Goal: Transaction & Acquisition: Purchase product/service

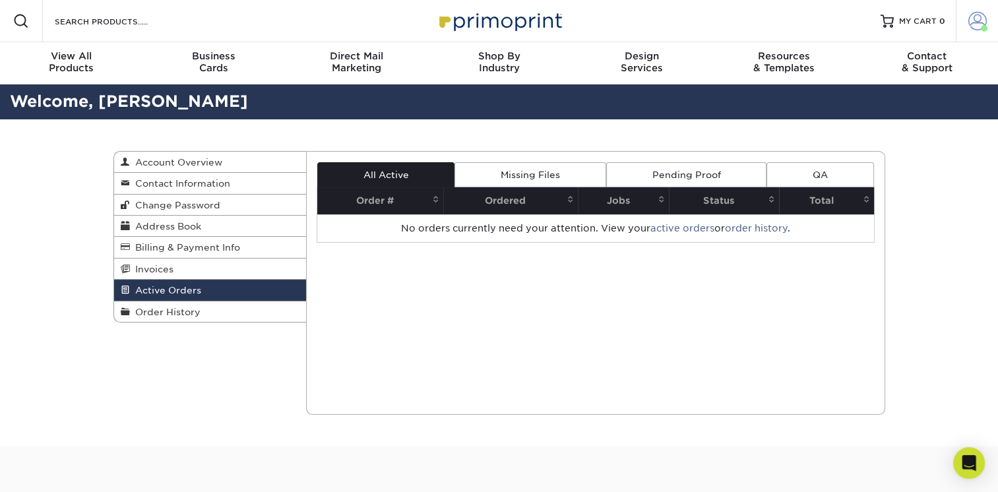
click at [971, 23] on span at bounding box center [978, 21] width 18 height 18
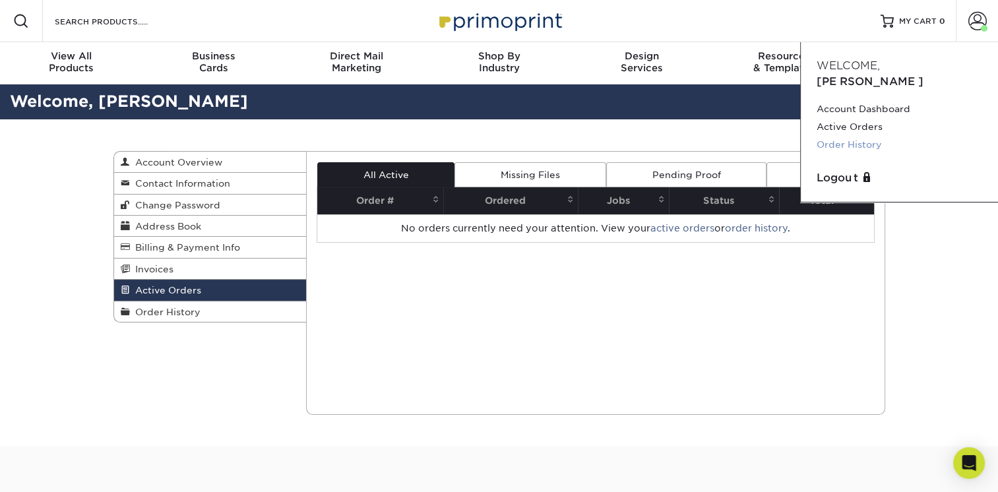
click at [828, 136] on link "Order History" at bounding box center [900, 145] width 166 height 18
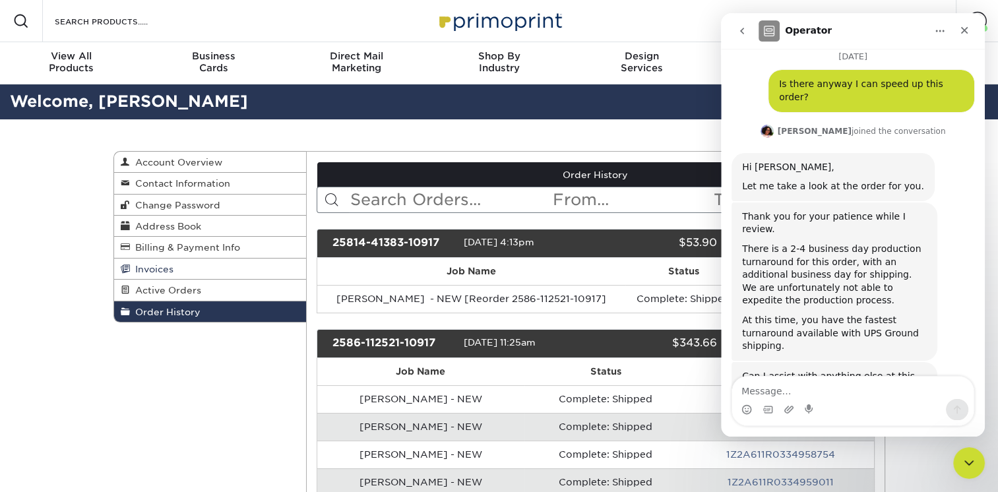
scroll to position [498, 0]
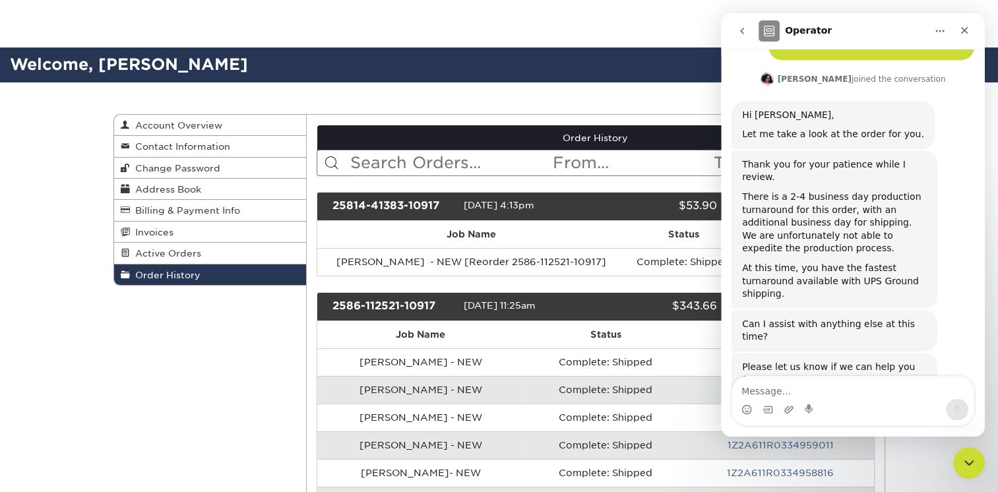
scroll to position [132, 0]
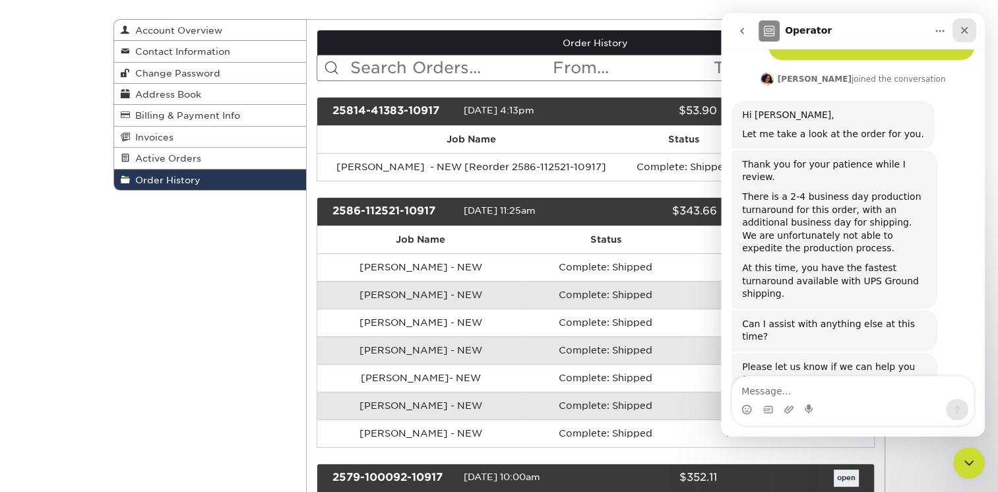
click at [958, 32] on div "Close" at bounding box center [965, 30] width 24 height 24
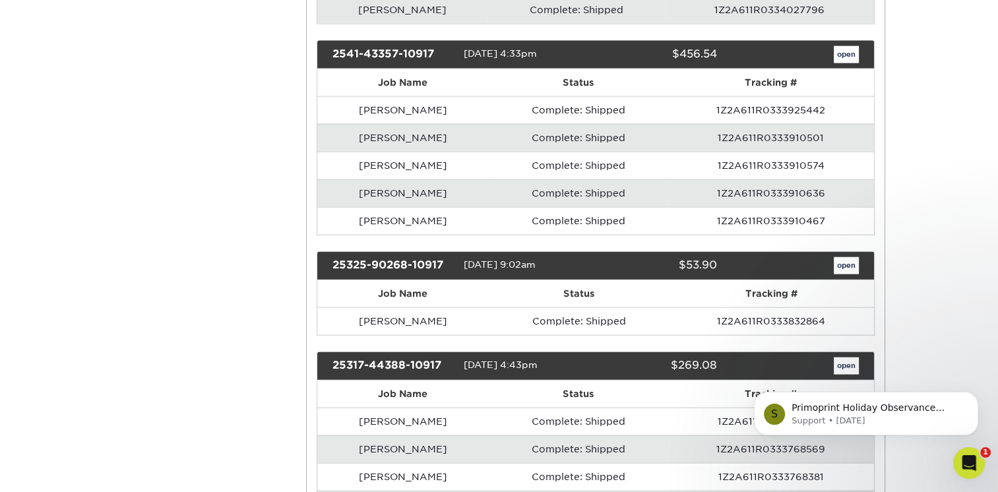
scroll to position [3036, 0]
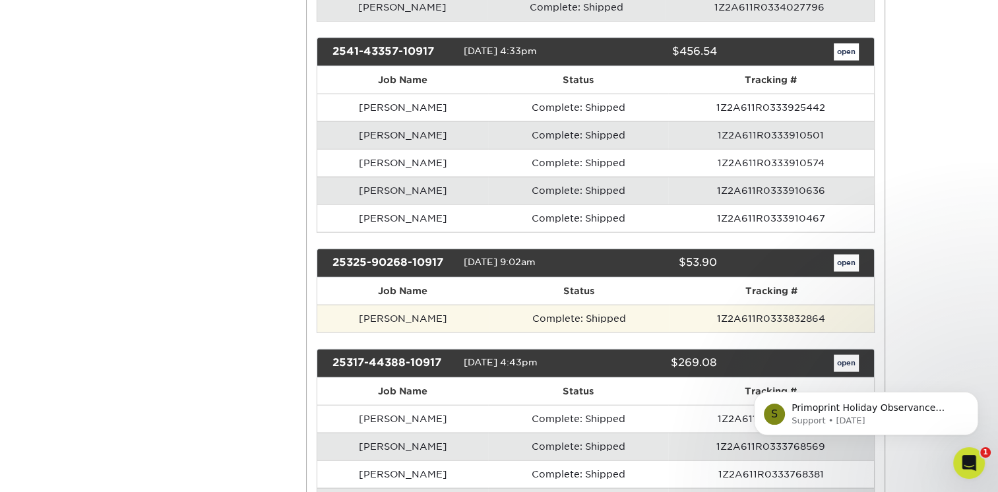
drag, startPoint x: 335, startPoint y: 305, endPoint x: 409, endPoint y: 302, distance: 73.3
click at [340, 305] on td "David Spanich" at bounding box center [403, 319] width 172 height 28
click at [411, 305] on td "David Spanich" at bounding box center [403, 319] width 172 height 28
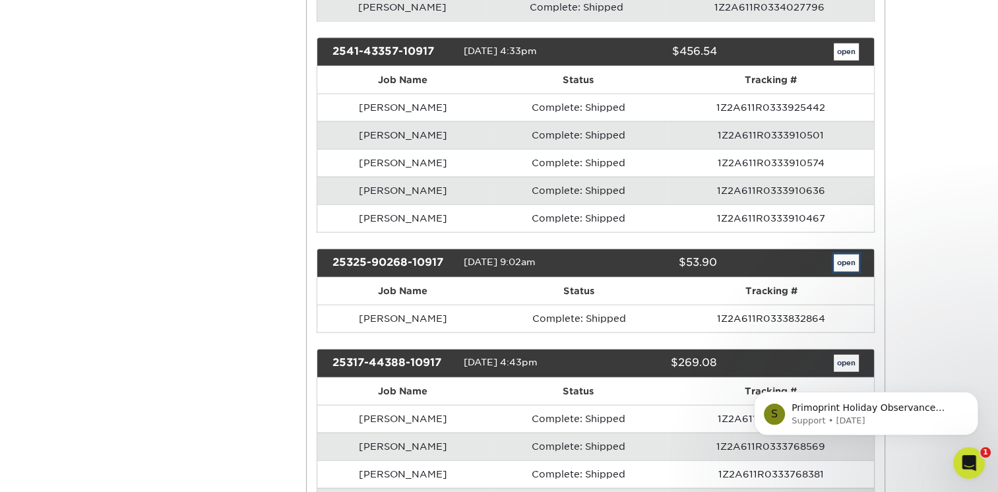
click at [839, 255] on link "open" at bounding box center [846, 263] width 25 height 17
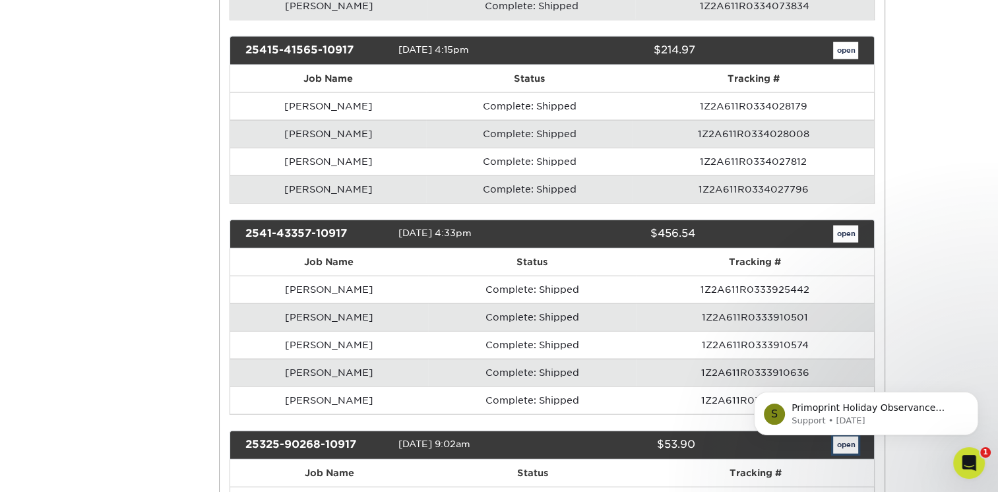
scroll to position [0, 0]
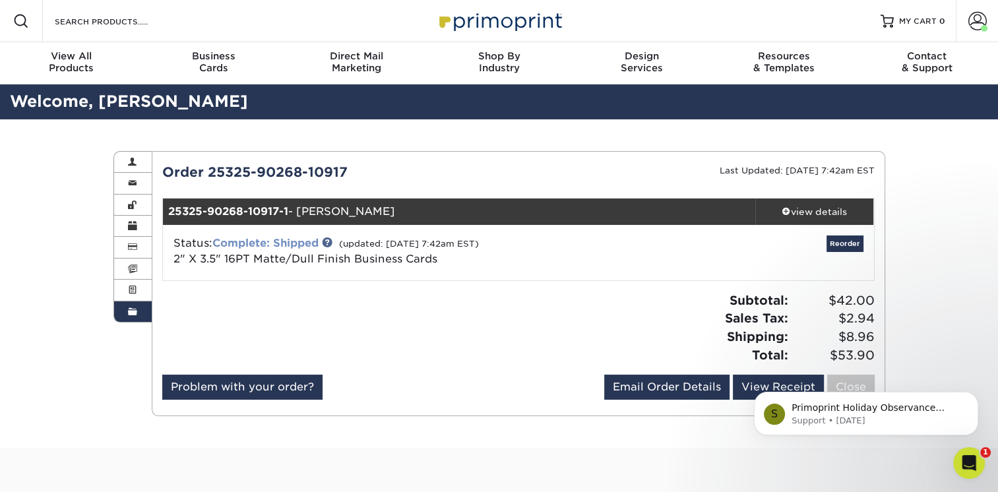
click at [272, 242] on link "Complete: Shipped" at bounding box center [266, 243] width 106 height 13
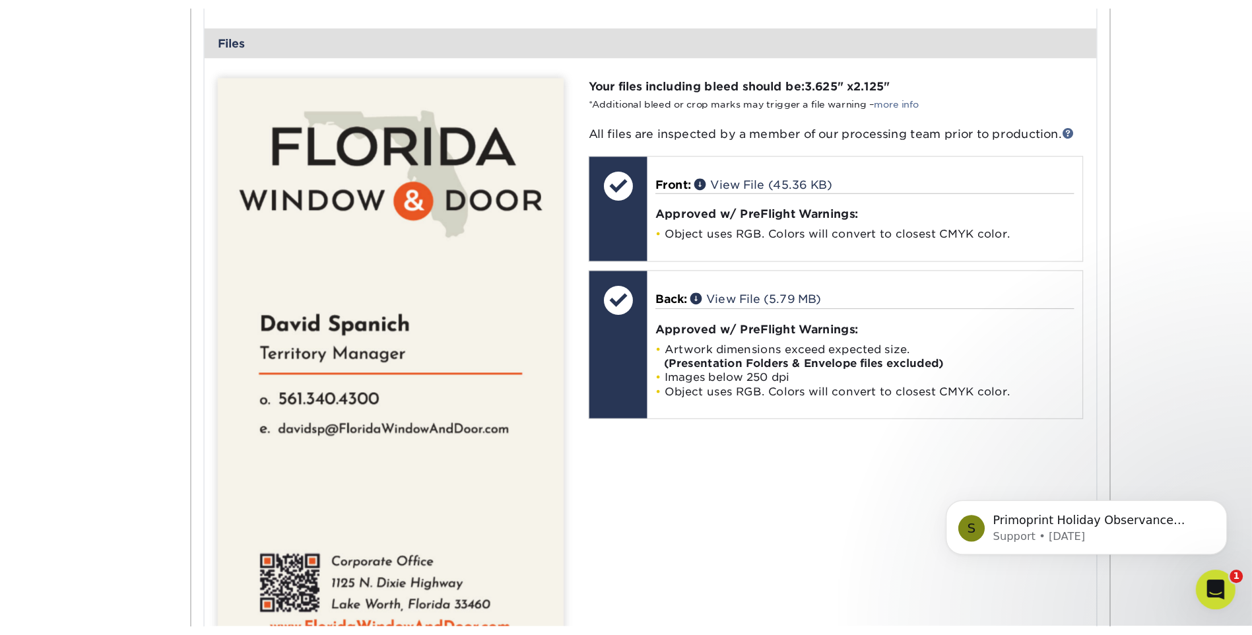
scroll to position [457, 0]
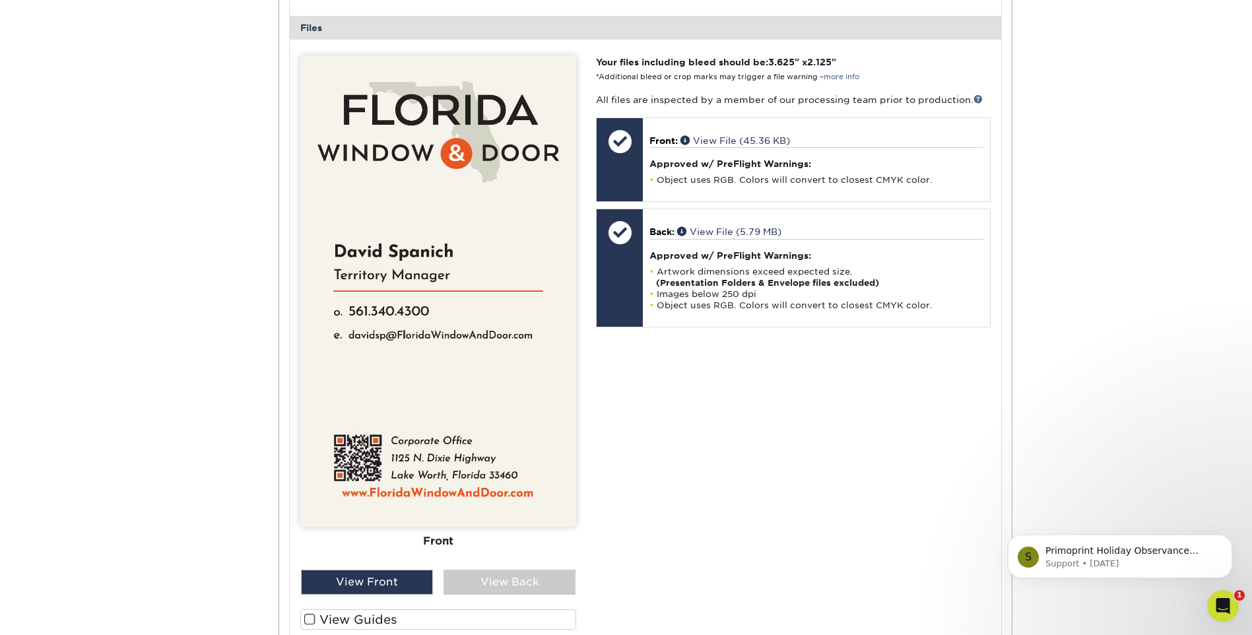
click at [383, 313] on img at bounding box center [438, 290] width 276 height 471
click at [376, 285] on img at bounding box center [438, 290] width 276 height 471
click at [376, 278] on img at bounding box center [438, 290] width 276 height 471
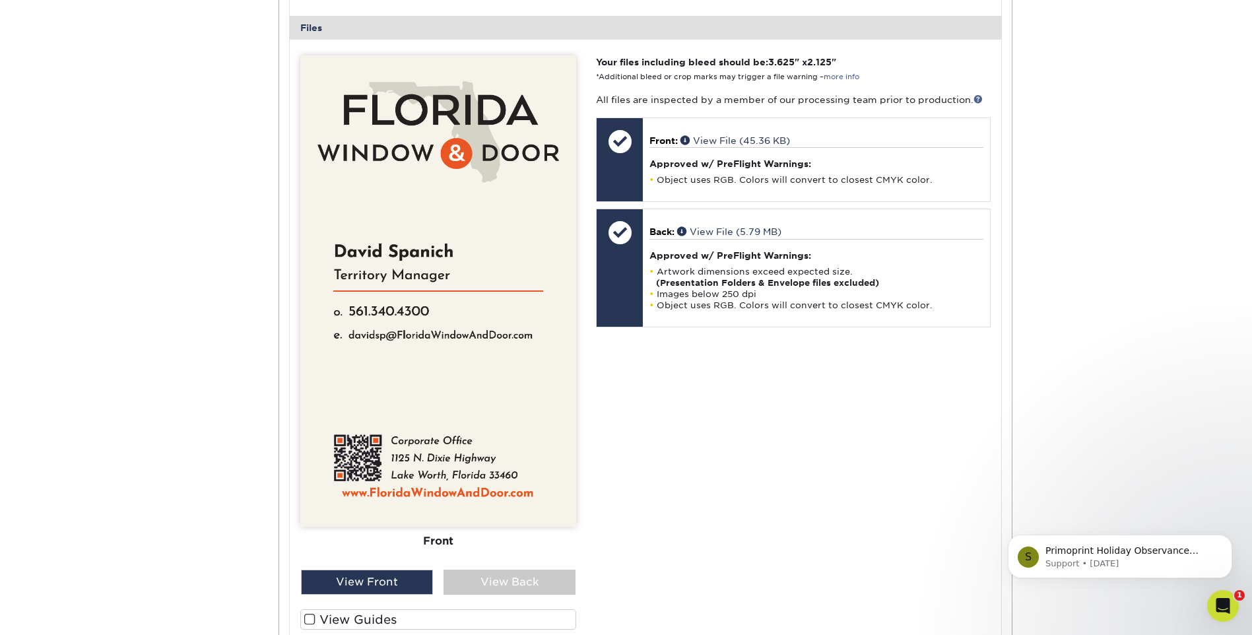
click at [376, 278] on img at bounding box center [438, 290] width 276 height 471
click at [382, 253] on img at bounding box center [438, 290] width 276 height 471
click at [354, 279] on img at bounding box center [438, 290] width 276 height 471
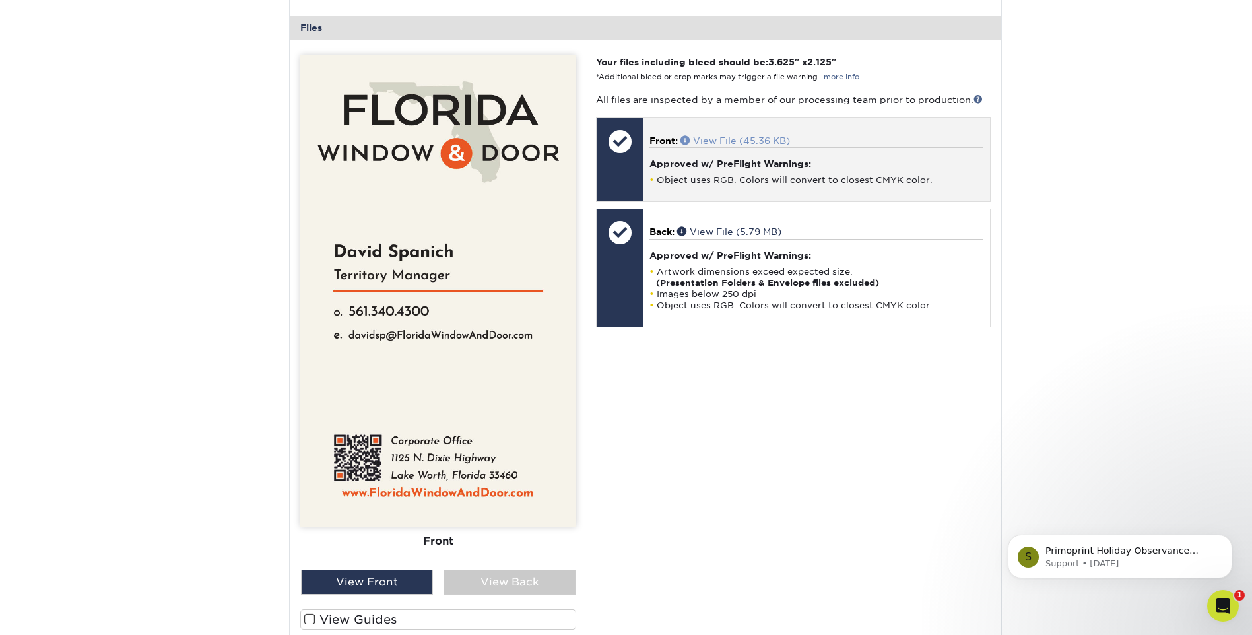
click at [740, 140] on link "View File (45.36 KB)" at bounding box center [735, 140] width 110 height 11
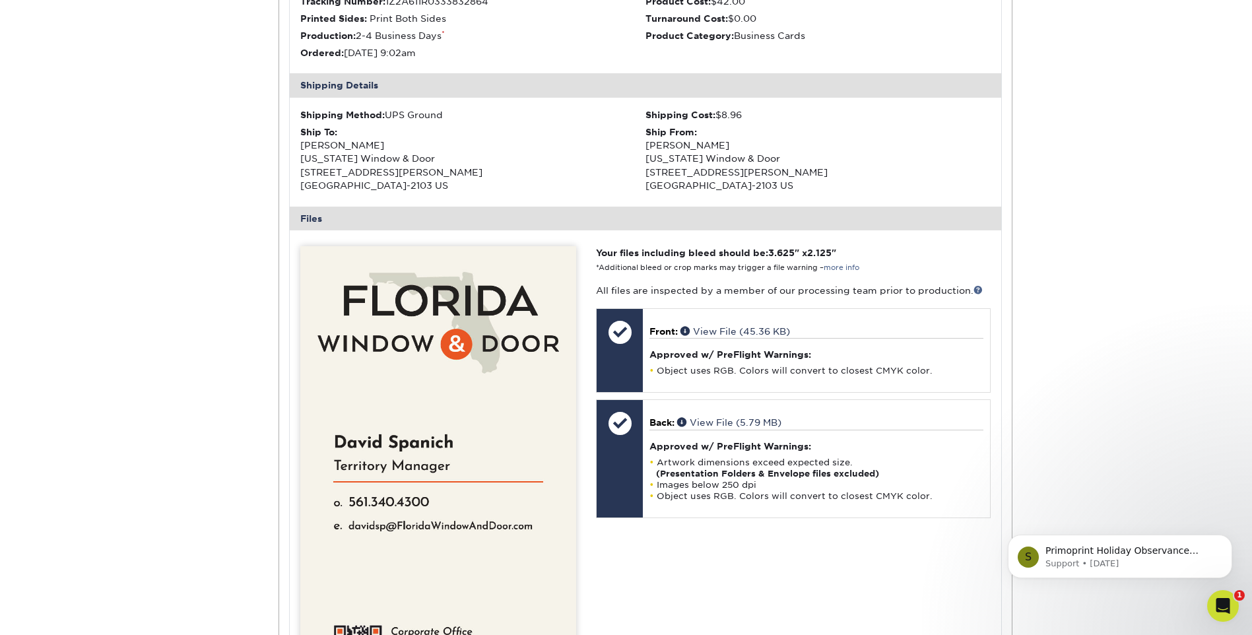
scroll to position [0, 0]
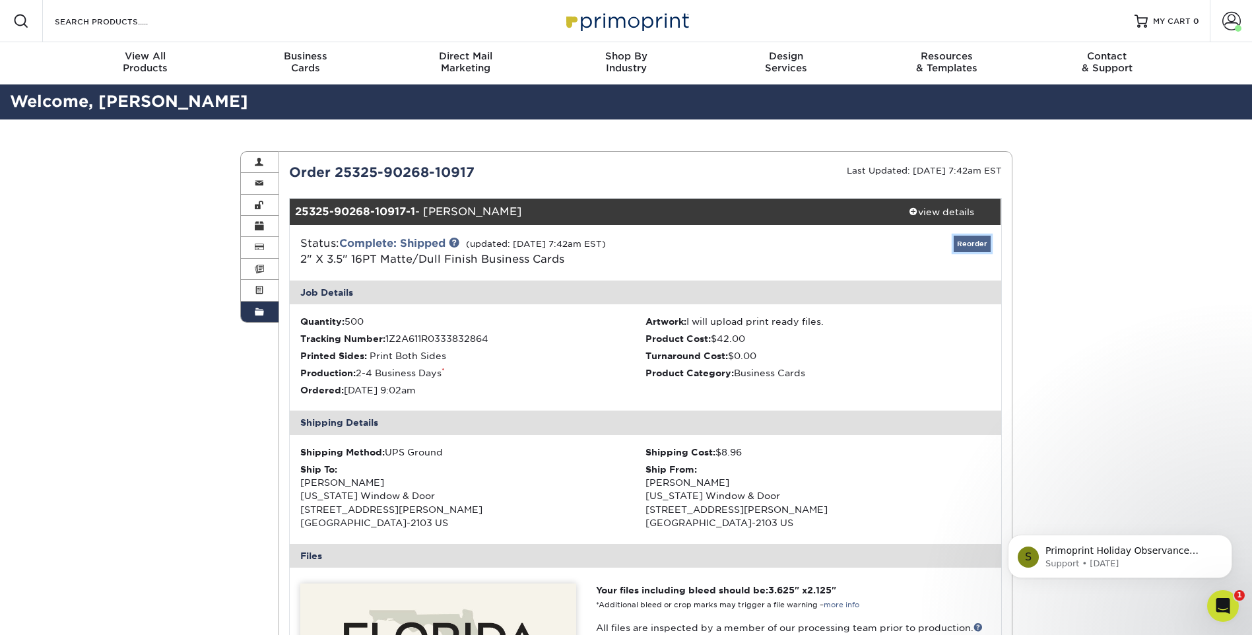
click at [985, 238] on link "Reorder" at bounding box center [972, 244] width 37 height 16
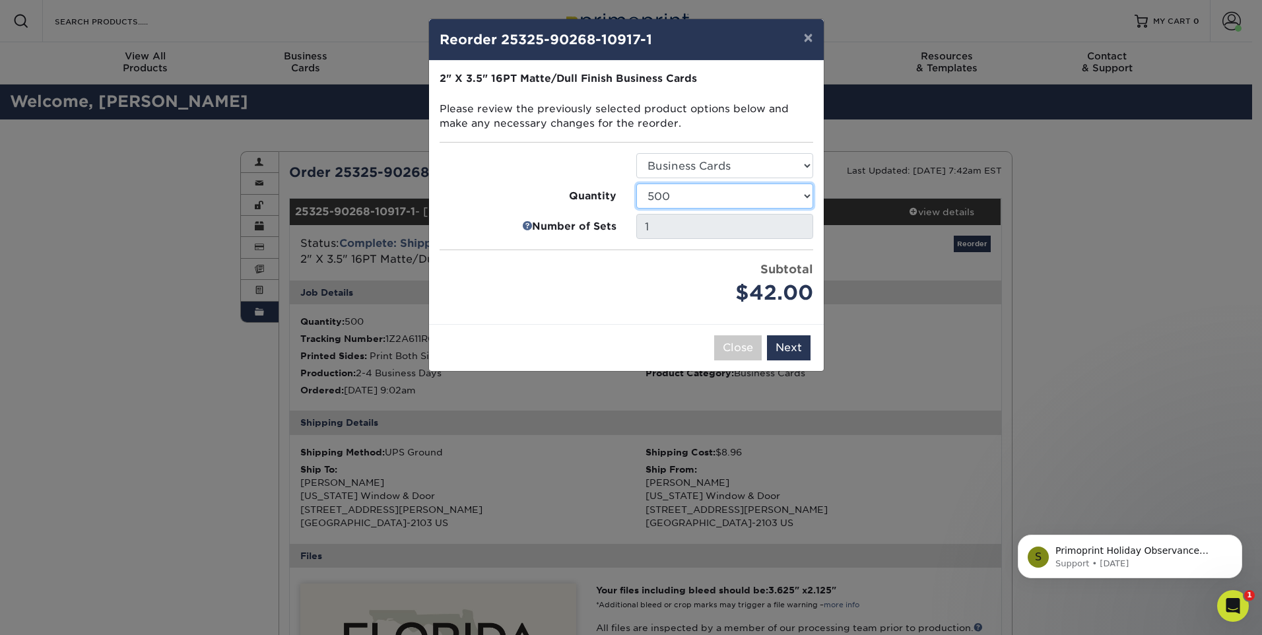
click at [738, 207] on select "100 250 500 1000 2500 5000 7500 10000 15000 20000 25000 30000 35000 40000 45000…" at bounding box center [724, 195] width 177 height 25
click at [791, 352] on button "Next" at bounding box center [789, 347] width 44 height 25
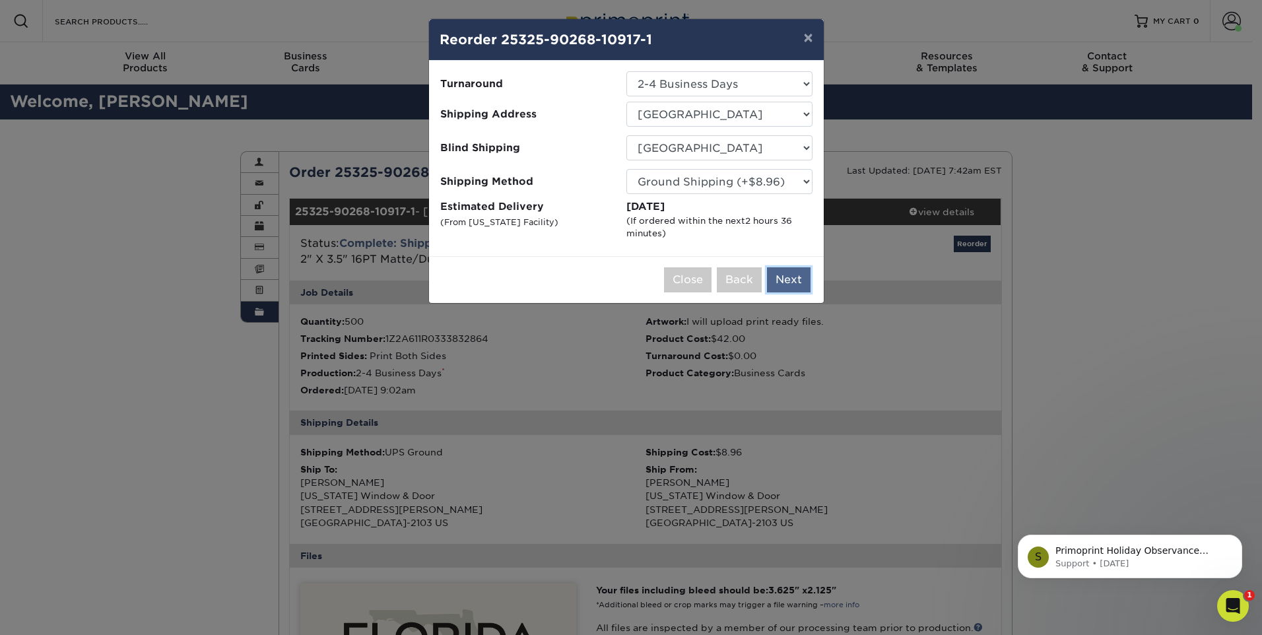
click at [789, 278] on button "Next" at bounding box center [789, 279] width 44 height 25
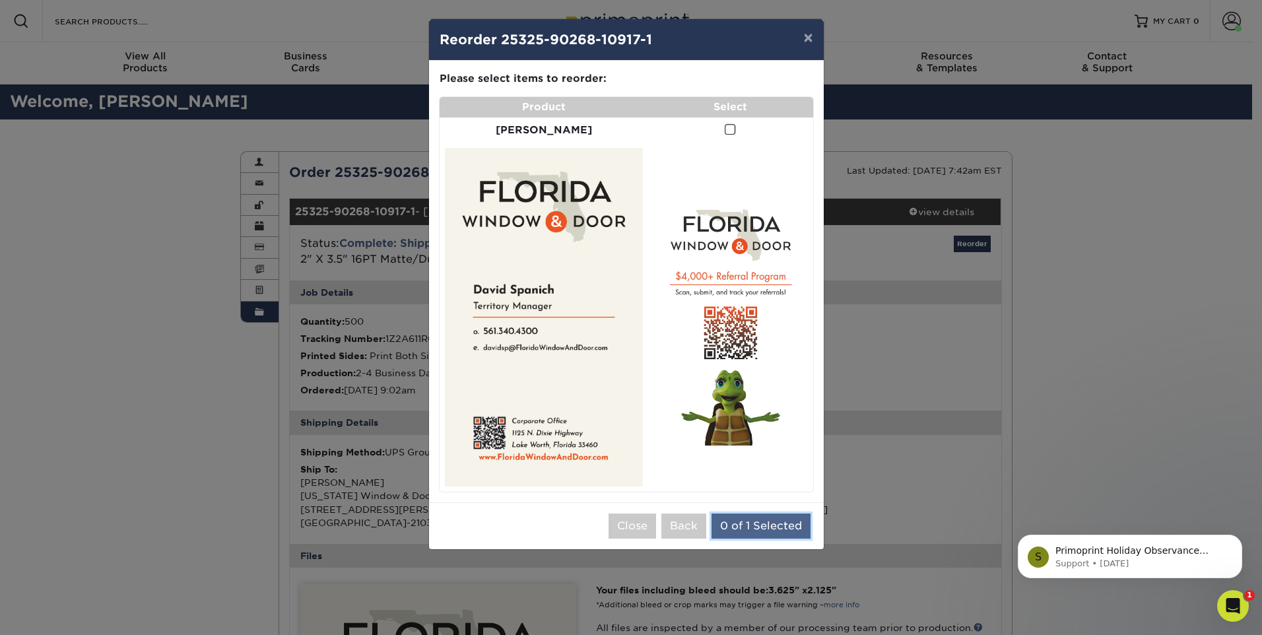
click at [750, 492] on button "0 of 1 Selected" at bounding box center [760, 525] width 99 height 25
click at [725, 133] on span at bounding box center [730, 129] width 11 height 13
click at [0, 0] on input "checkbox" at bounding box center [0, 0] width 0 height 0
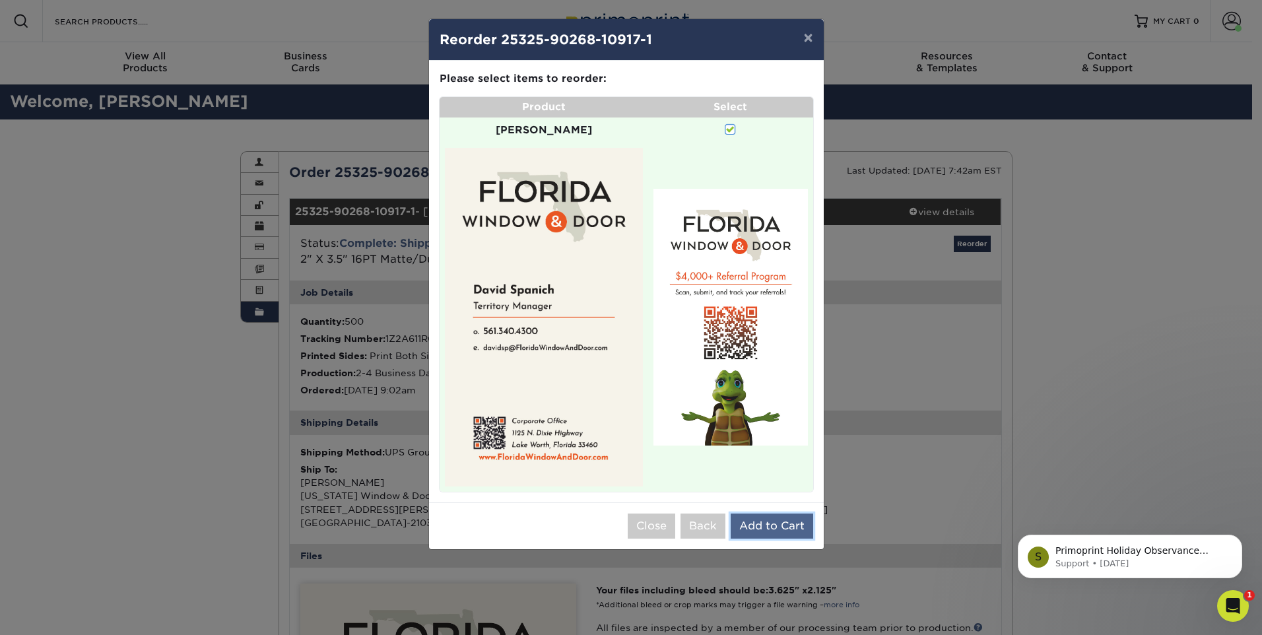
click at [758, 492] on button "Add to Cart" at bounding box center [772, 525] width 82 height 25
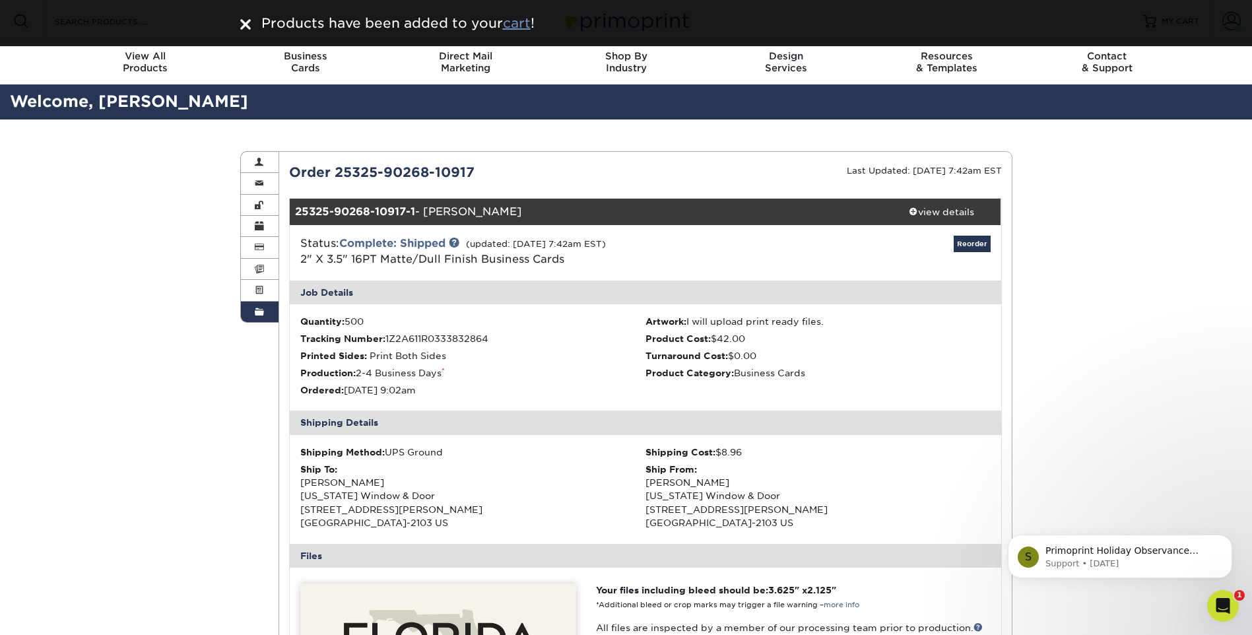
click at [517, 28] on u "cart" at bounding box center [517, 23] width 28 height 16
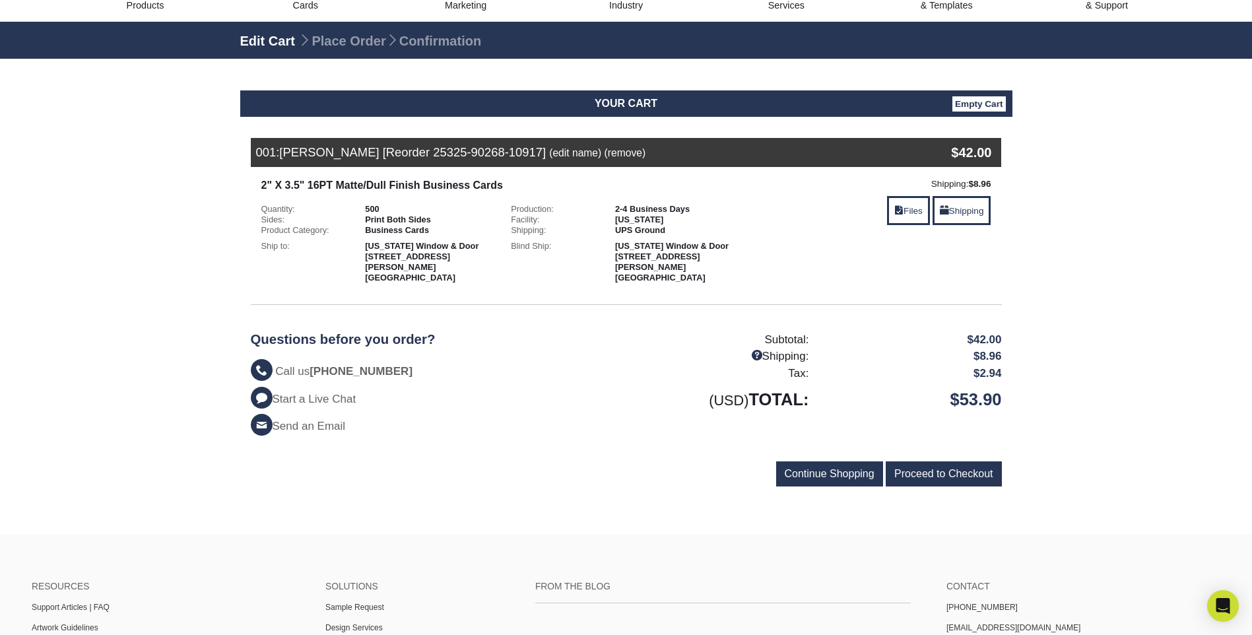
scroll to position [66, 0]
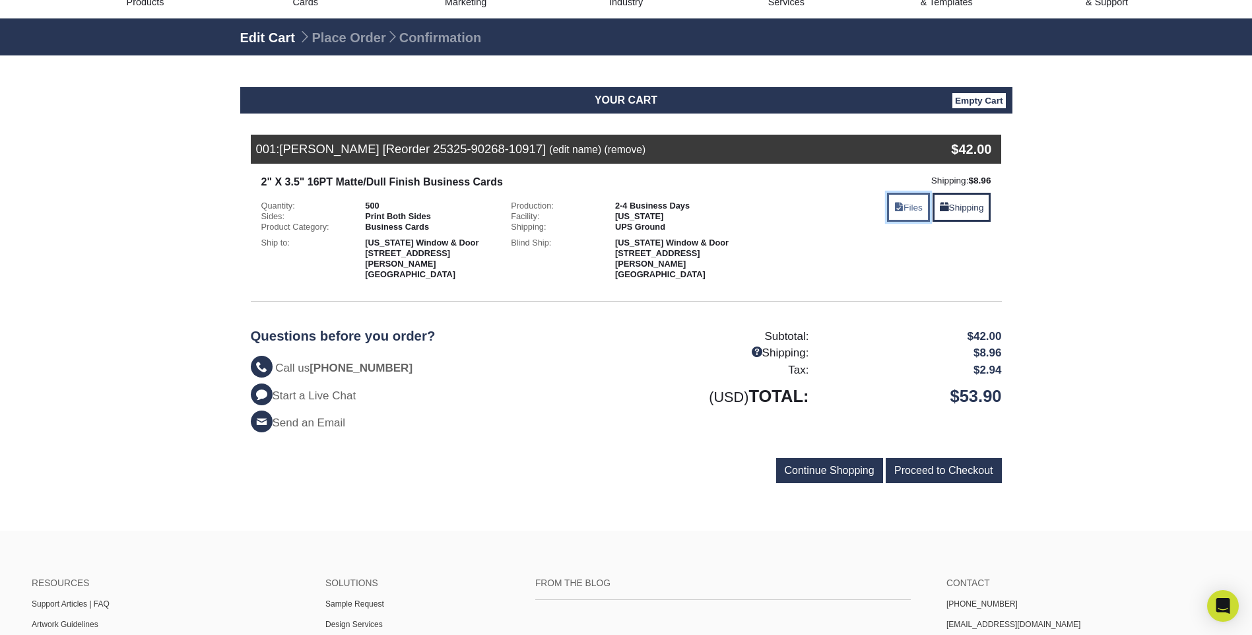
click at [907, 204] on link "Files" at bounding box center [908, 207] width 43 height 29
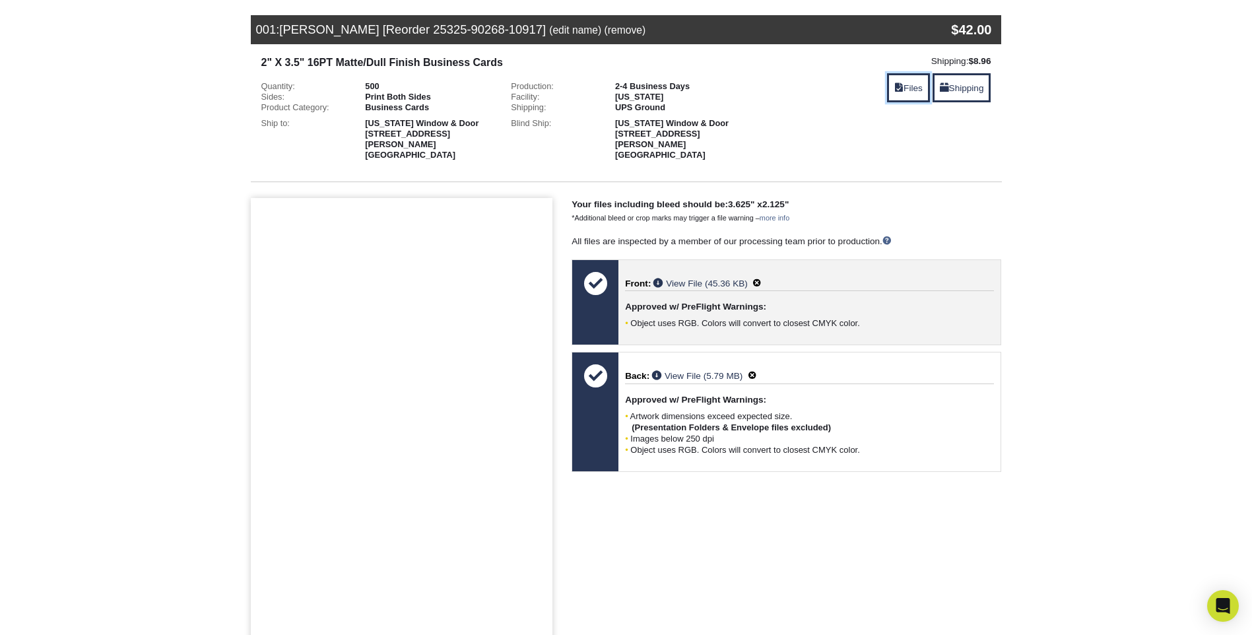
scroll to position [198, 0]
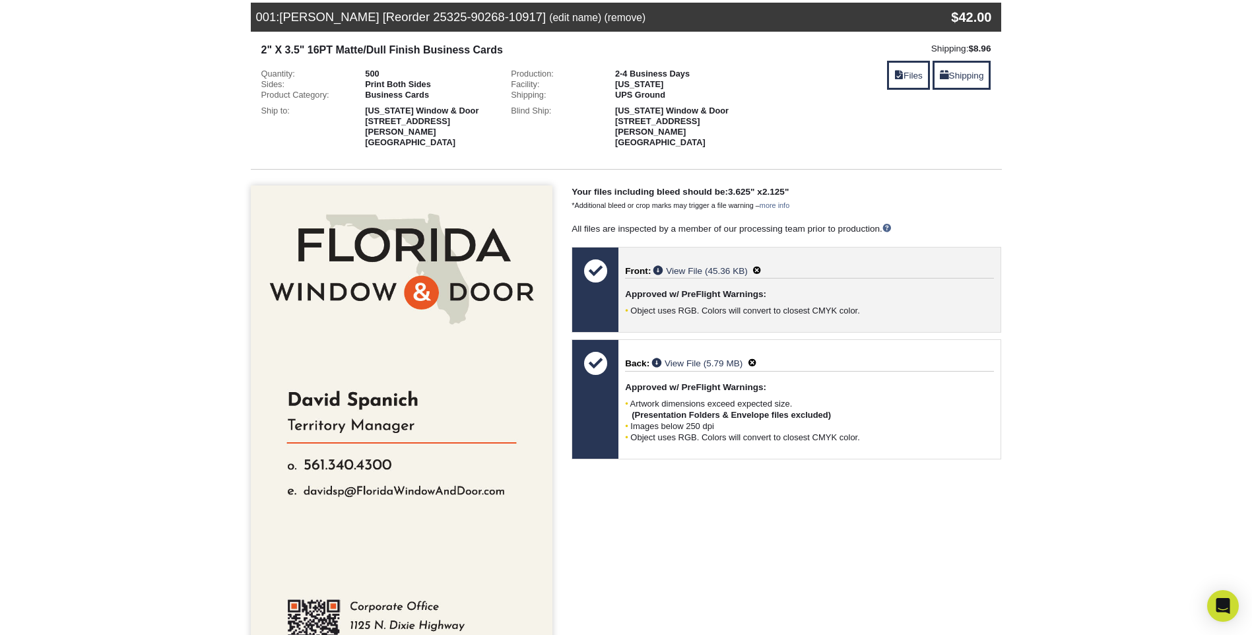
click at [762, 269] on span at bounding box center [756, 271] width 9 height 10
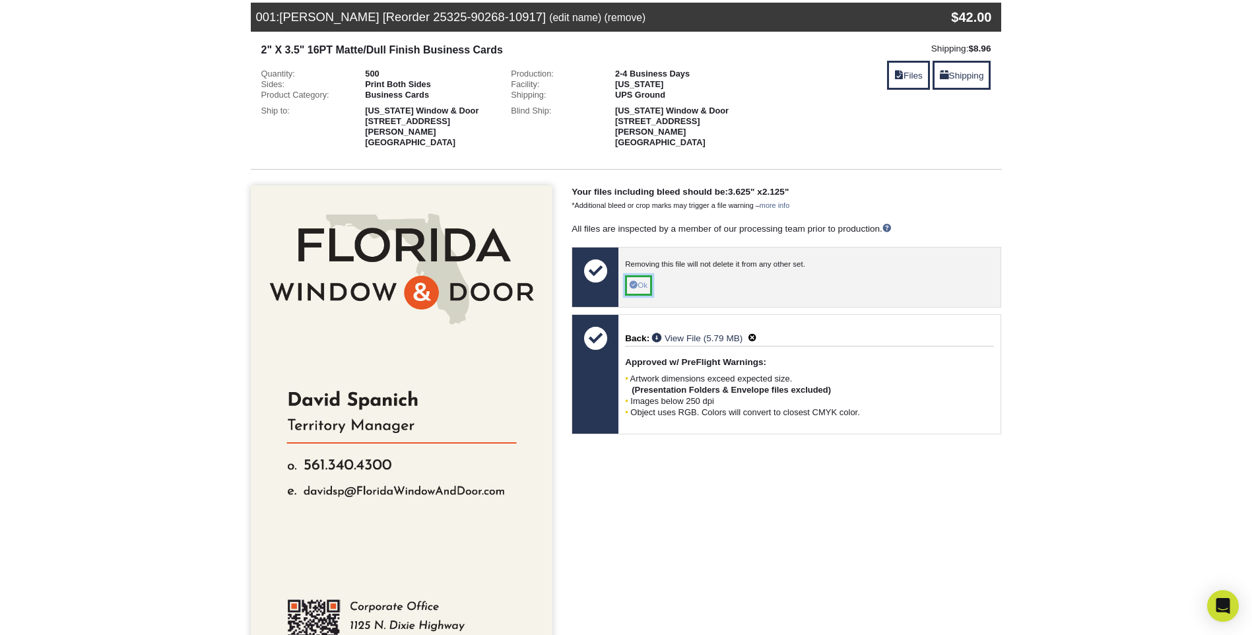
click at [639, 283] on link "Ok" at bounding box center [638, 285] width 27 height 20
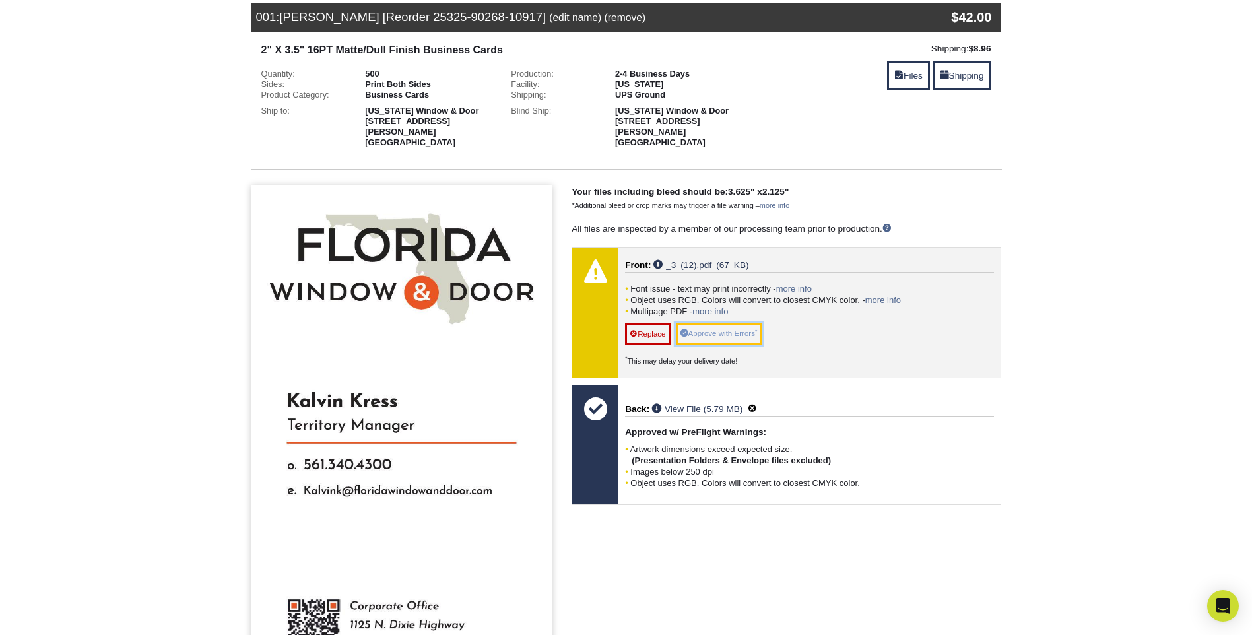
click at [728, 333] on link "Approve with Errors *" at bounding box center [719, 333] width 86 height 20
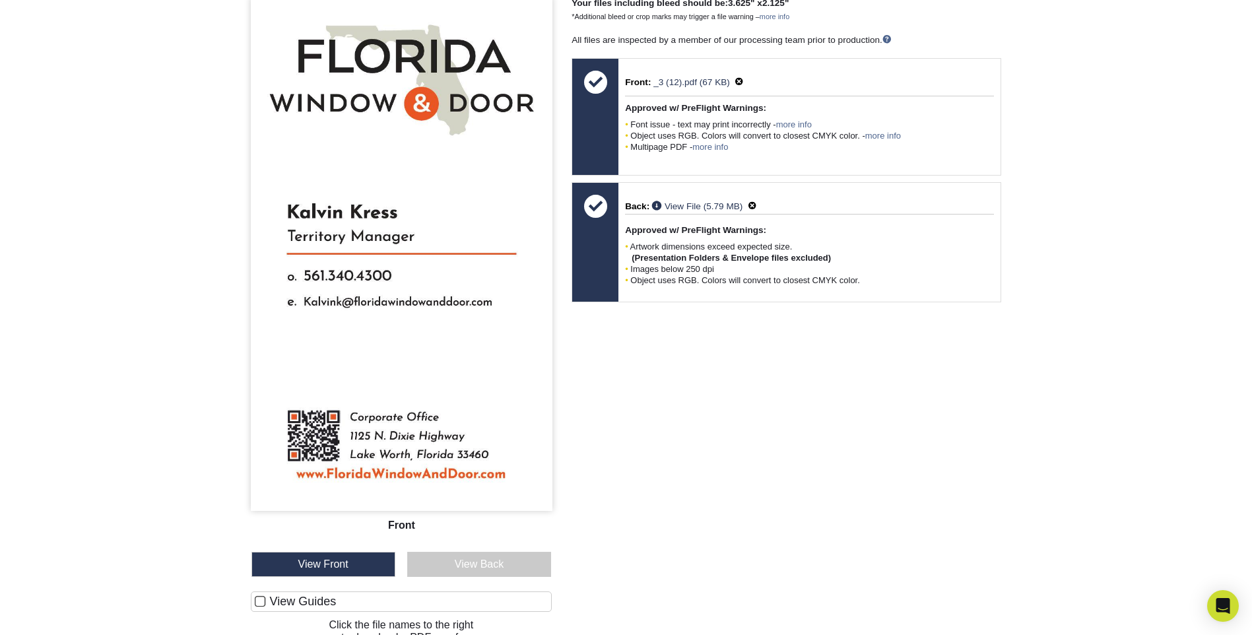
scroll to position [132, 0]
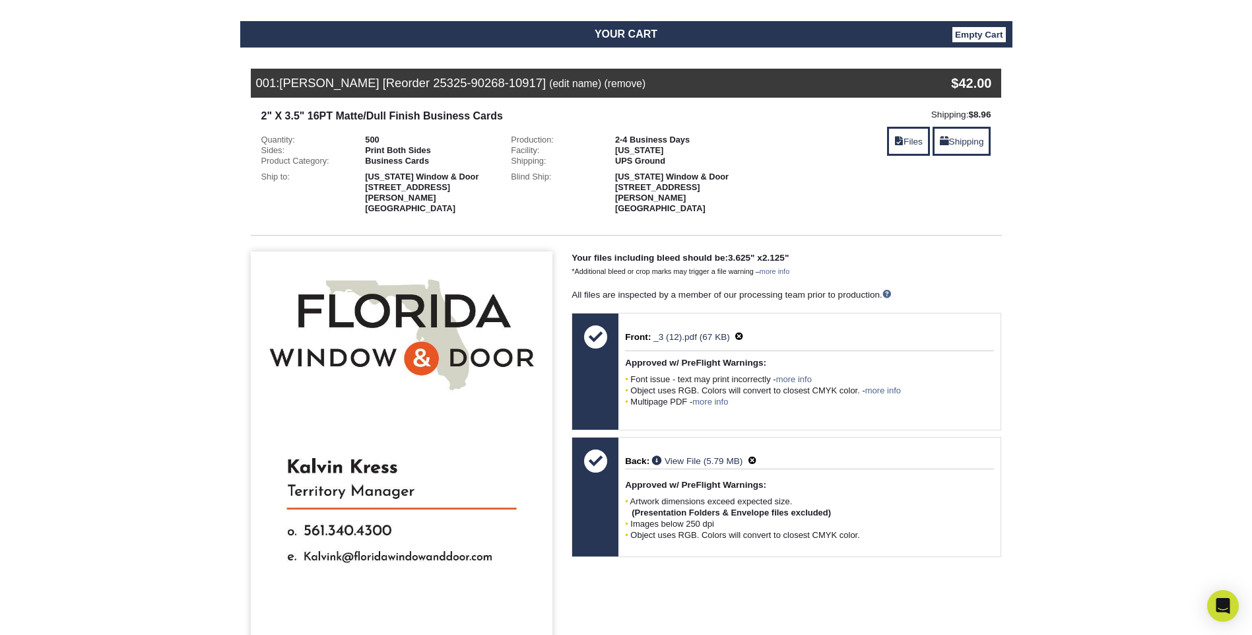
click at [360, 90] on div "001: David Spanich [Reorder 25325-90268-10917] (edit name) (remove) Are you sur…" at bounding box center [564, 83] width 626 height 29
click at [357, 79] on span "David Spanich [Reorder 25325-90268-10917]" at bounding box center [412, 83] width 267 height 14
click at [601, 88] on link "(edit name)" at bounding box center [575, 83] width 52 height 11
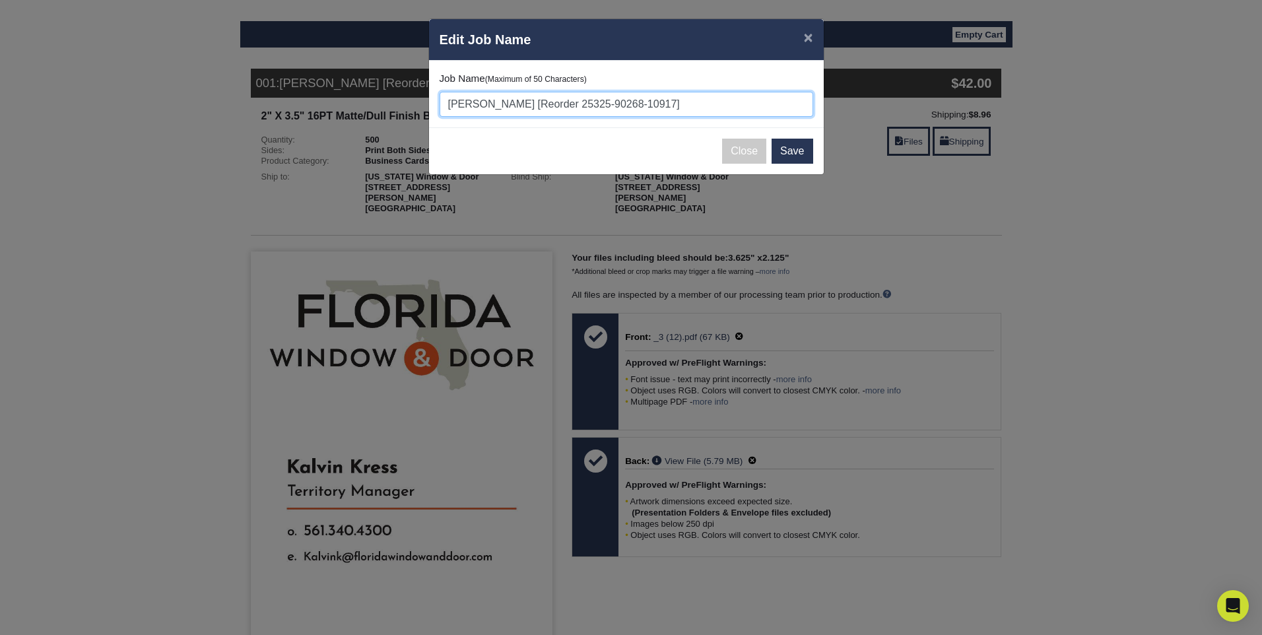
click at [461, 105] on input "David Spanich [Reorder 25325-90268-10917]" at bounding box center [627, 104] width 374 height 25
click at [449, 103] on input "David Spanich [Reorder 25325-90268-10917]" at bounding box center [627, 104] width 374 height 25
drag, startPoint x: 447, startPoint y: 102, endPoint x: 525, endPoint y: 104, distance: 77.9
click at [525, 104] on input "David Spanich [Reorder 25325-90268-10917]" at bounding box center [627, 104] width 374 height 25
paste input "Kalvin Kress"
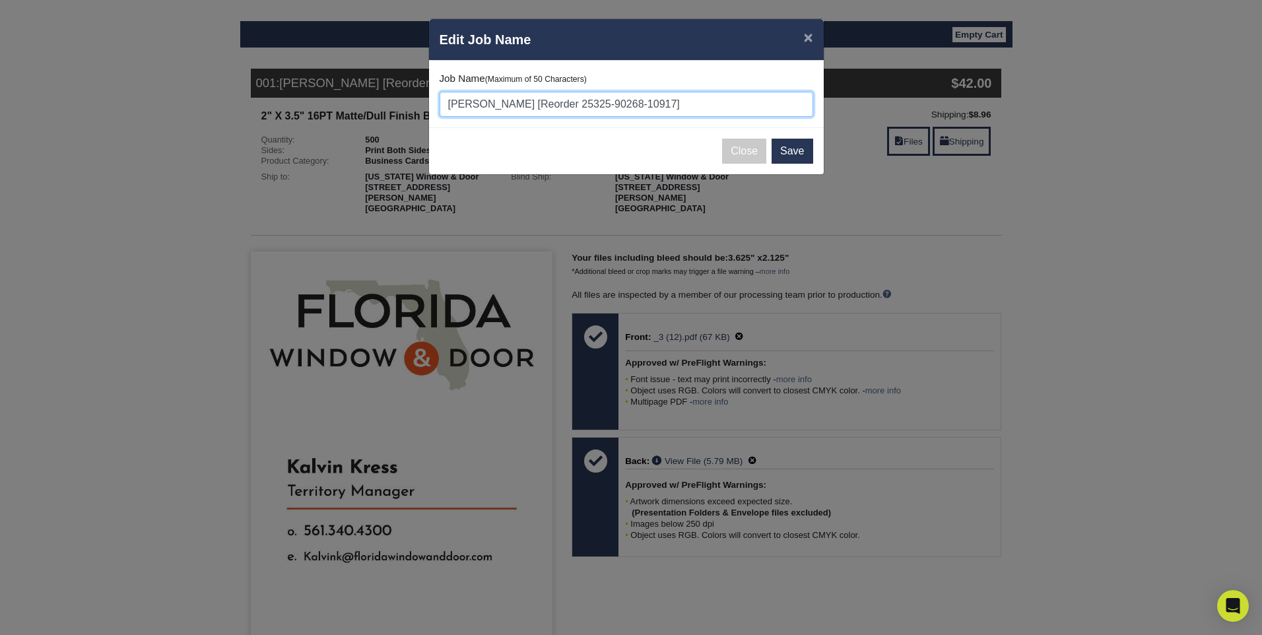
type input "Kalvin Kress [Reorder 25325-90268-10917]"
click at [1112, 300] on div "× Edit Job Name Job Name (Maximum of 50 Characters) Kalvin Kress [Reorder 25325…" at bounding box center [631, 317] width 1262 height 635
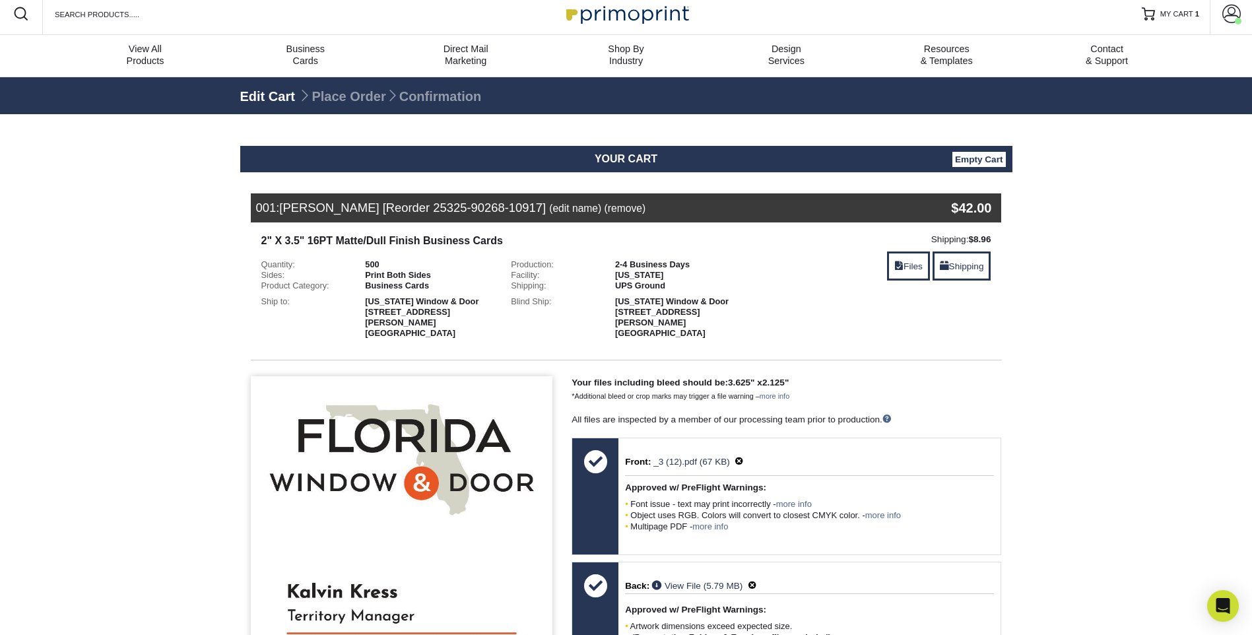
scroll to position [0, 0]
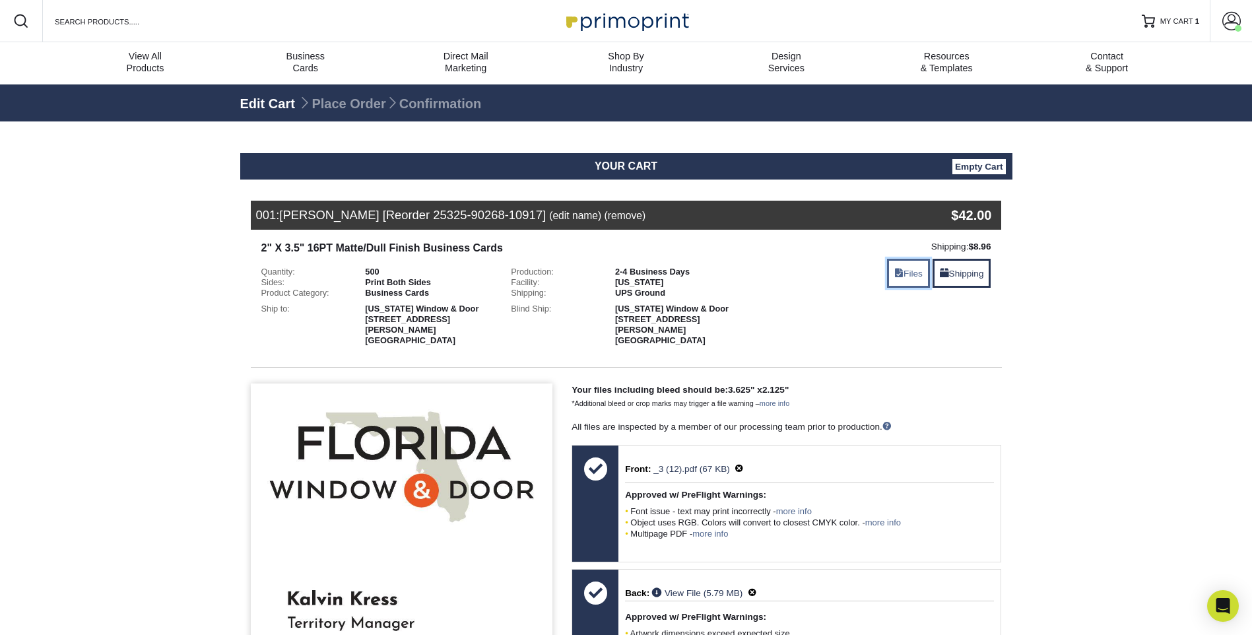
click at [894, 270] on span at bounding box center [898, 274] width 9 height 10
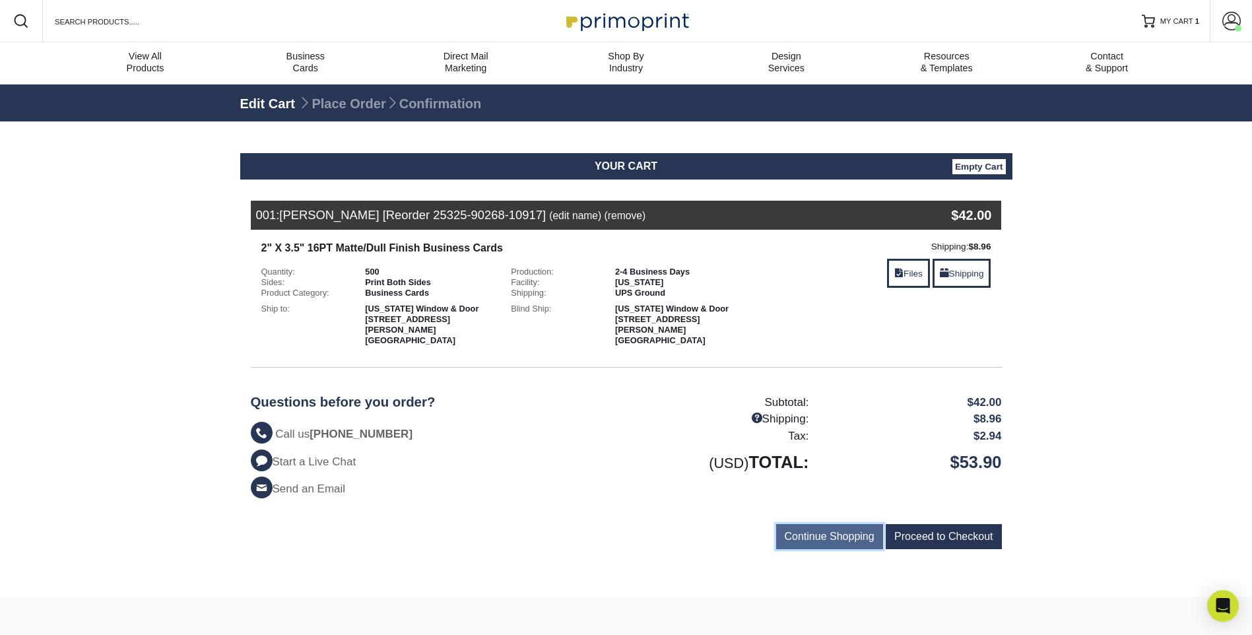
click at [793, 539] on input "Continue Shopping" at bounding box center [829, 536] width 107 height 25
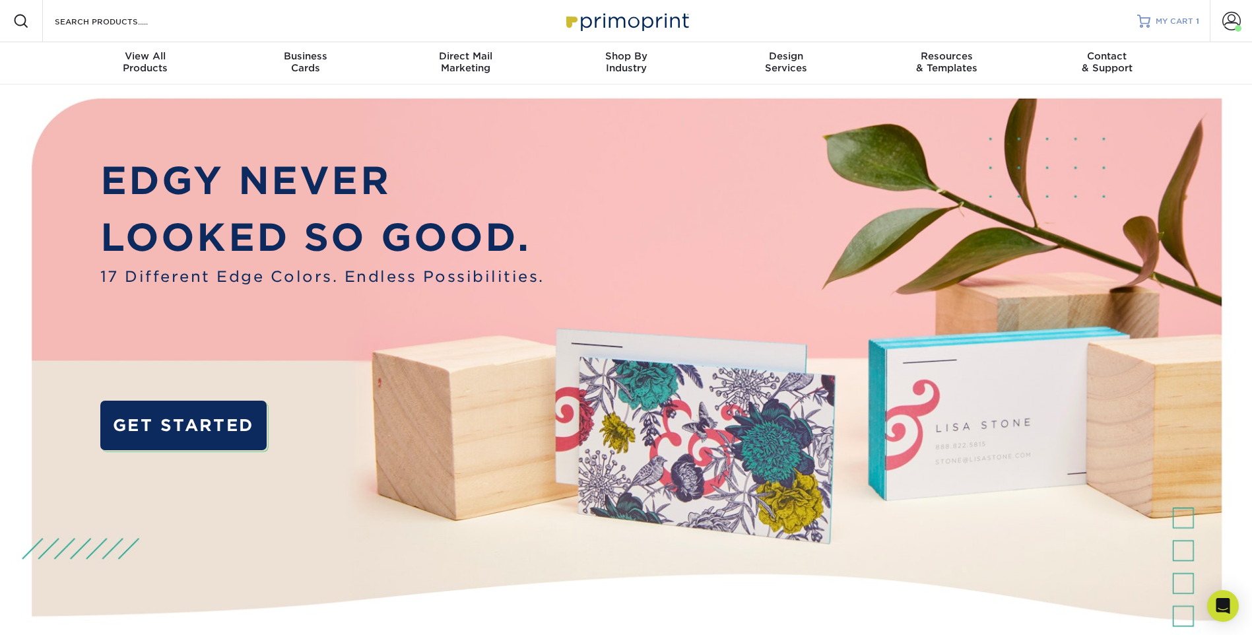
click at [1167, 16] on span "MY CART" at bounding box center [1175, 21] width 38 height 11
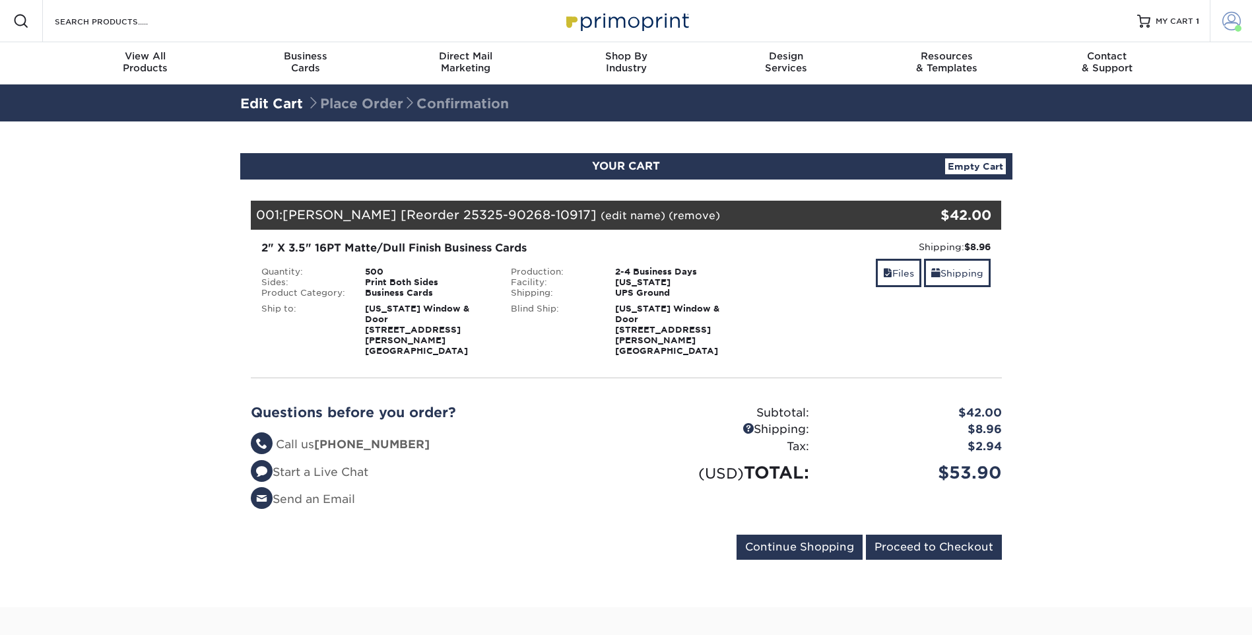
click at [1221, 18] on link "Account" at bounding box center [1231, 21] width 42 height 42
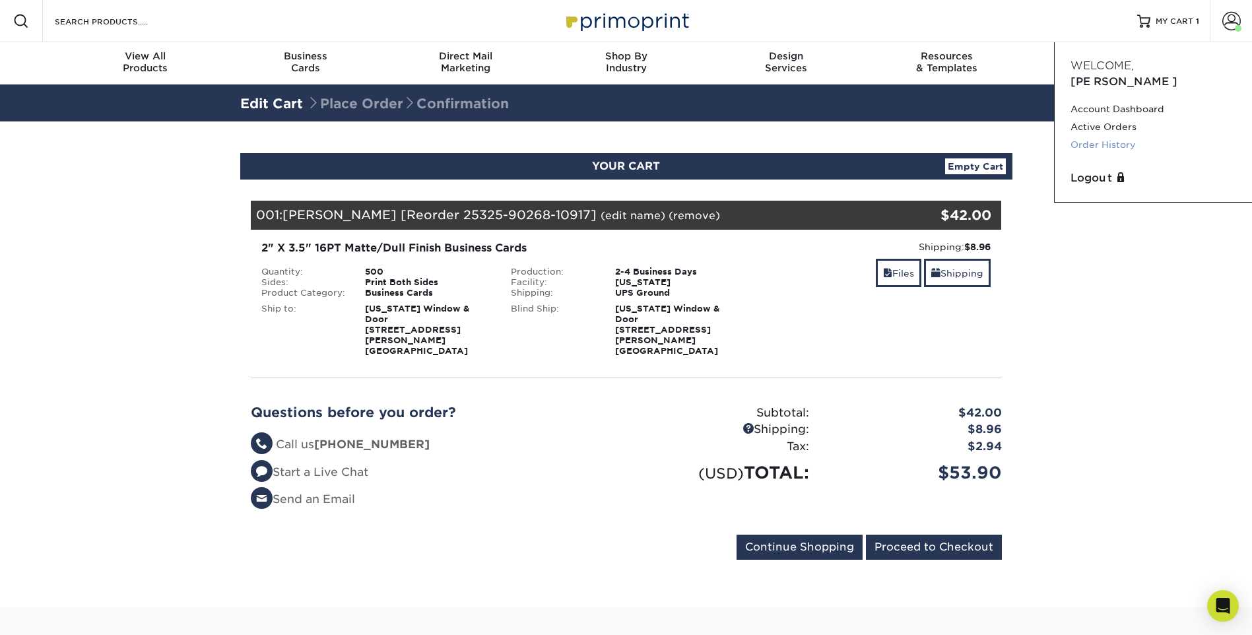
click at [1103, 136] on link "Order History" at bounding box center [1153, 145] width 166 height 18
click at [1094, 136] on link "Order History" at bounding box center [1153, 145] width 166 height 18
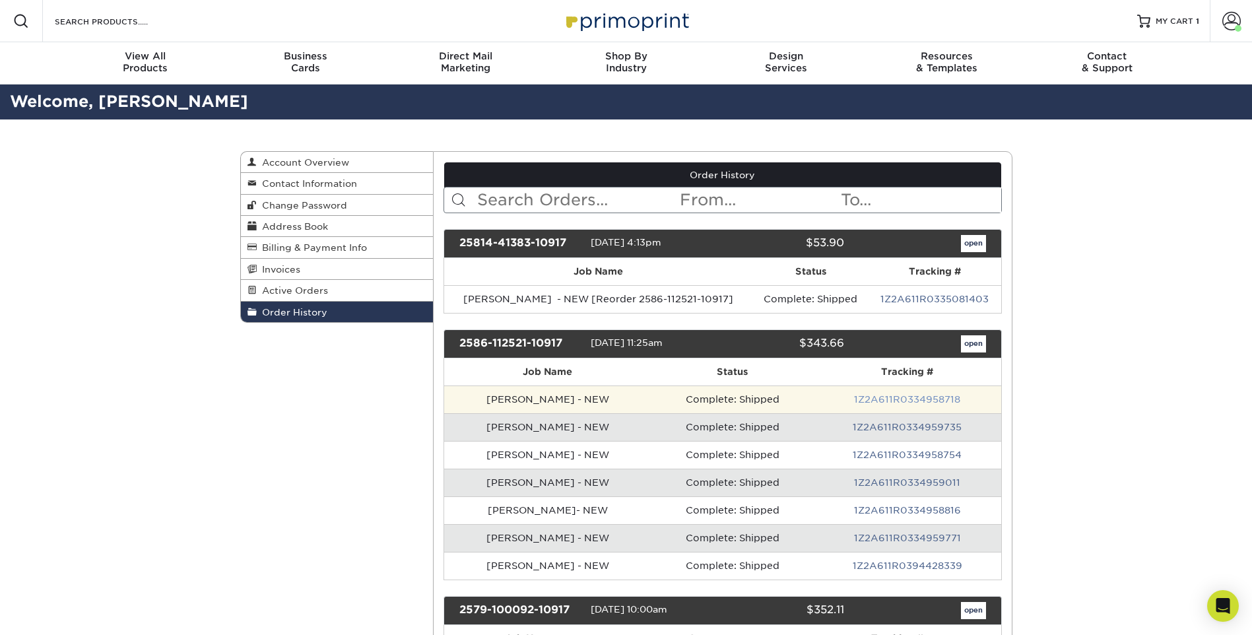
click at [888, 397] on link "1Z2A611R0334958718" at bounding box center [907, 399] width 106 height 11
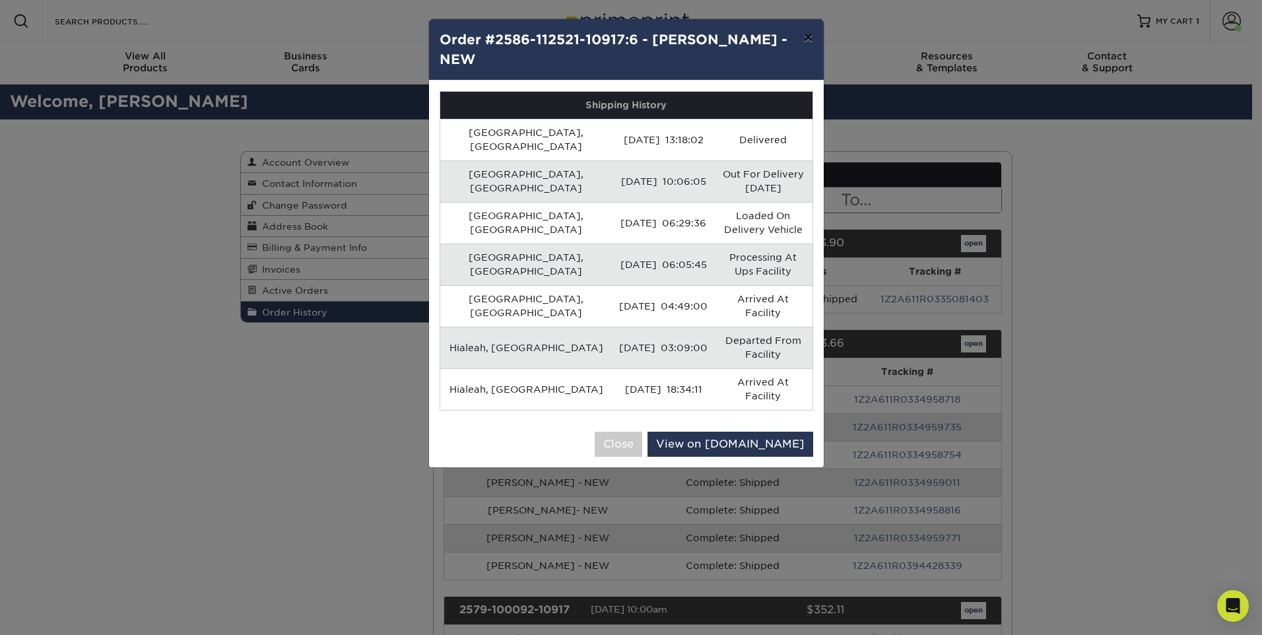
click at [818, 36] on button "×" at bounding box center [808, 37] width 30 height 37
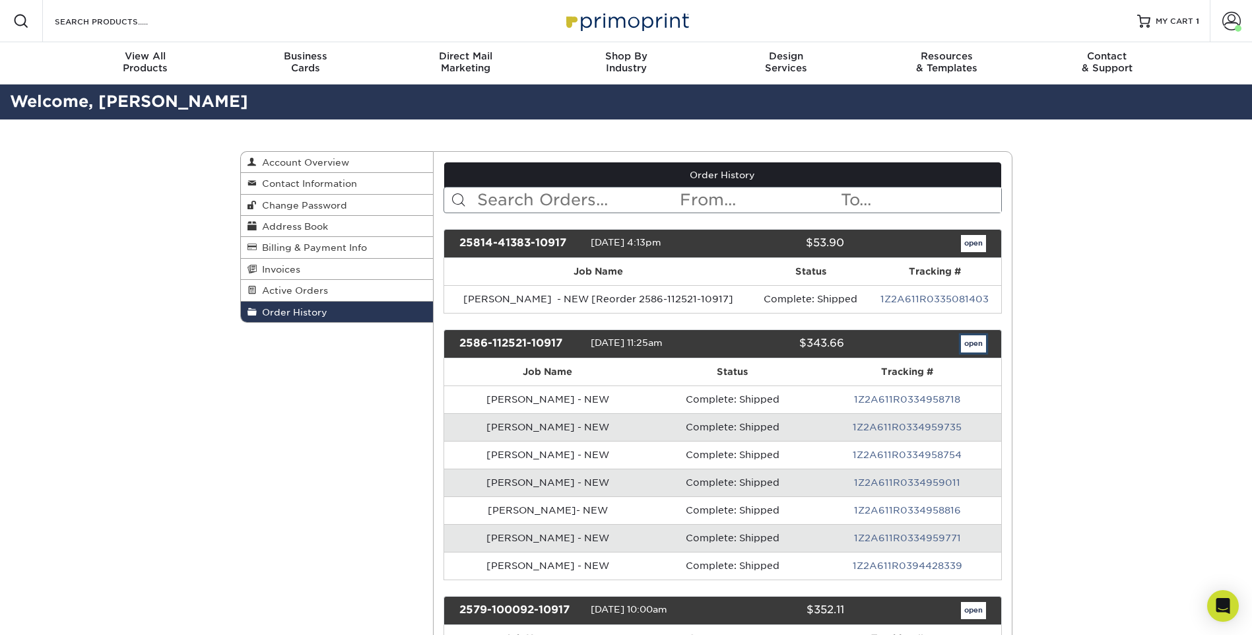
click at [969, 344] on link "open" at bounding box center [973, 343] width 25 height 17
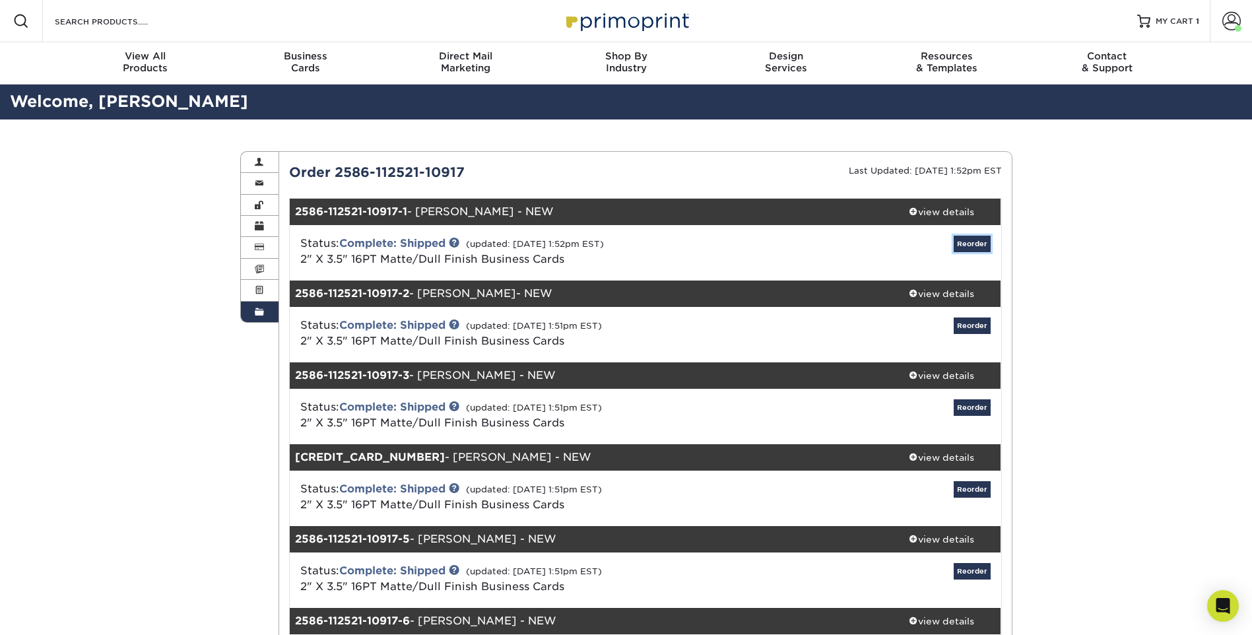
click at [956, 243] on link "Reorder" at bounding box center [972, 244] width 37 height 16
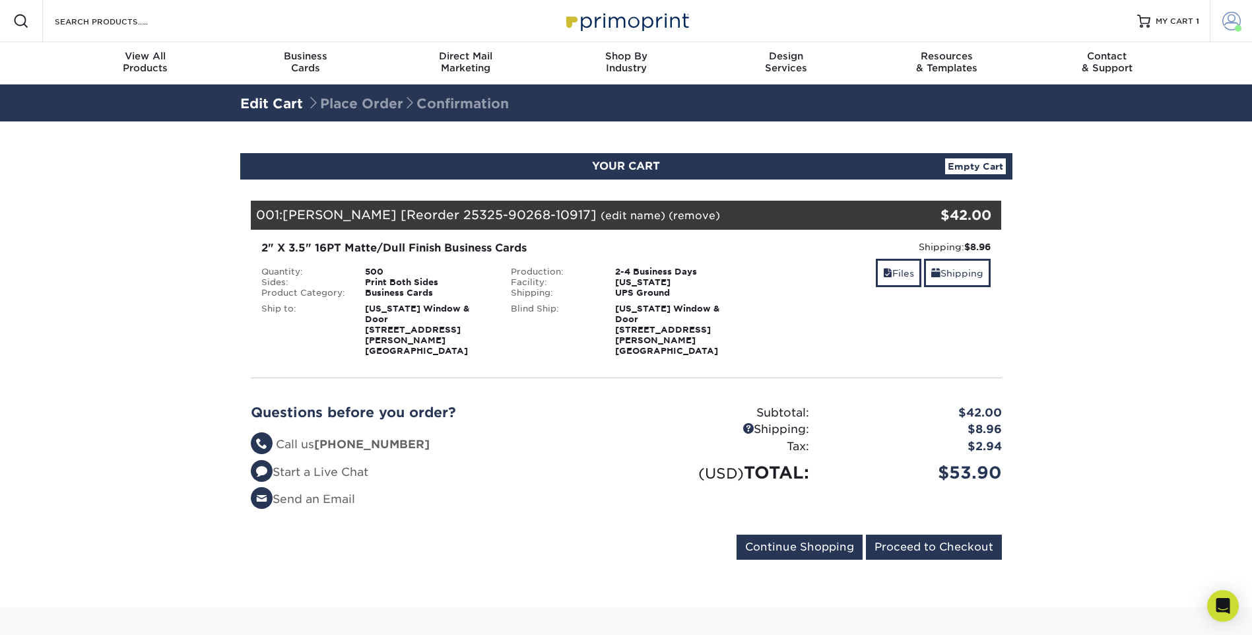
click at [1227, 22] on span at bounding box center [1231, 21] width 18 height 18
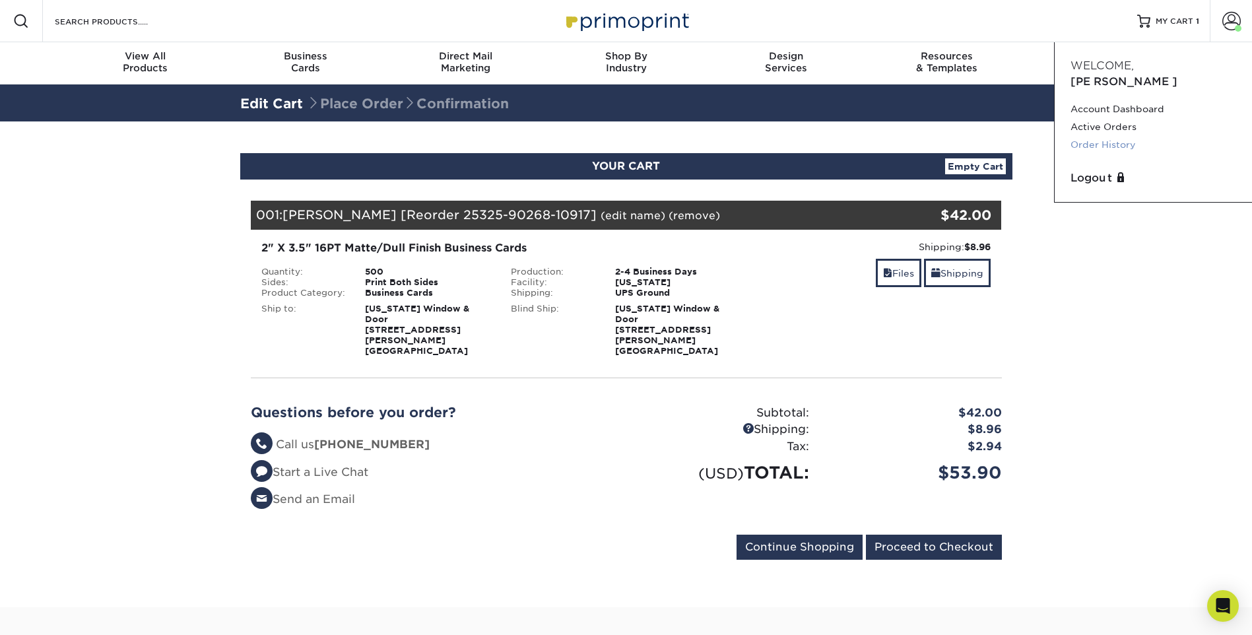
drag, startPoint x: 1099, startPoint y: 129, endPoint x: 1101, endPoint y: 137, distance: 8.3
click at [1099, 136] on link "Order History" at bounding box center [1153, 145] width 166 height 18
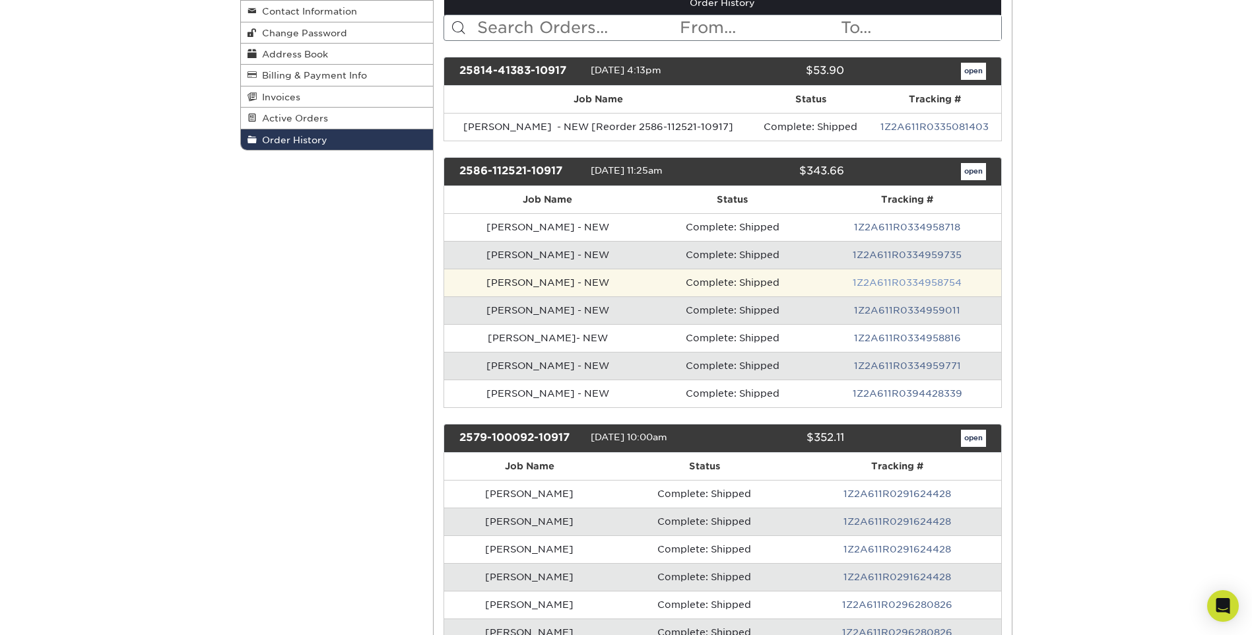
scroll to position [198, 0]
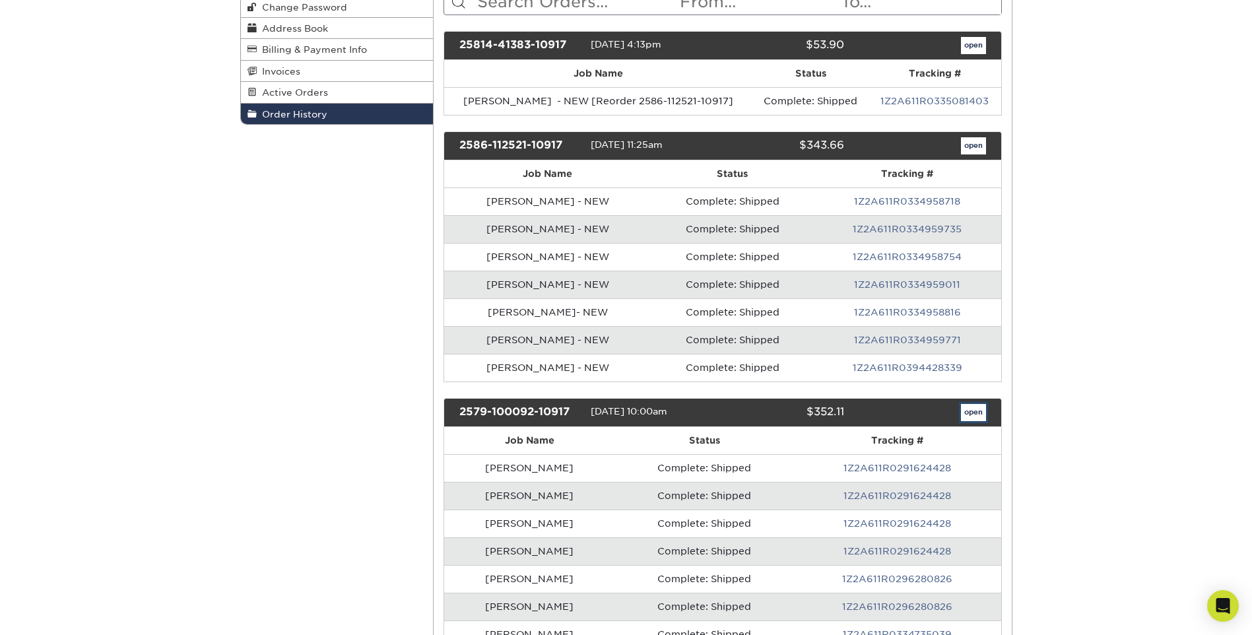
click at [965, 411] on link "open" at bounding box center [973, 412] width 25 height 17
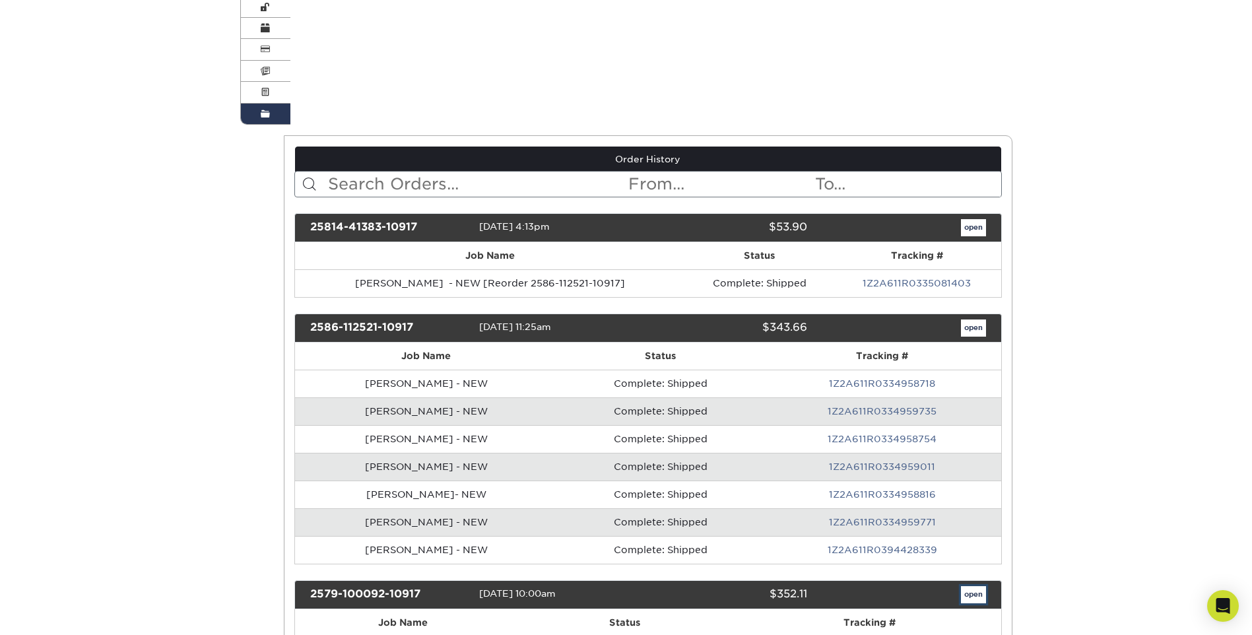
scroll to position [0, 0]
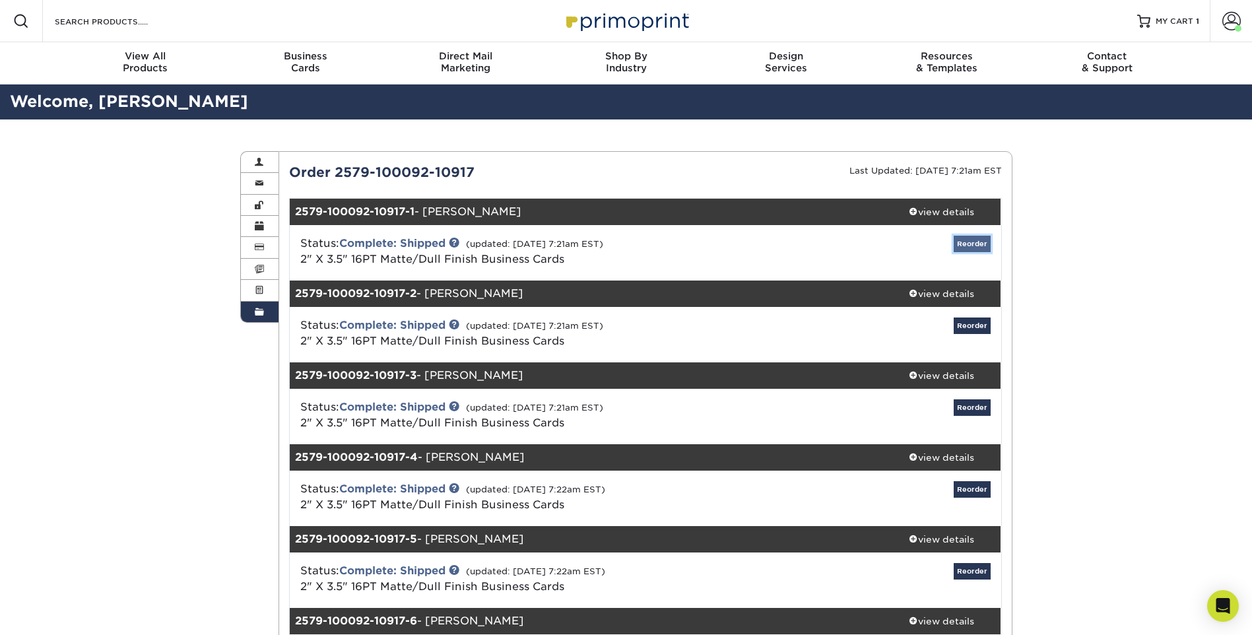
click at [977, 244] on link "Reorder" at bounding box center [972, 244] width 37 height 16
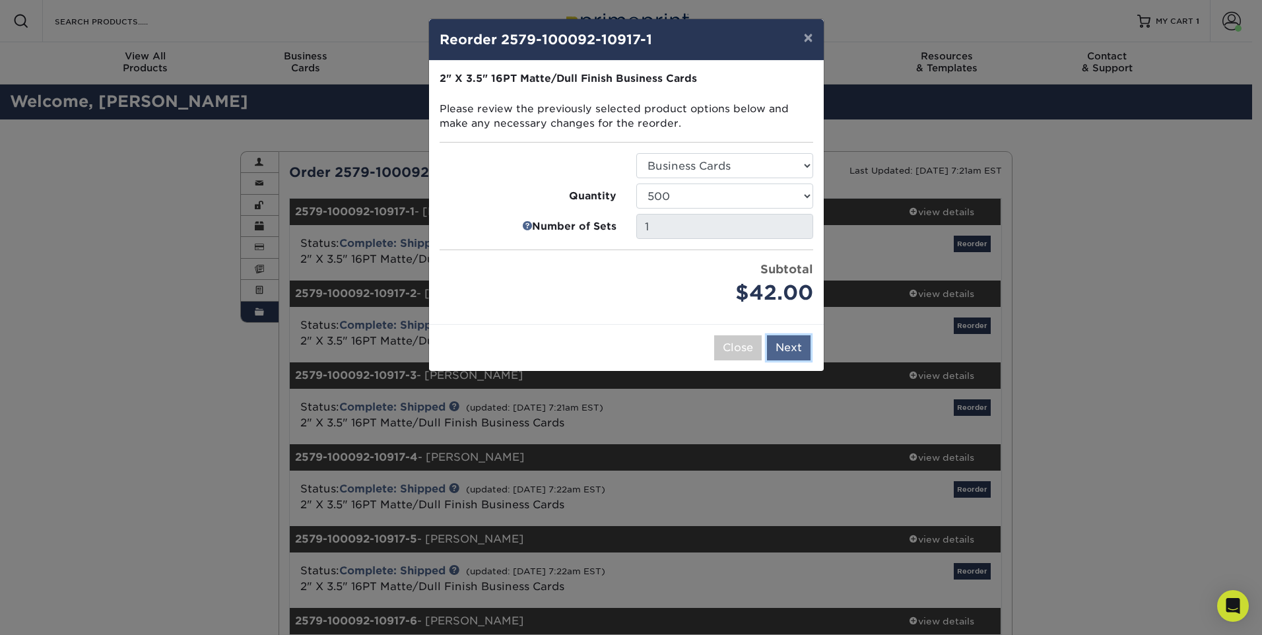
click at [781, 351] on button "Next" at bounding box center [789, 347] width 44 height 25
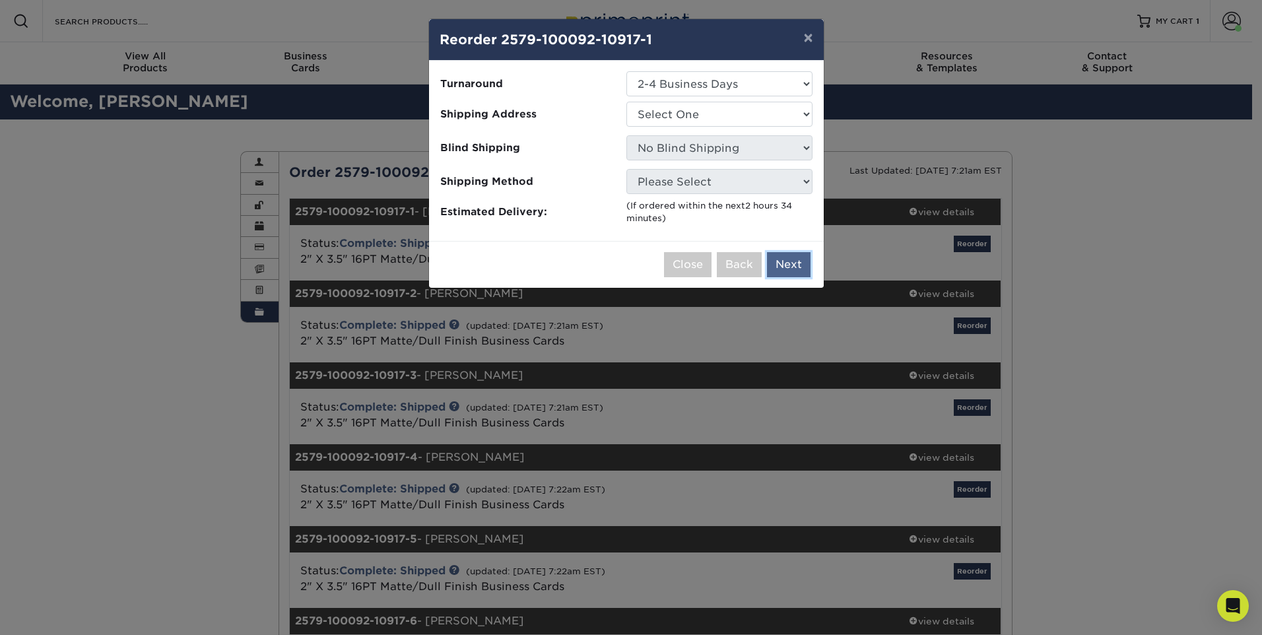
click at [785, 261] on button "Next" at bounding box center [789, 264] width 44 height 25
click at [671, 118] on select "Select One Chris Cubbage Daytona/New Smyrna Florida Window & Door Fort Myers Or…" at bounding box center [719, 114] width 186 height 25
click at [807, 38] on button "×" at bounding box center [808, 37] width 30 height 37
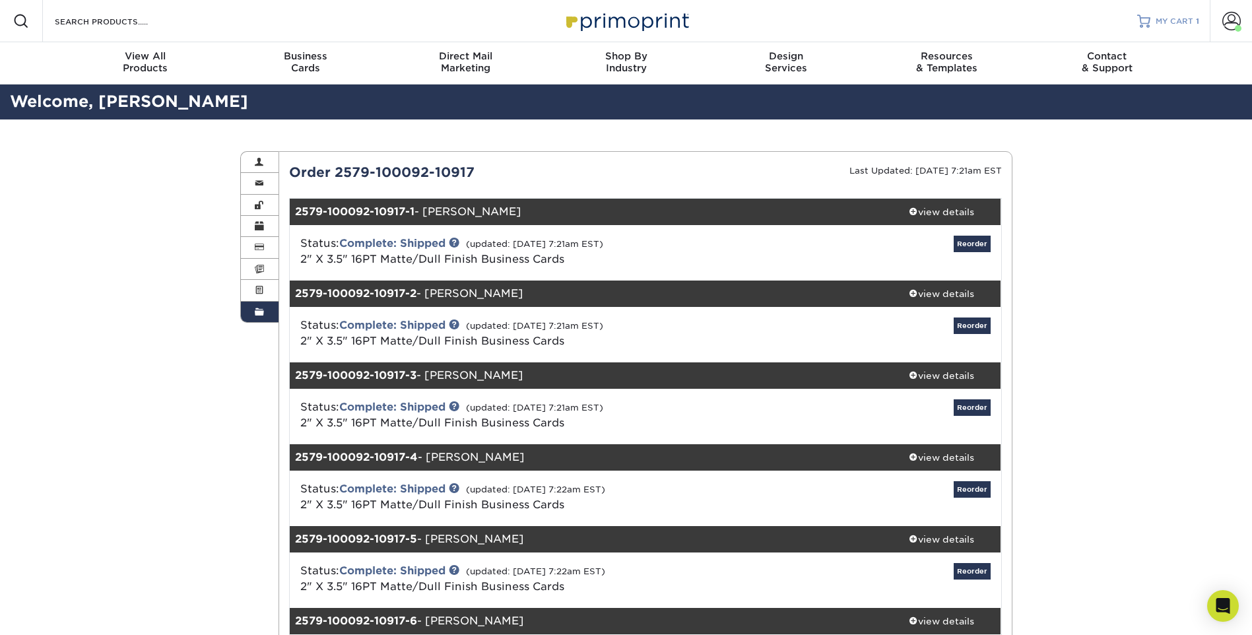
click at [1140, 24] on div at bounding box center [1143, 21] width 13 height 13
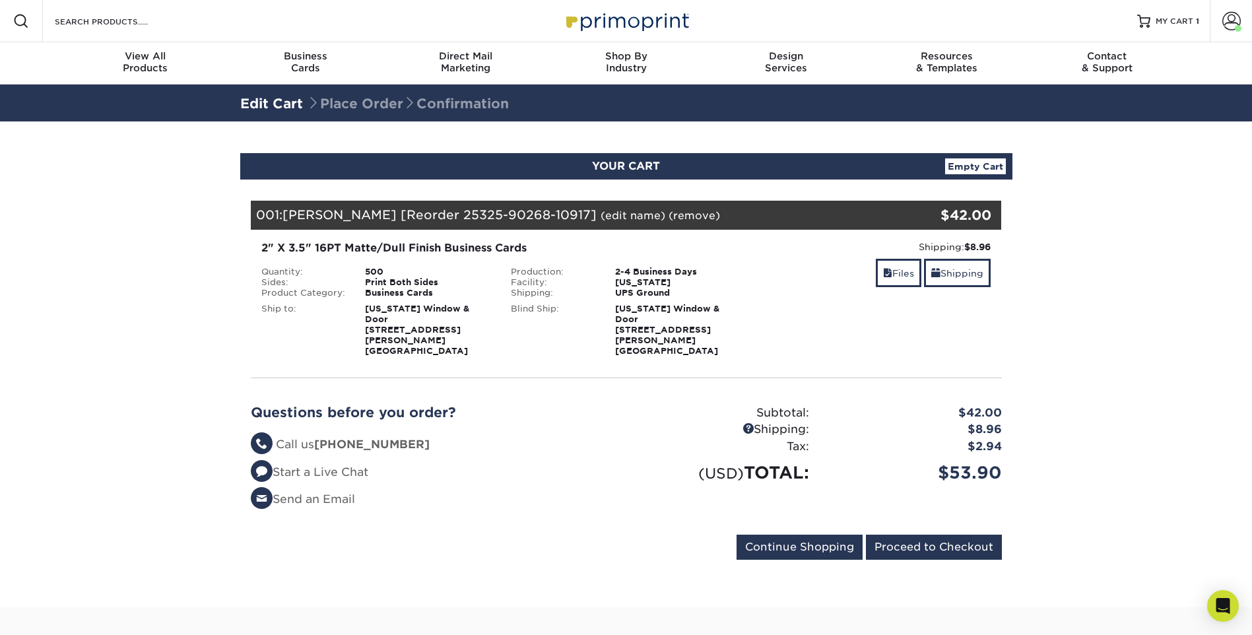
click at [981, 165] on link "Empty Cart" at bounding box center [975, 166] width 61 height 16
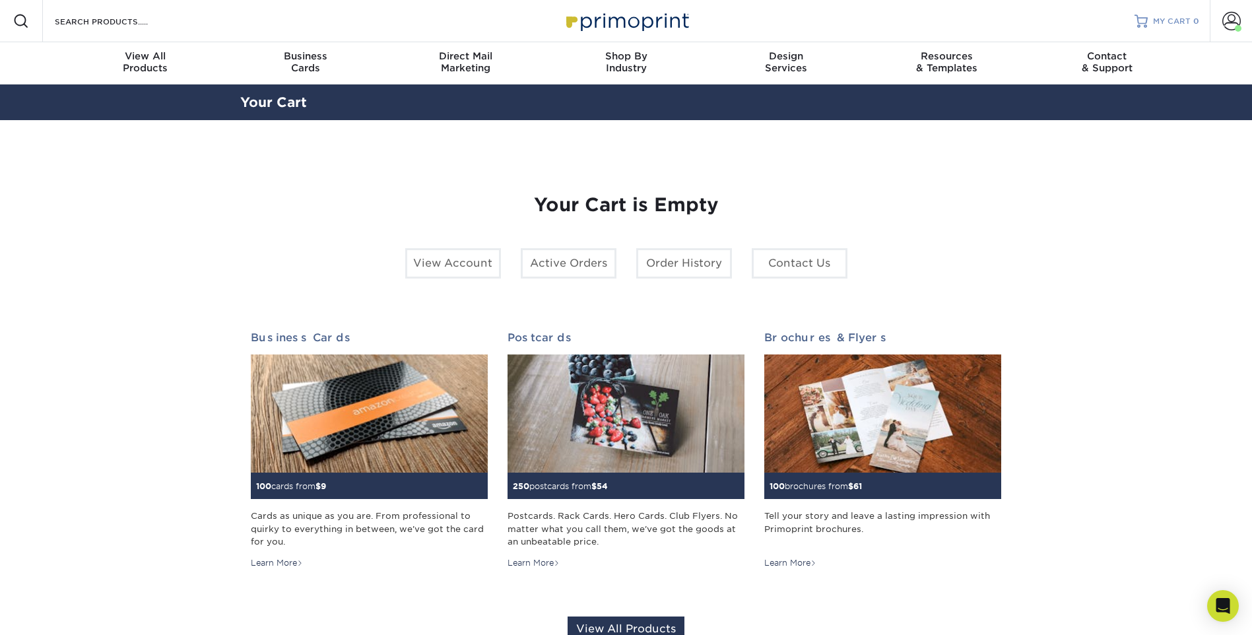
click at [1156, 17] on span "MY CART" at bounding box center [1172, 21] width 38 height 11
click at [676, 269] on link "Order History" at bounding box center [684, 263] width 96 height 30
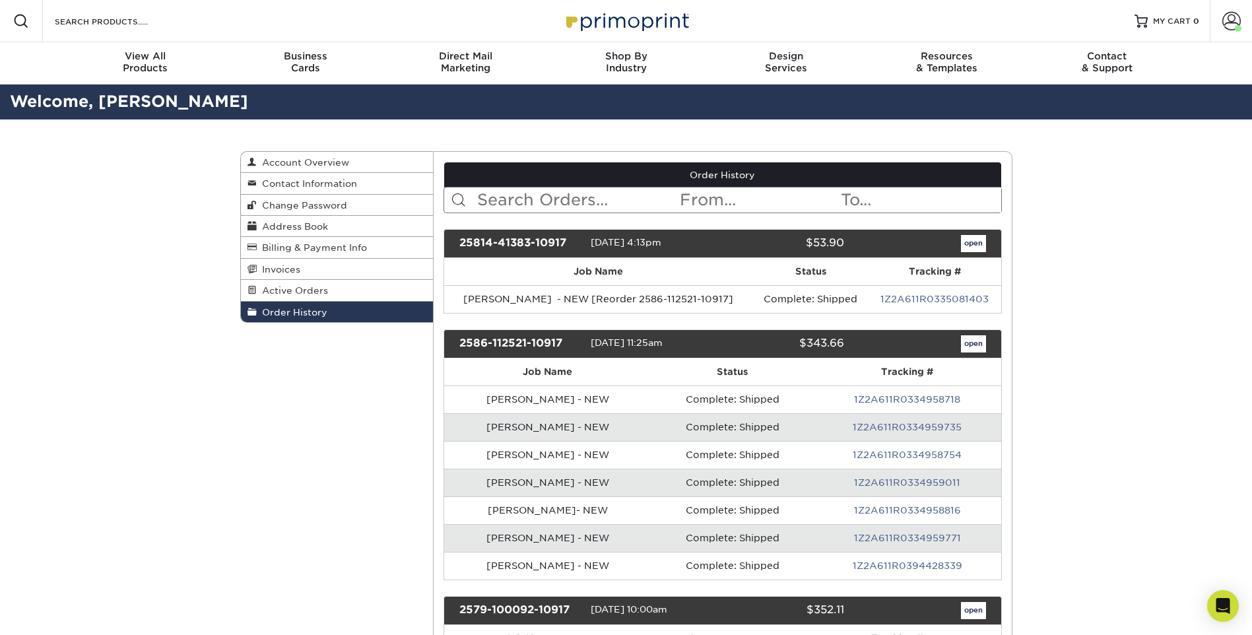
click at [958, 346] on div "open" at bounding box center [924, 343] width 141 height 17
click at [972, 341] on link "open" at bounding box center [973, 343] width 25 height 17
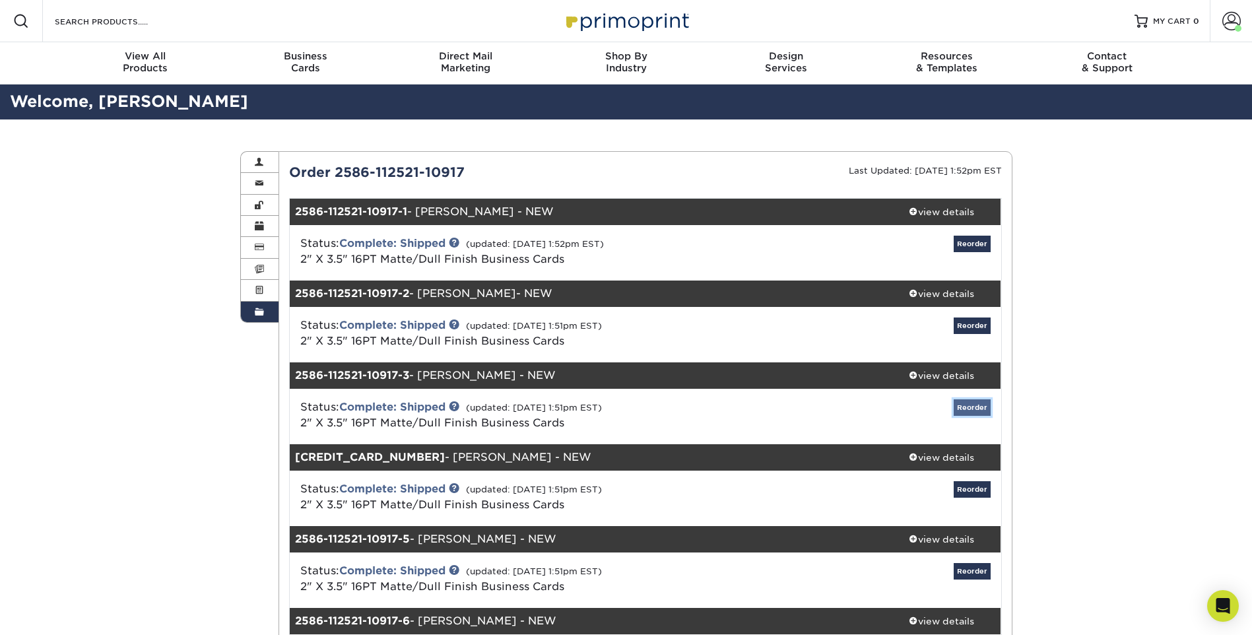
click at [969, 405] on link "Reorder" at bounding box center [972, 407] width 37 height 16
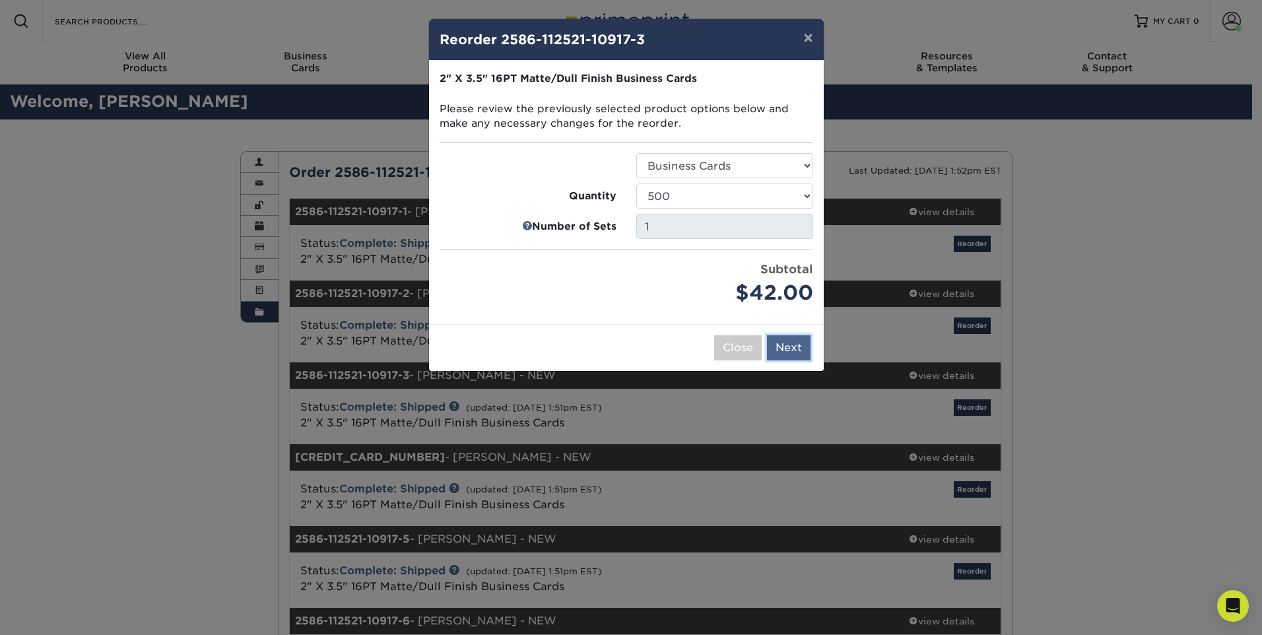
click at [782, 350] on button "Next" at bounding box center [789, 347] width 44 height 25
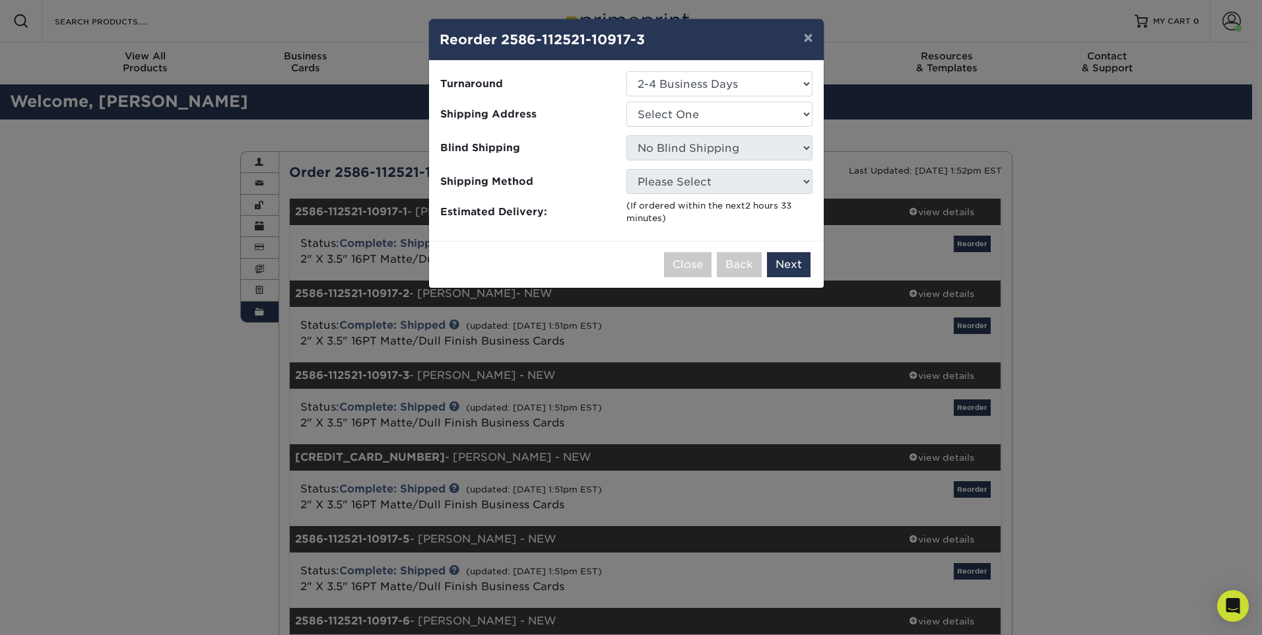
click at [665, 131] on ul "Turnaround Select One 2-4 Business Days 2 Day Next Business Day Shipping Addres…" at bounding box center [627, 148] width 374 height 154
click at [665, 121] on select "Select One Chris Cubbage Daytona/New Smyrna Florida Window & Door Fort Myers Or…" at bounding box center [719, 114] width 186 height 25
select select "249405"
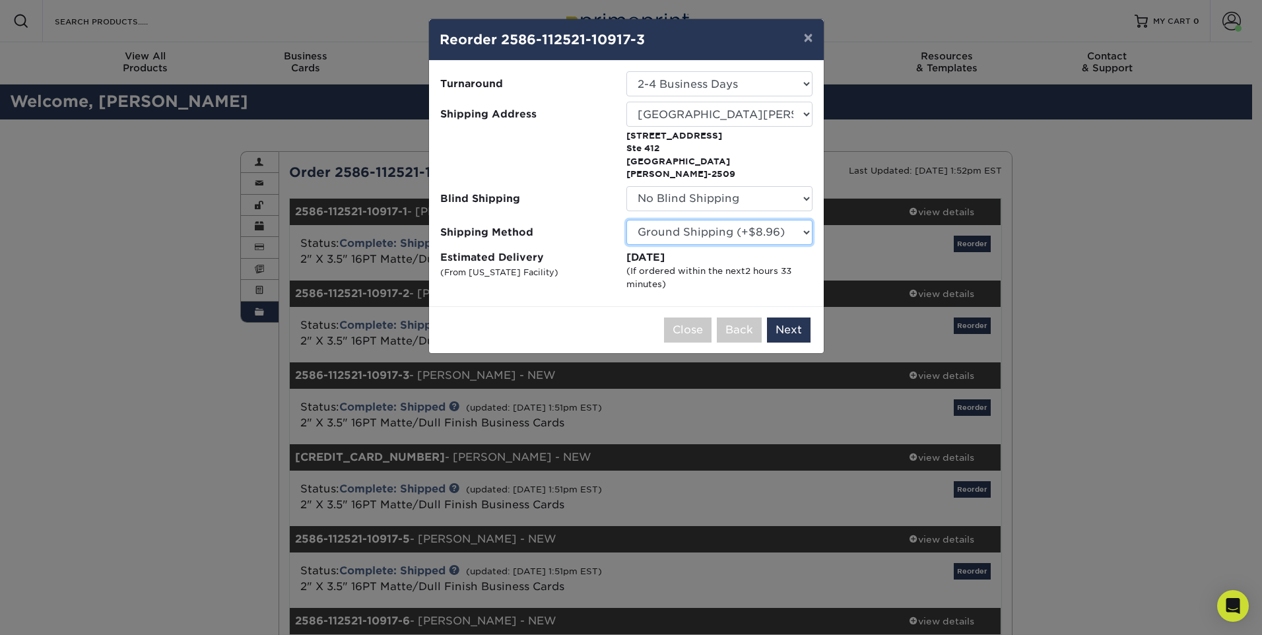
click at [807, 220] on select "Please Select Ground Shipping (+$8.96) 3 Day Shipping Service (+$15.34) 2 Day A…" at bounding box center [719, 232] width 186 height 25
click at [804, 317] on button "Next" at bounding box center [789, 329] width 44 height 25
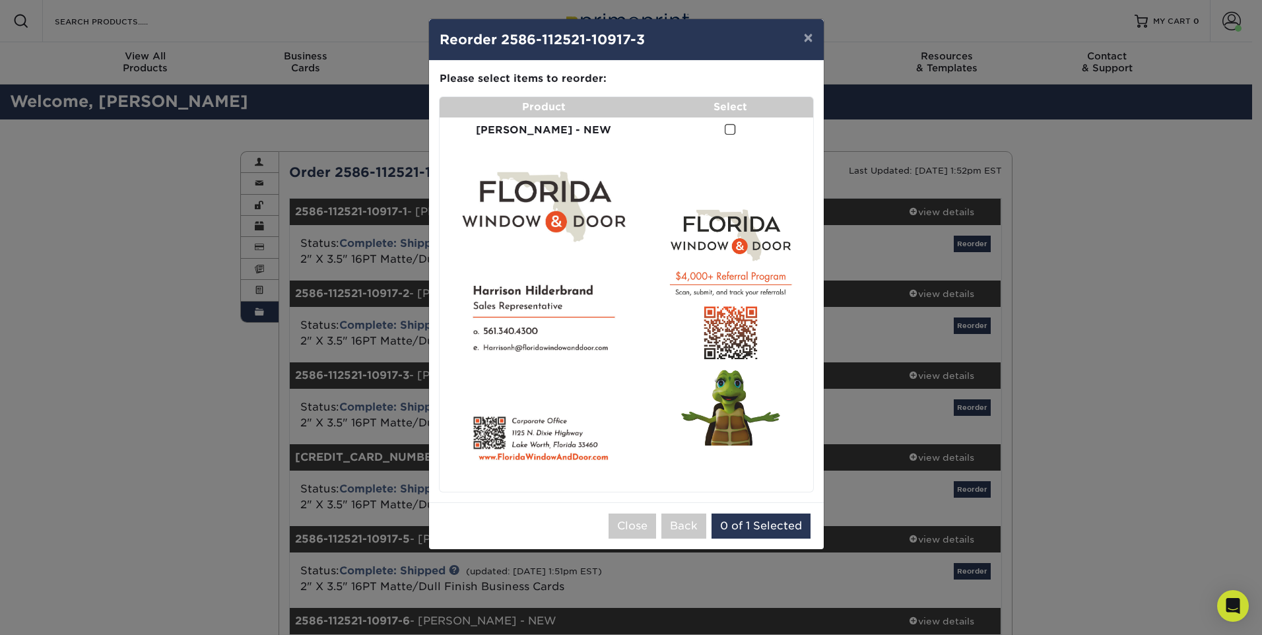
click at [725, 129] on span at bounding box center [730, 129] width 11 height 13
click at [0, 0] on input "checkbox" at bounding box center [0, 0] width 0 height 0
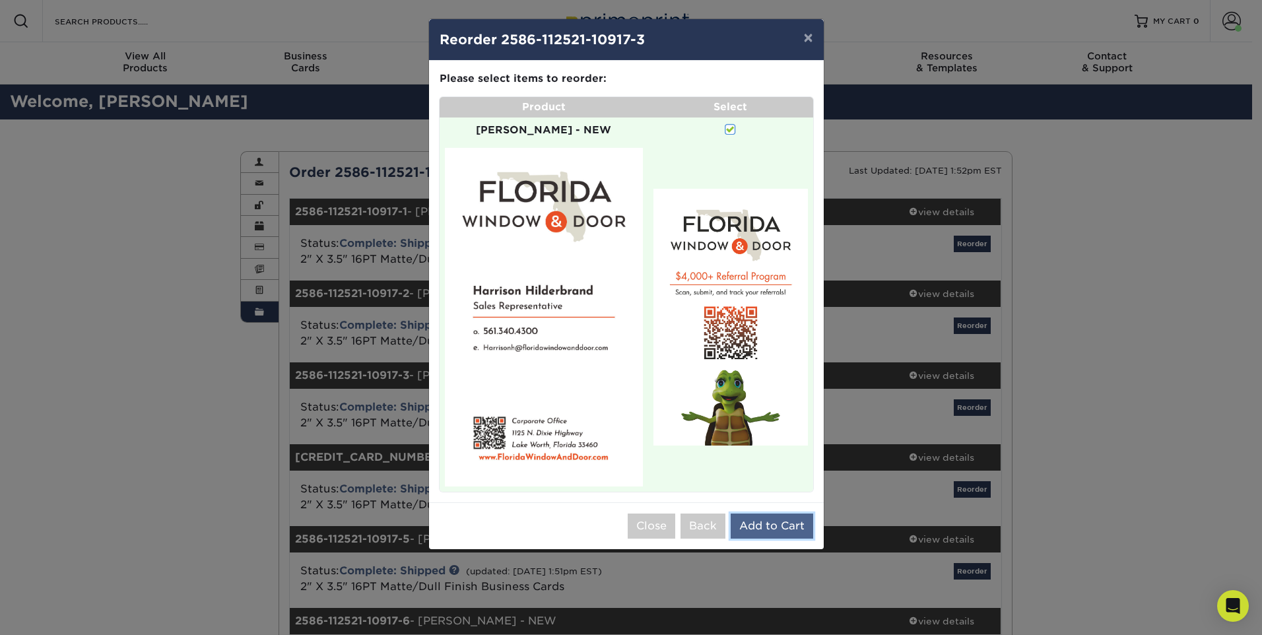
click at [770, 513] on button "Add to Cart" at bounding box center [772, 525] width 82 height 25
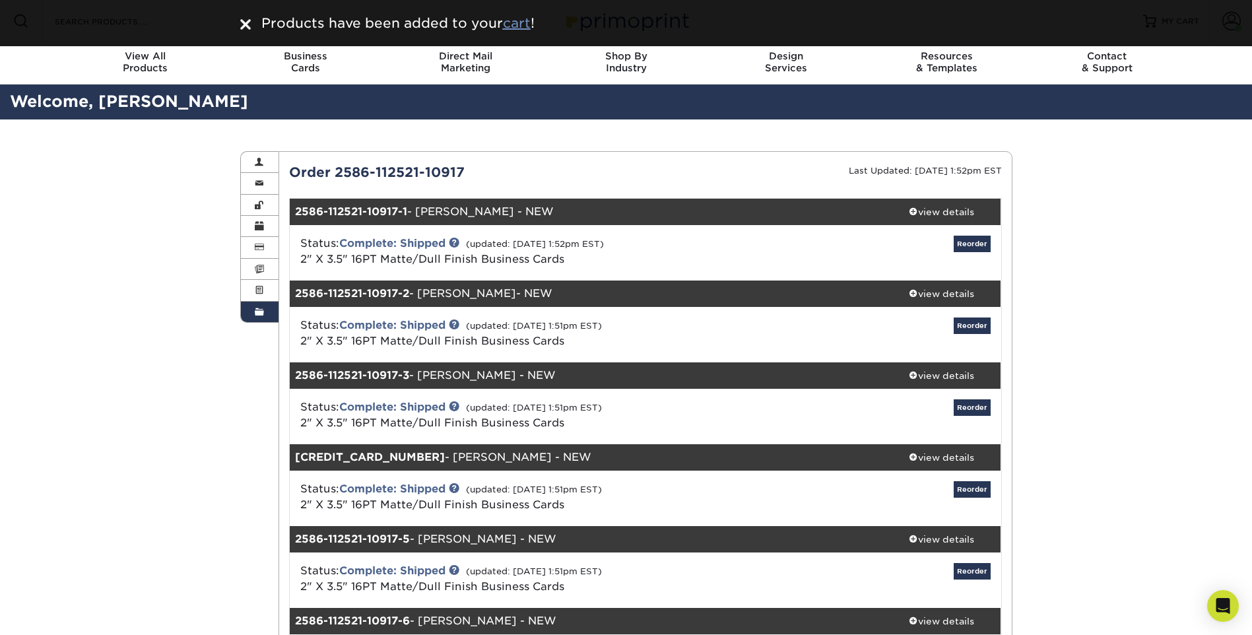
click at [508, 26] on u "cart" at bounding box center [517, 23] width 28 height 16
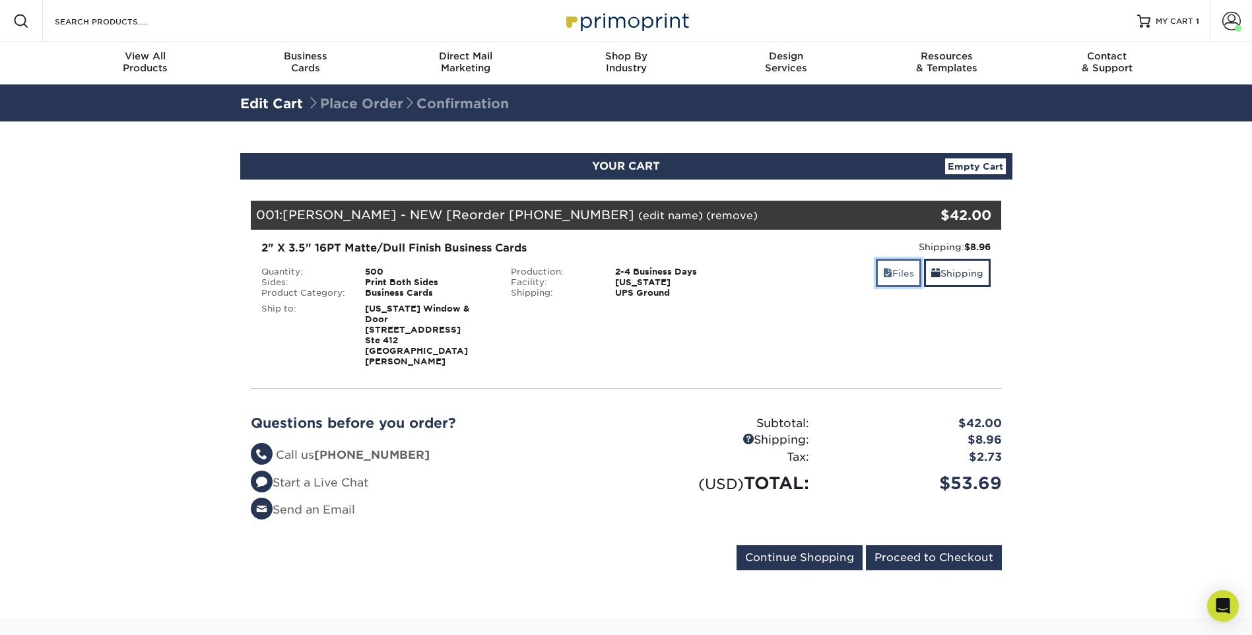
click at [892, 277] on link "Files" at bounding box center [899, 273] width 46 height 28
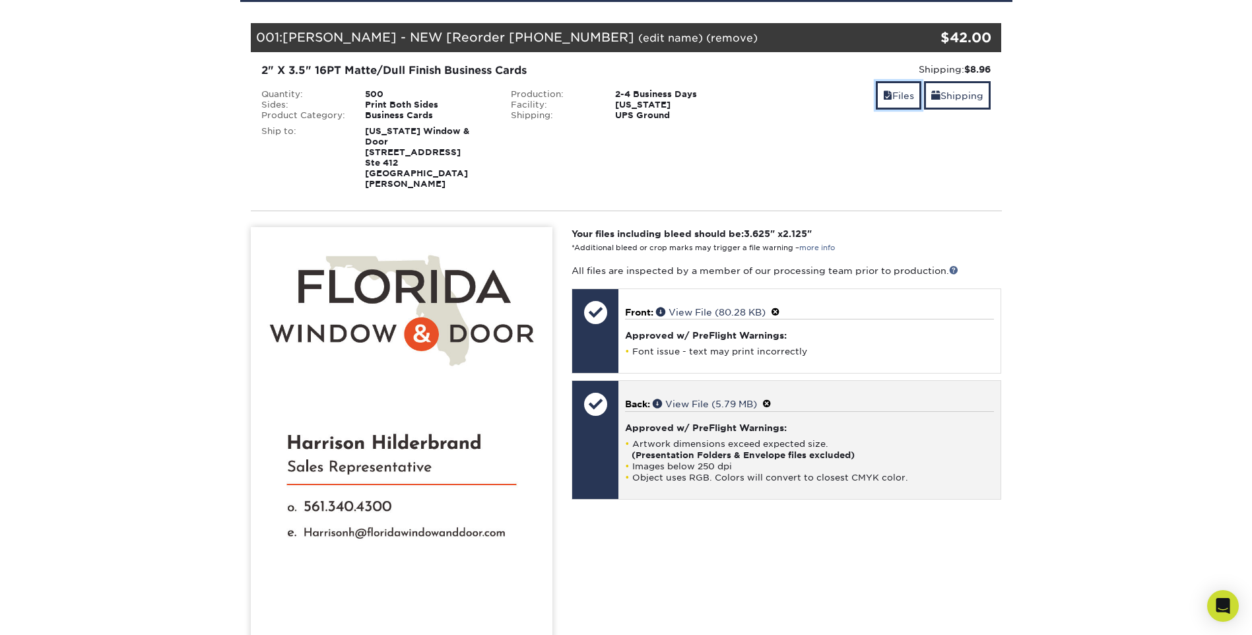
scroll to position [198, 0]
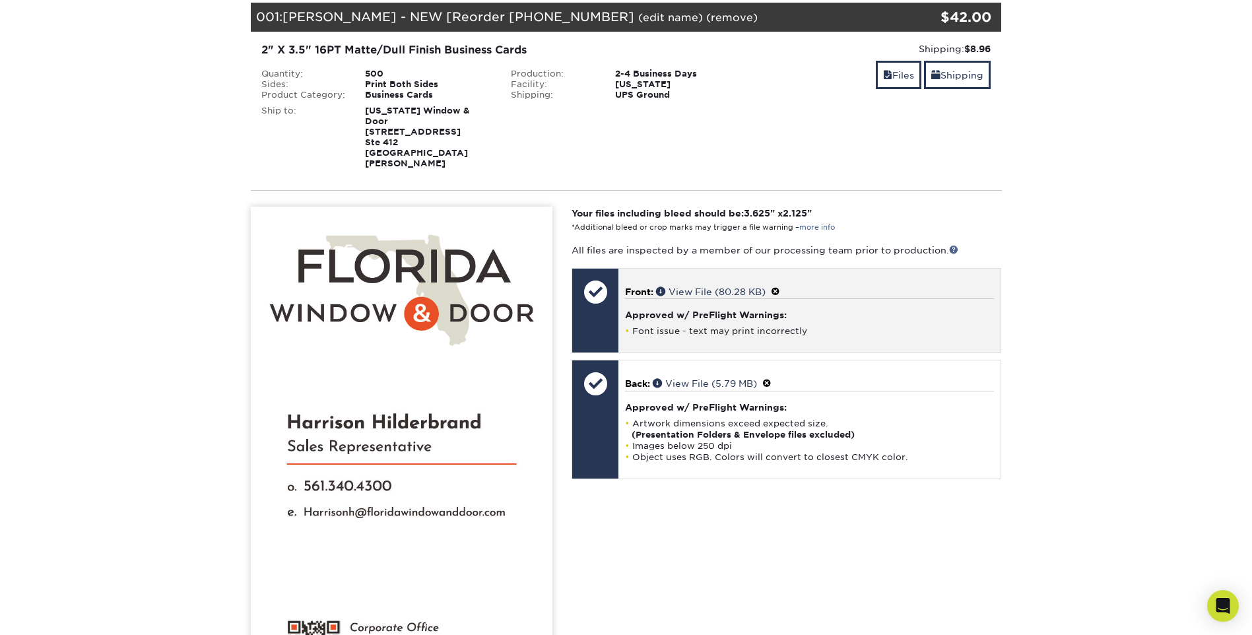
click at [780, 286] on span at bounding box center [775, 291] width 9 height 11
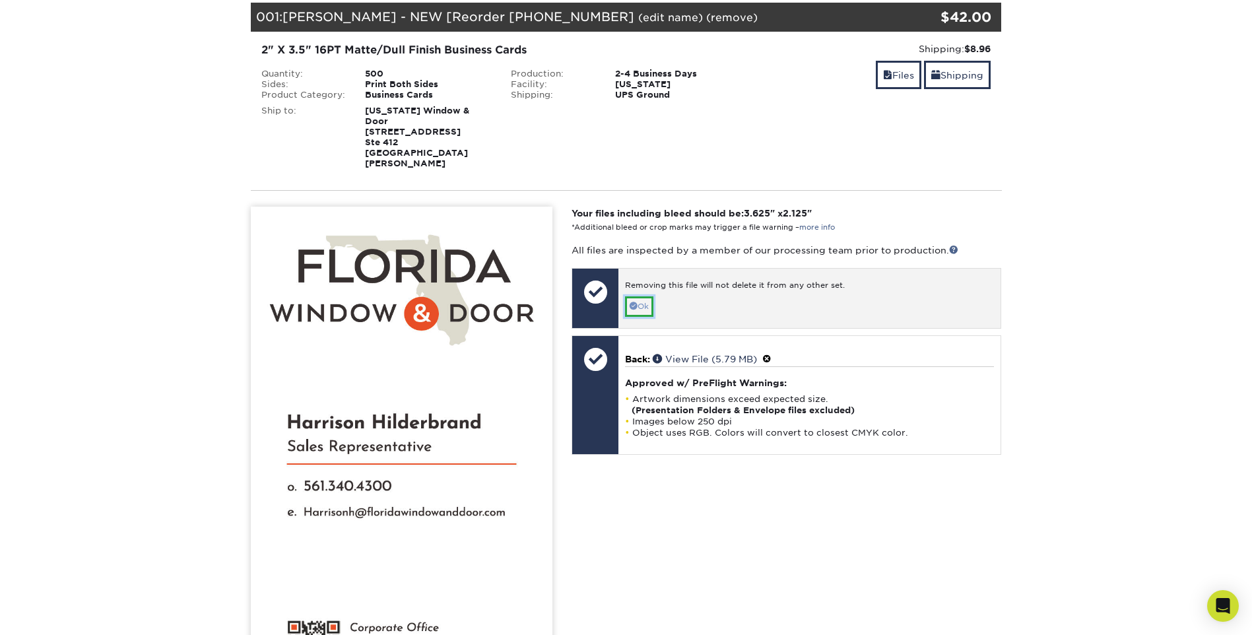
click at [634, 296] on link "Ok" at bounding box center [639, 306] width 28 height 20
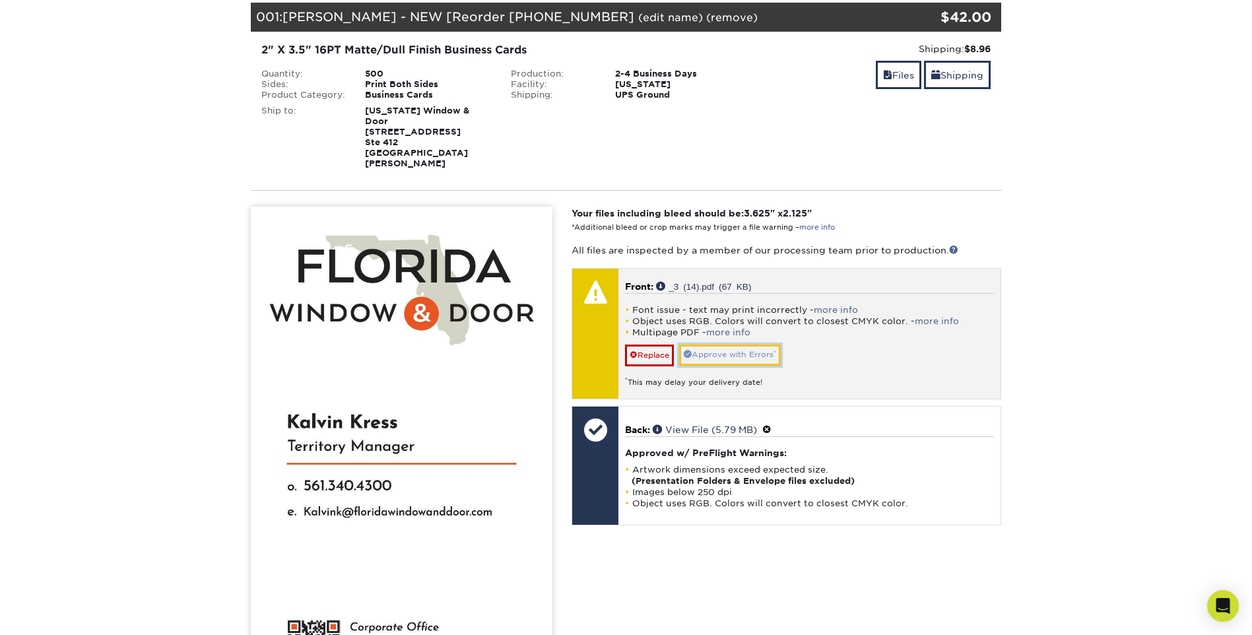
click at [712, 344] on link "Approve with Errors *" at bounding box center [730, 354] width 102 height 20
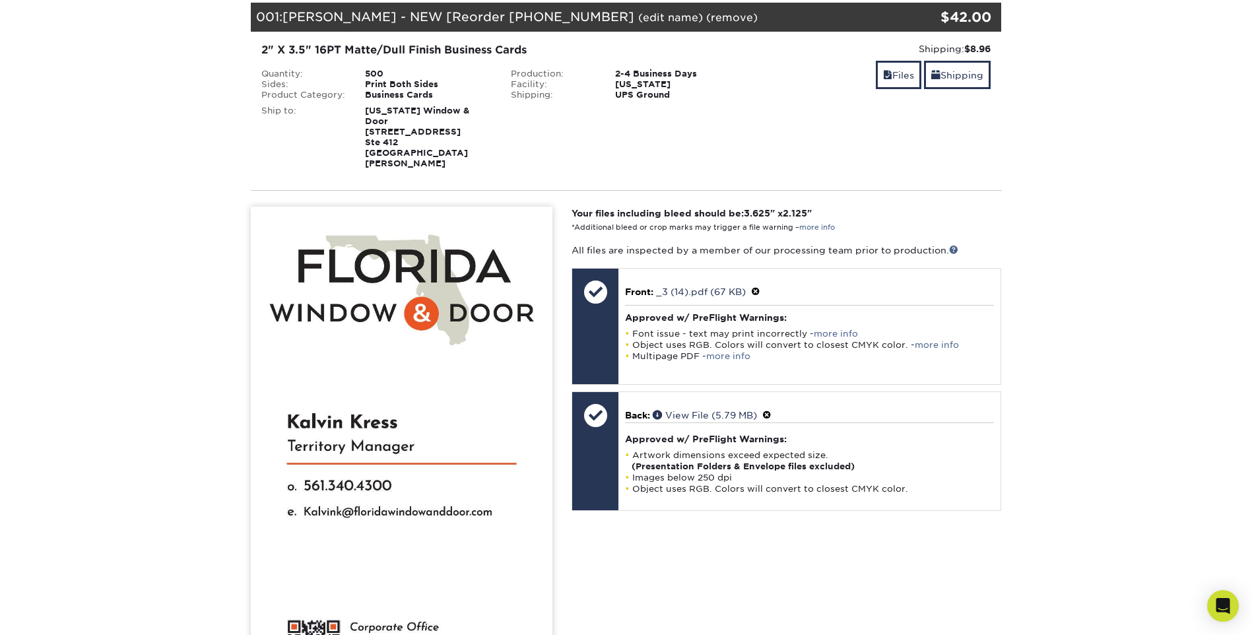
click at [1179, 484] on section "YOUR CART Empty Cart Your Cart is Empty View Account Active Orders Order Histor…" at bounding box center [626, 516] width 1252 height 1186
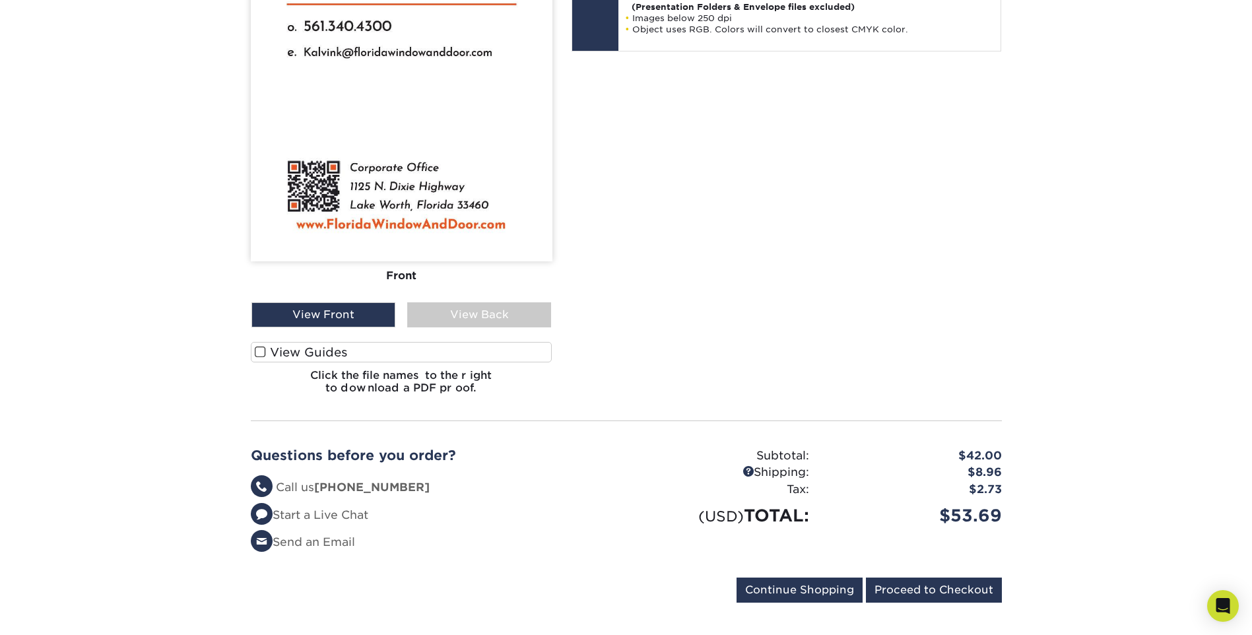
scroll to position [660, 0]
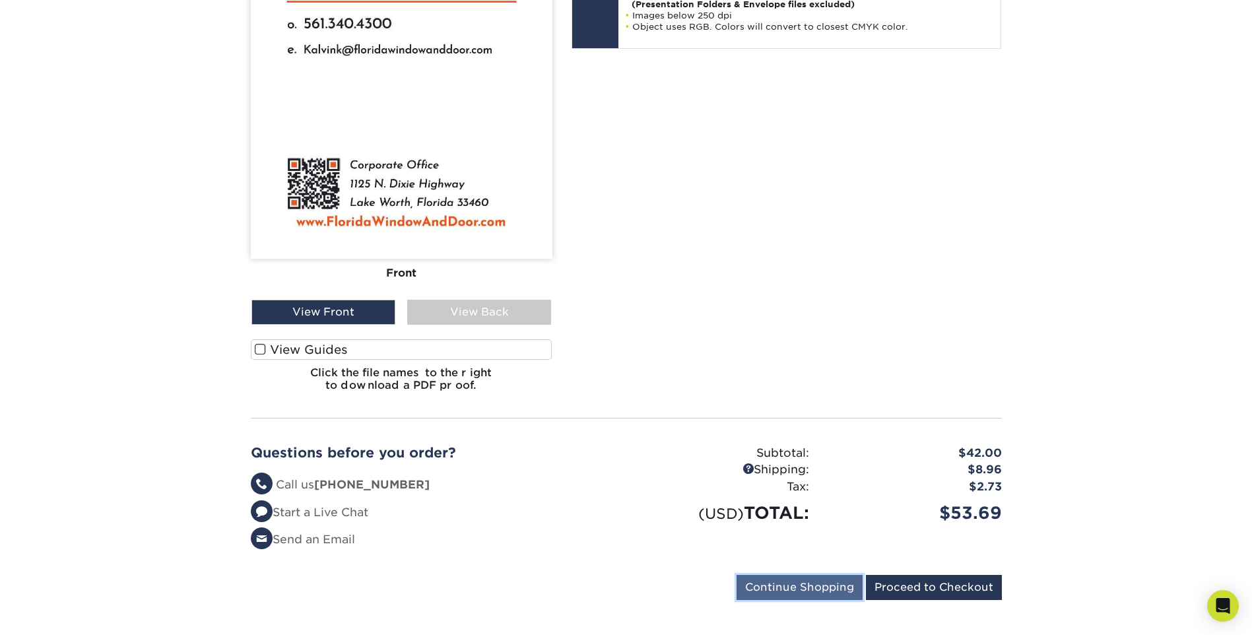
click at [814, 575] on input "Continue Shopping" at bounding box center [799, 587] width 126 height 25
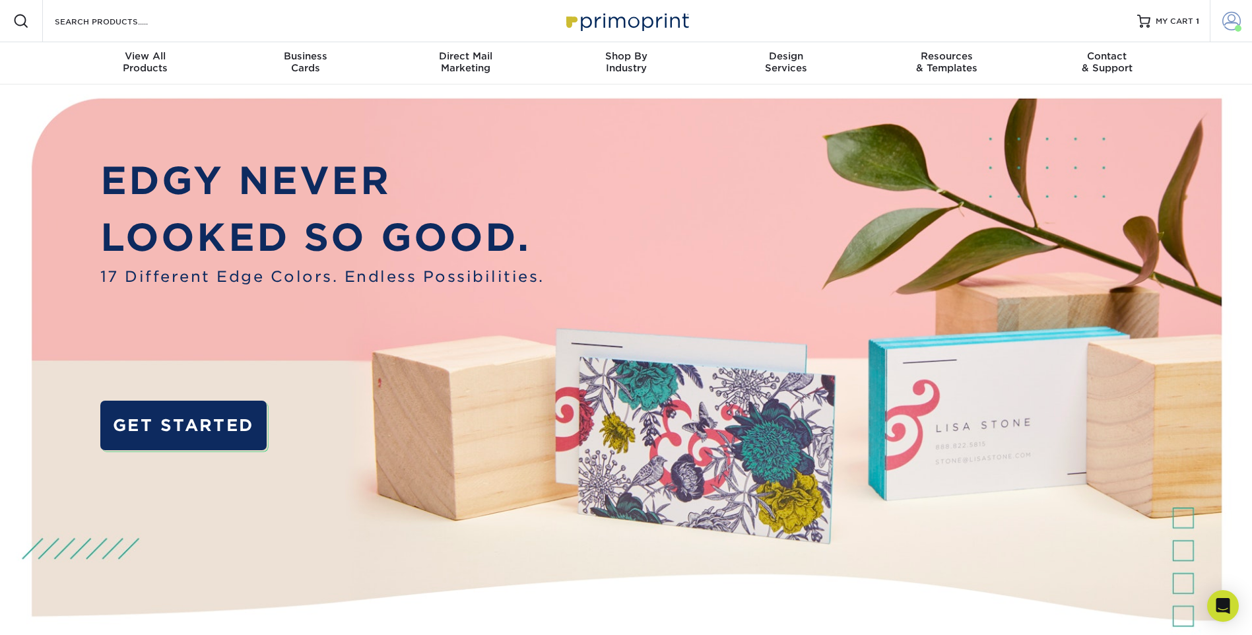
click at [1218, 21] on link "Account" at bounding box center [1231, 21] width 42 height 42
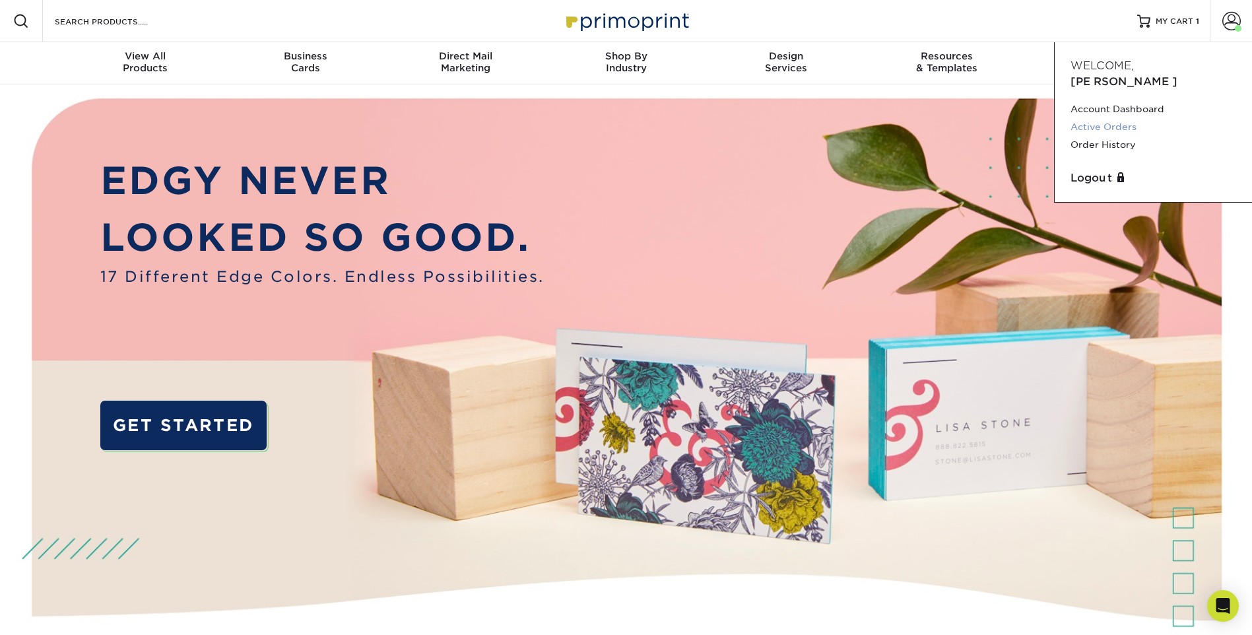
click at [1090, 118] on link "Active Orders" at bounding box center [1153, 127] width 166 height 18
click at [1230, 16] on span at bounding box center [1231, 21] width 18 height 18
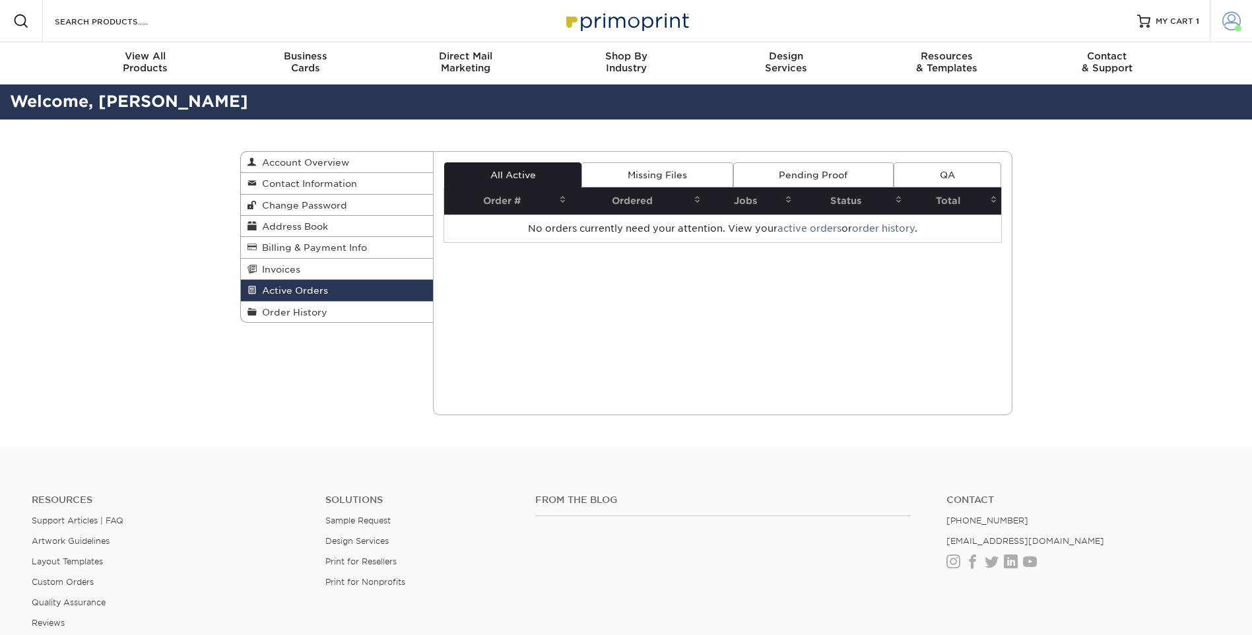
click at [1231, 22] on span at bounding box center [1231, 21] width 18 height 18
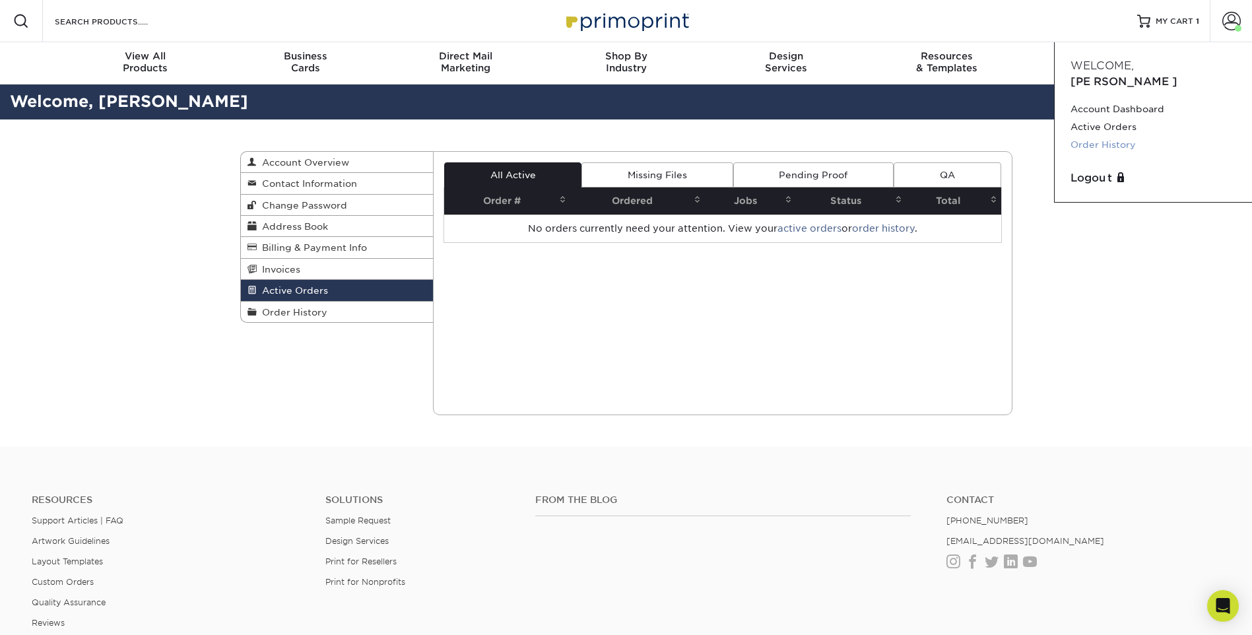
click at [1115, 136] on link "Order History" at bounding box center [1153, 145] width 166 height 18
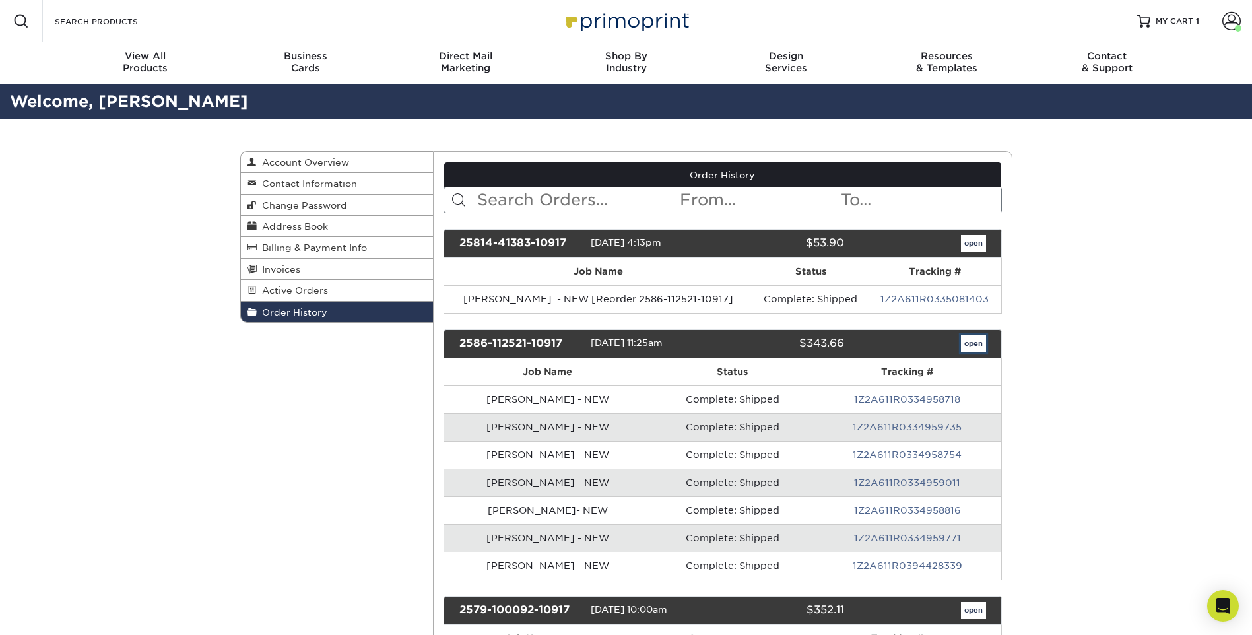
click at [983, 348] on link "open" at bounding box center [973, 343] width 25 height 17
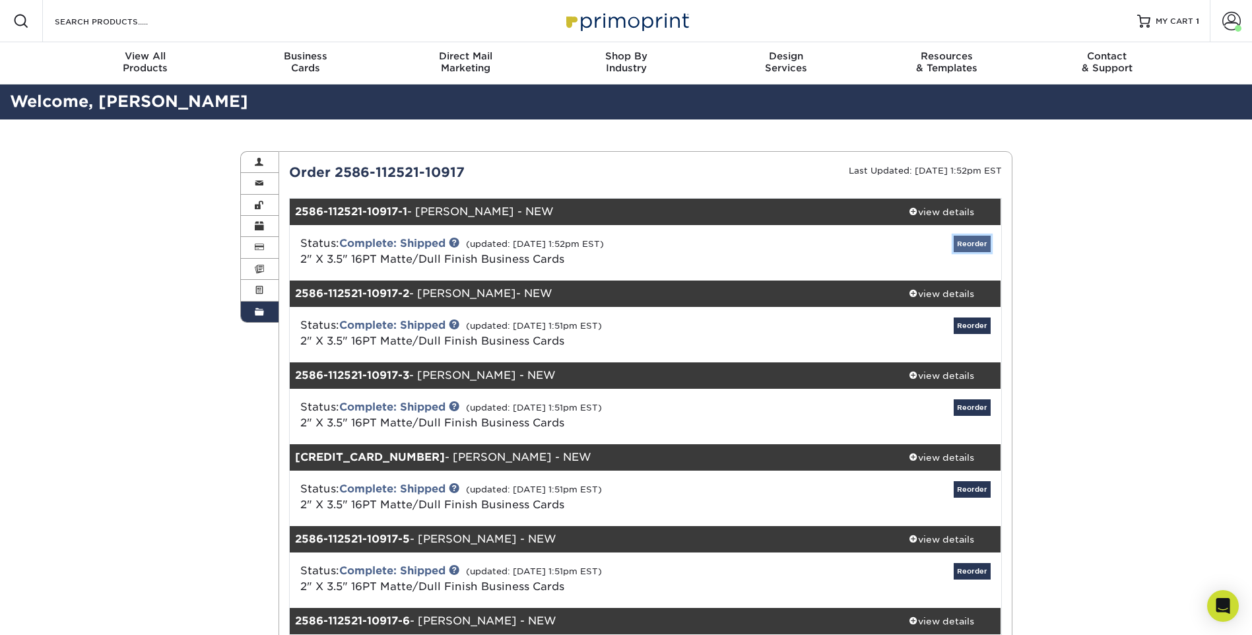
click at [971, 240] on link "Reorder" at bounding box center [972, 244] width 37 height 16
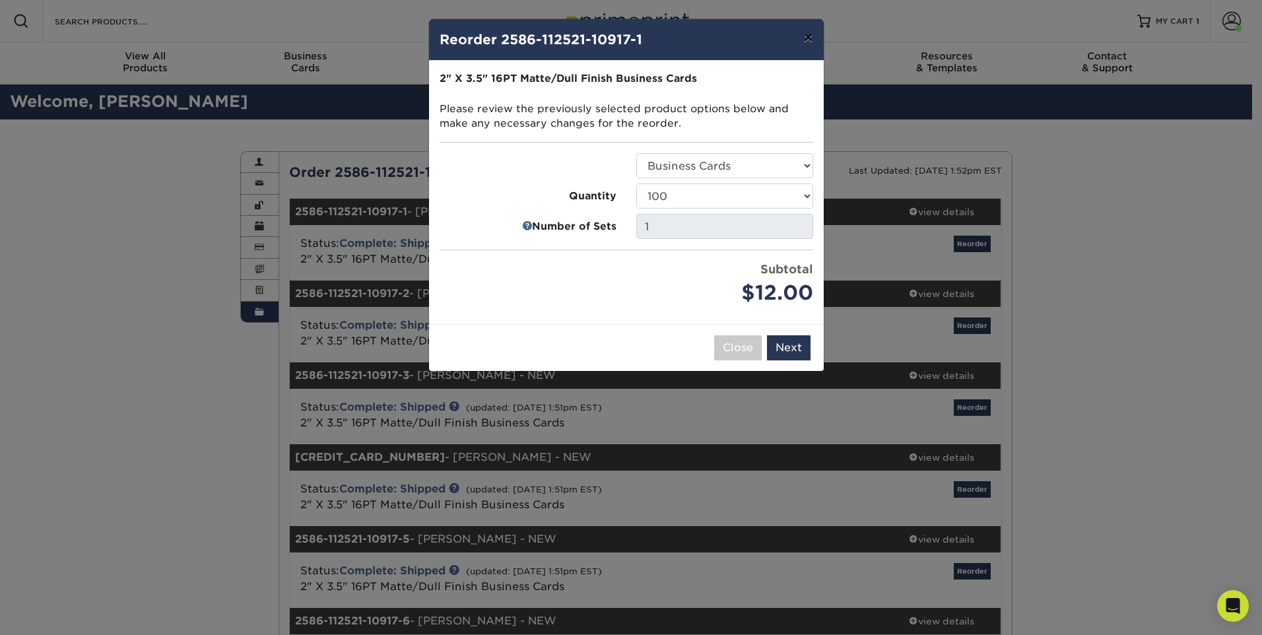
click at [802, 45] on button "×" at bounding box center [808, 37] width 30 height 37
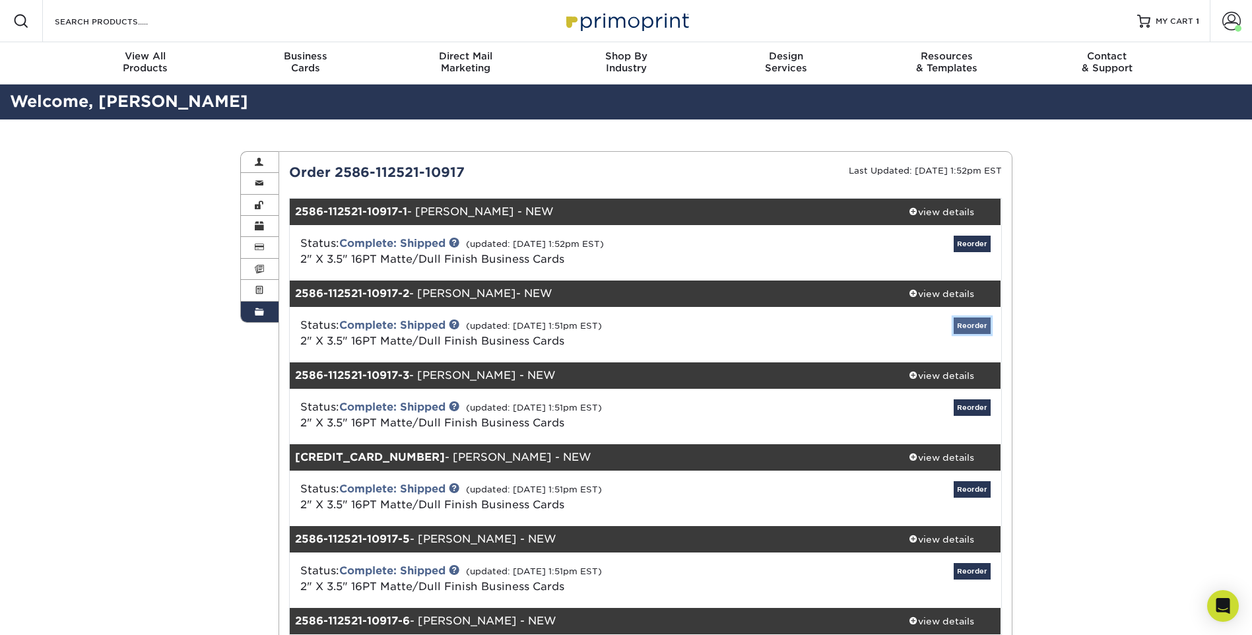
click at [968, 321] on link "Reorder" at bounding box center [972, 325] width 37 height 16
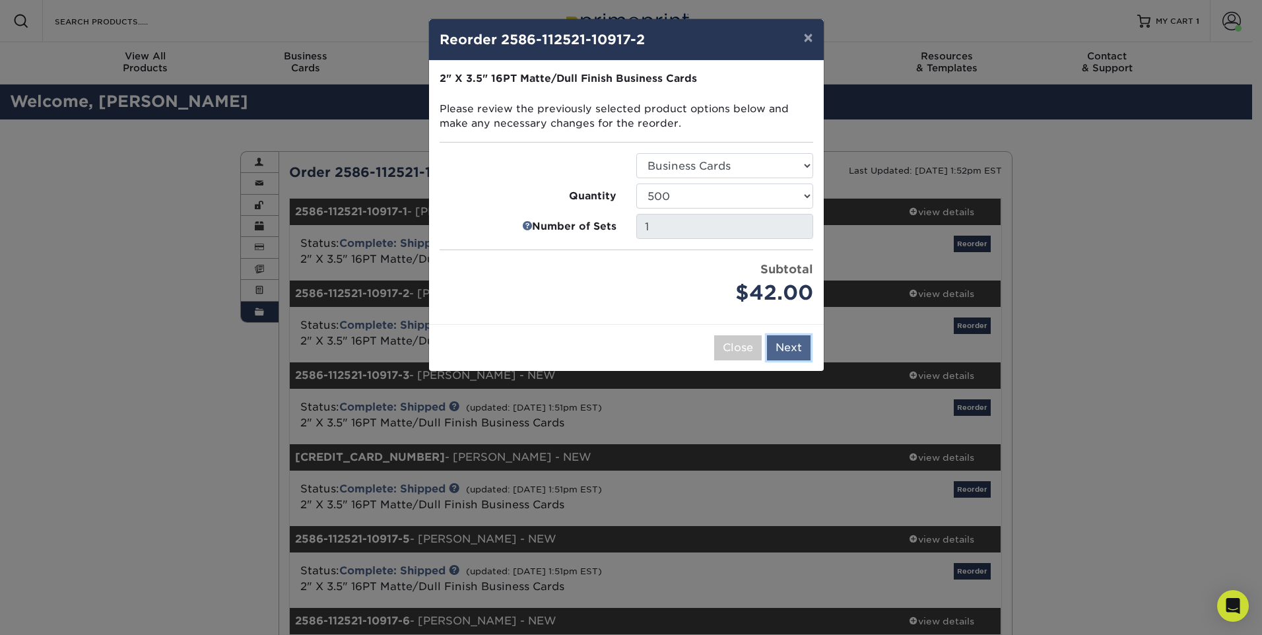
click at [794, 344] on button "Next" at bounding box center [789, 347] width 44 height 25
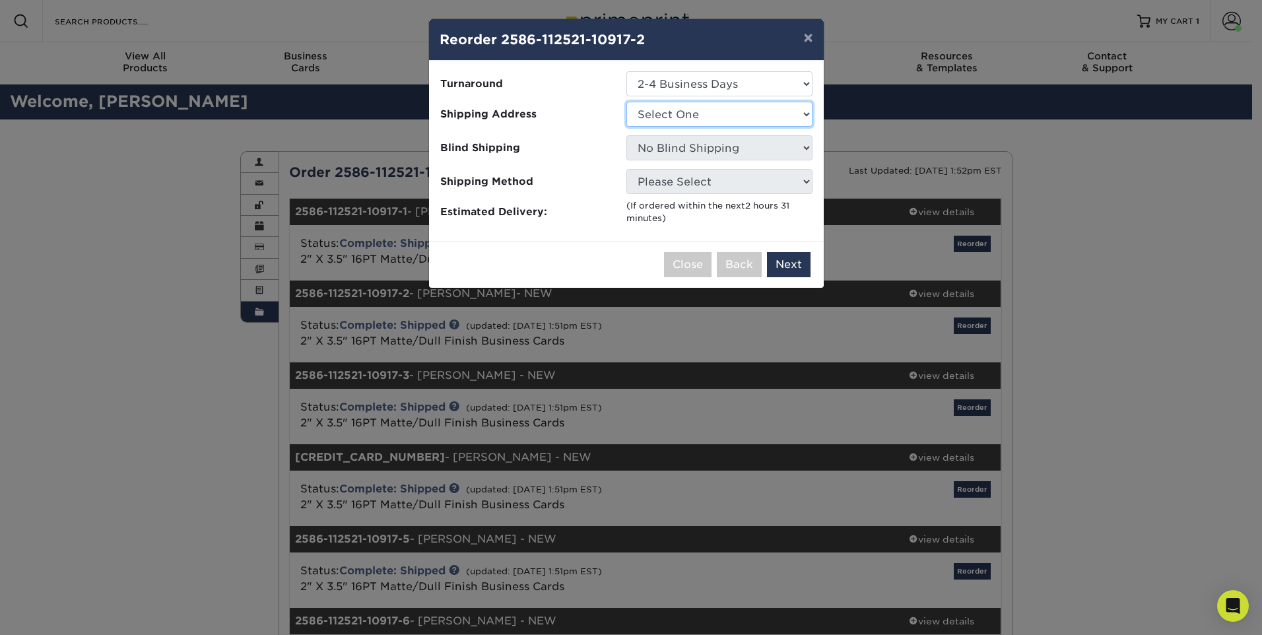
click at [691, 113] on select "Select One Chris Cubbage Daytona/New Smyrna Florida Window & Door Fort Myers Or…" at bounding box center [719, 114] width 186 height 25
select select "278390"
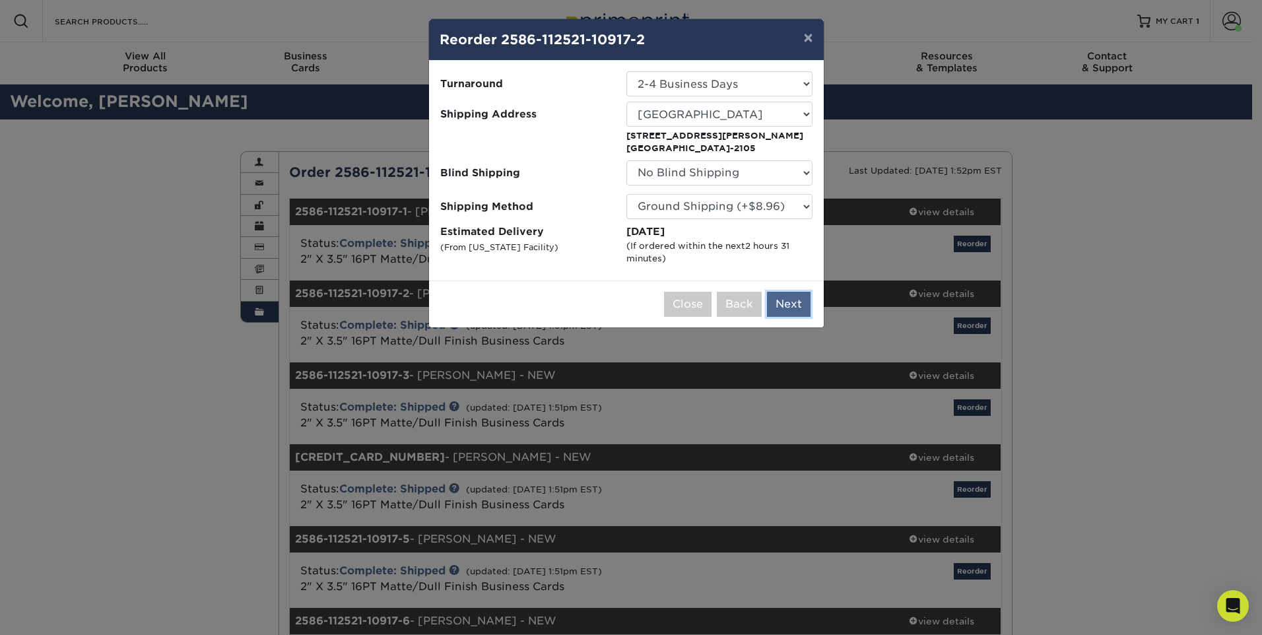
click at [788, 304] on button "Next" at bounding box center [789, 304] width 44 height 25
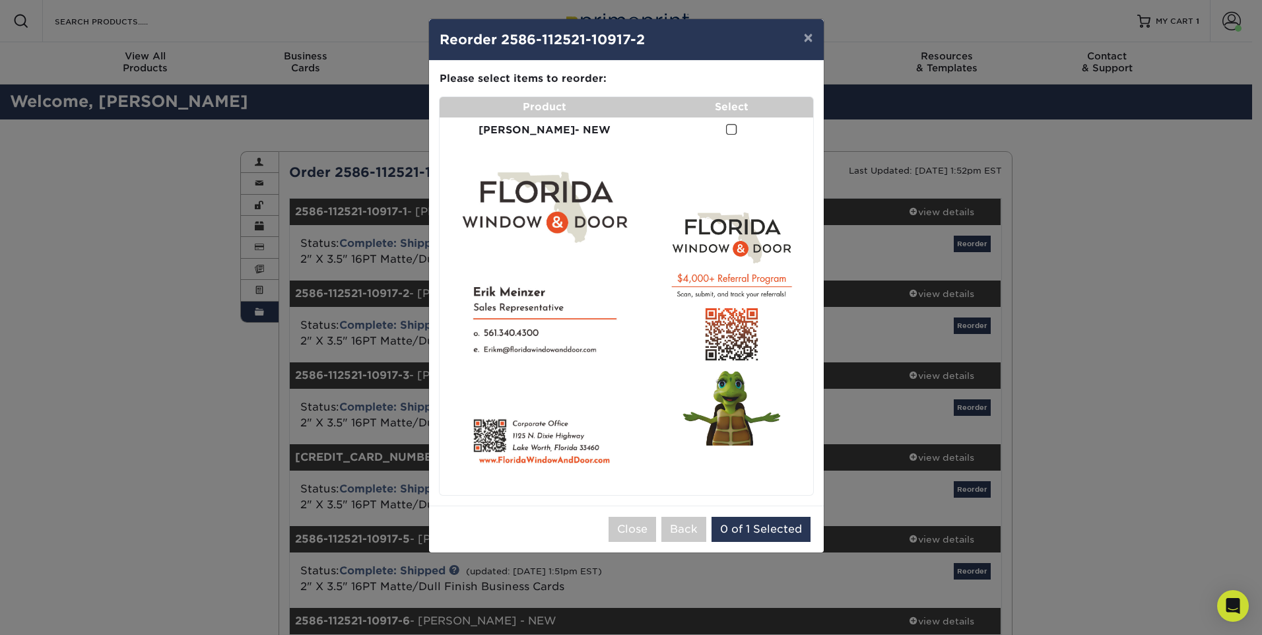
click at [726, 129] on span at bounding box center [731, 129] width 11 height 13
click at [0, 0] on input "checkbox" at bounding box center [0, 0] width 0 height 0
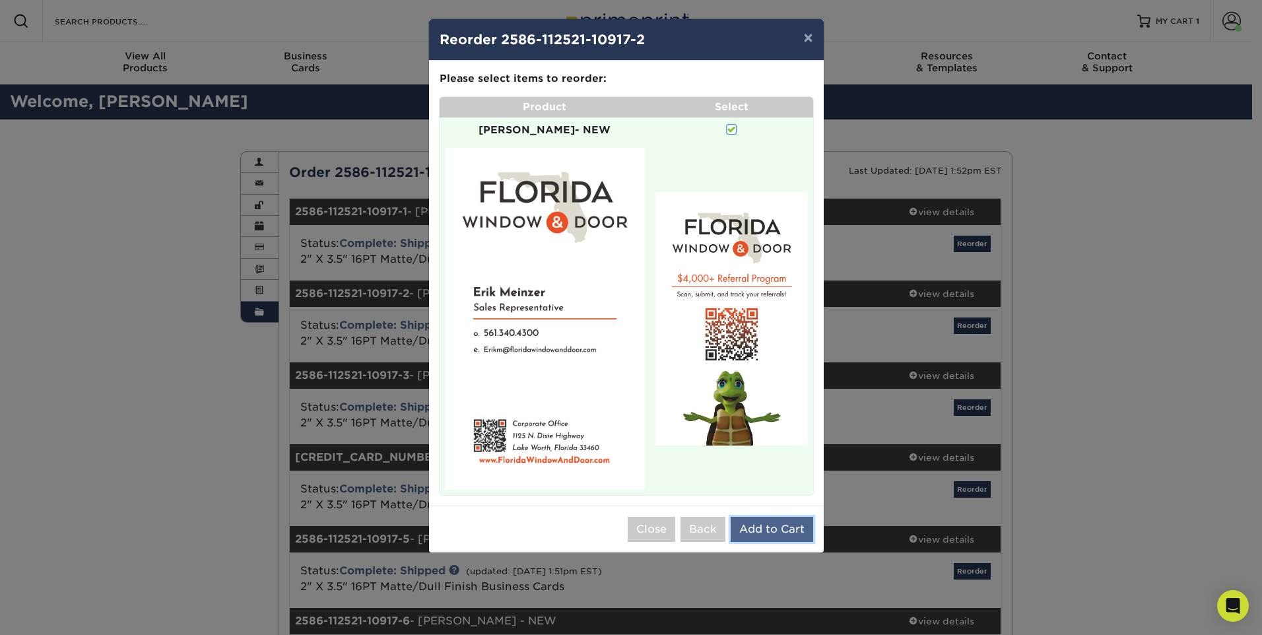
click at [760, 517] on button "Add to Cart" at bounding box center [772, 529] width 82 height 25
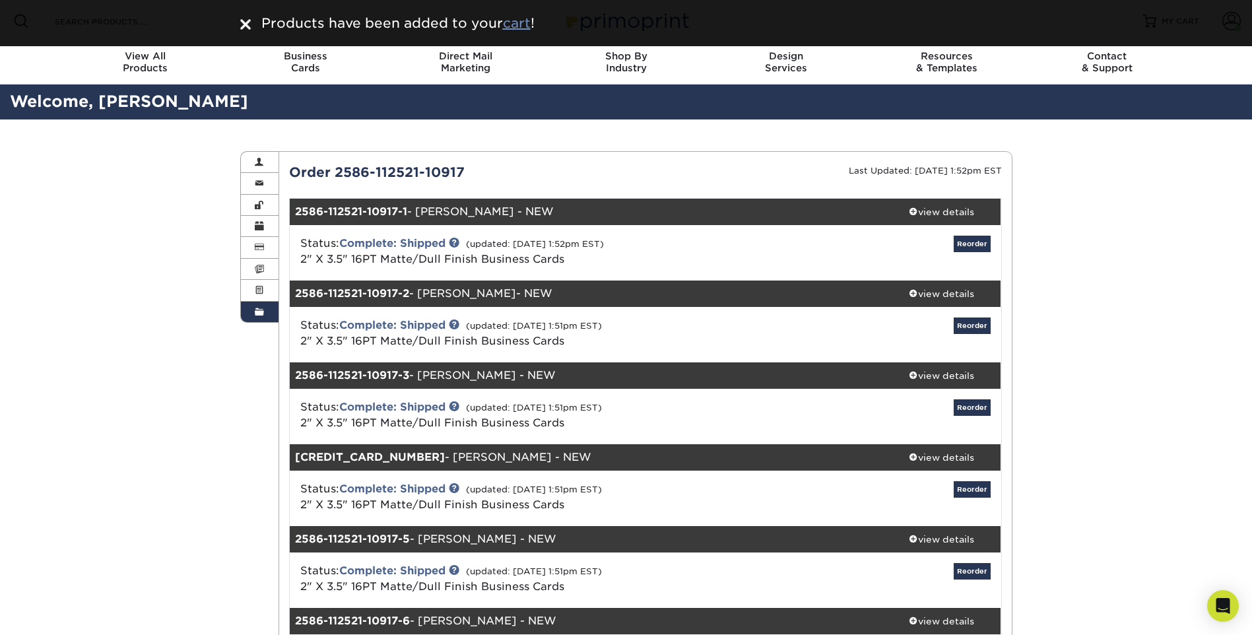
click at [526, 21] on u "cart" at bounding box center [517, 23] width 28 height 16
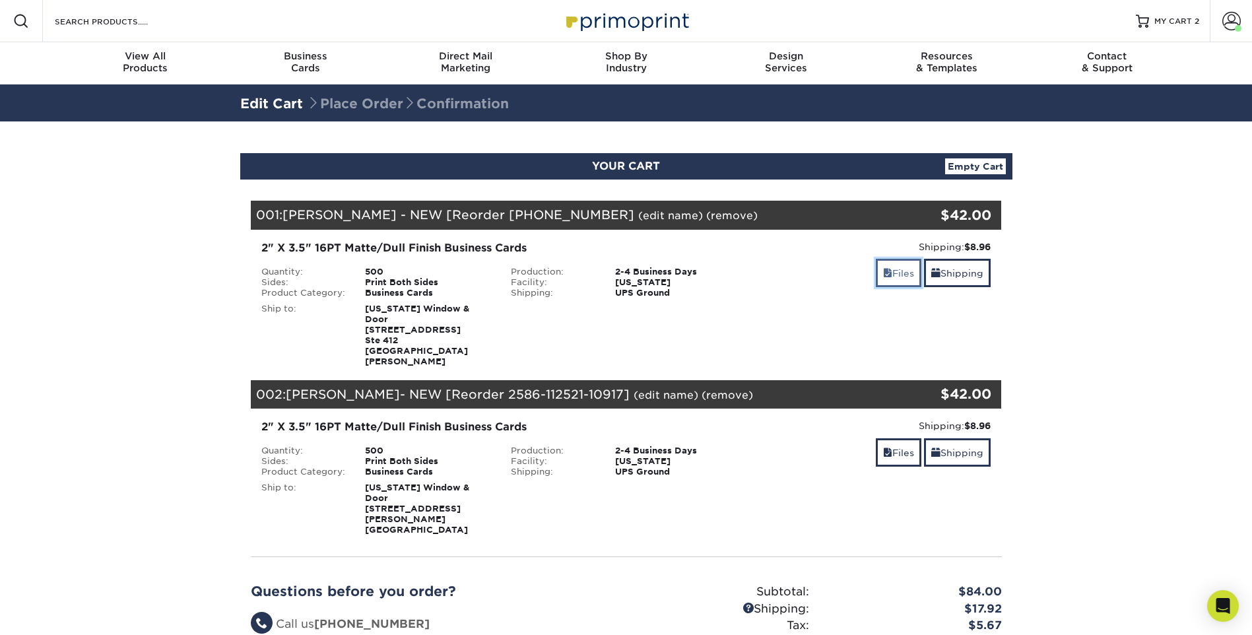
click at [884, 269] on span at bounding box center [887, 273] width 9 height 11
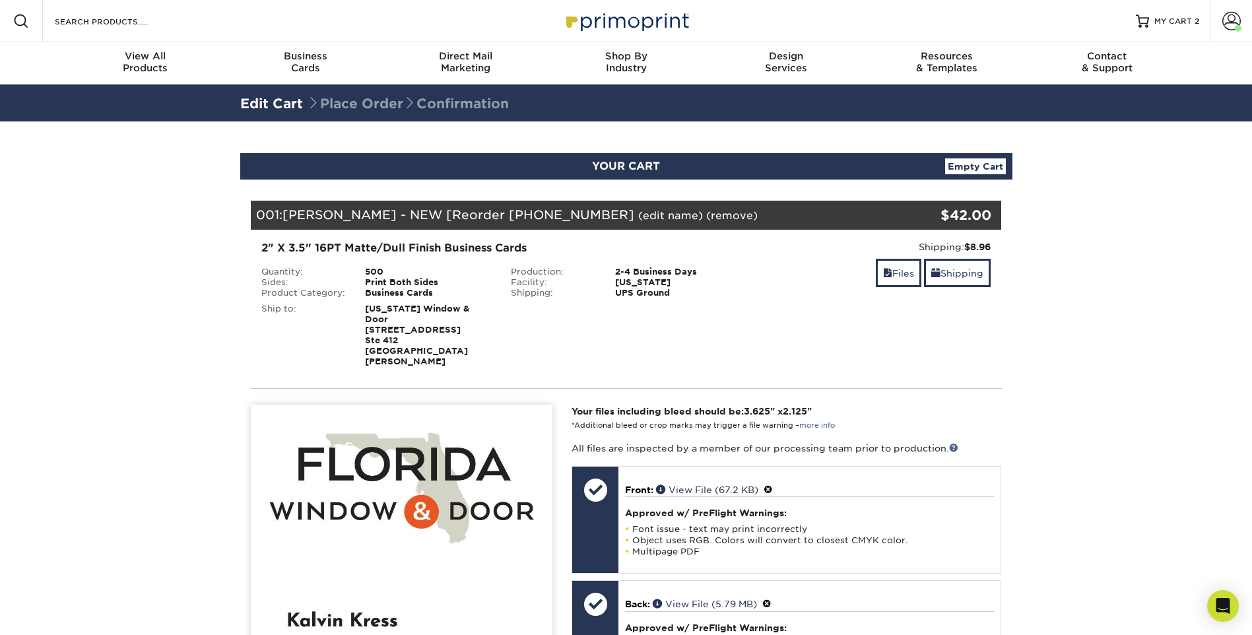
click at [663, 217] on link "(edit name)" at bounding box center [670, 215] width 65 height 13
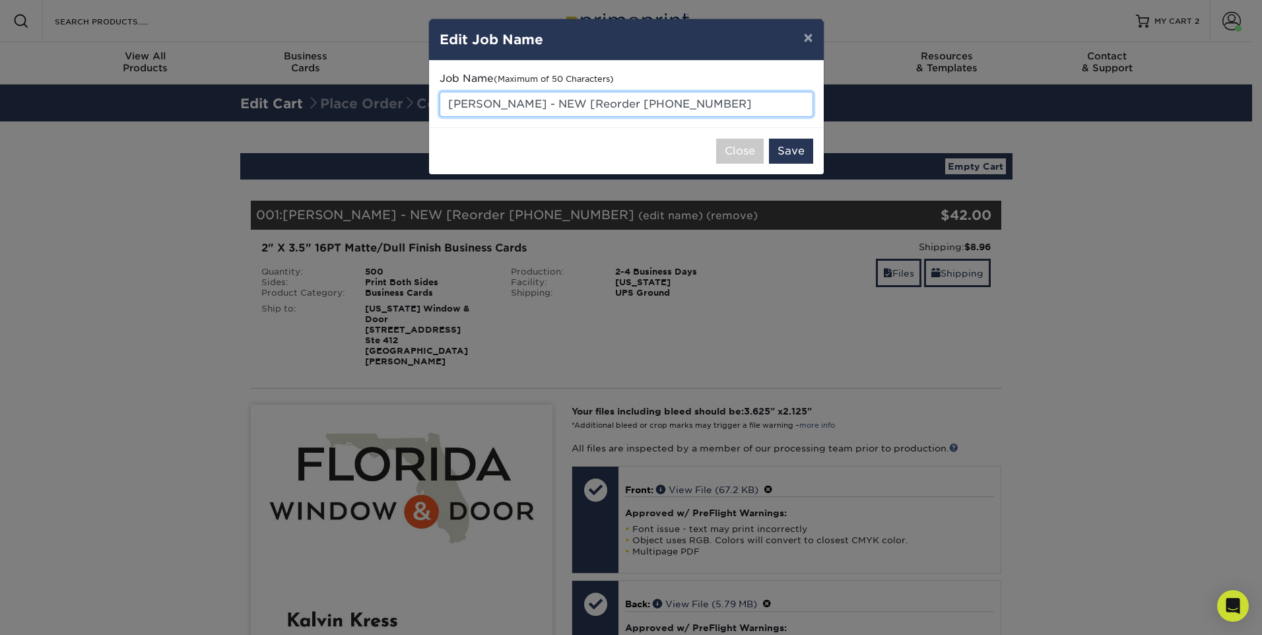
click at [448, 102] on input "Harrison Hilderbrand - NEW [Reorder 2586-112521-10" at bounding box center [627, 104] width 374 height 25
drag, startPoint x: 448, startPoint y: 102, endPoint x: 535, endPoint y: 103, distance: 87.1
click at [535, 103] on input "Harrison Hilderbrand - NEW [Reorder 2586-112521-10" at bounding box center [627, 104] width 374 height 25
paste input "Kalvin Kres"
type input "Kalvin Kres - NEW [Reorder 2586-112521-10"
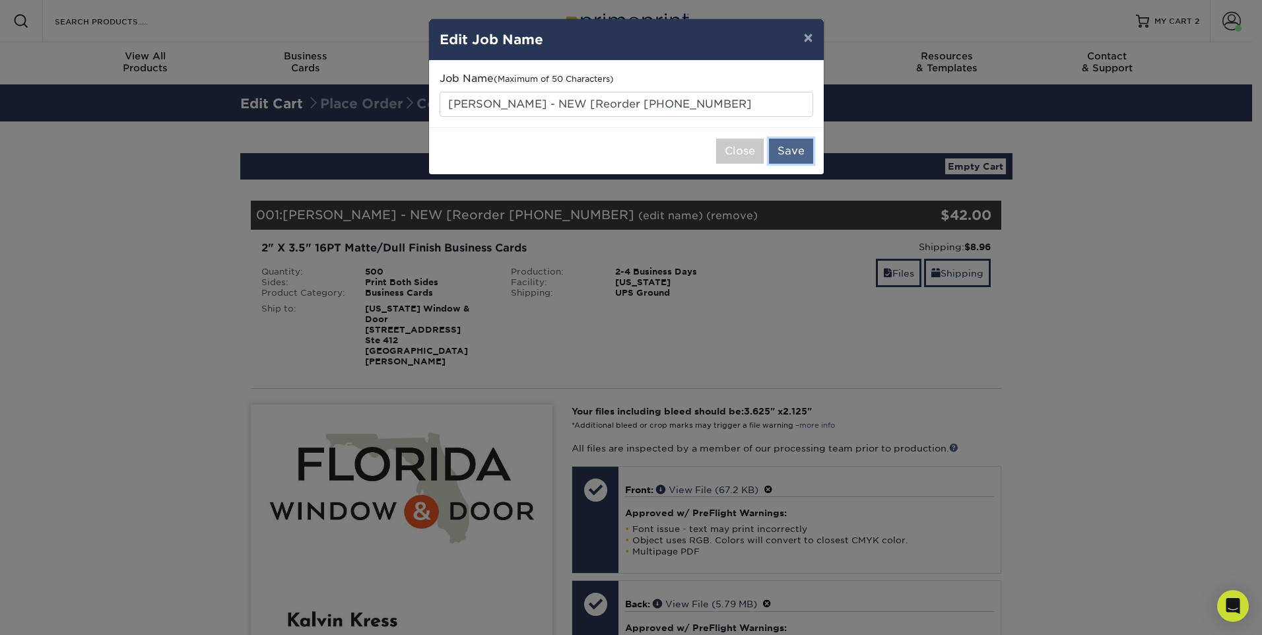
click at [787, 154] on button "Save" at bounding box center [791, 151] width 44 height 25
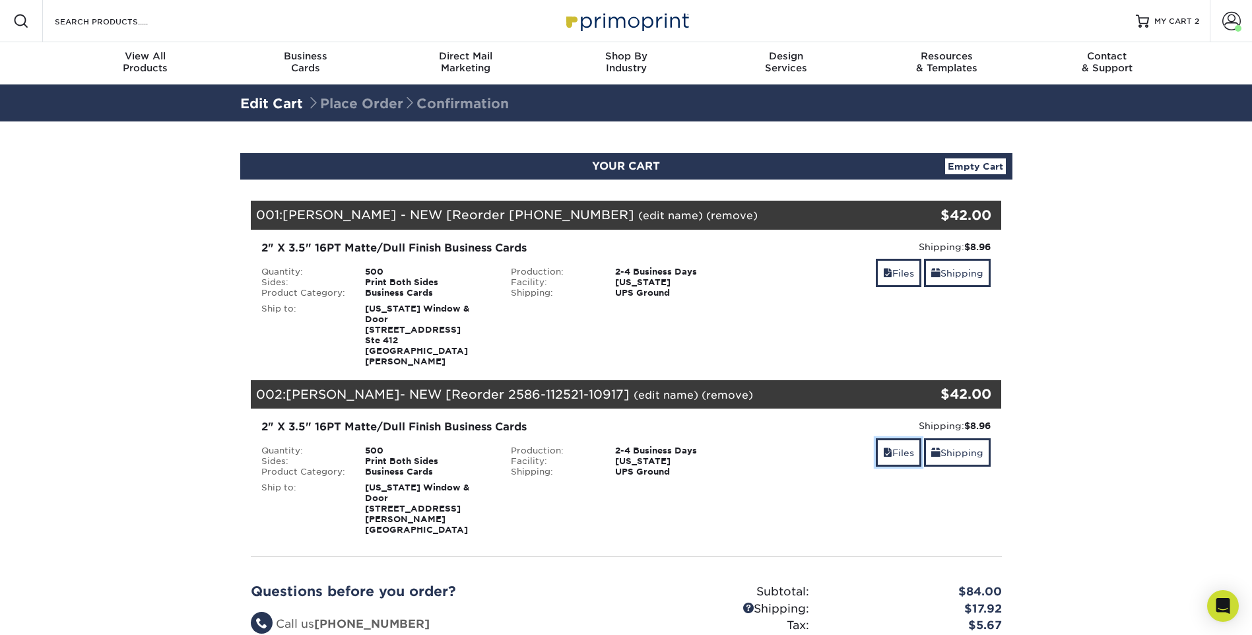
drag, startPoint x: 902, startPoint y: 431, endPoint x: 880, endPoint y: 445, distance: 26.2
click at [902, 438] on link "Files" at bounding box center [899, 452] width 46 height 28
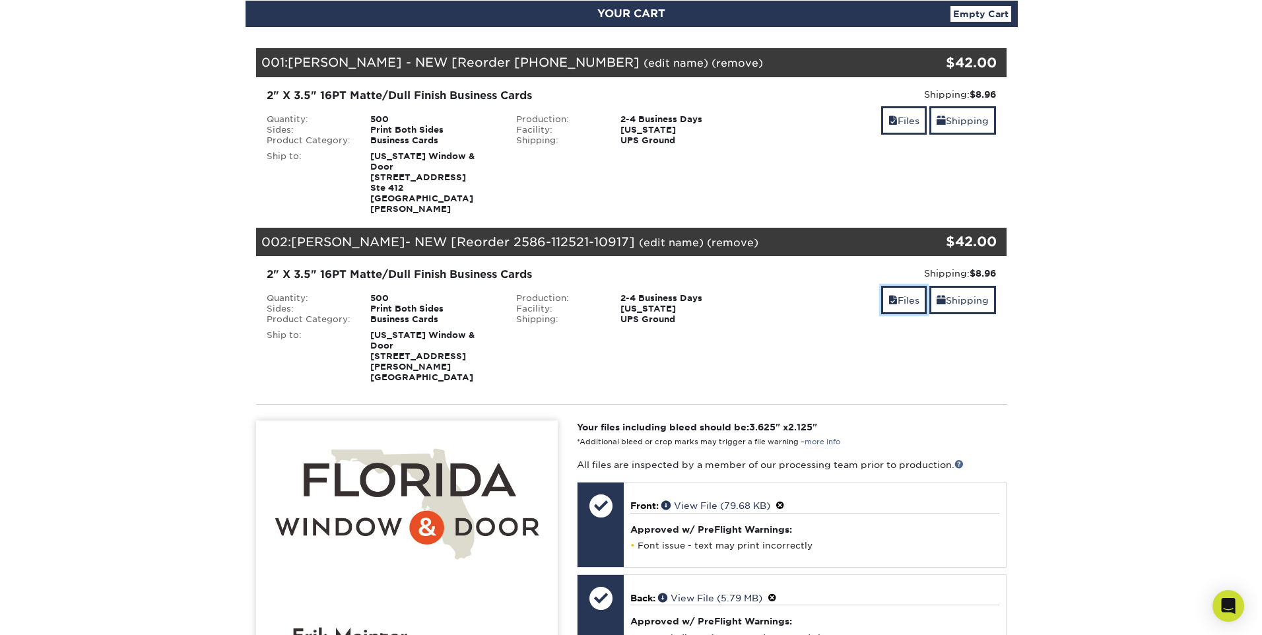
scroll to position [264, 0]
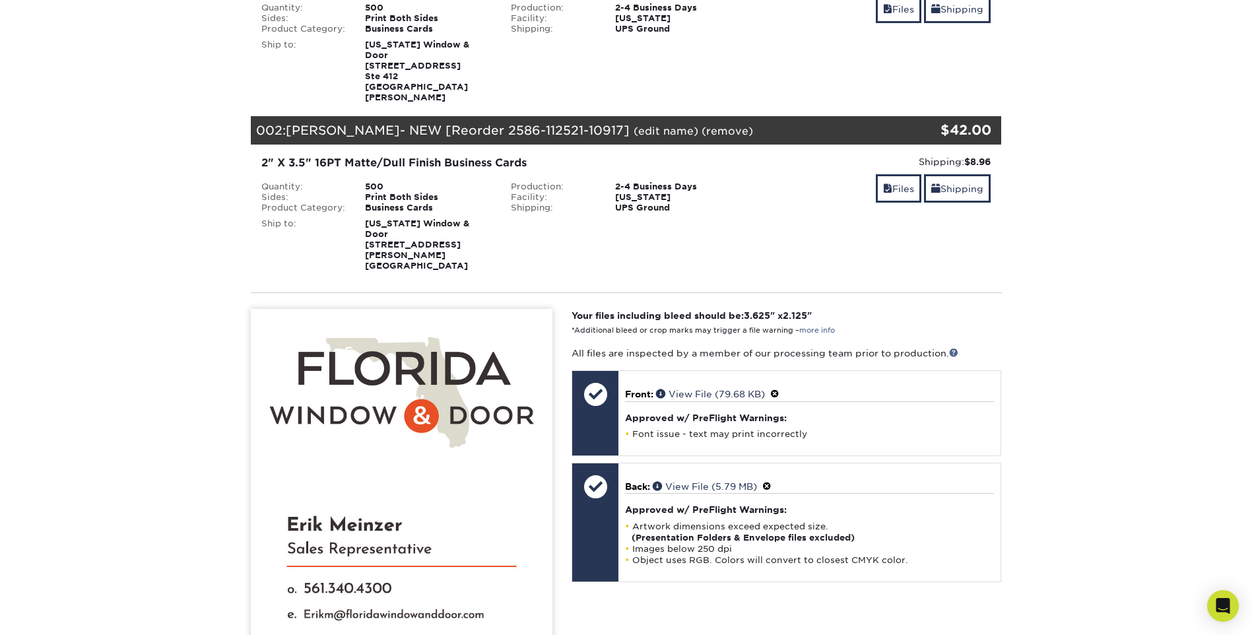
click at [647, 125] on link "(edit name)" at bounding box center [666, 131] width 65 height 13
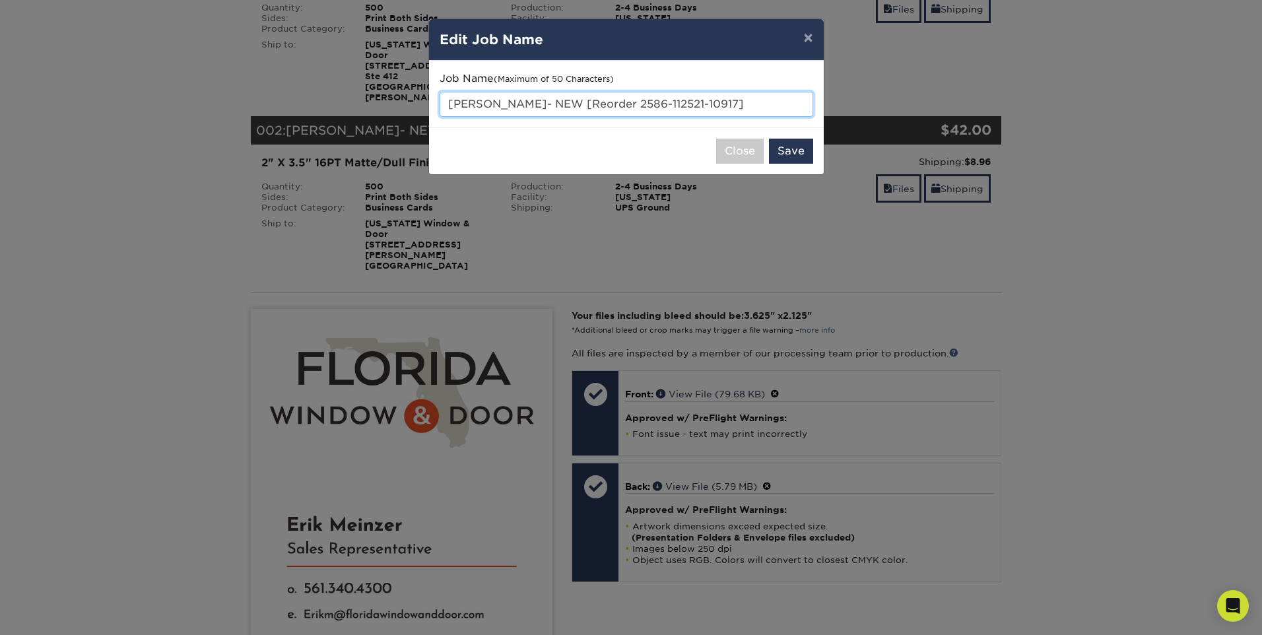
click at [453, 107] on input "Erik Meinzer- NEW [Reorder 2586-112521-10917]" at bounding box center [627, 104] width 374 height 25
drag, startPoint x: 447, startPoint y: 107, endPoint x: 517, endPoint y: 104, distance: 70.0
click at [517, 104] on input "Erik Meinzer- NEW [Reorder 2586-112521-10917]" at bounding box center [627, 104] width 374 height 25
paste input "Helen Cooley"
type input "[PERSON_NAME] - NEW [Reorder 2586-112521-10917]"
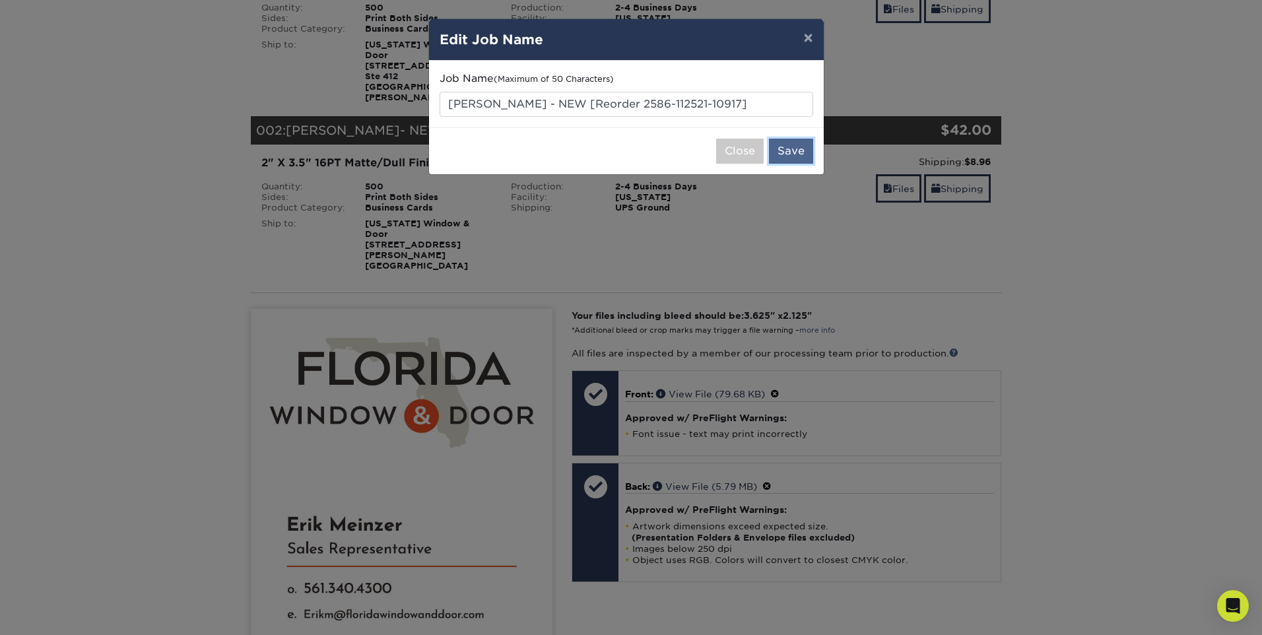
click at [779, 147] on button "Save" at bounding box center [791, 151] width 44 height 25
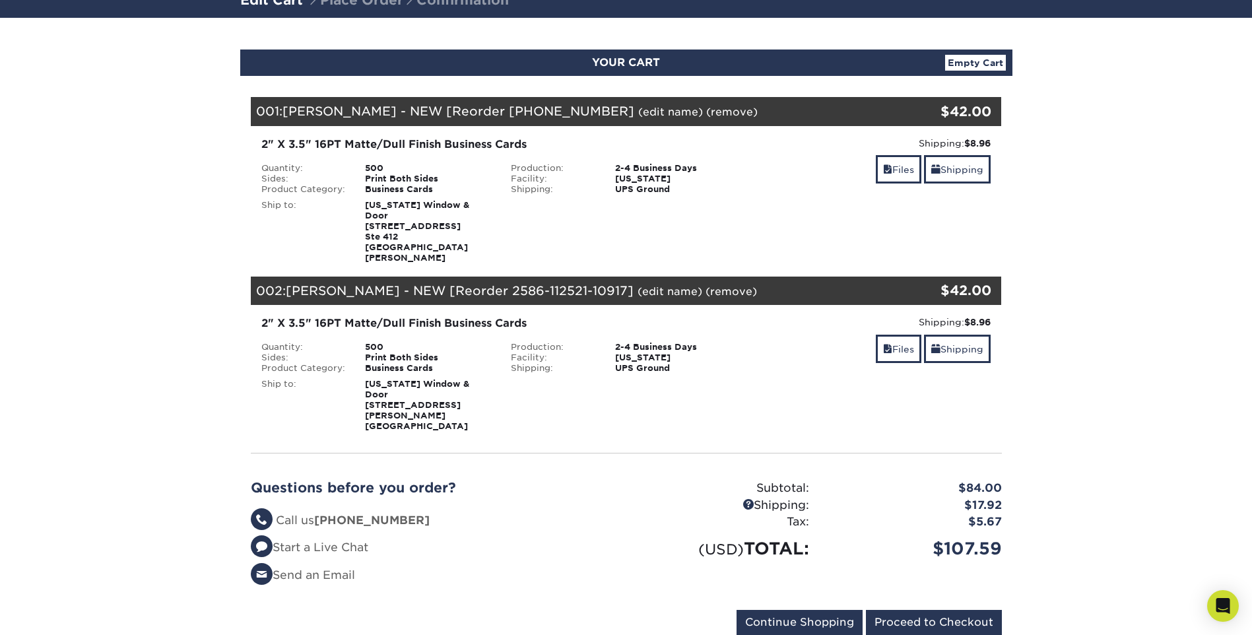
scroll to position [132, 0]
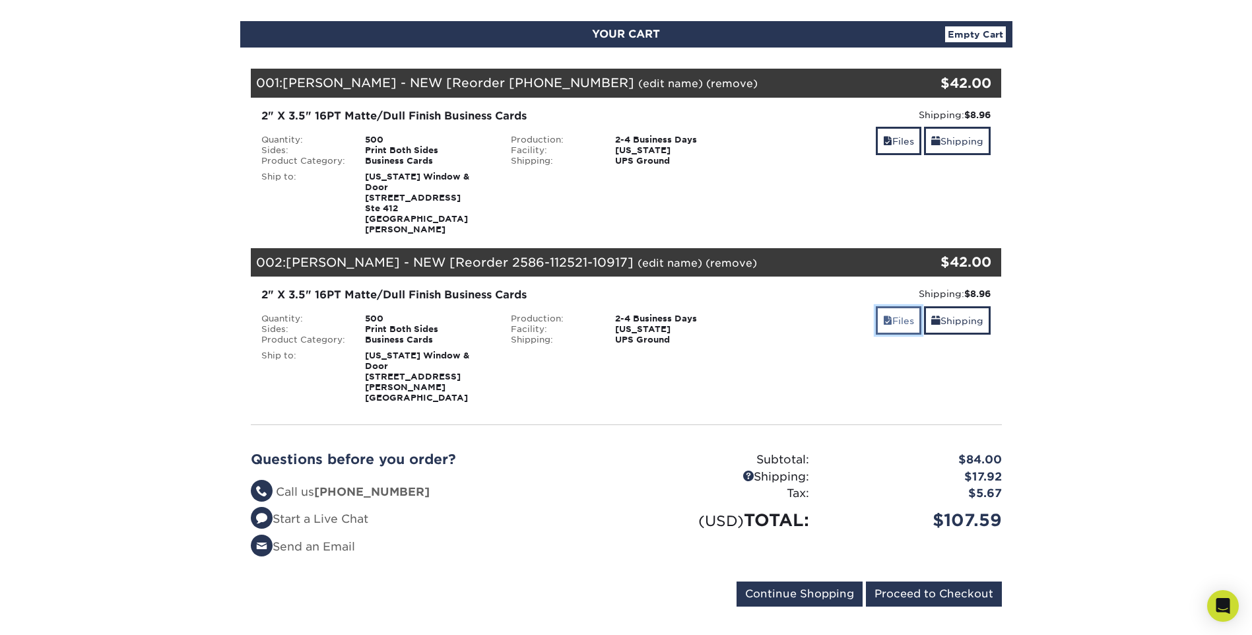
click at [902, 306] on link "Files" at bounding box center [899, 320] width 46 height 28
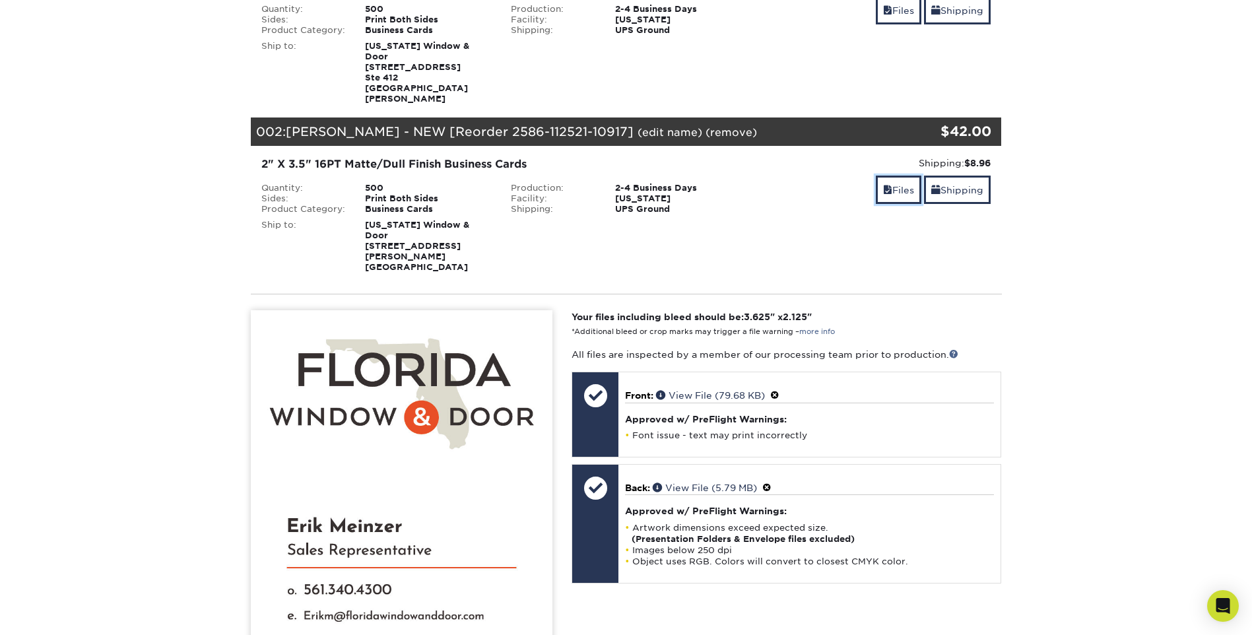
scroll to position [264, 0]
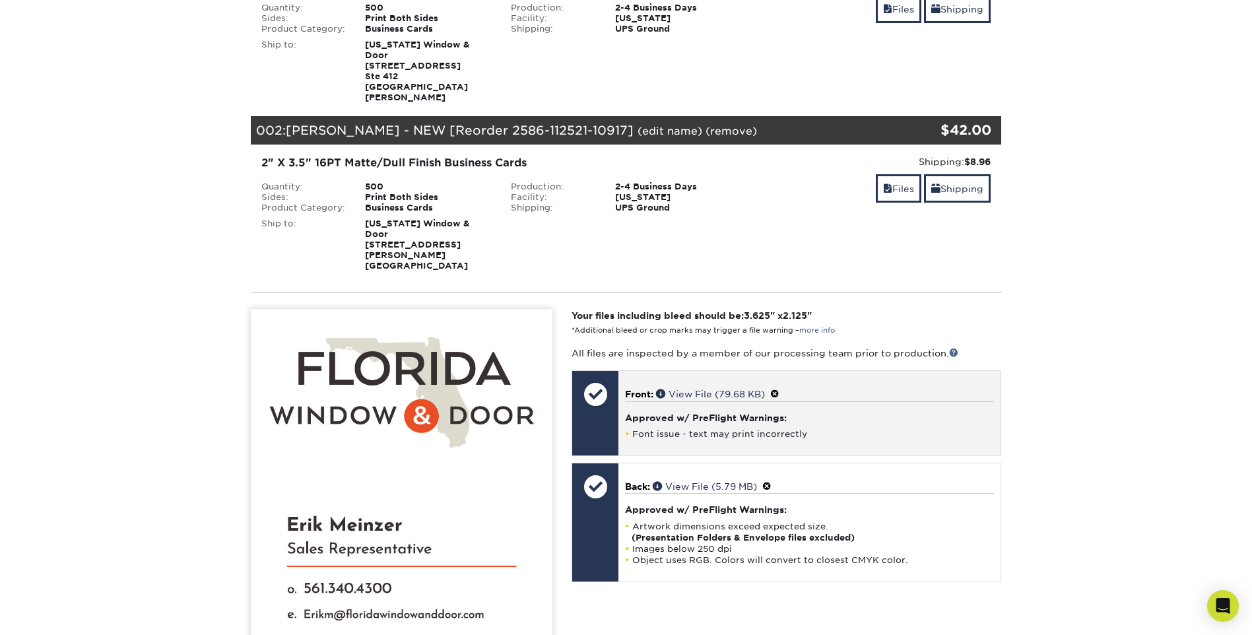
click at [779, 389] on span at bounding box center [774, 394] width 9 height 11
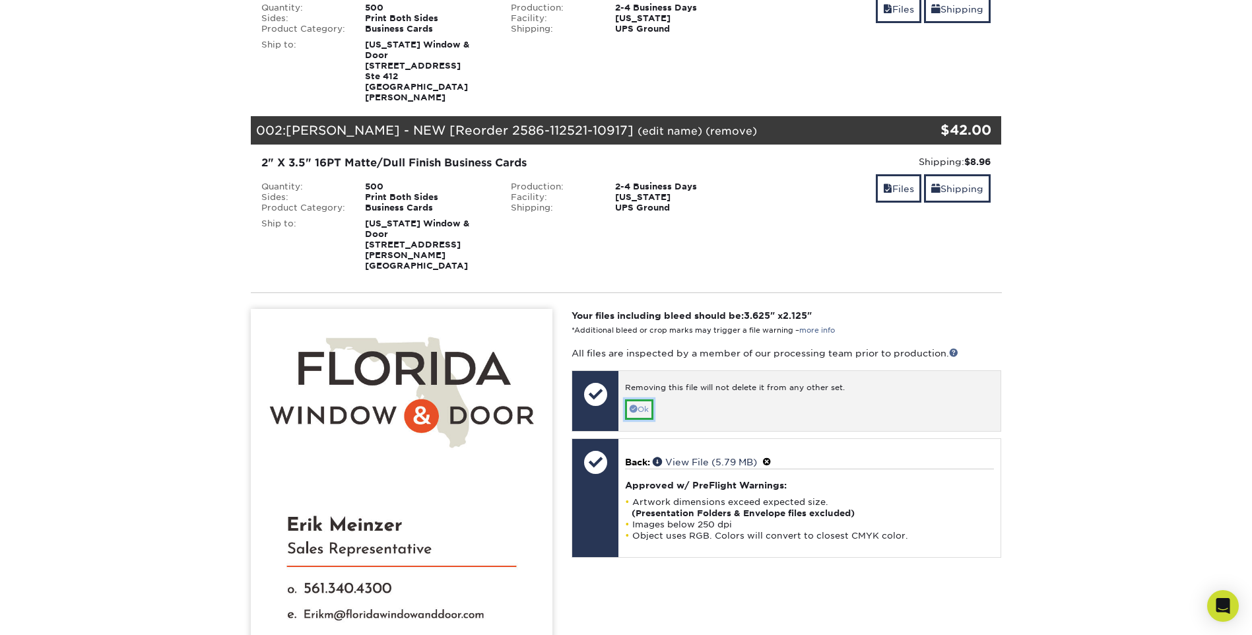
click at [652, 399] on link "Ok" at bounding box center [639, 409] width 28 height 20
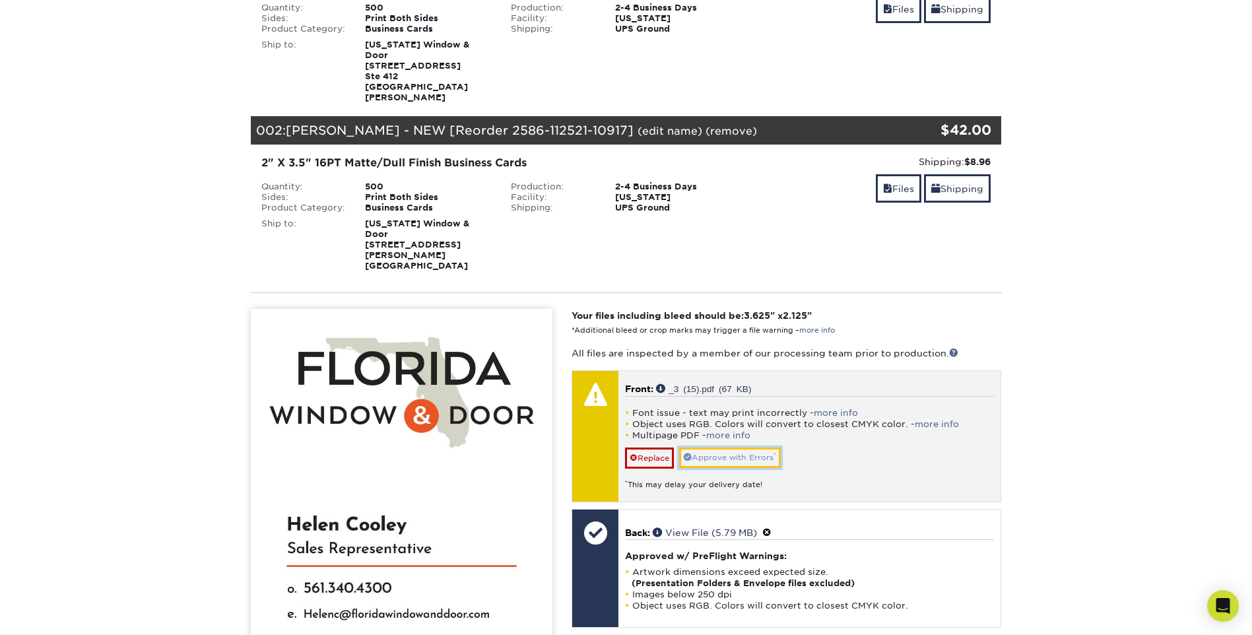
click at [707, 447] on link "Approve with Errors *" at bounding box center [730, 457] width 102 height 20
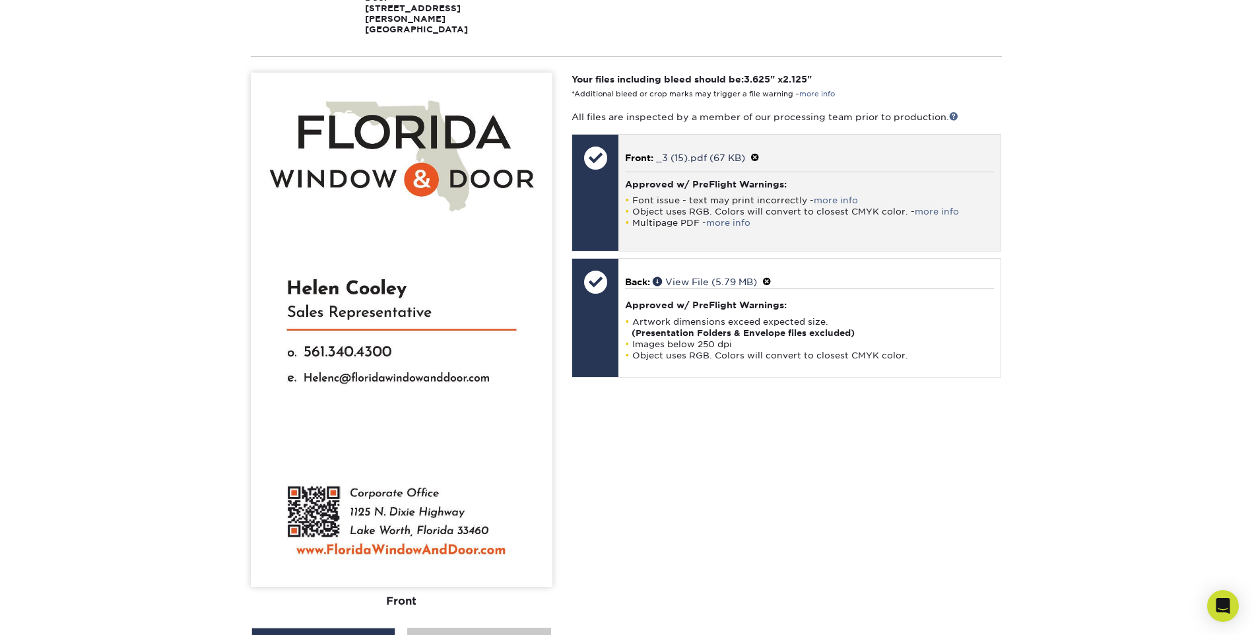
scroll to position [528, 0]
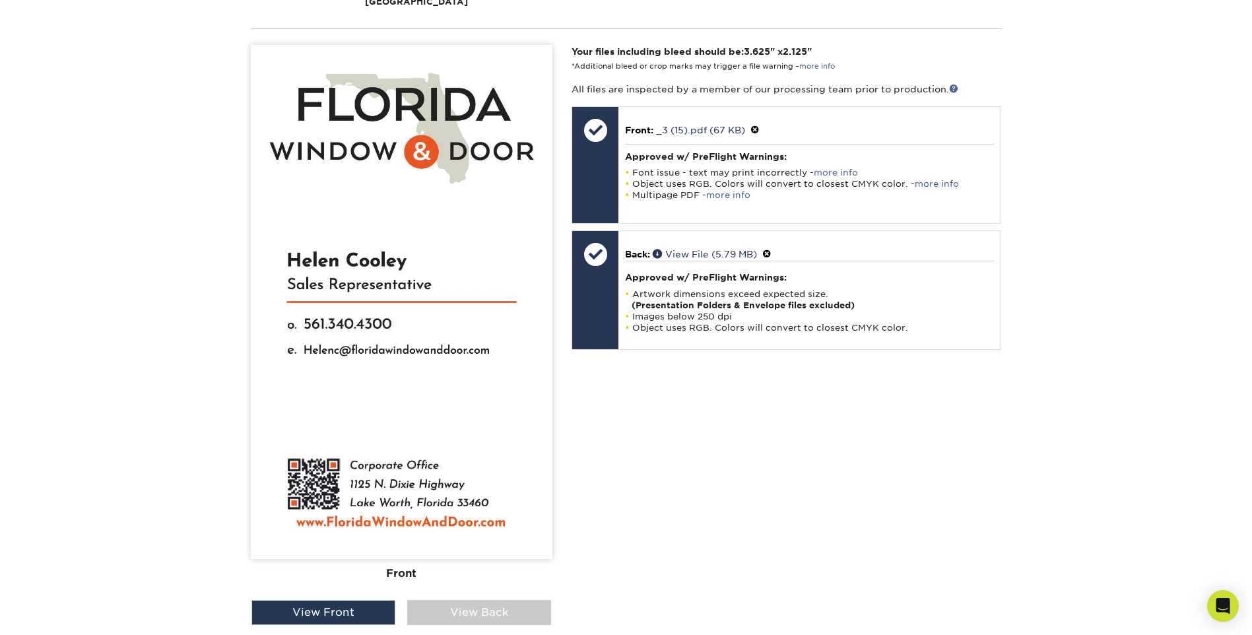
drag, startPoint x: 2240, startPoint y: 388, endPoint x: 2486, endPoint y: 351, distance: 248.3
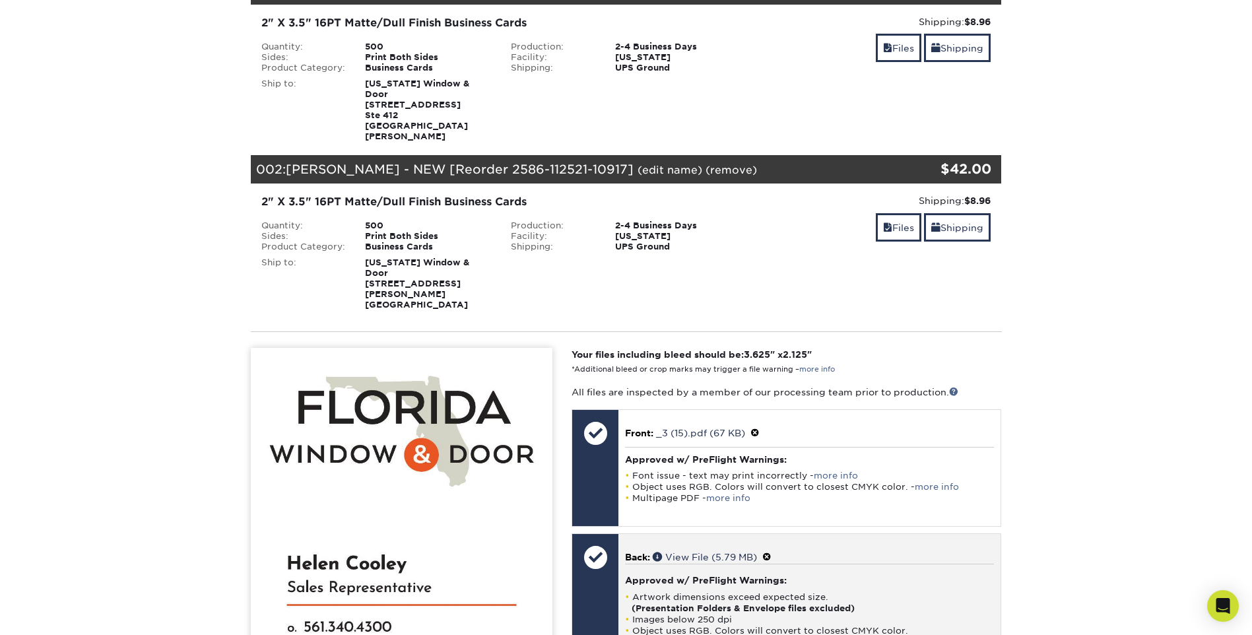
scroll to position [0, 0]
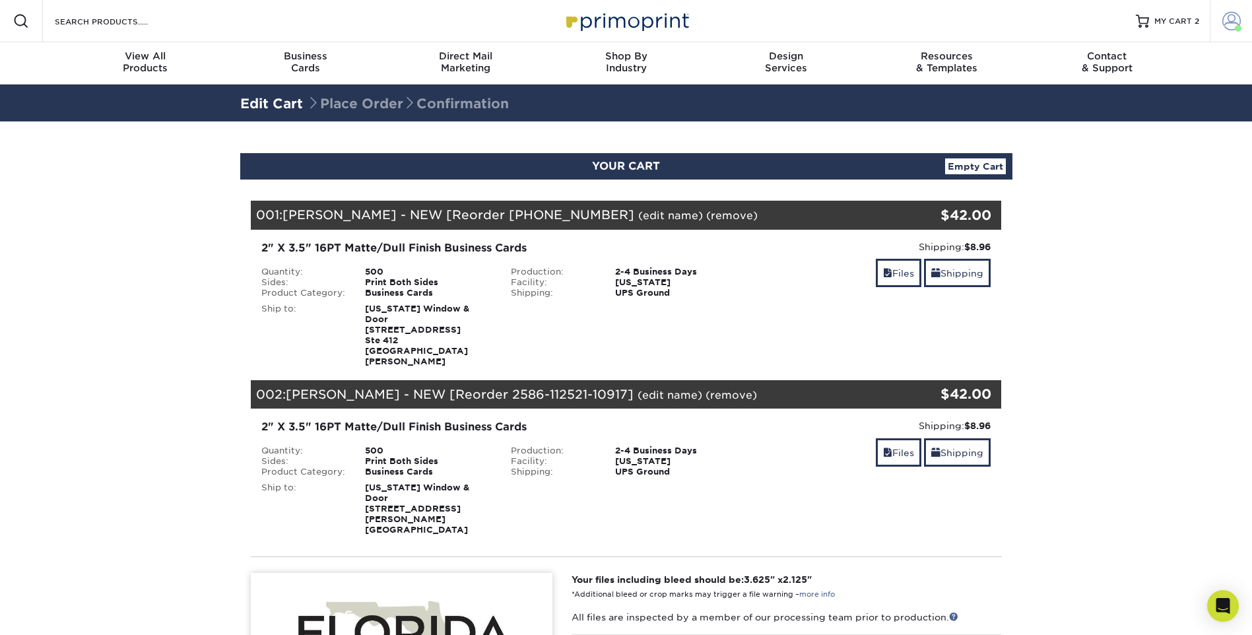
click at [1229, 21] on span at bounding box center [1231, 21] width 18 height 18
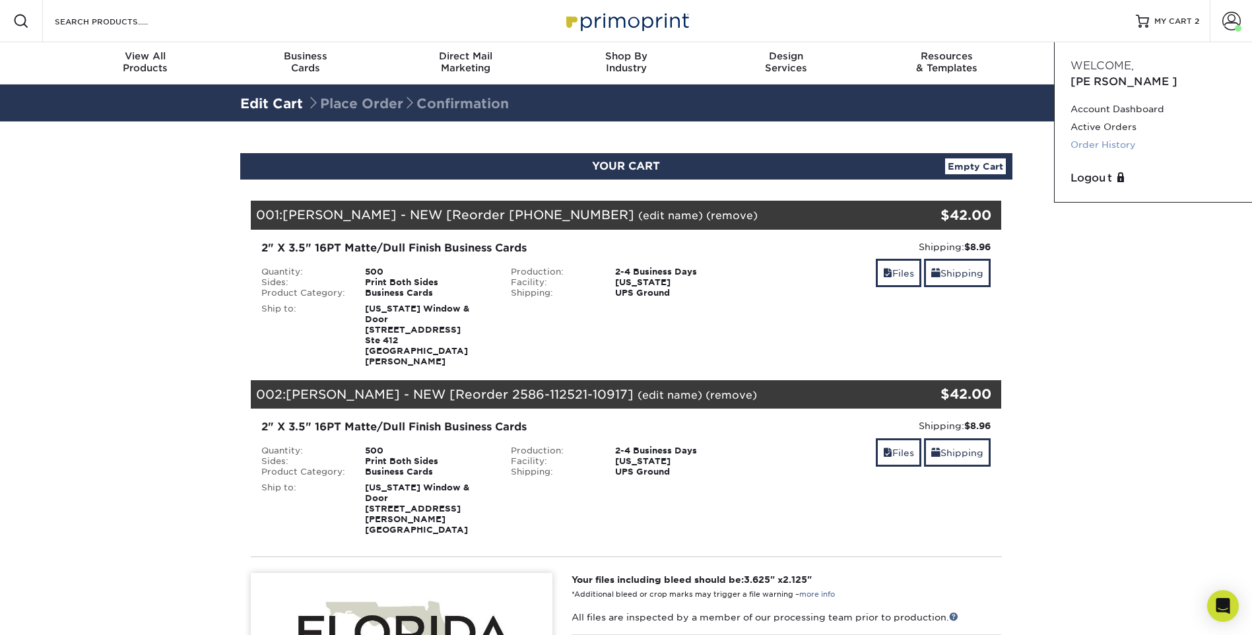
click at [1099, 136] on link "Order History" at bounding box center [1153, 145] width 166 height 18
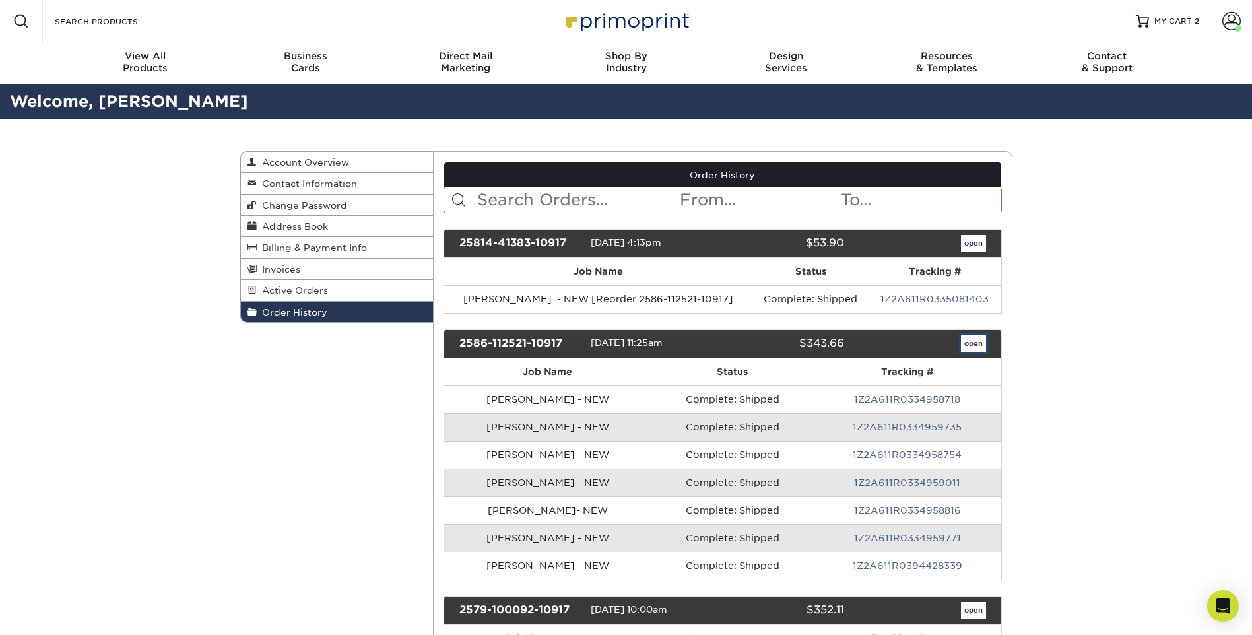
click at [970, 346] on link "open" at bounding box center [973, 343] width 25 height 17
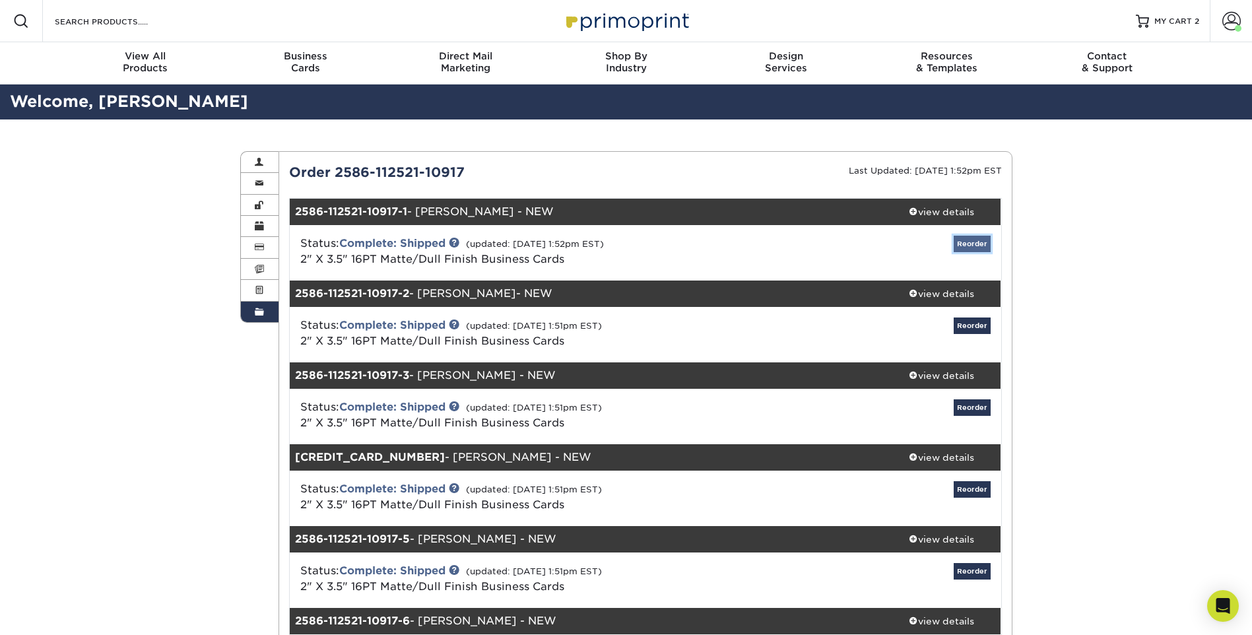
click at [968, 244] on link "Reorder" at bounding box center [972, 244] width 37 height 16
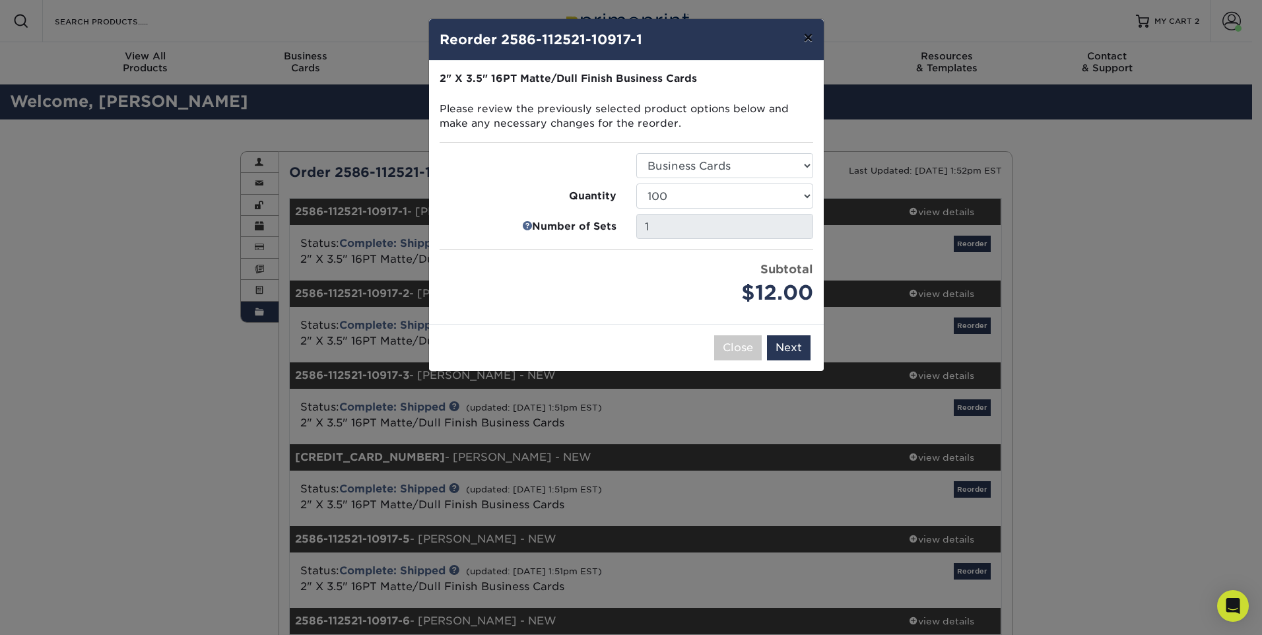
click at [806, 36] on button "×" at bounding box center [808, 37] width 30 height 37
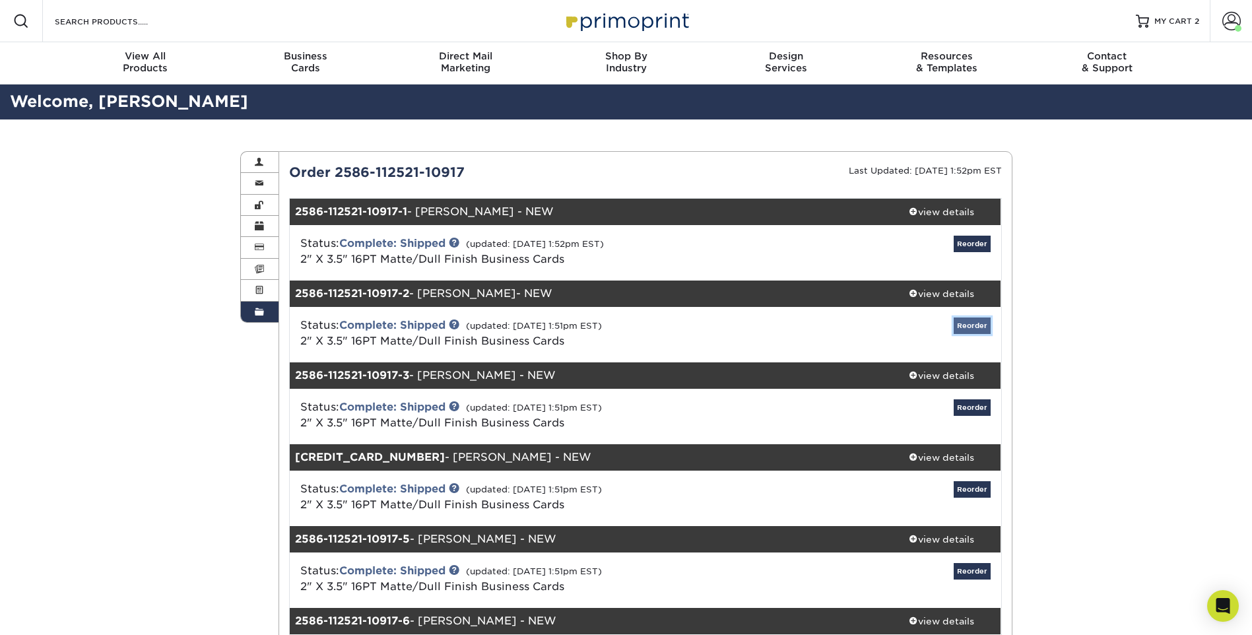
click at [978, 328] on link "Reorder" at bounding box center [972, 325] width 37 height 16
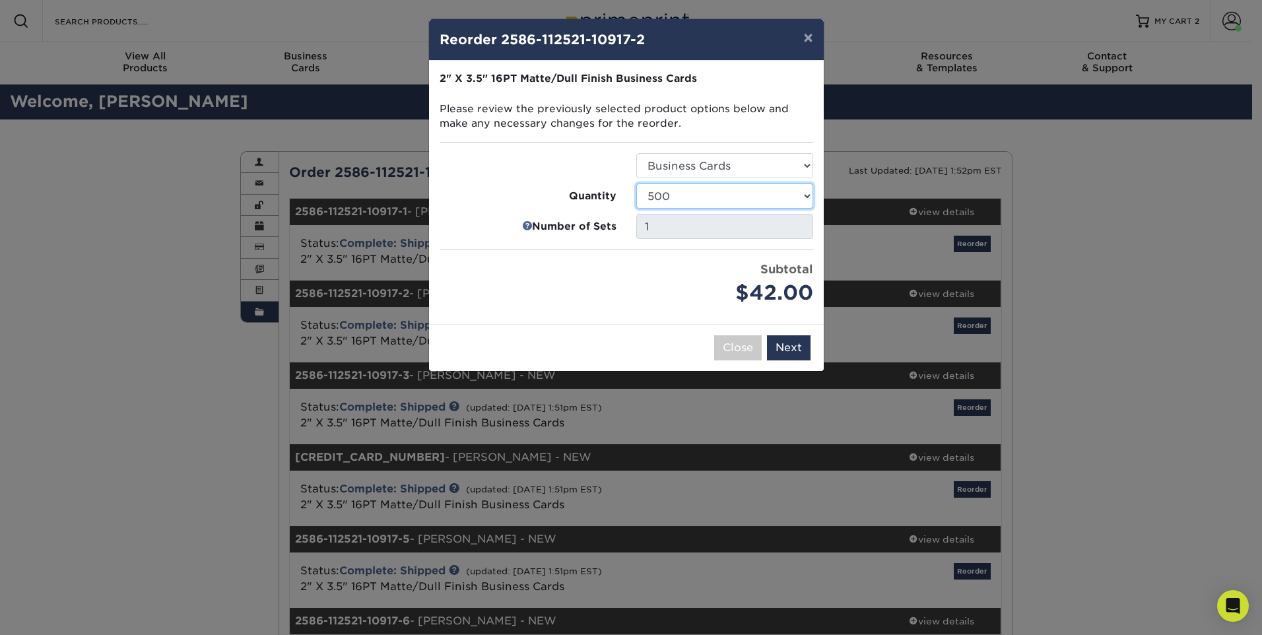
click at [740, 201] on select "100 250 500 1000 2500 5000 7500 10000 15000 20000 25000 30000 35000 40000 45000…" at bounding box center [724, 195] width 177 height 25
click at [593, 286] on div "Price per set $42.00" at bounding box center [528, 285] width 197 height 48
click at [791, 346] on button "Next" at bounding box center [789, 347] width 44 height 25
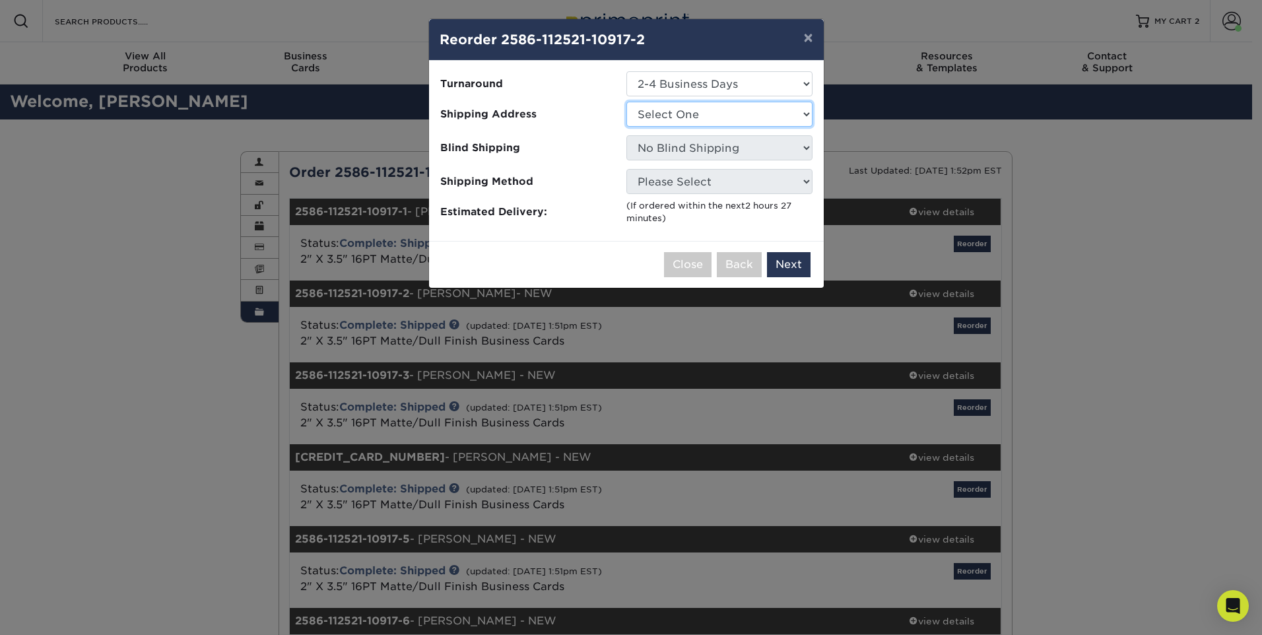
click at [702, 121] on select "Select One [PERSON_NAME] Daytona/[GEOGRAPHIC_DATA] [US_STATE] Window & Door [GE…" at bounding box center [719, 114] width 186 height 25
select select "277189"
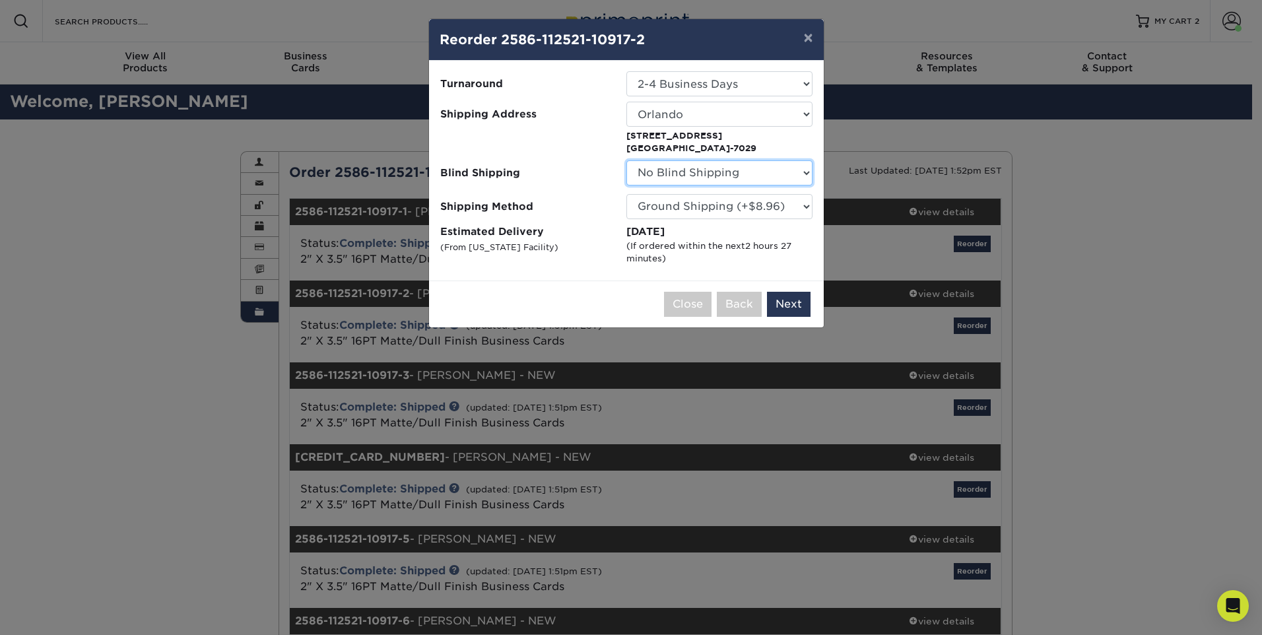
click at [795, 168] on select "No Blind Shipping Chris Cubbage Daytona/New Smyrna Florida Window & Door Fort M…" at bounding box center [719, 172] width 186 height 25
click at [792, 172] on select "No Blind Shipping Chris Cubbage Daytona/New Smyrna Florida Window & Door Fort M…" at bounding box center [719, 172] width 186 height 25
click at [793, 171] on select "No Blind Shipping Chris Cubbage Daytona/New Smyrna Florida Window & Door Fort M…" at bounding box center [719, 172] width 186 height 25
click at [804, 296] on button "Next" at bounding box center [789, 304] width 44 height 25
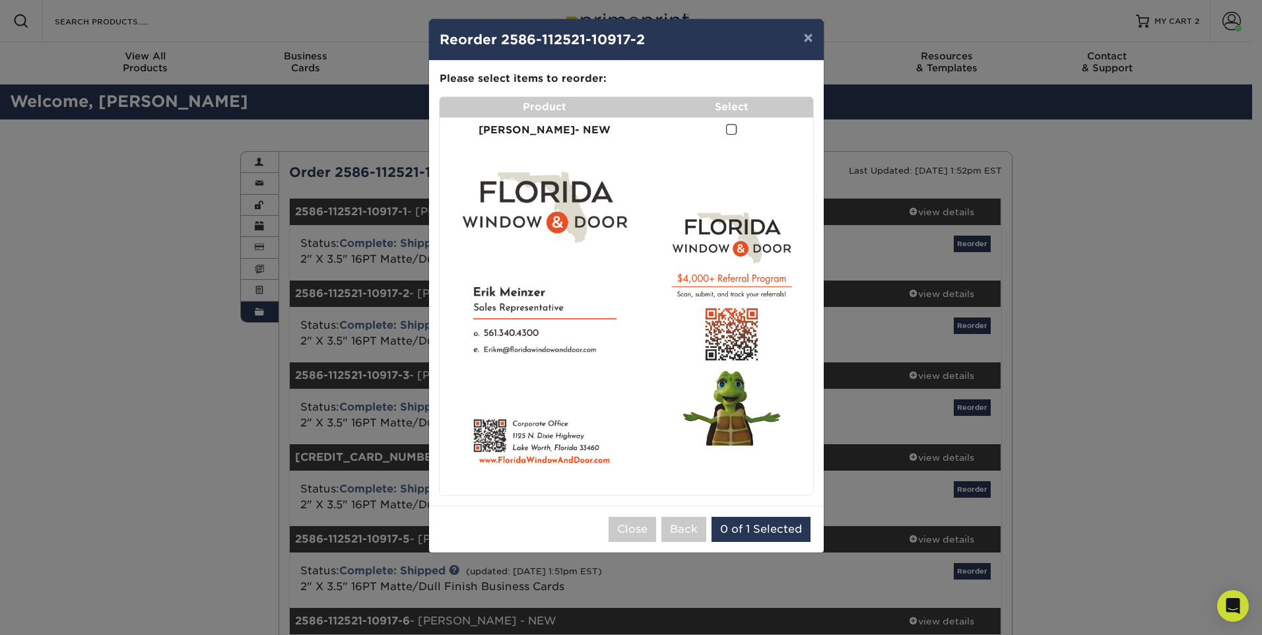
click at [726, 129] on span at bounding box center [731, 129] width 11 height 13
click at [0, 0] on input "checkbox" at bounding box center [0, 0] width 0 height 0
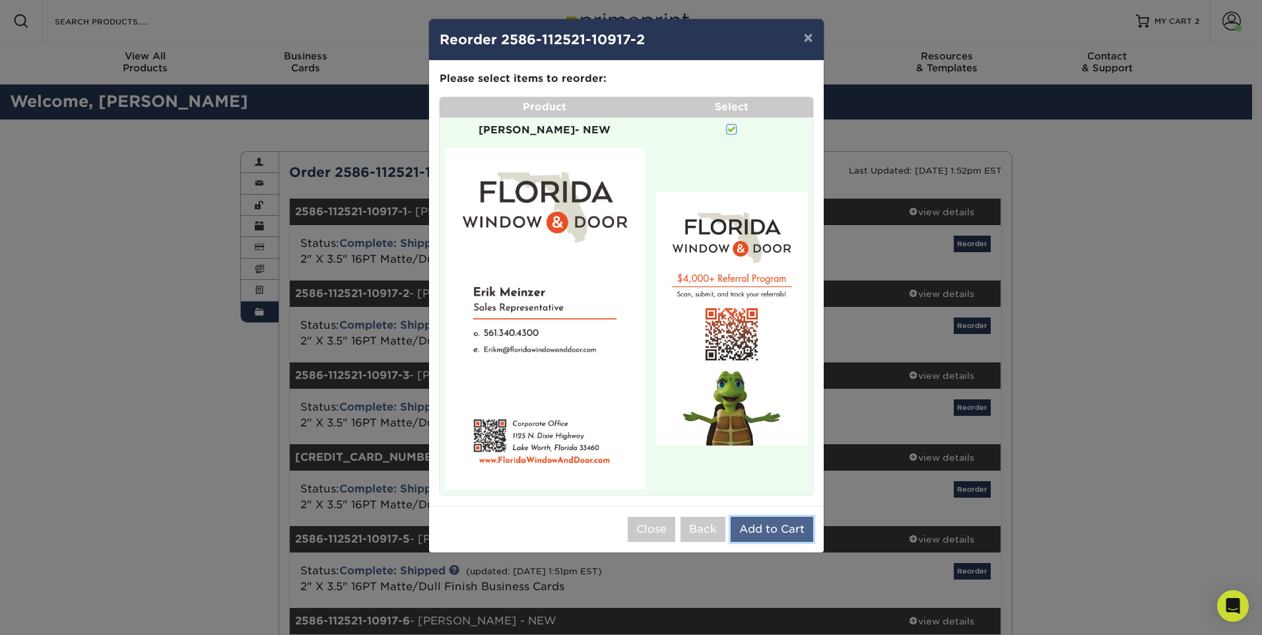
click at [797, 517] on button "Add to Cart" at bounding box center [772, 529] width 82 height 25
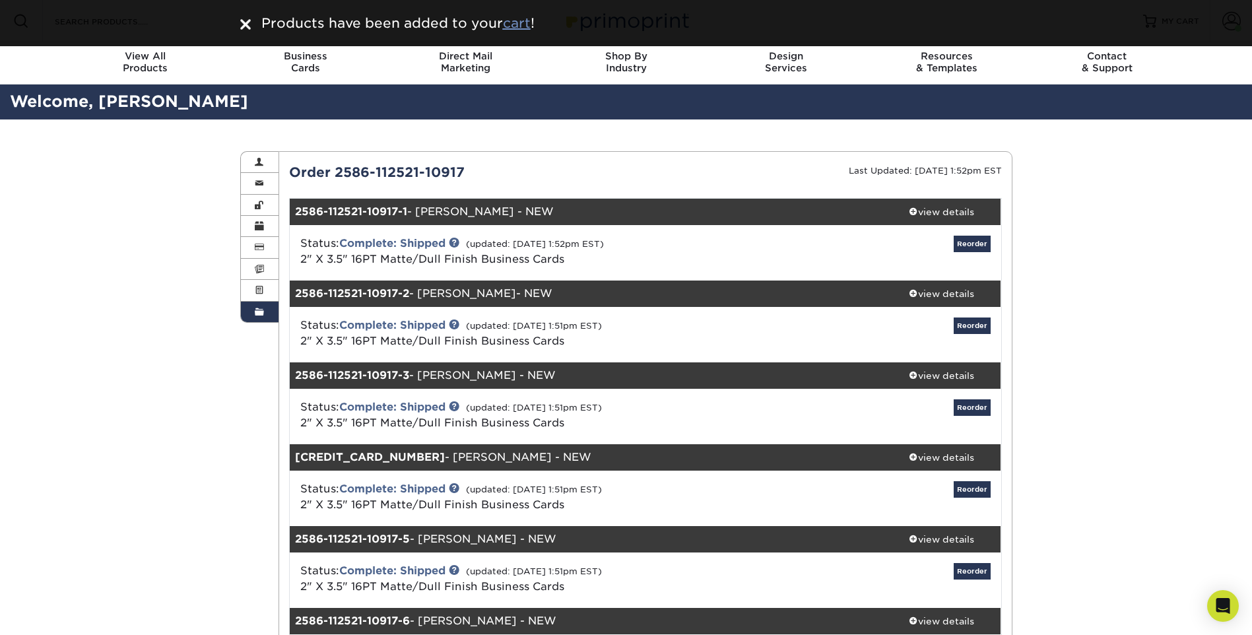
click at [524, 28] on u "cart" at bounding box center [517, 23] width 28 height 16
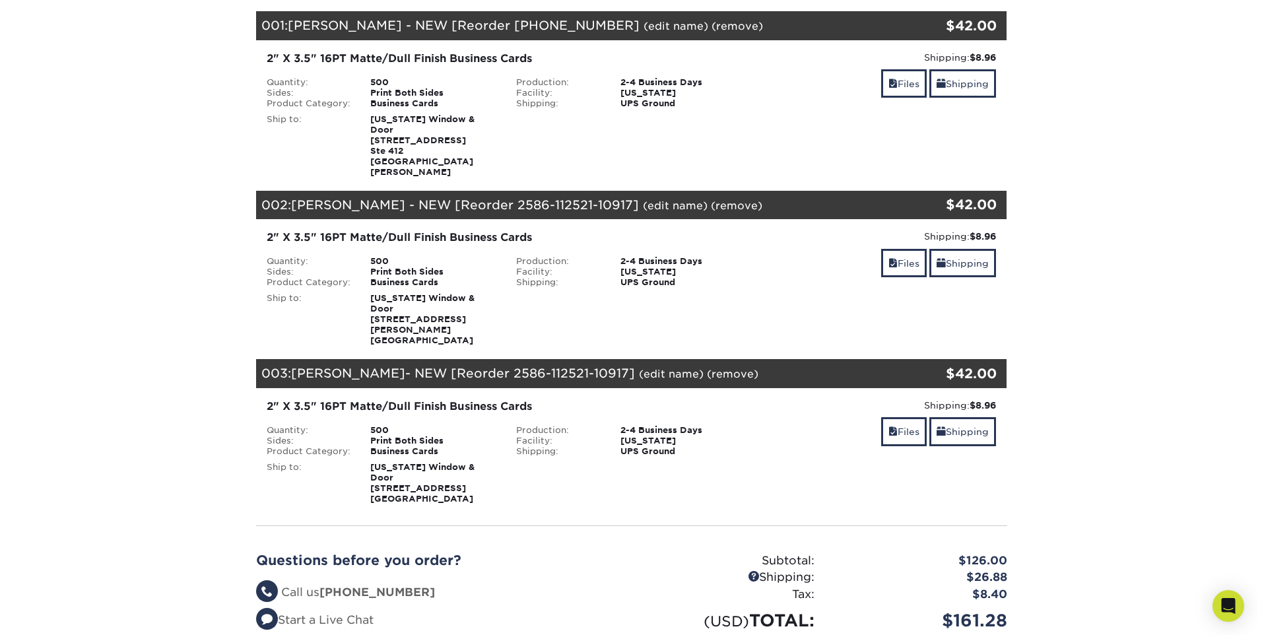
scroll to position [198, 0]
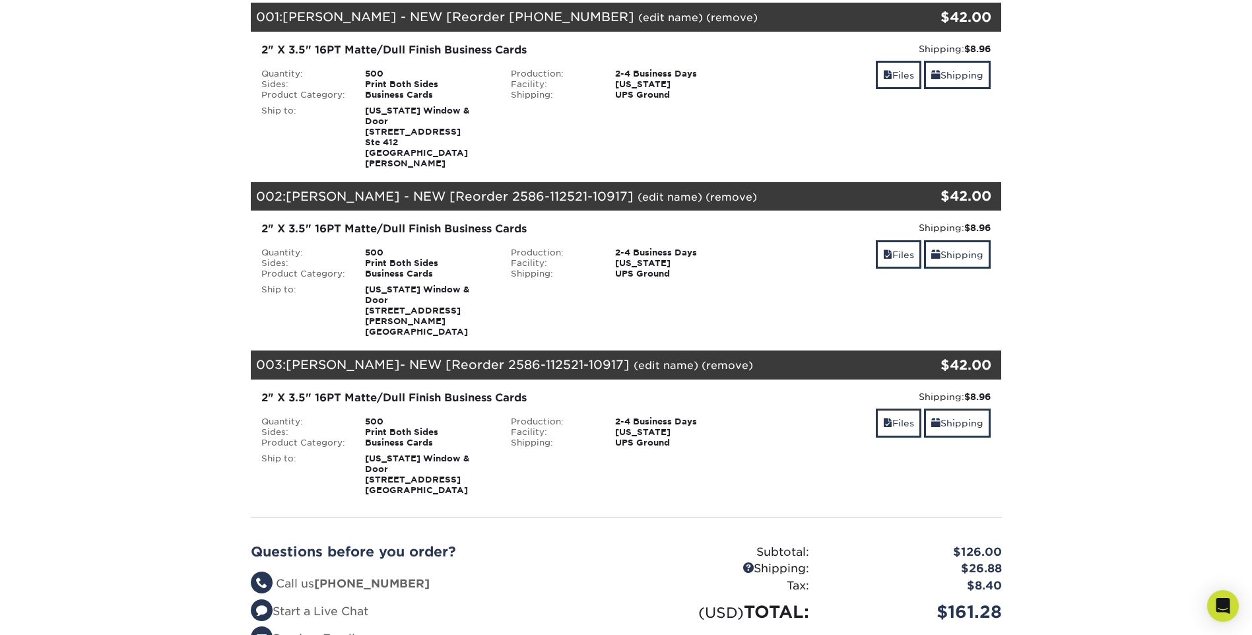
click at [634, 359] on link "(edit name)" at bounding box center [666, 365] width 65 height 13
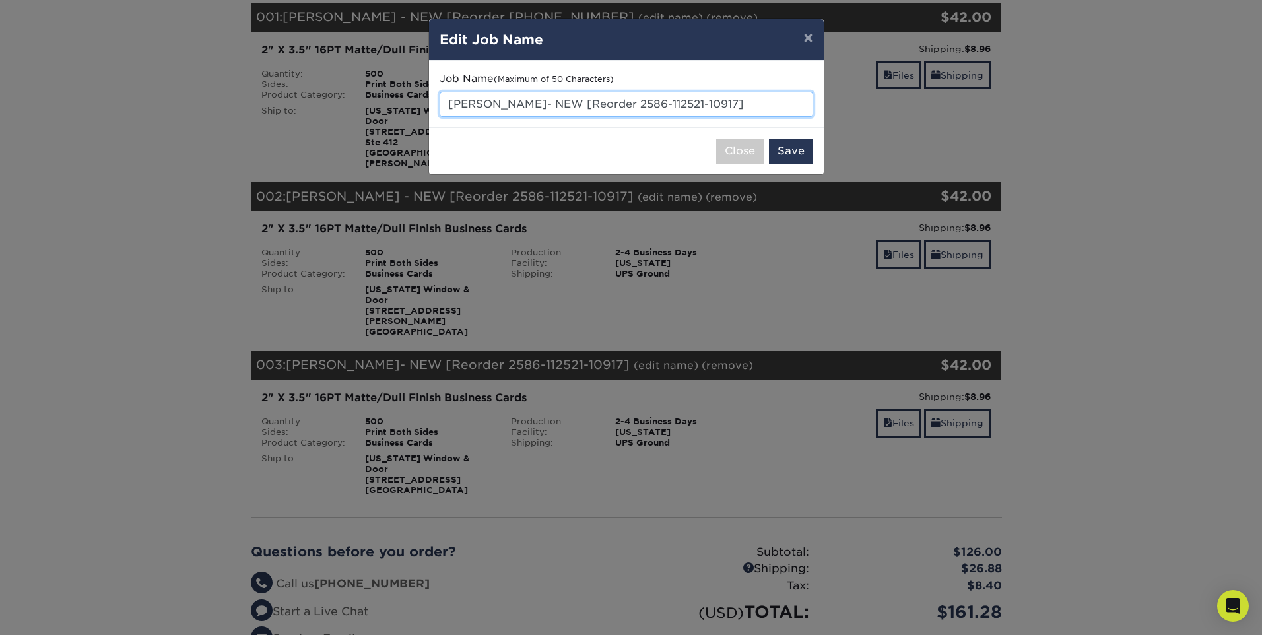
drag, startPoint x: 516, startPoint y: 104, endPoint x: 436, endPoint y: 105, distance: 80.5
click at [436, 105] on div "Job Name (Maximum of 50 Characters) Erik Meinzer- NEW [Reorder 2586-112521-1091…" at bounding box center [626, 94] width 395 height 67
paste input "Teresita Maldonad"
type input "[PERSON_NAME]- NEW [Reorder 2586-112521-10917]"
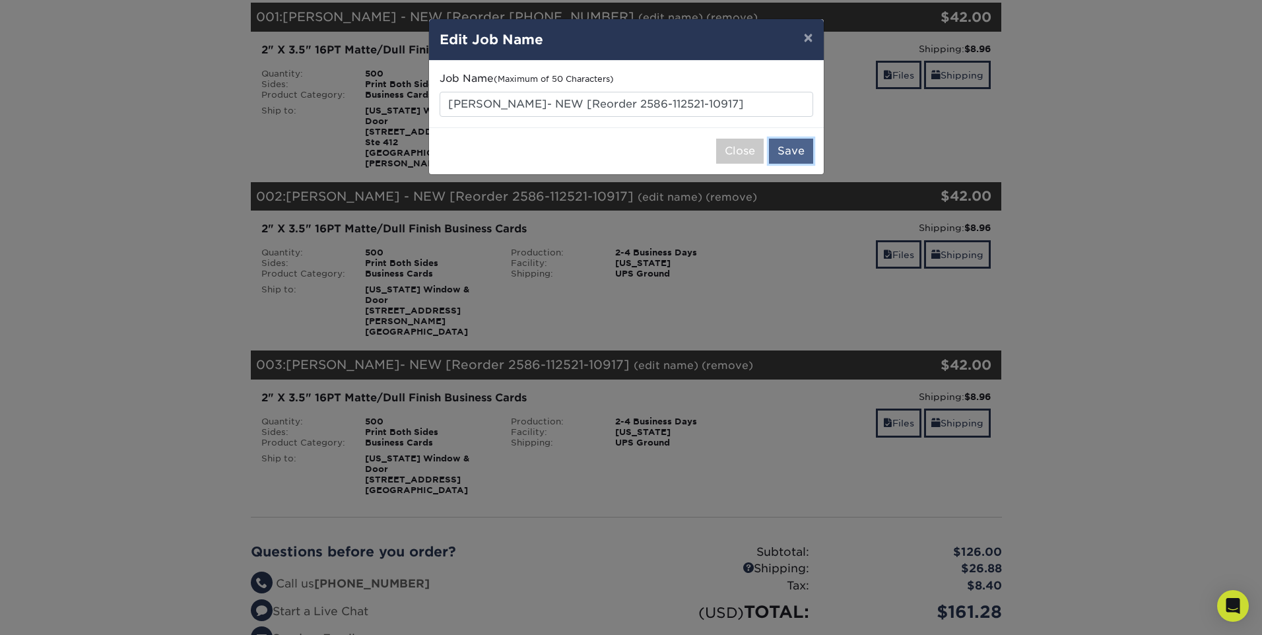
click at [787, 153] on button "Save" at bounding box center [791, 151] width 44 height 25
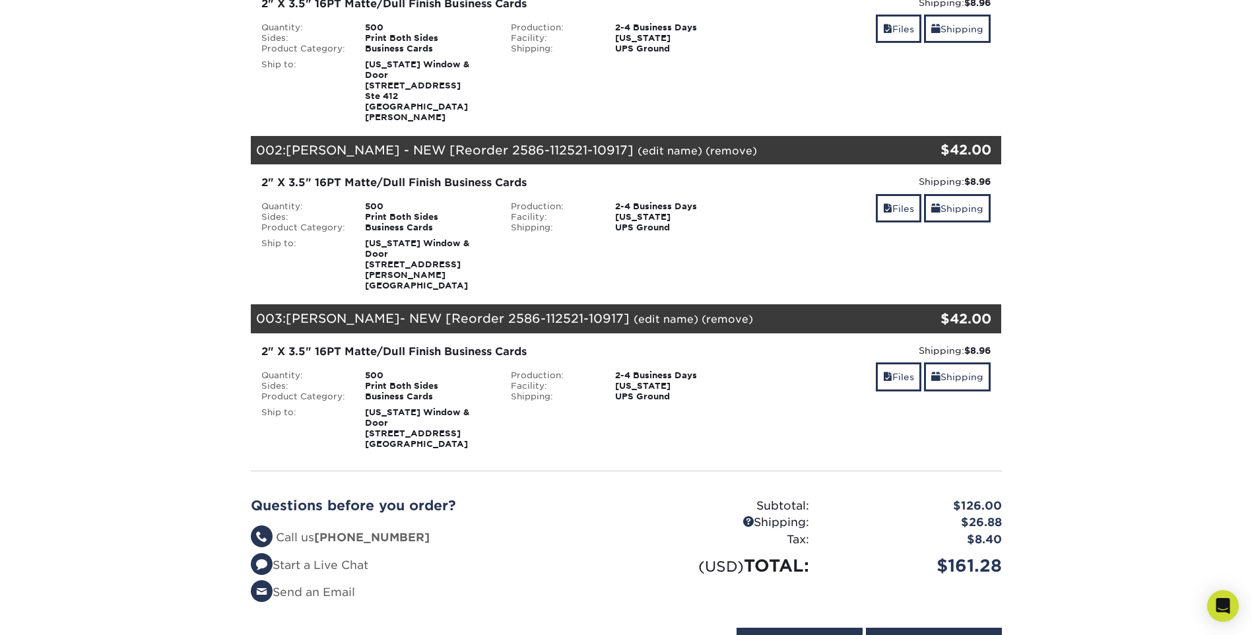
scroll to position [264, 0]
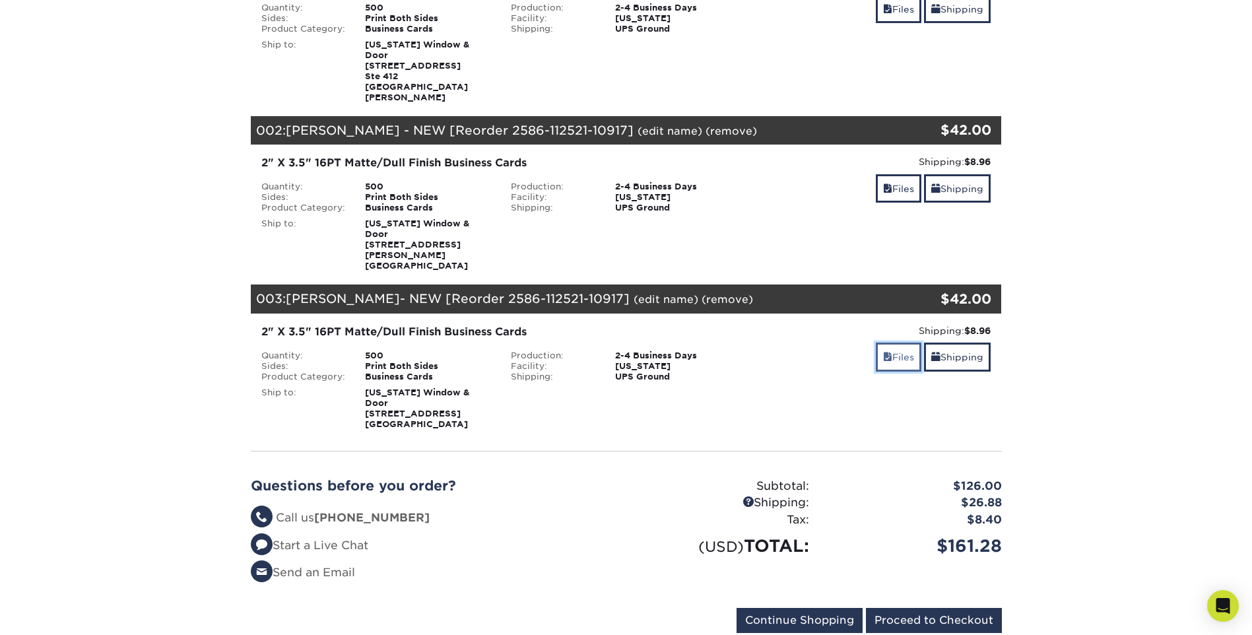
click at [905, 343] on link "Files" at bounding box center [899, 357] width 46 height 28
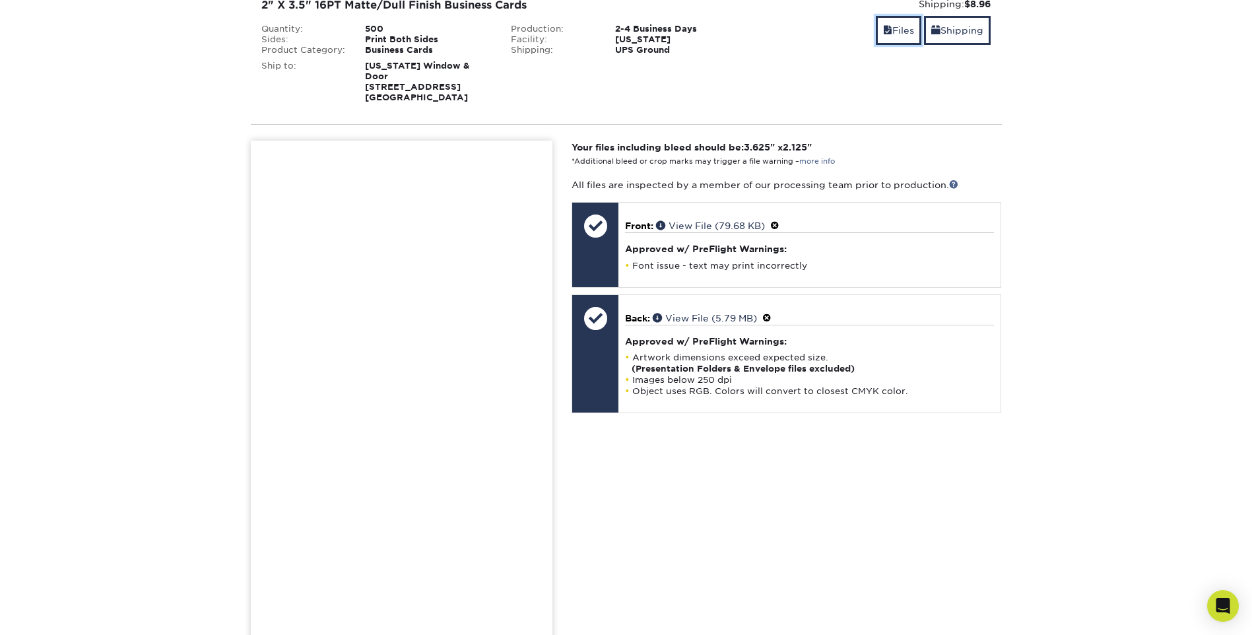
scroll to position [594, 0]
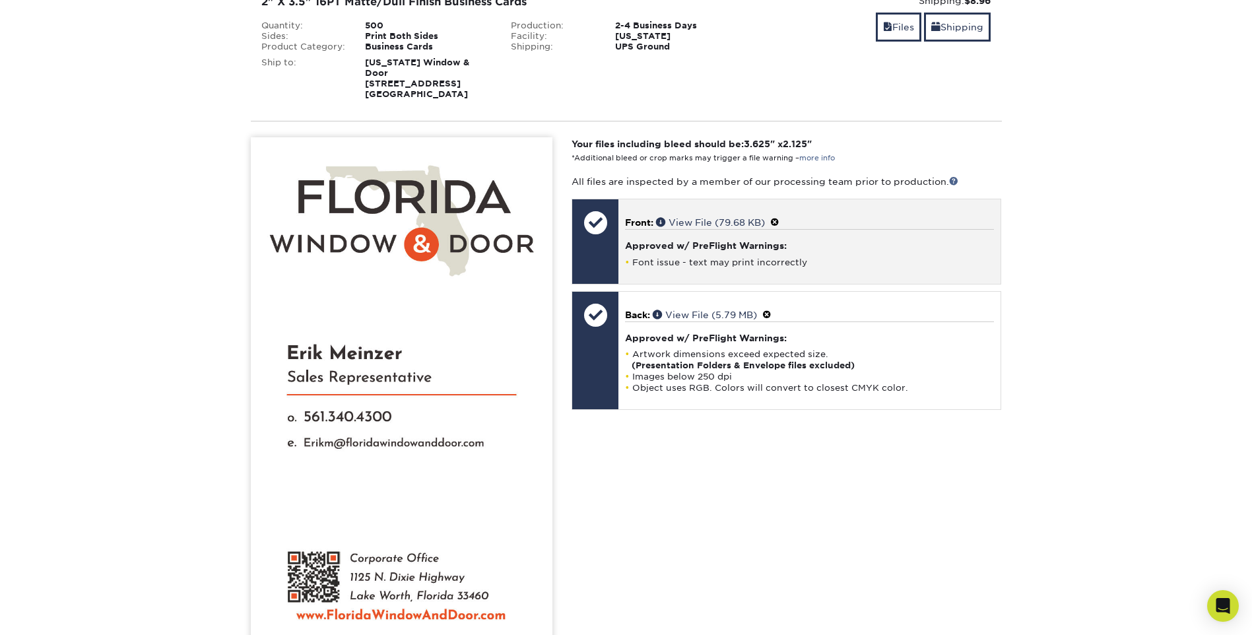
click at [779, 217] on span at bounding box center [774, 222] width 9 height 11
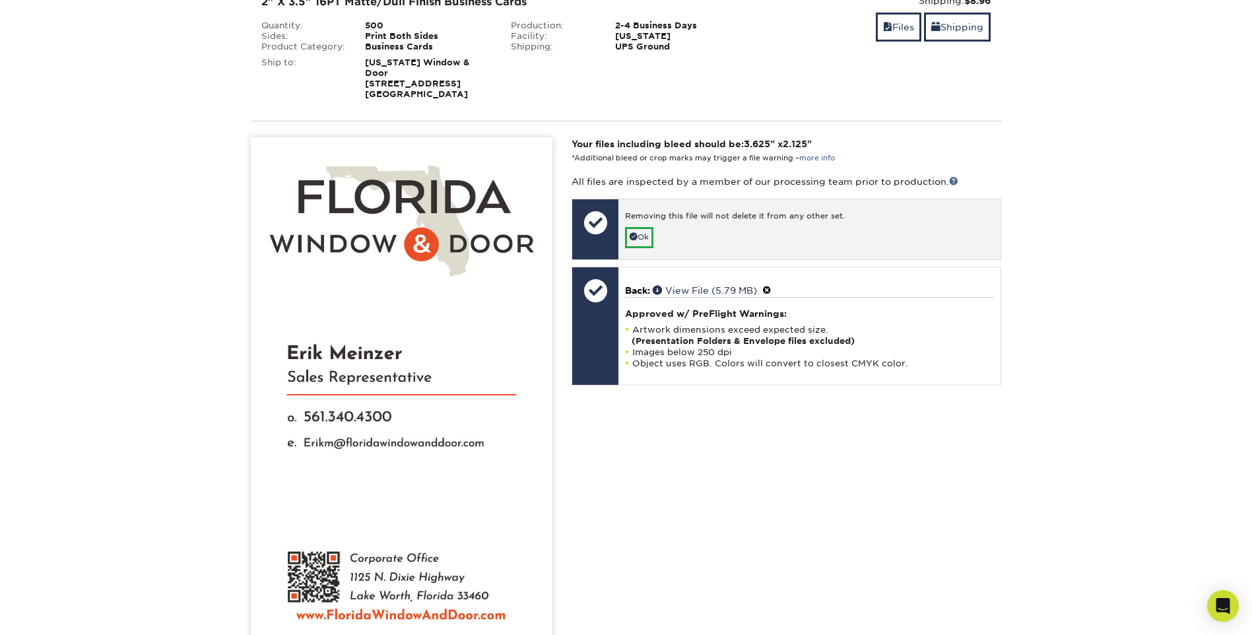
click at [659, 209] on div "Removing this file will not delete it from any other set. Ok" at bounding box center [809, 229] width 382 height 60
click at [637, 232] on span at bounding box center [634, 236] width 8 height 8
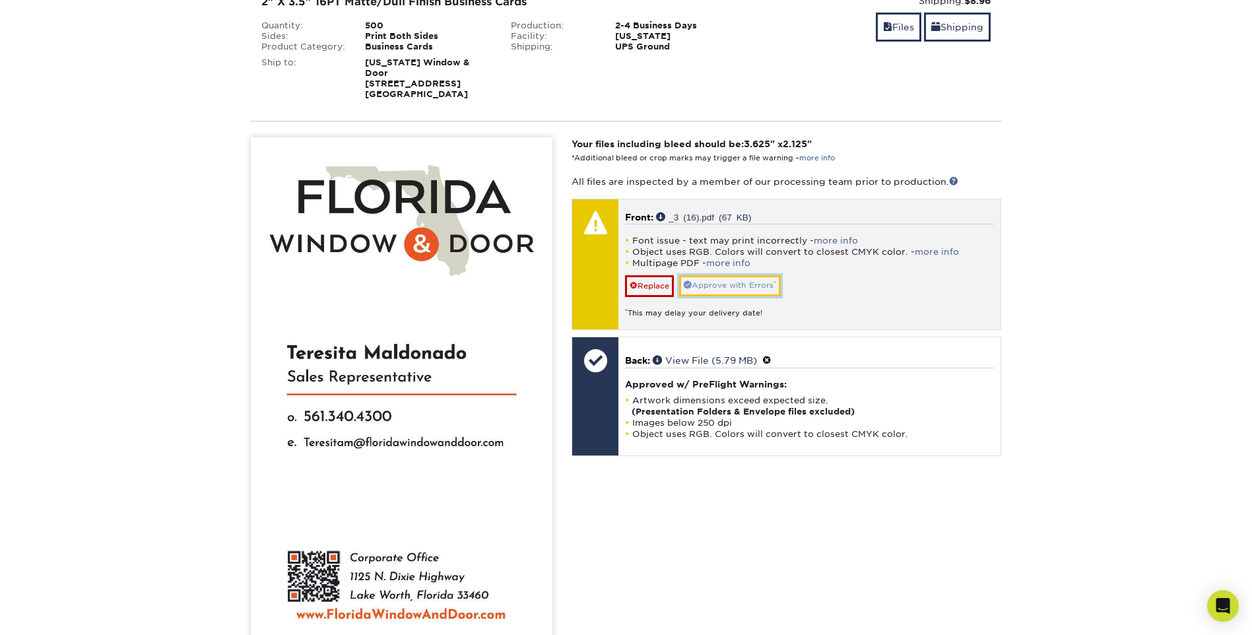
click at [729, 275] on link "Approve with Errors *" at bounding box center [730, 285] width 102 height 20
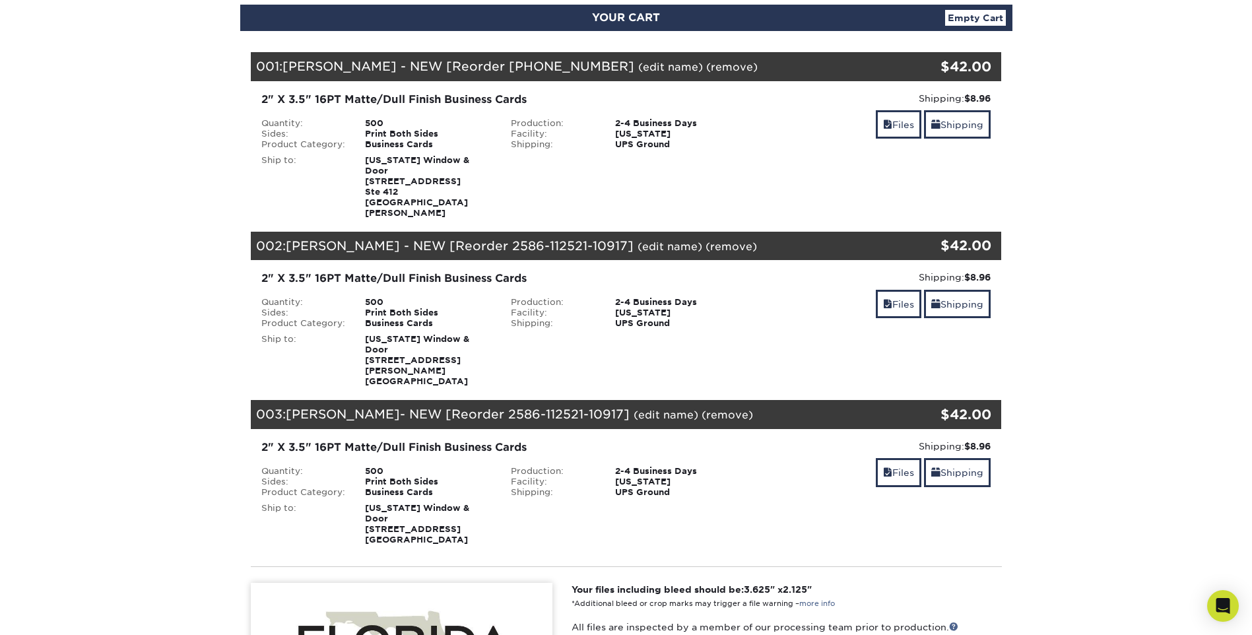
scroll to position [0, 0]
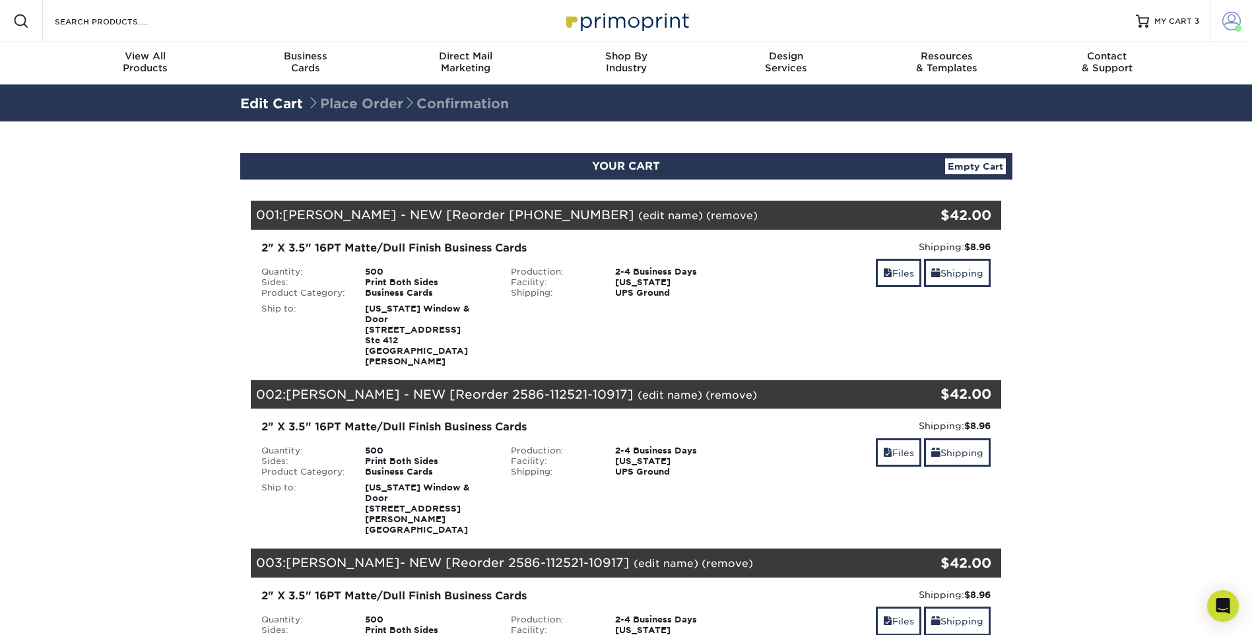
click at [1223, 21] on span at bounding box center [1231, 21] width 18 height 18
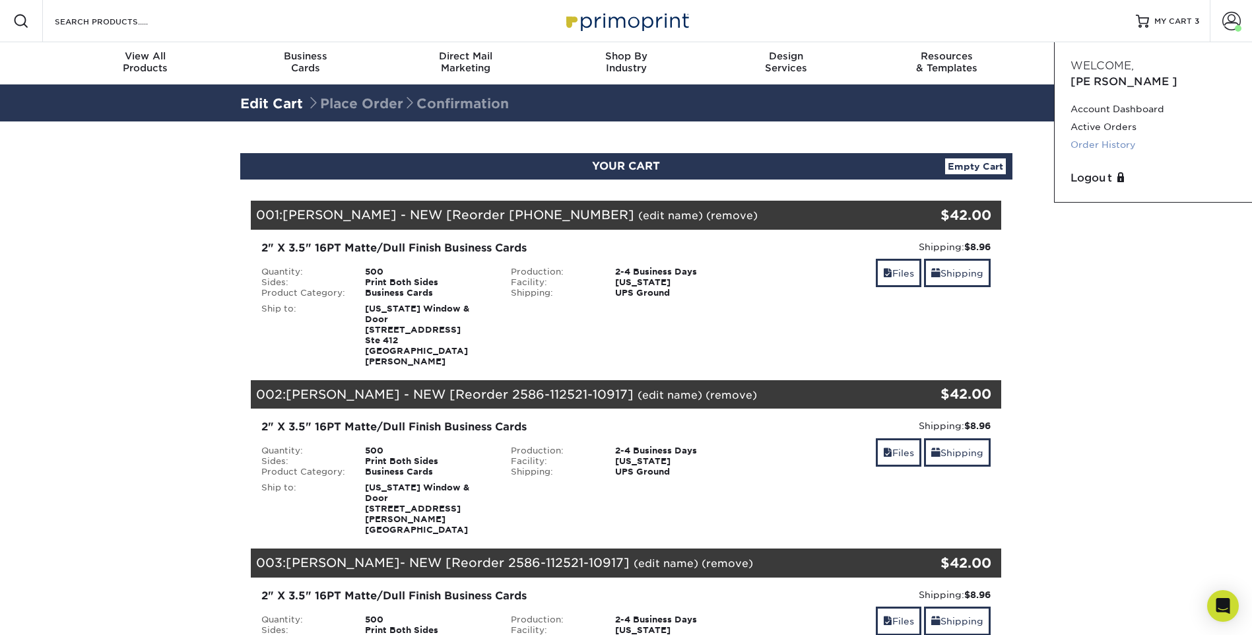
click at [1094, 136] on link "Order History" at bounding box center [1153, 145] width 166 height 18
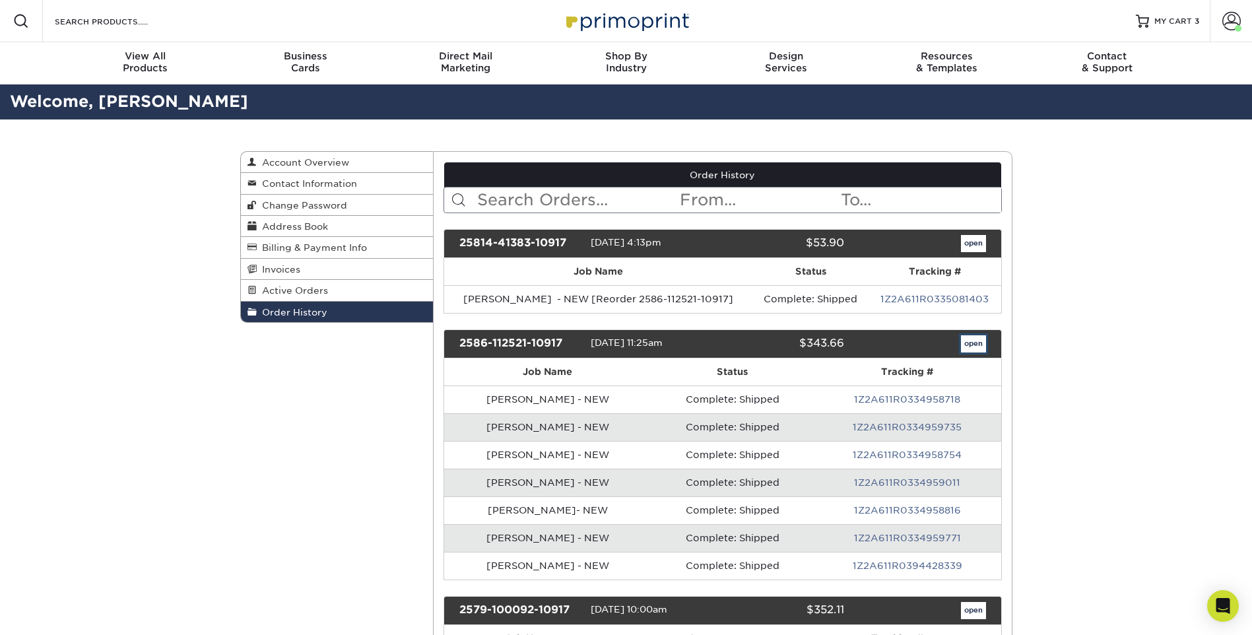
click at [973, 339] on link "open" at bounding box center [973, 343] width 25 height 17
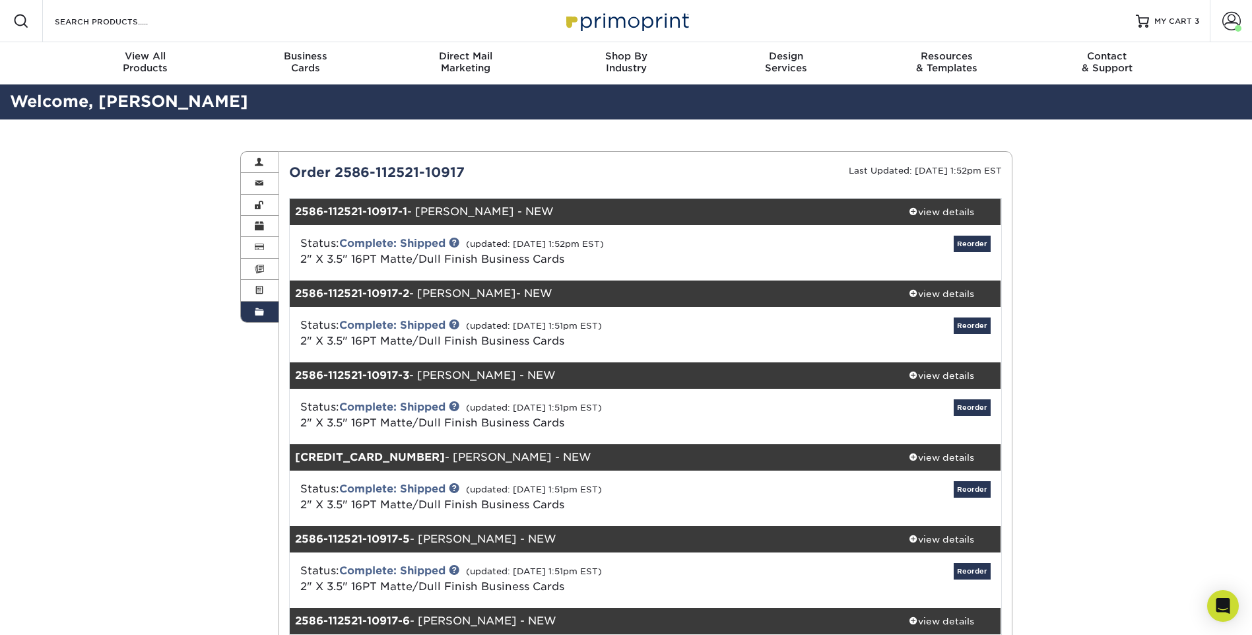
click at [961, 396] on div "Status: Complete: Shipped (updated: [DATE] 1:51pm EST) 2" X 3.5" 16PT Matte/Dul…" at bounding box center [645, 416] width 731 height 55
click at [960, 407] on link "Reorder" at bounding box center [972, 407] width 37 height 16
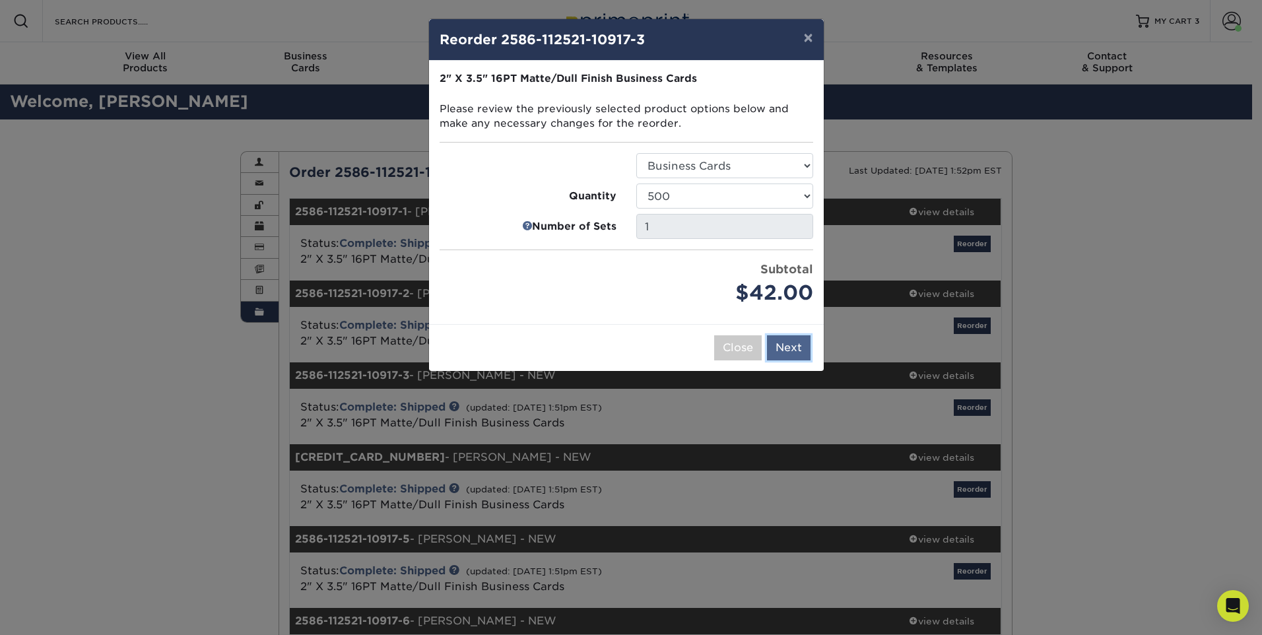
click at [790, 352] on button "Next" at bounding box center [789, 347] width 44 height 25
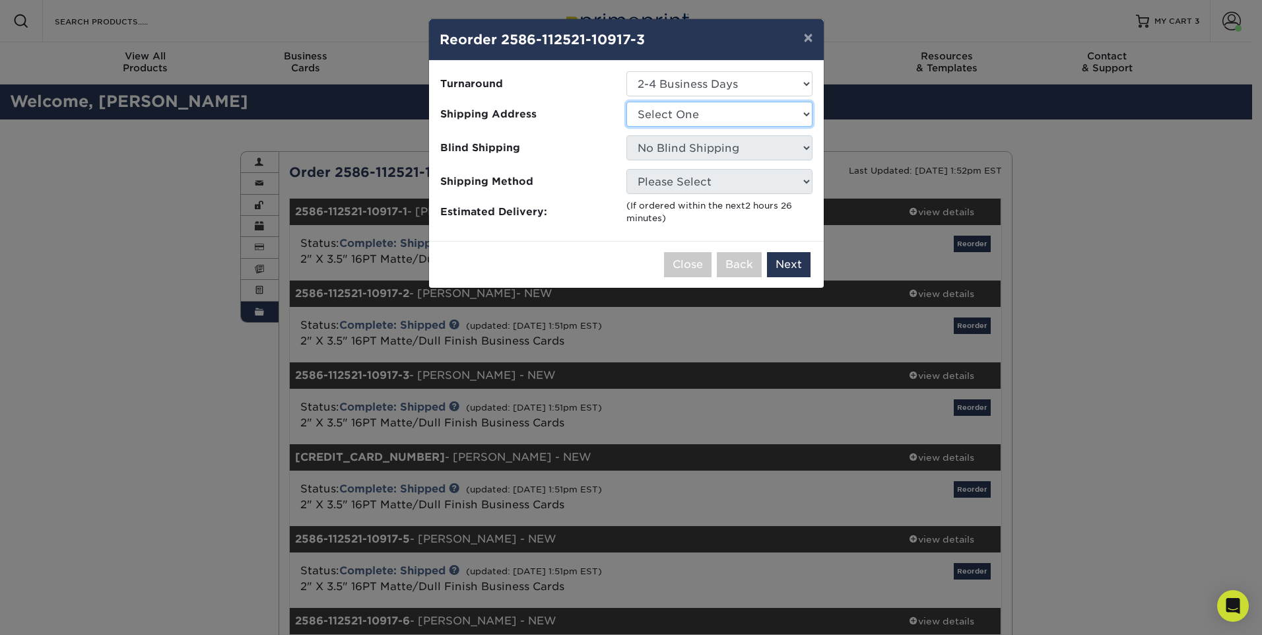
click at [673, 121] on select "Select One [PERSON_NAME] Daytona/[GEOGRAPHIC_DATA] [US_STATE] Window & Door [GE…" at bounding box center [719, 114] width 186 height 25
select select "277189"
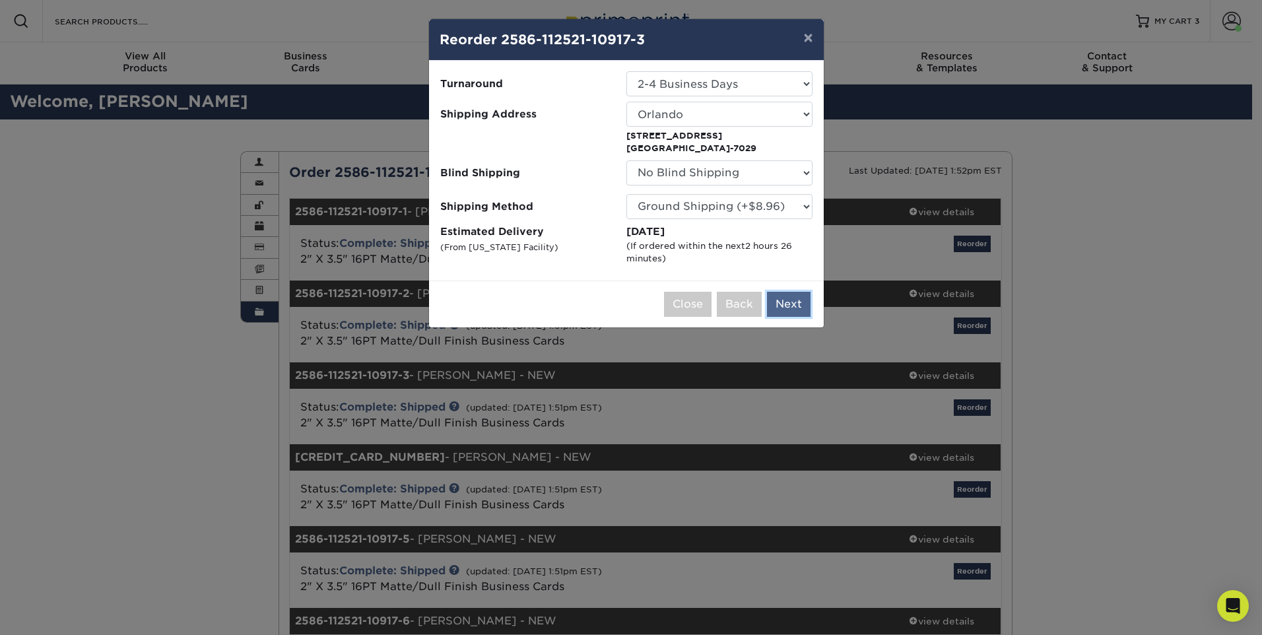
click at [802, 300] on button "Next" at bounding box center [789, 304] width 44 height 25
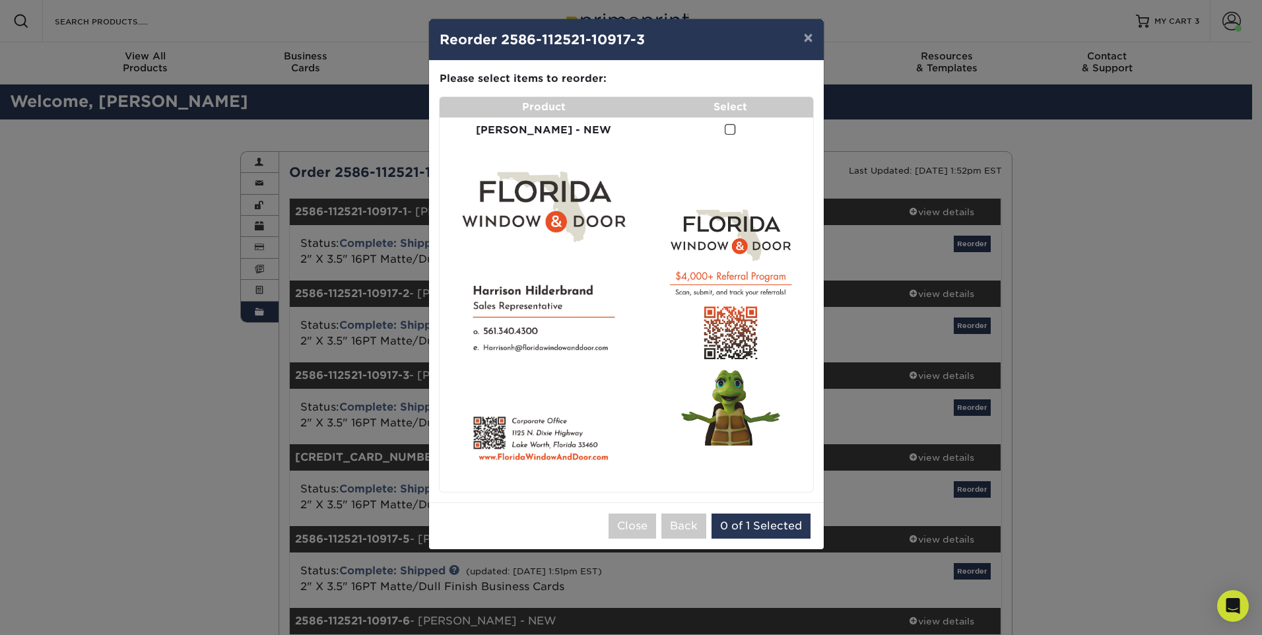
click at [725, 129] on span at bounding box center [730, 129] width 11 height 13
click at [0, 0] on input "checkbox" at bounding box center [0, 0] width 0 height 0
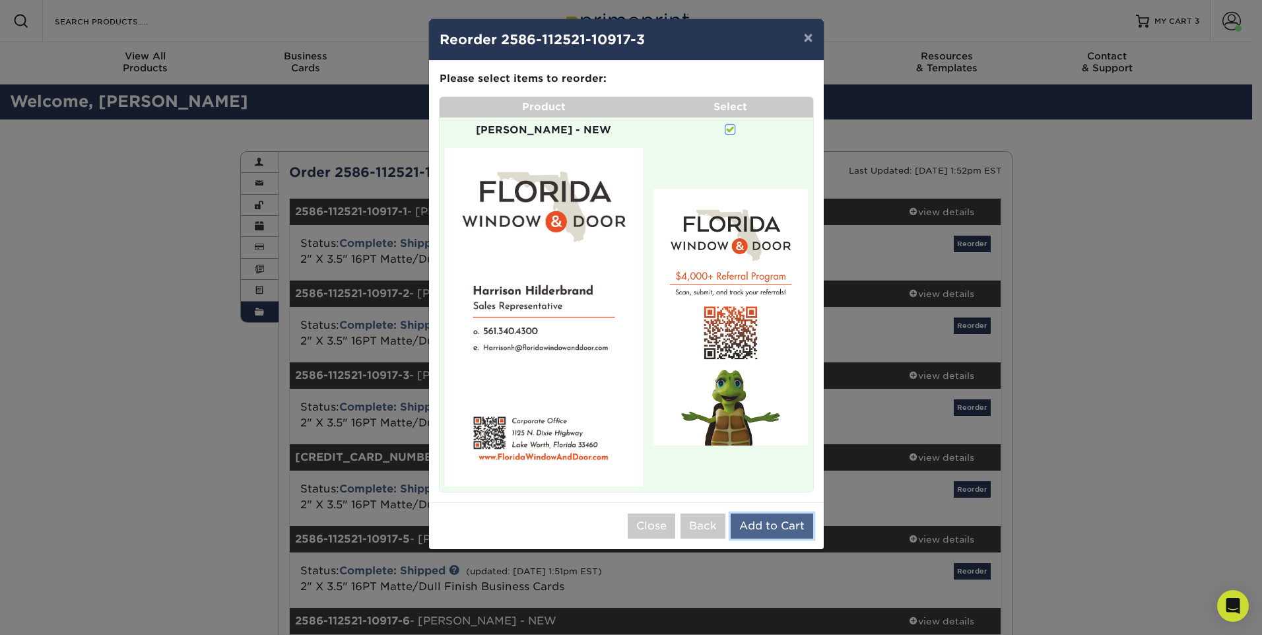
click at [772, 513] on button "Add to Cart" at bounding box center [772, 525] width 82 height 25
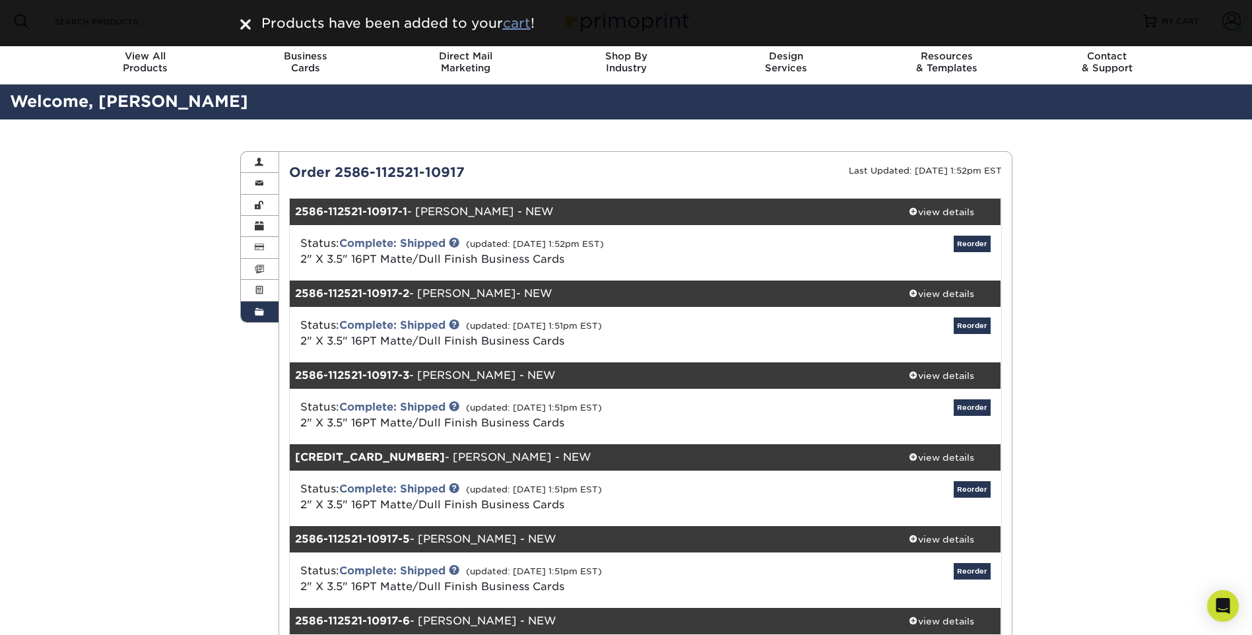
click at [526, 21] on u "cart" at bounding box center [517, 23] width 28 height 16
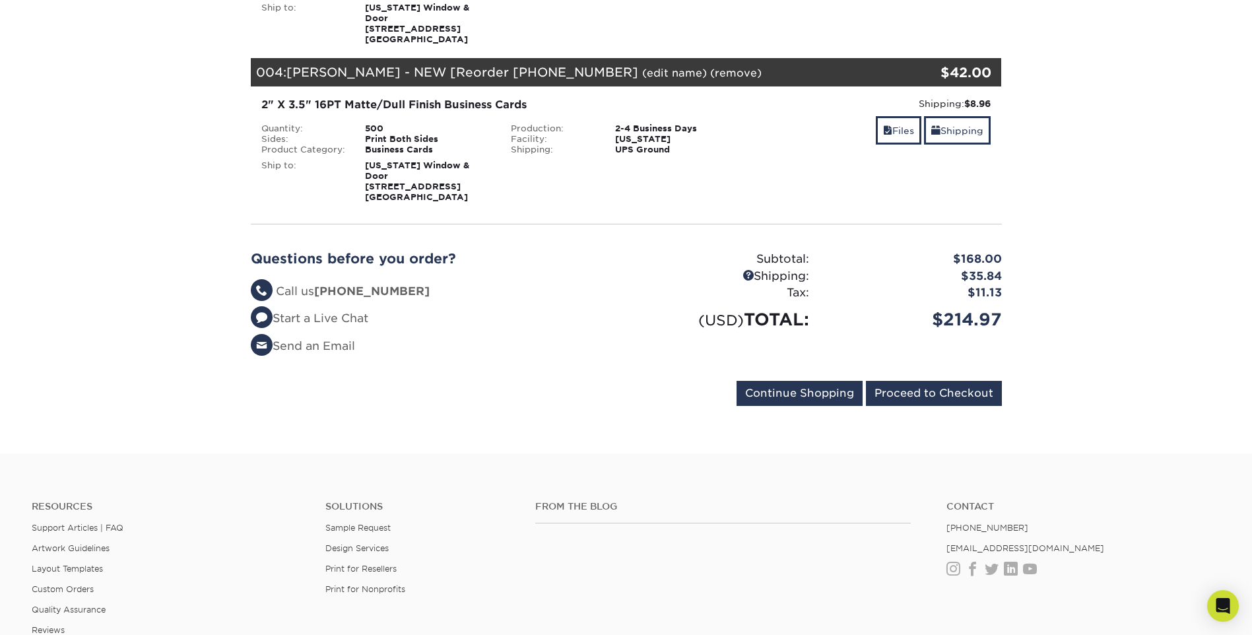
scroll to position [396, 0]
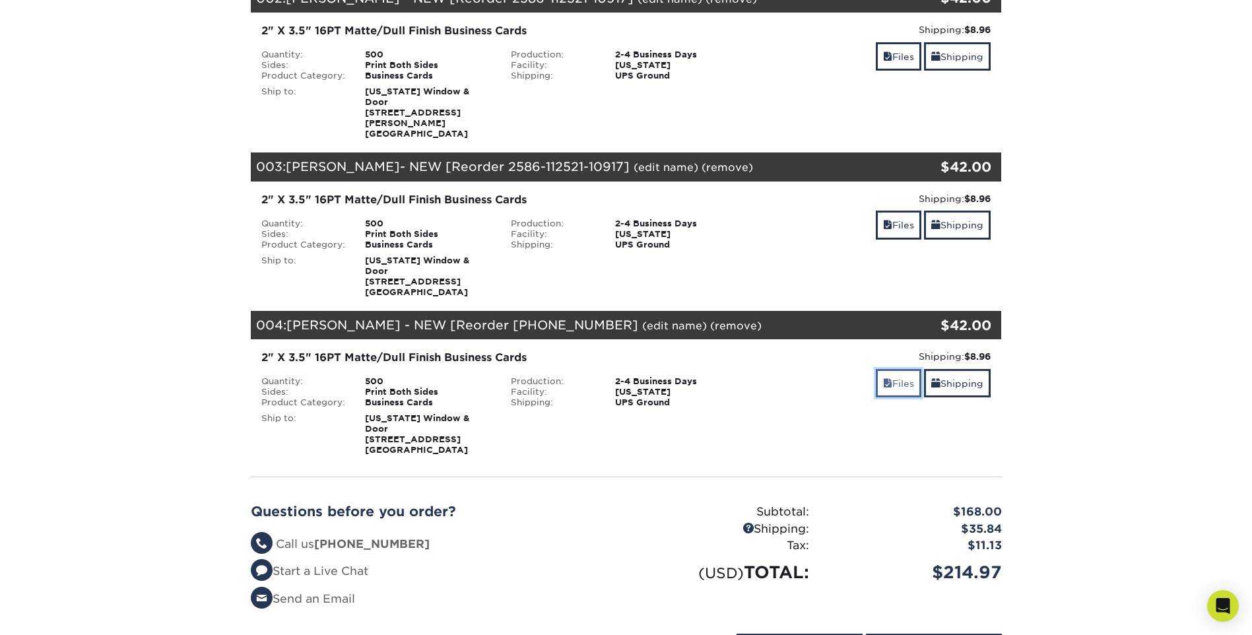
click at [883, 378] on span at bounding box center [887, 383] width 9 height 11
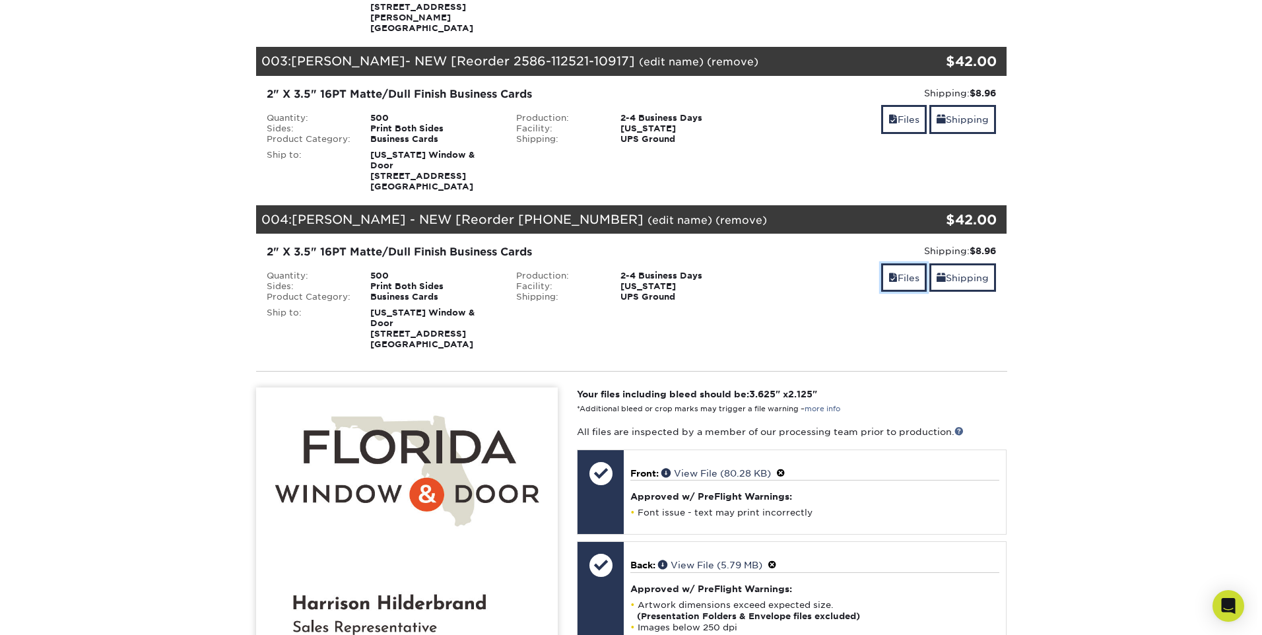
scroll to position [528, 0]
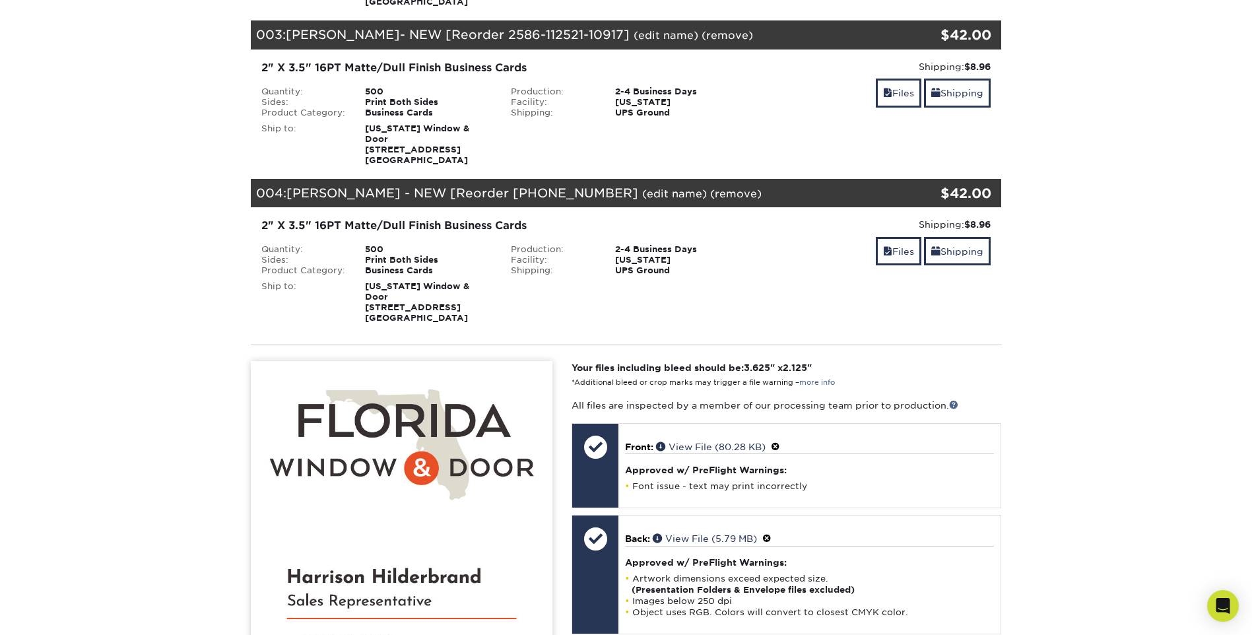
drag, startPoint x: 658, startPoint y: 156, endPoint x: 639, endPoint y: 163, distance: 19.6
click at [658, 187] on link "(edit name)" at bounding box center [674, 193] width 65 height 13
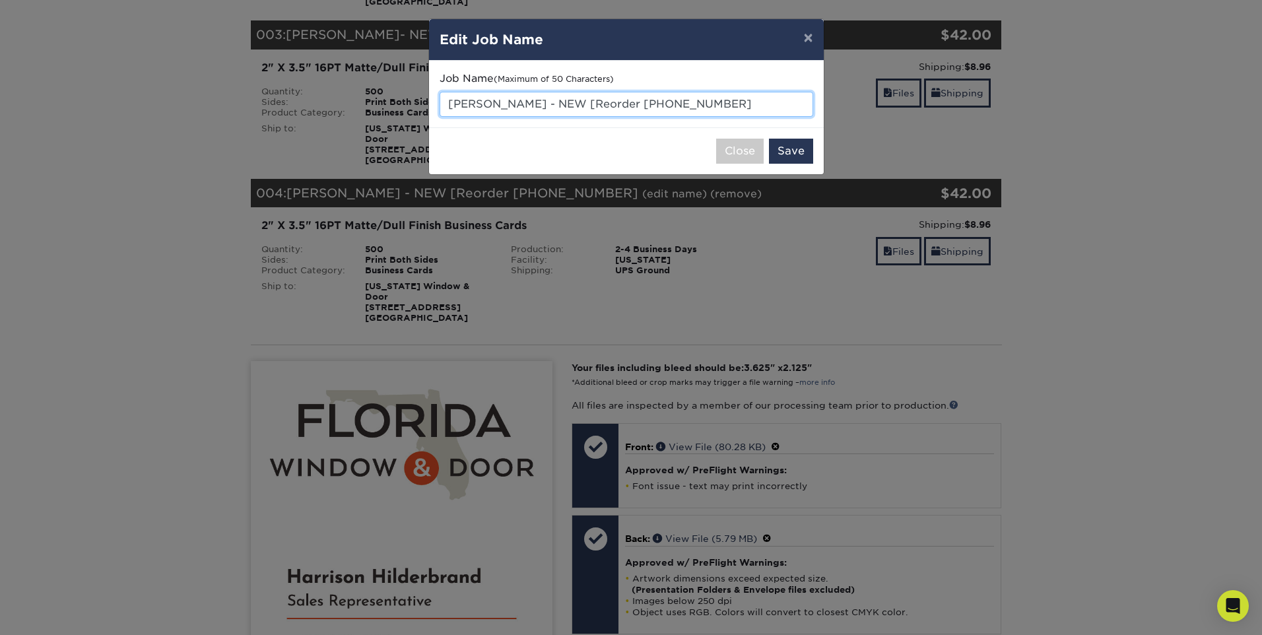
drag, startPoint x: 449, startPoint y: 98, endPoint x: 563, endPoint y: 102, distance: 113.6
click at [563, 102] on input "Harrison Hilderbrand - NEW [Reorder 2586-112521-10" at bounding box center [627, 104] width 374 height 25
paste input "Jonathan Zies"
type input "Jonathan Zies - NEW [Reorder 2586-112521-10"
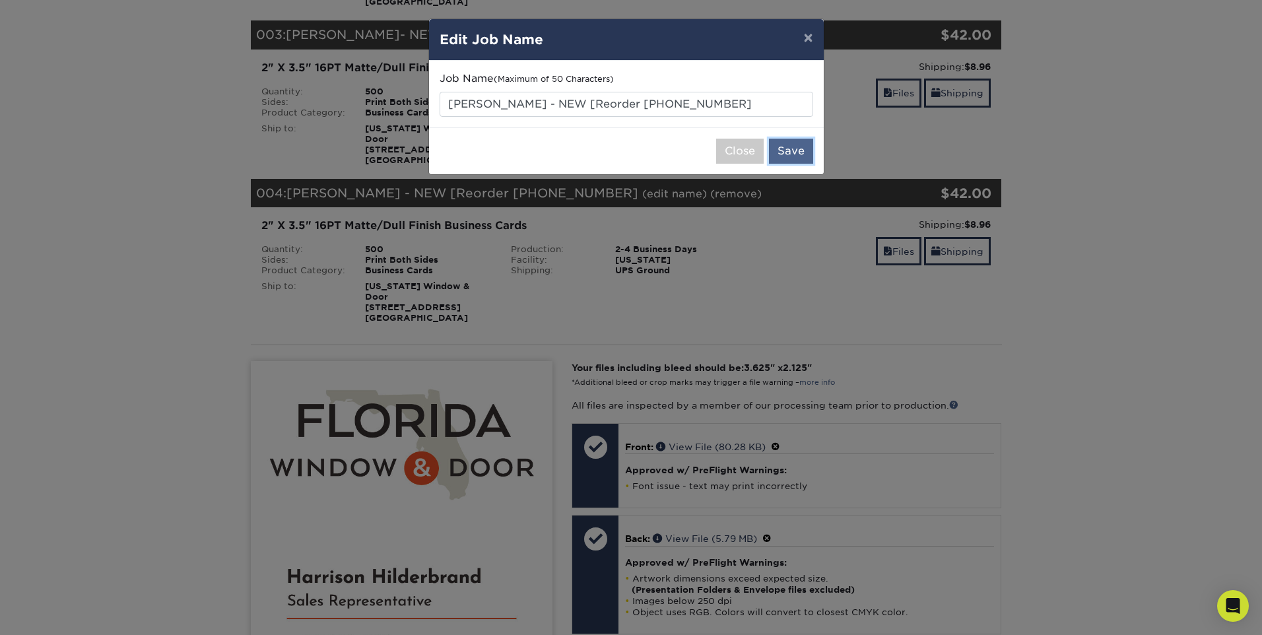
click at [805, 152] on button "Save" at bounding box center [791, 151] width 44 height 25
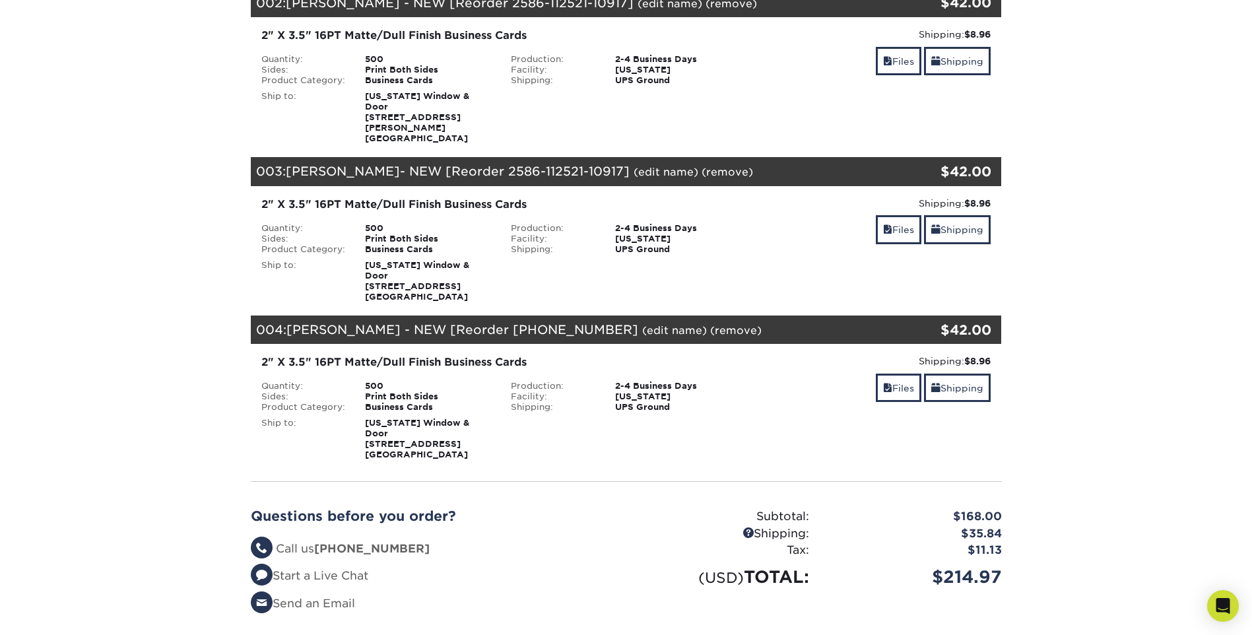
scroll to position [396, 0]
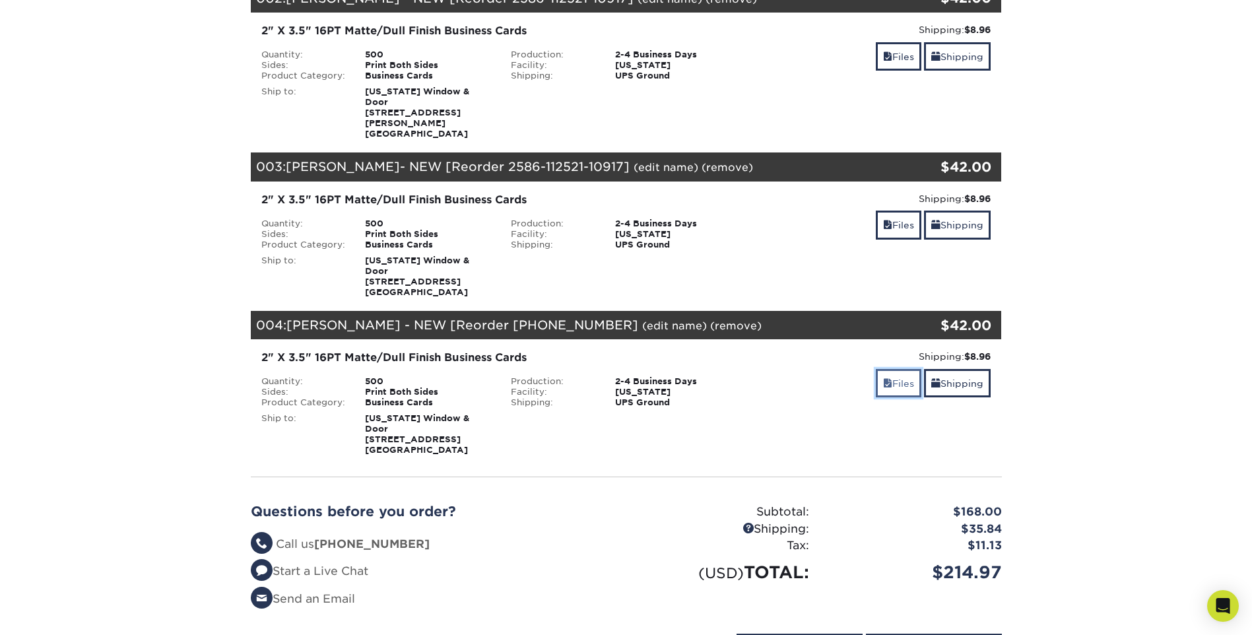
click at [906, 369] on link "Files" at bounding box center [899, 383] width 46 height 28
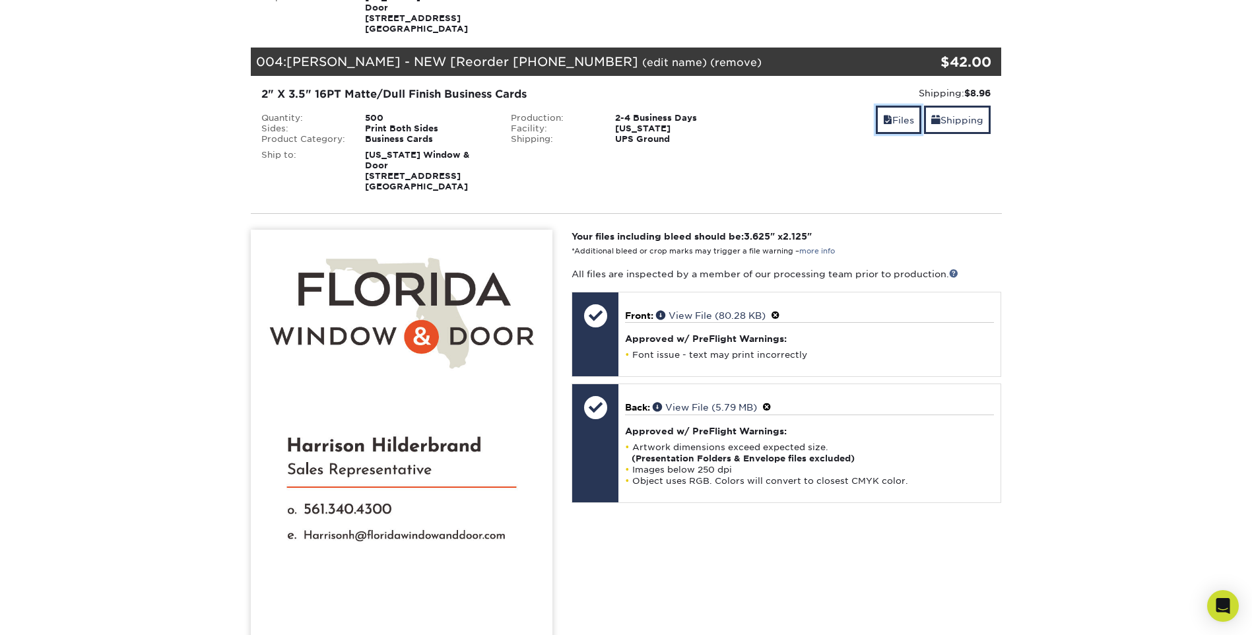
scroll to position [660, 0]
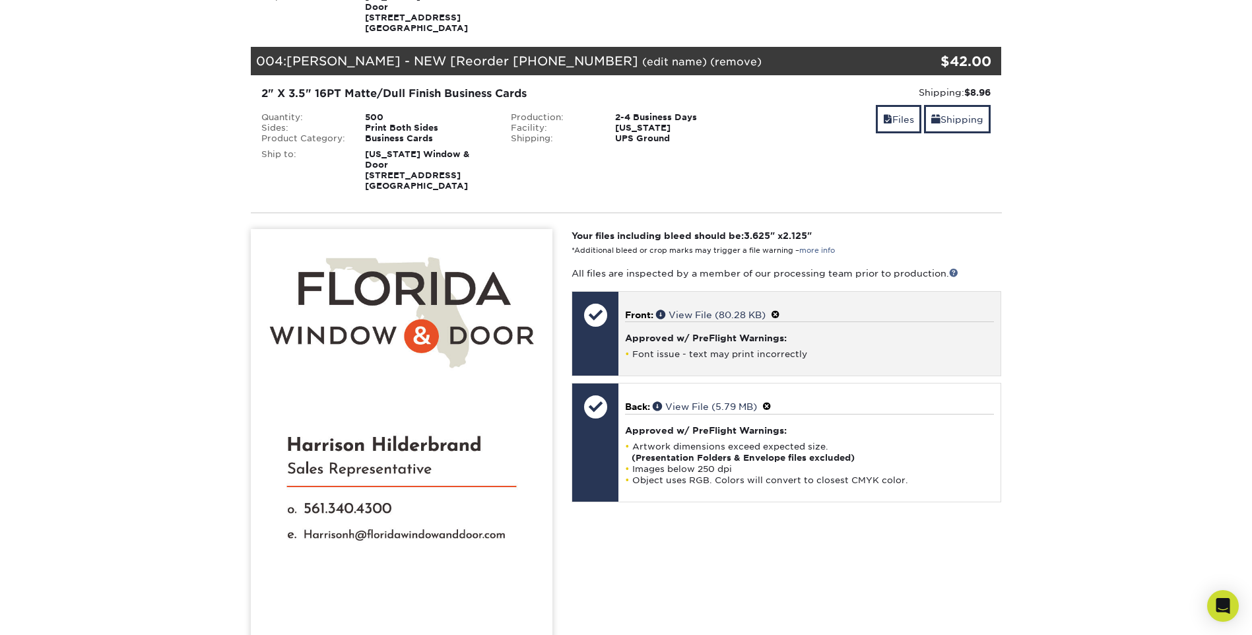
click at [779, 310] on span at bounding box center [775, 315] width 9 height 11
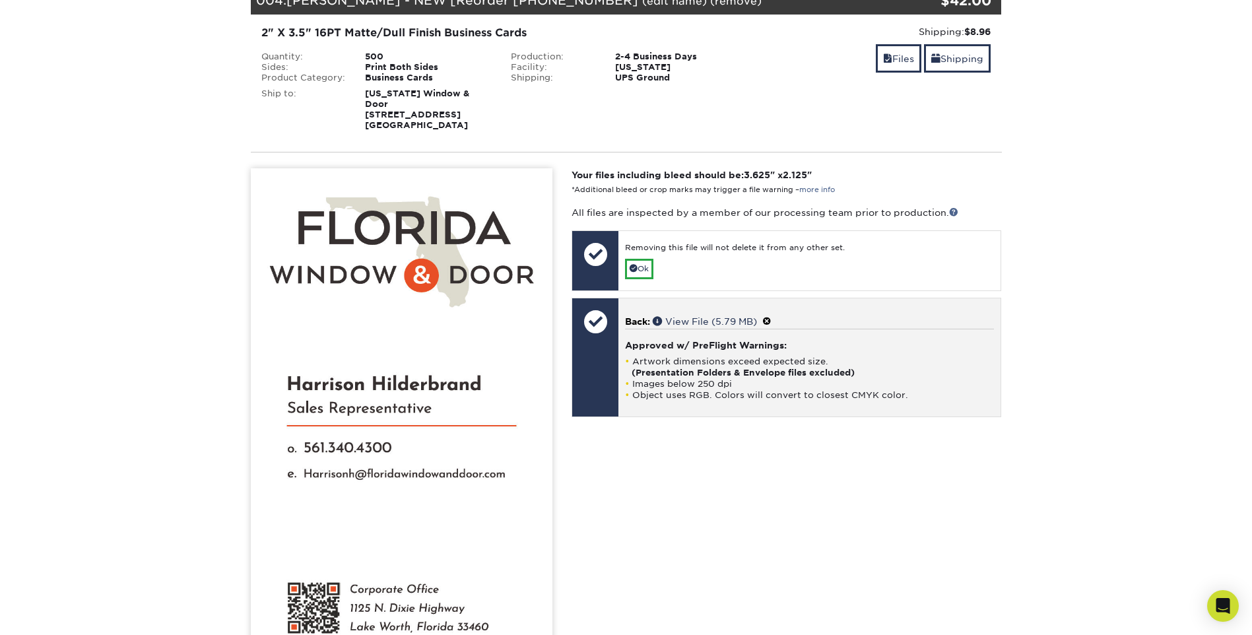
scroll to position [726, 0]
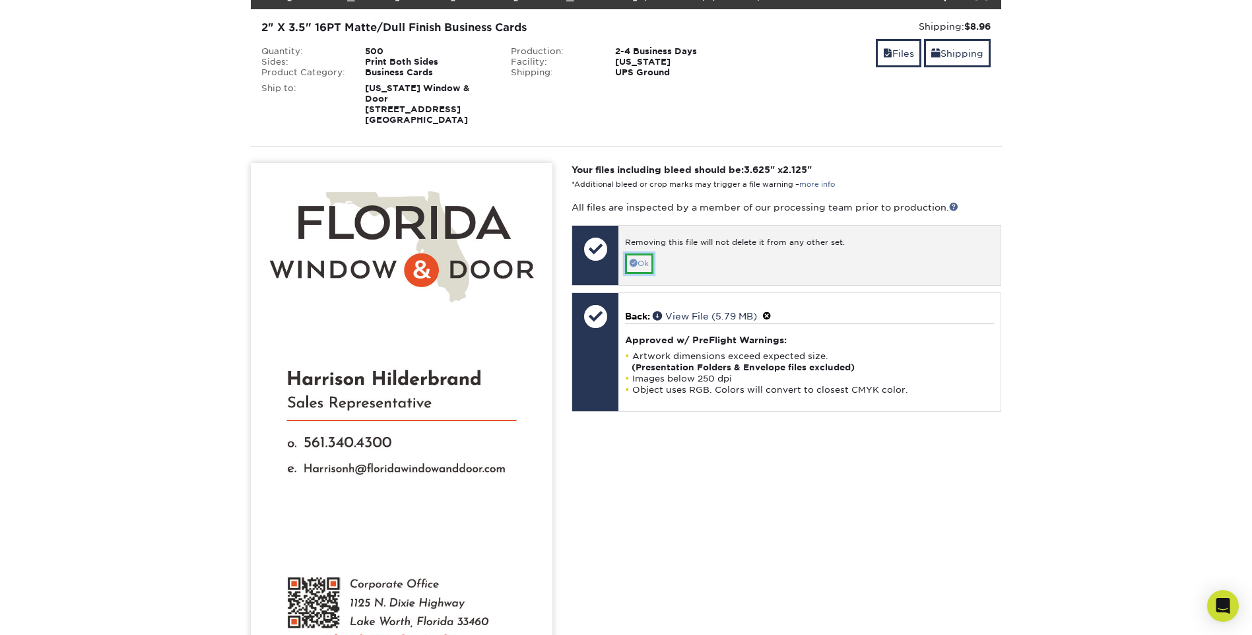
click at [635, 259] on span at bounding box center [634, 263] width 8 height 8
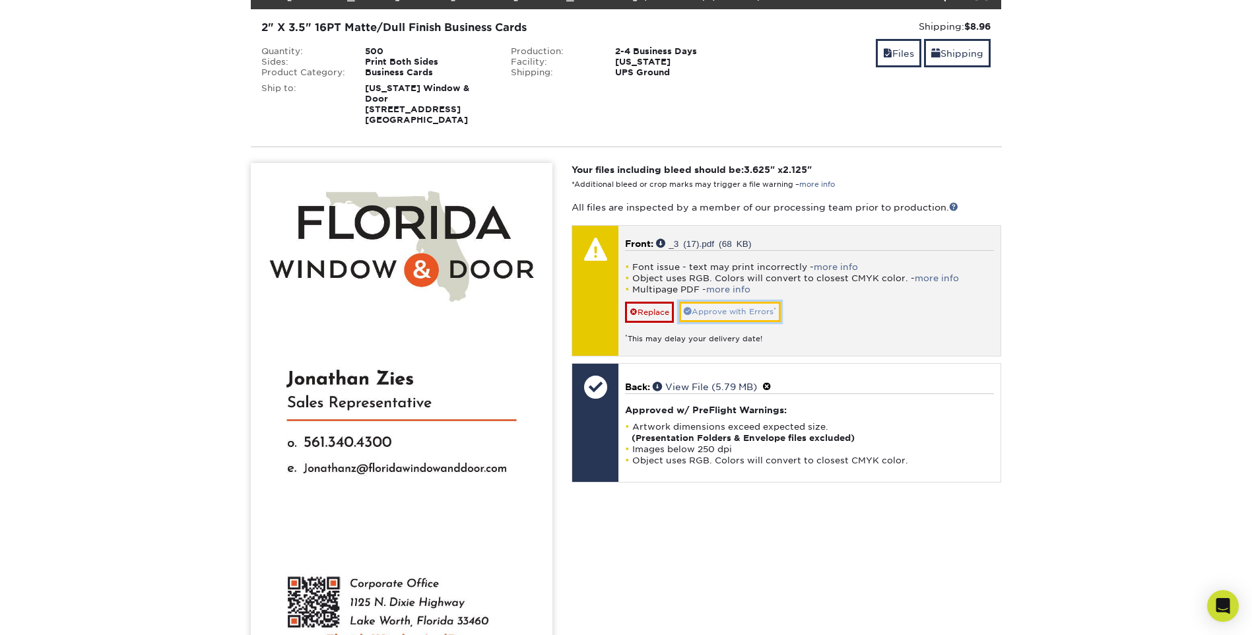
click at [718, 302] on link "Approve with Errors *" at bounding box center [730, 312] width 102 height 20
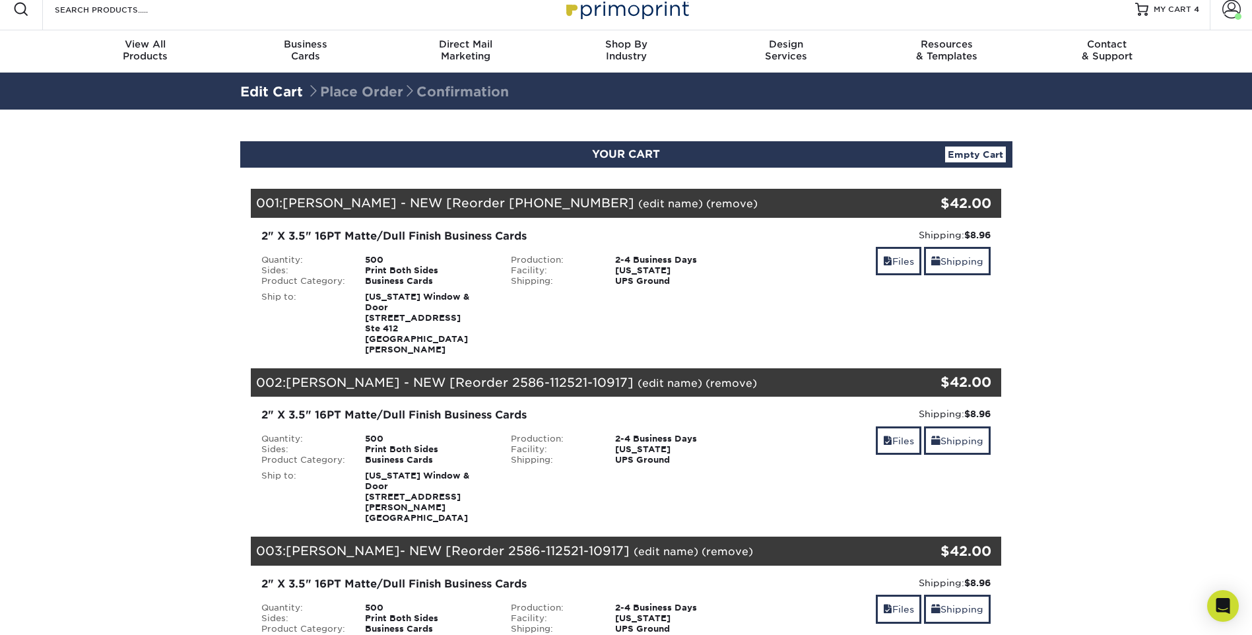
scroll to position [0, 0]
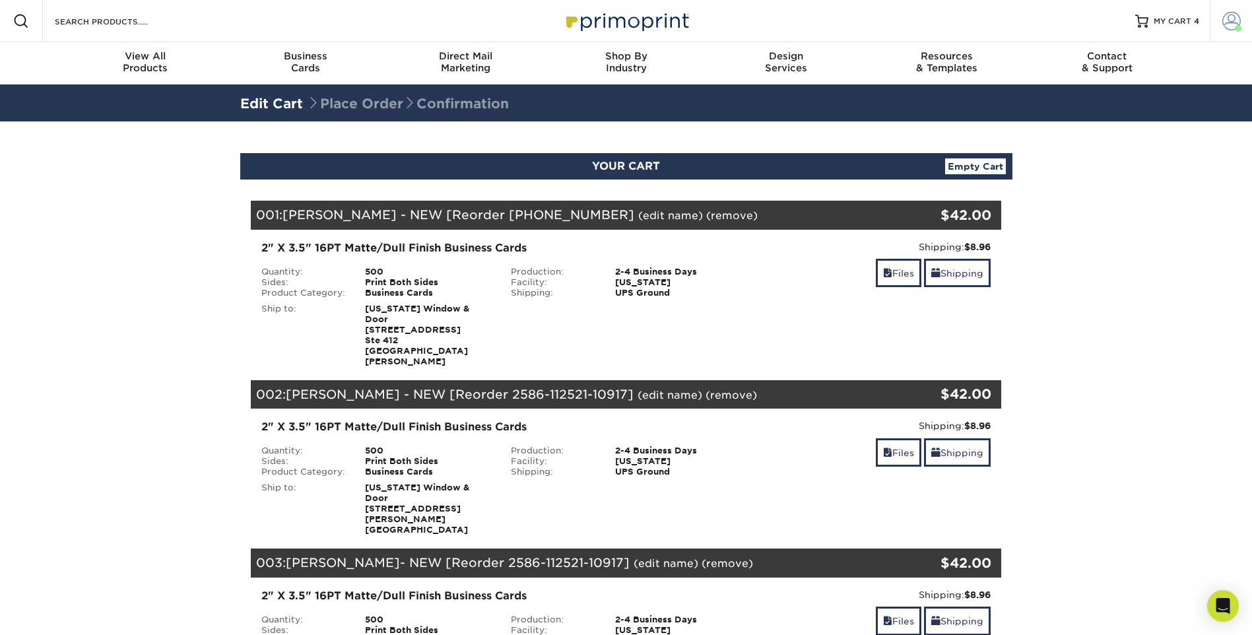
click at [1226, 19] on span at bounding box center [1231, 21] width 18 height 18
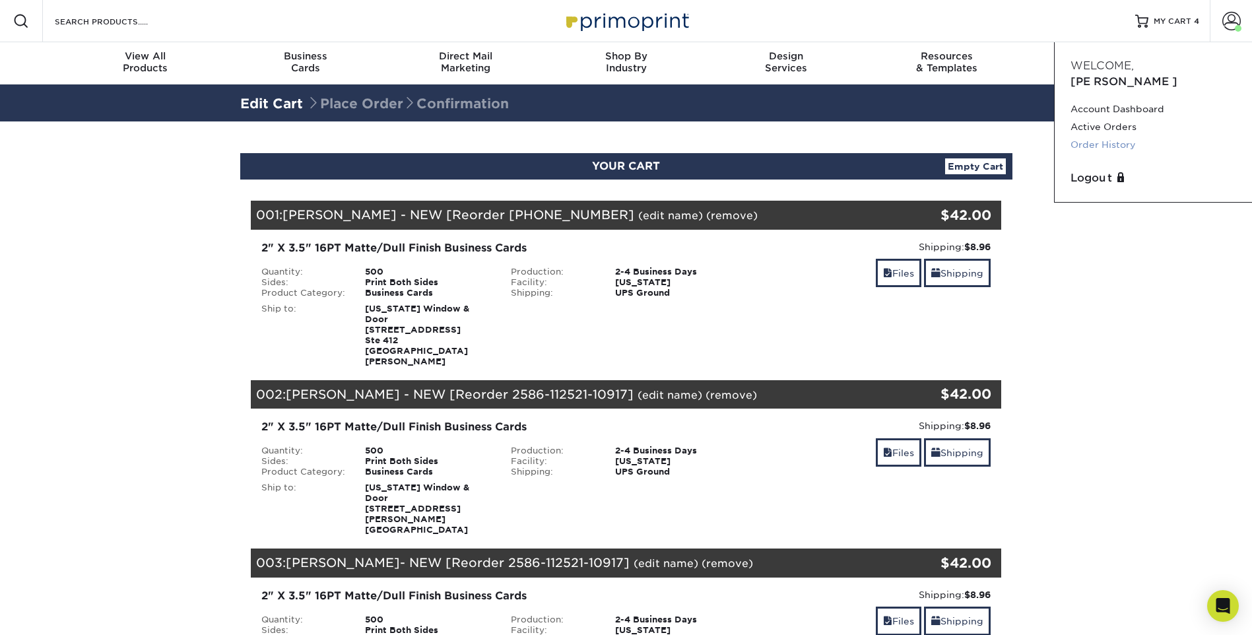
click at [1101, 136] on link "Order History" at bounding box center [1153, 145] width 166 height 18
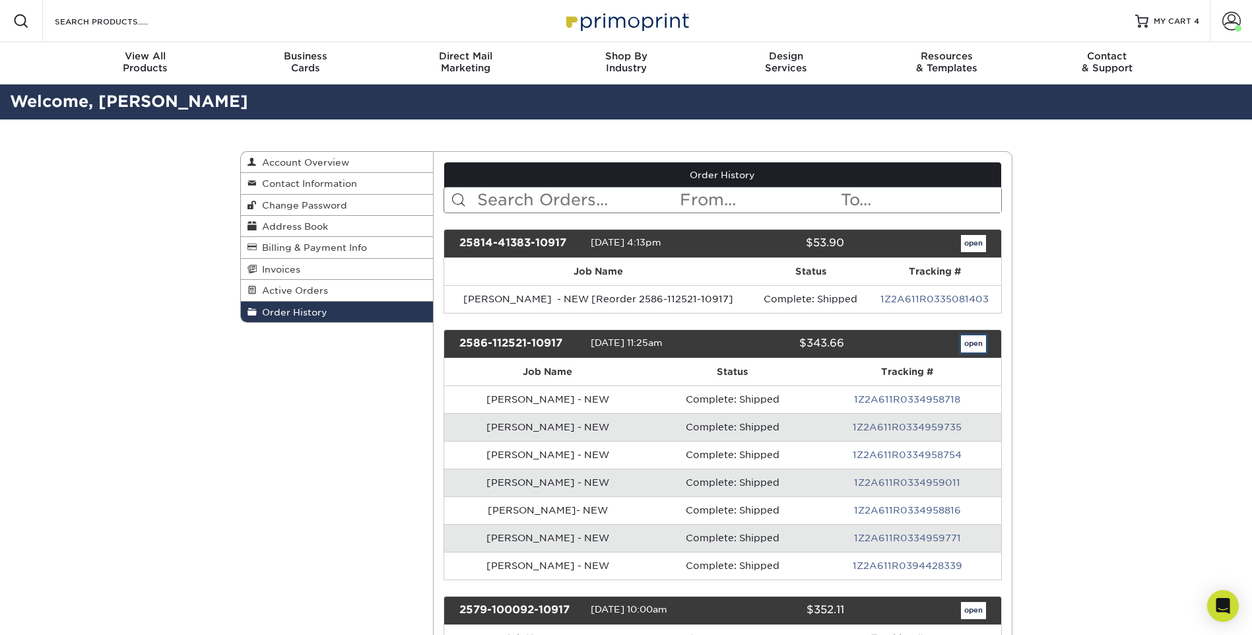
click at [985, 345] on link "open" at bounding box center [973, 343] width 25 height 17
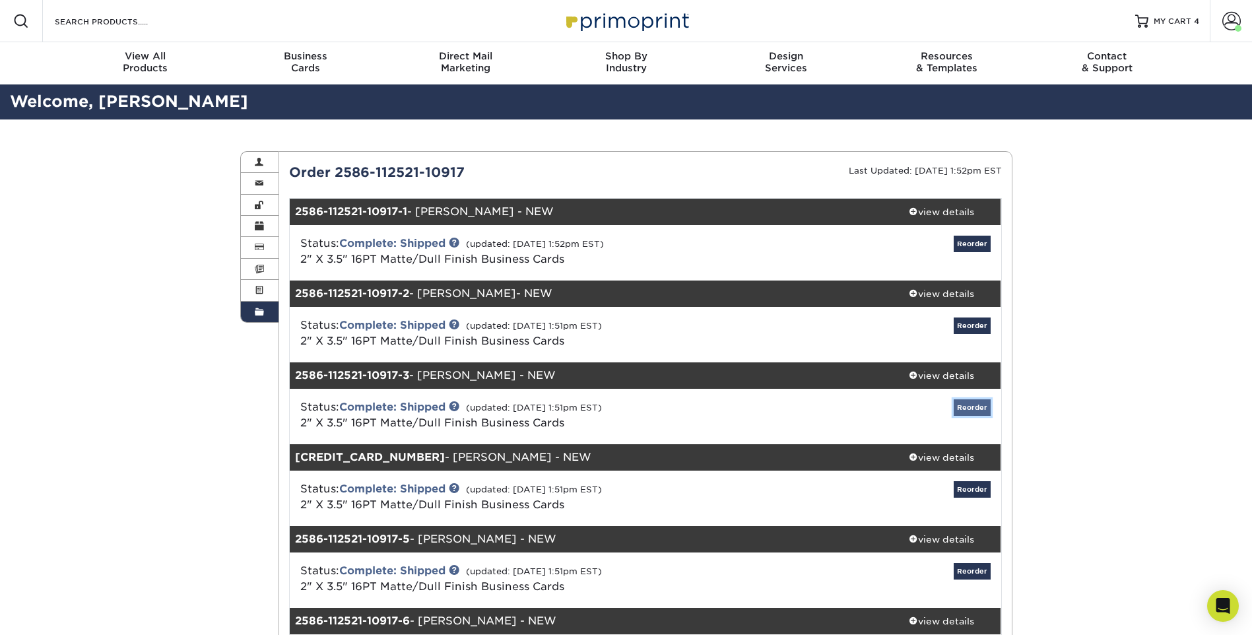
click at [969, 401] on link "Reorder" at bounding box center [972, 407] width 37 height 16
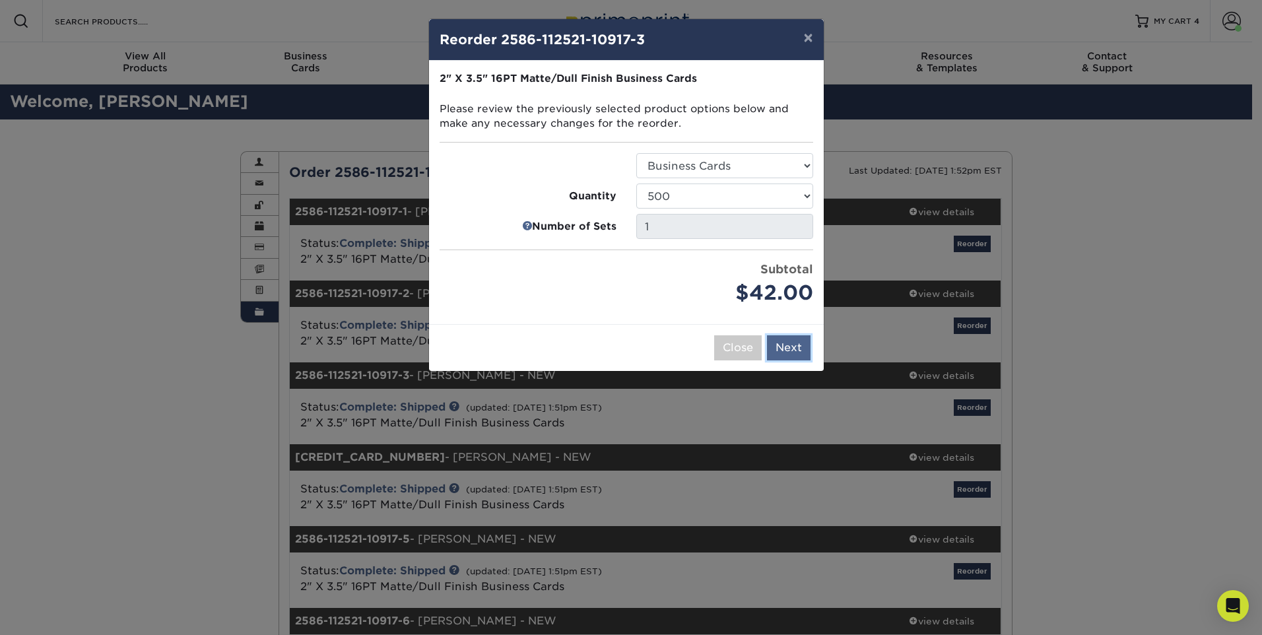
click at [795, 343] on button "Next" at bounding box center [789, 347] width 44 height 25
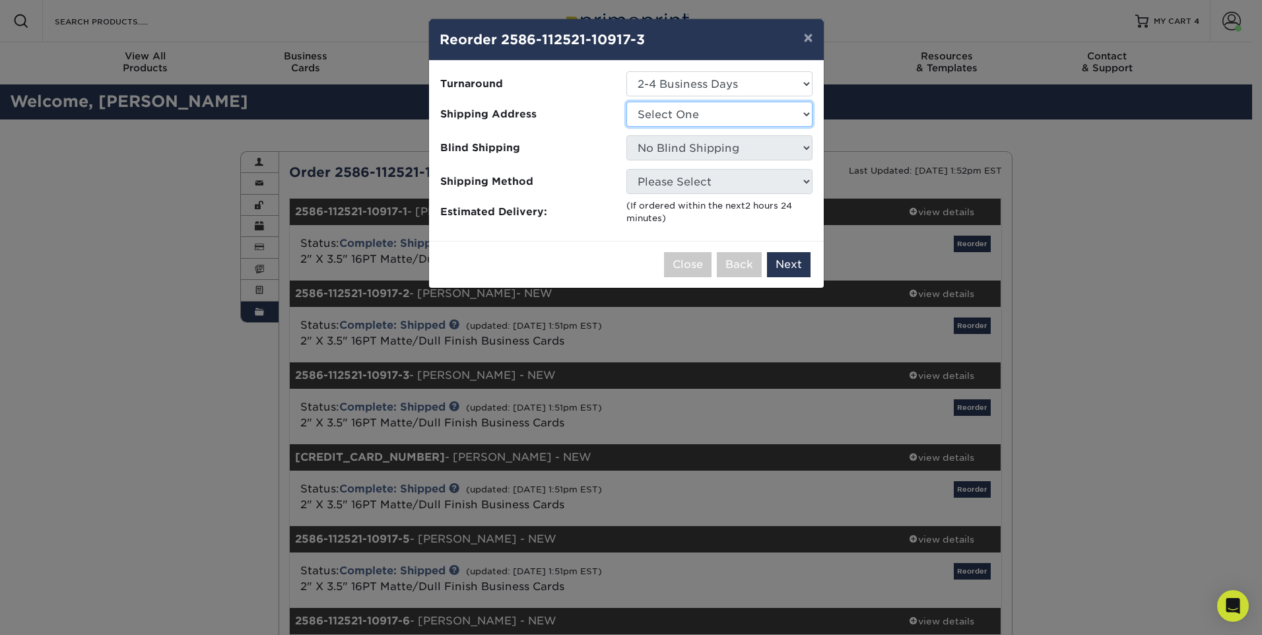
click at [707, 125] on select "Select One [PERSON_NAME] Daytona/[GEOGRAPHIC_DATA] [US_STATE] Window & Door [GE…" at bounding box center [719, 114] width 186 height 25
select select "277189"
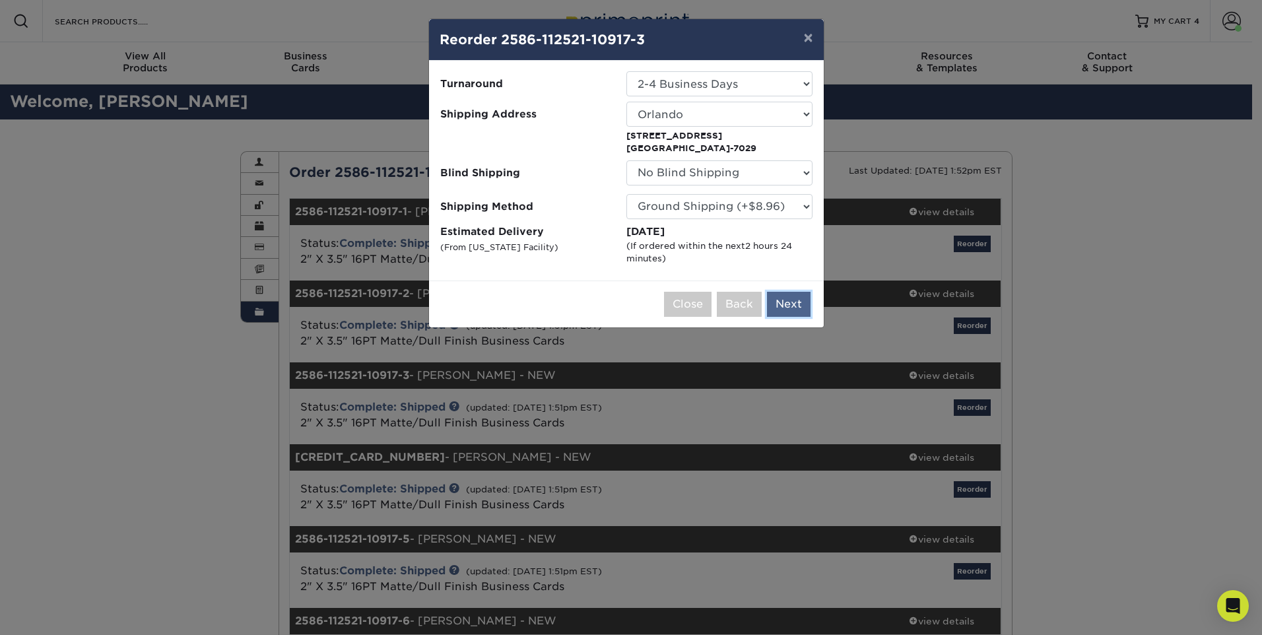
click at [791, 308] on button "Next" at bounding box center [789, 304] width 44 height 25
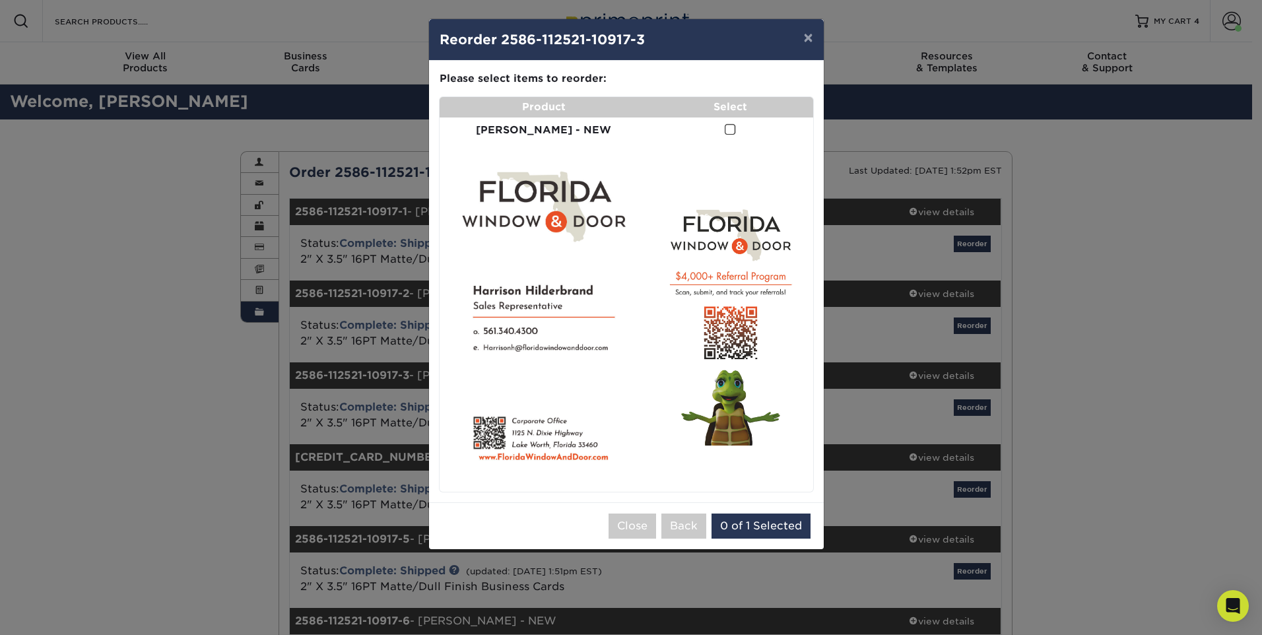
click at [718, 120] on td at bounding box center [730, 130] width 164 height 26
click at [725, 133] on span at bounding box center [730, 129] width 11 height 13
click at [0, 0] on input "checkbox" at bounding box center [0, 0] width 0 height 0
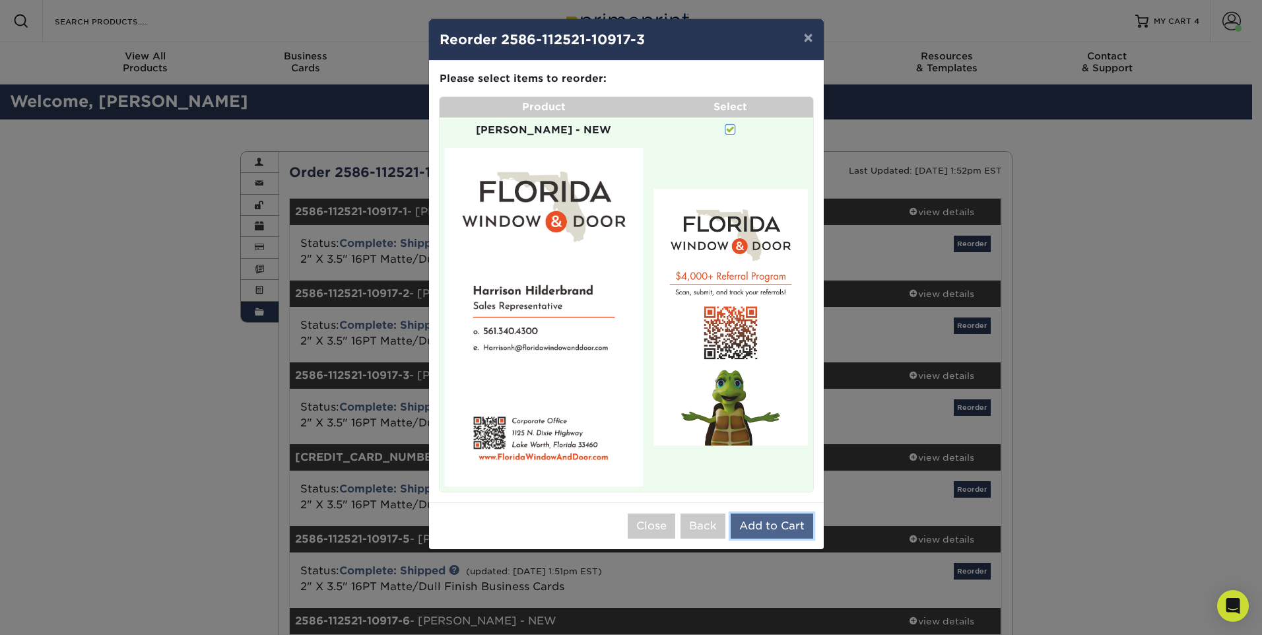
click at [774, 513] on button "Add to Cart" at bounding box center [772, 525] width 82 height 25
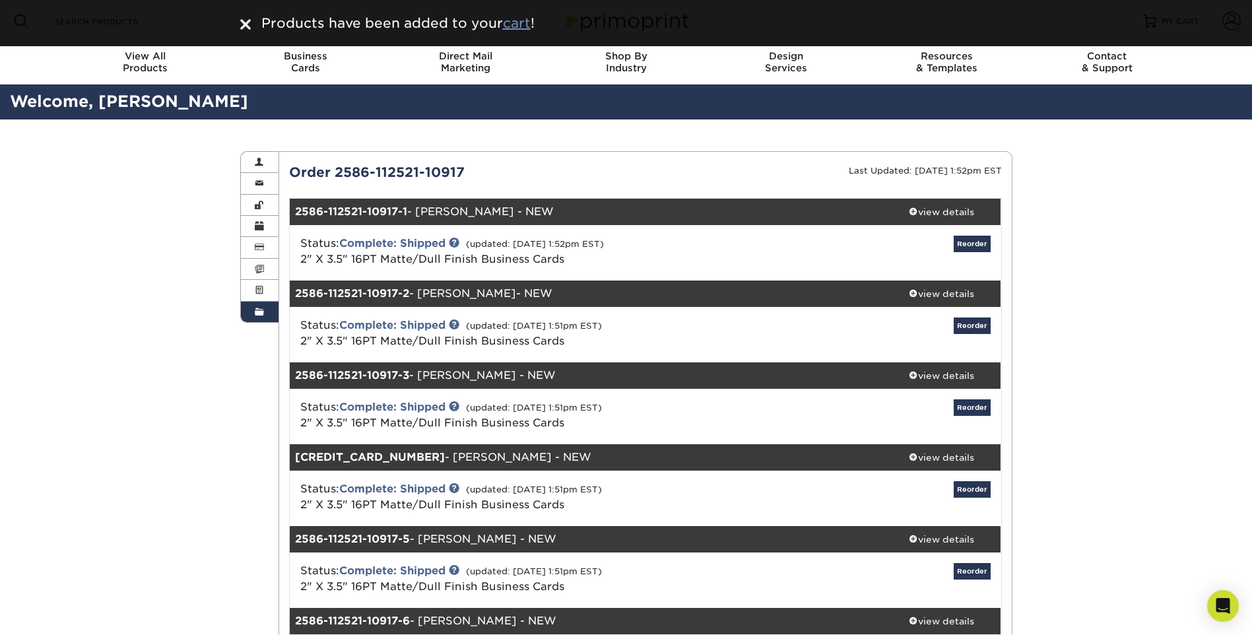
click at [522, 20] on u "cart" at bounding box center [517, 23] width 28 height 16
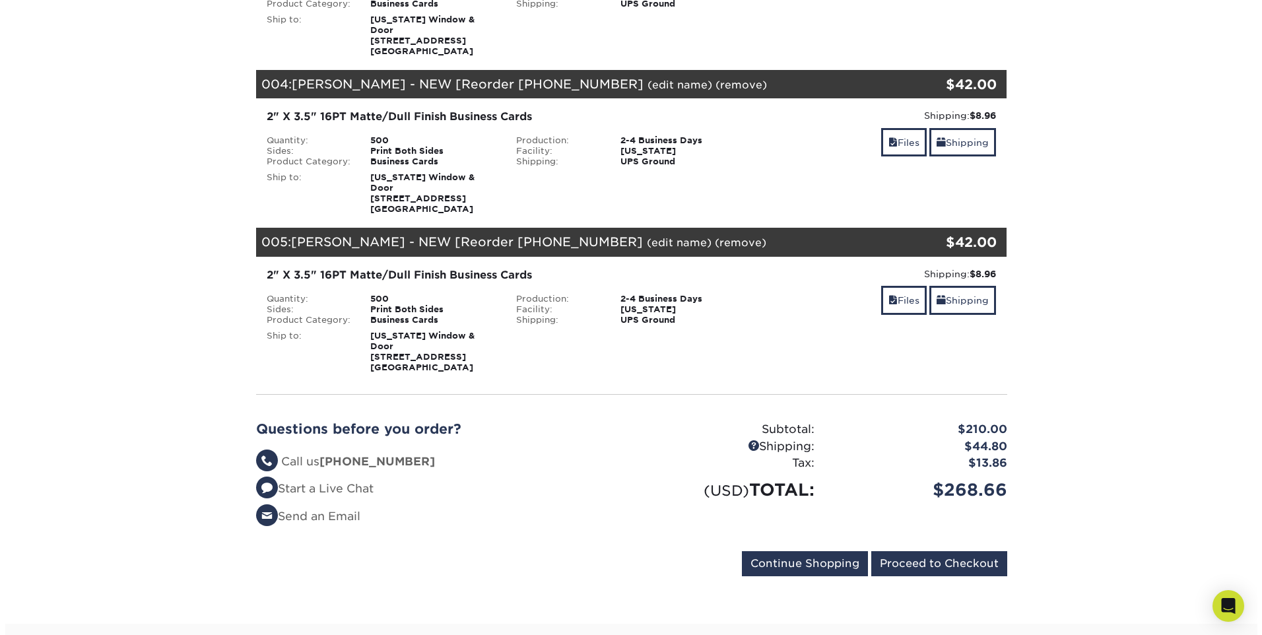
scroll to position [660, 0]
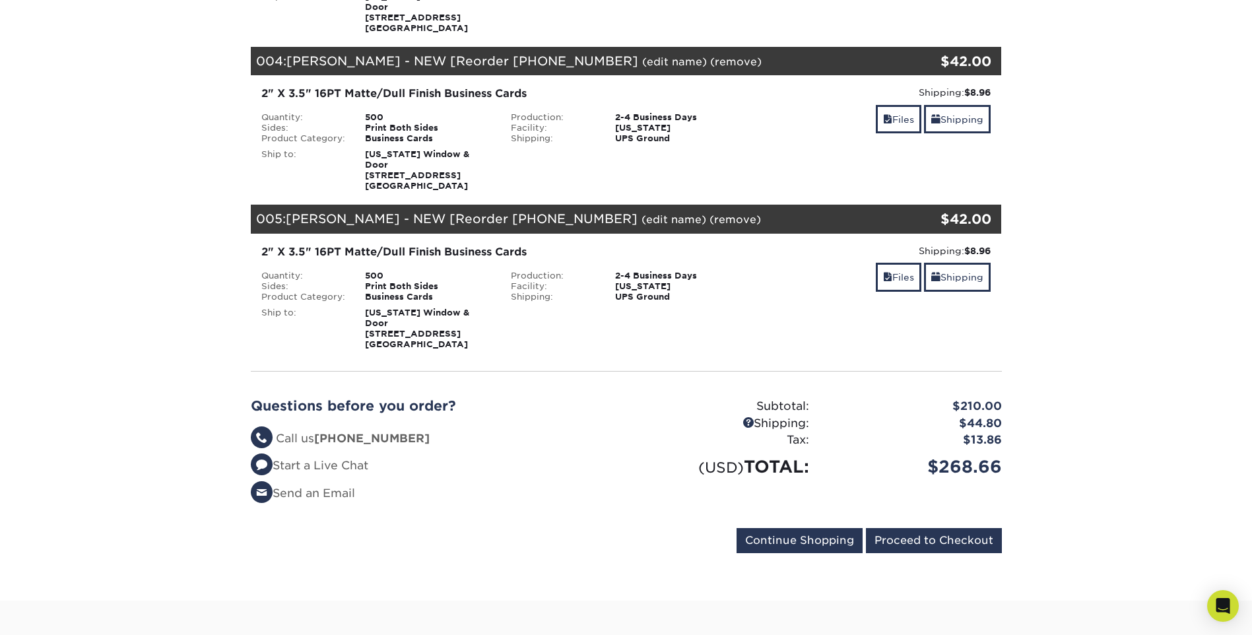
click at [649, 213] on link "(edit name)" at bounding box center [673, 219] width 65 height 13
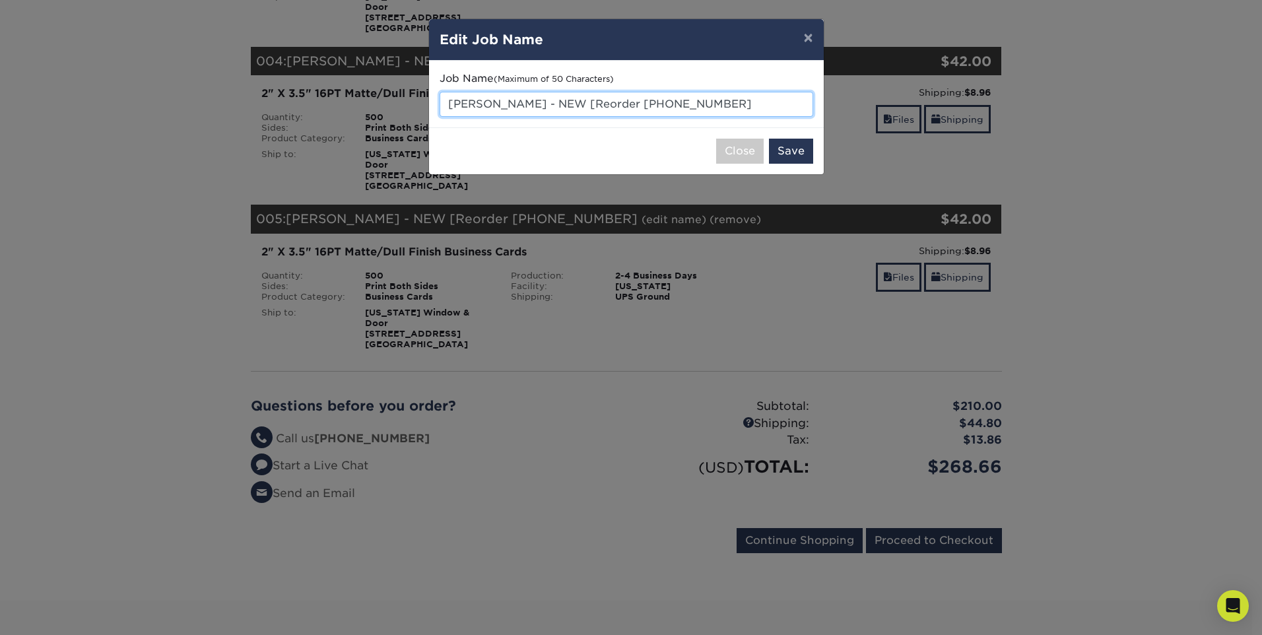
drag, startPoint x: 517, startPoint y: 104, endPoint x: 509, endPoint y: 109, distance: 9.0
click at [517, 104] on input "Harrison Hilderbrand - NEW [Reorder 2586-112521-10" at bounding box center [627, 104] width 374 height 25
drag, startPoint x: 482, startPoint y: 104, endPoint x: 561, endPoint y: 105, distance: 78.5
click at [561, 105] on input "Harrison Hilderbrand - NEW [Reorder 2586-112521-10" at bounding box center [627, 104] width 374 height 25
paste input "Kabir Khairul"
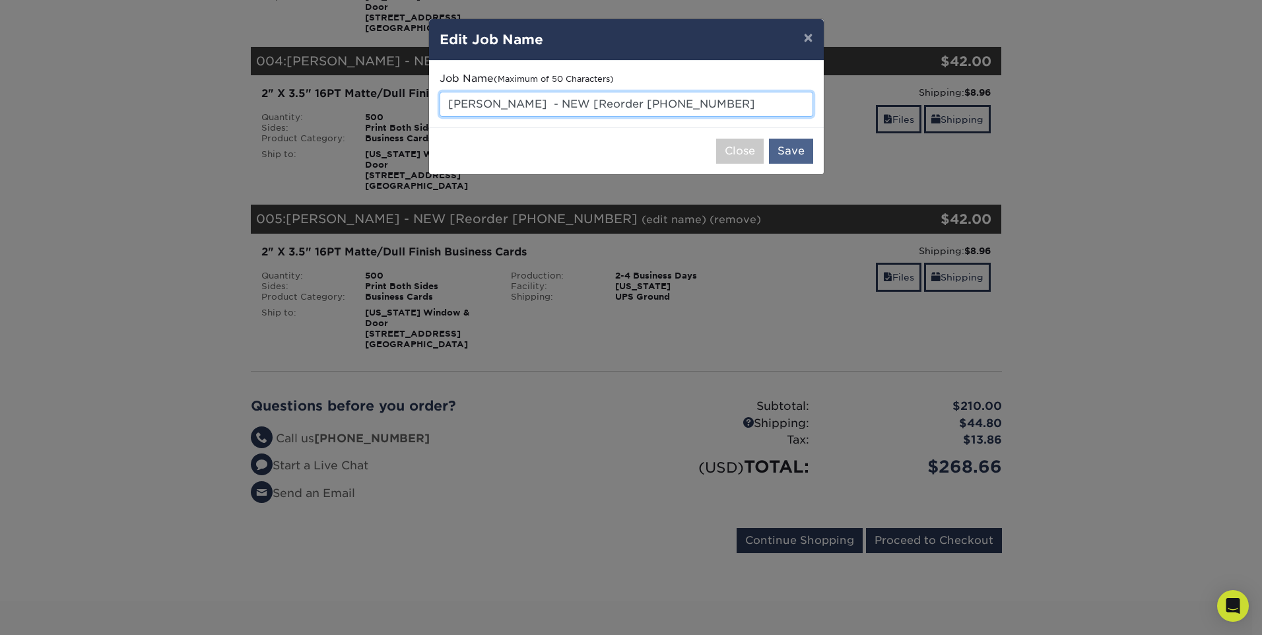
type input "[PERSON_NAME] - NEW [Reorder [PHONE_NUMBER]"
click at [793, 150] on button "Save" at bounding box center [791, 151] width 44 height 25
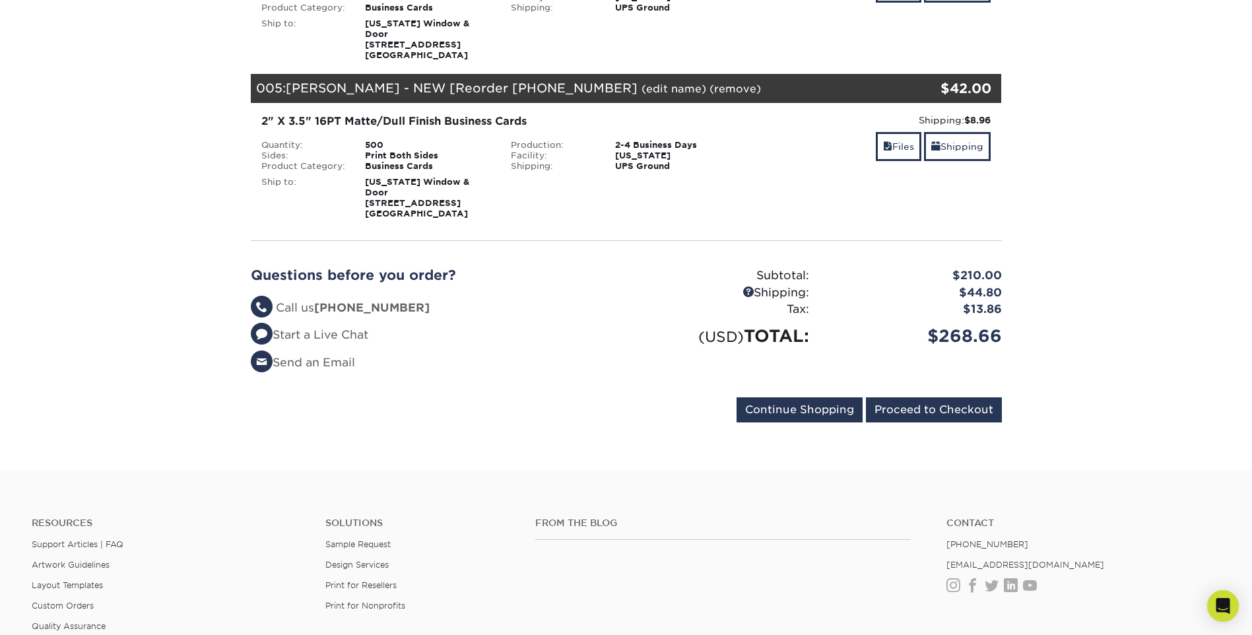
scroll to position [792, 0]
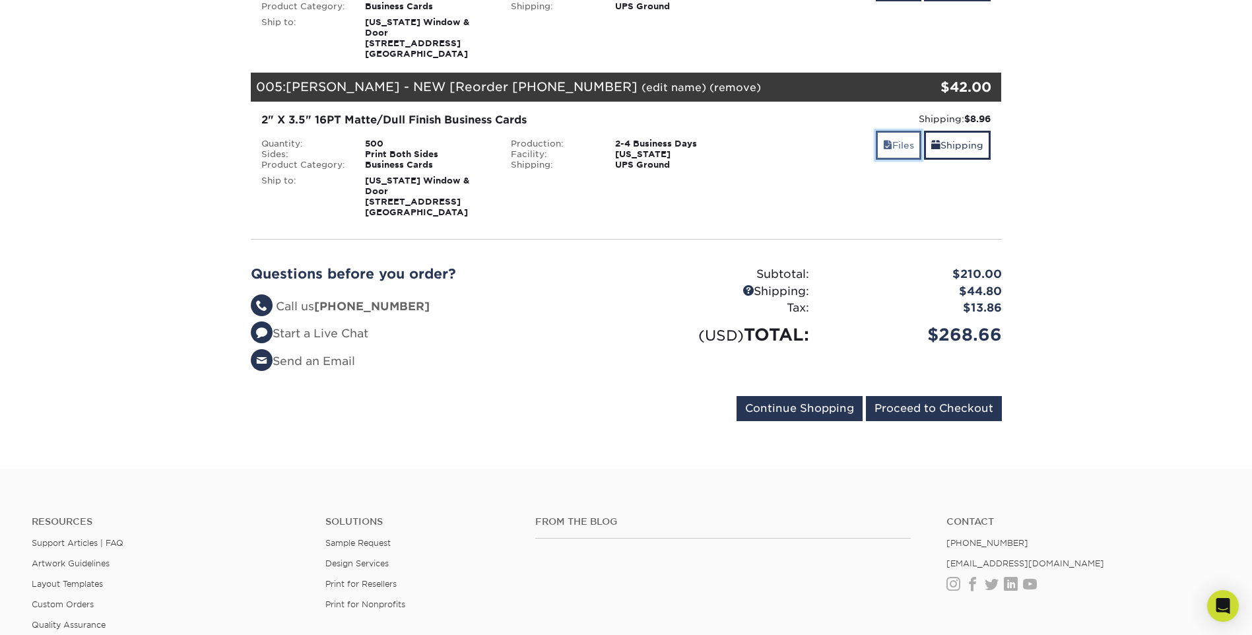
click at [903, 131] on link "Files" at bounding box center [899, 145] width 46 height 28
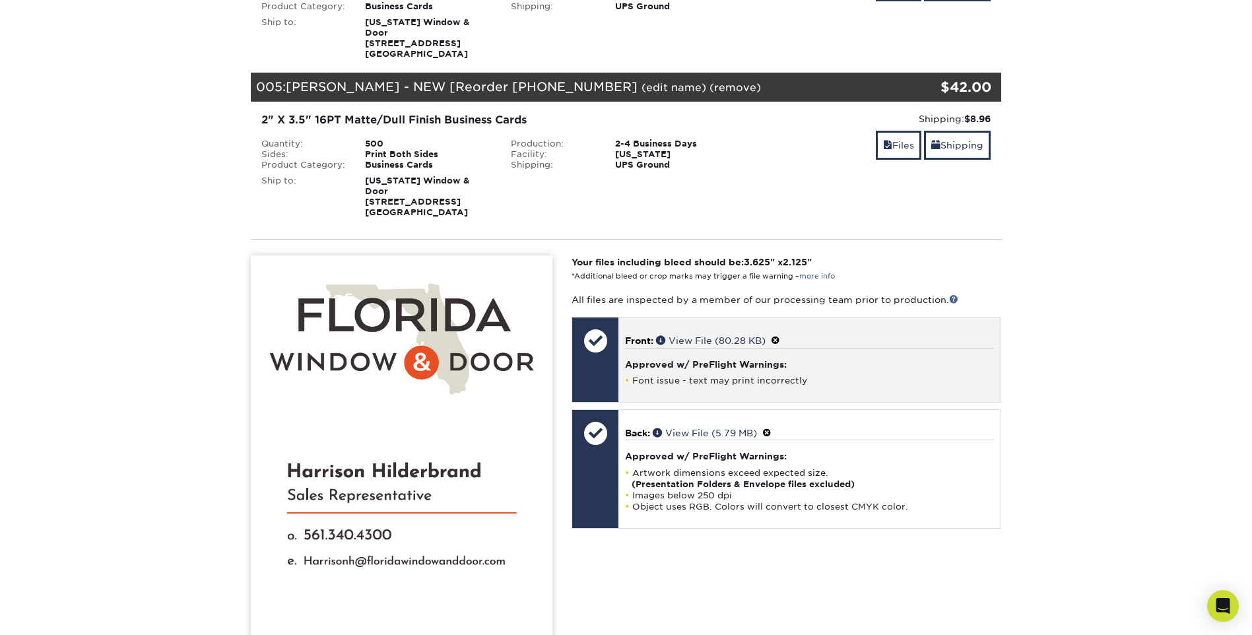
click at [780, 335] on span at bounding box center [775, 340] width 9 height 11
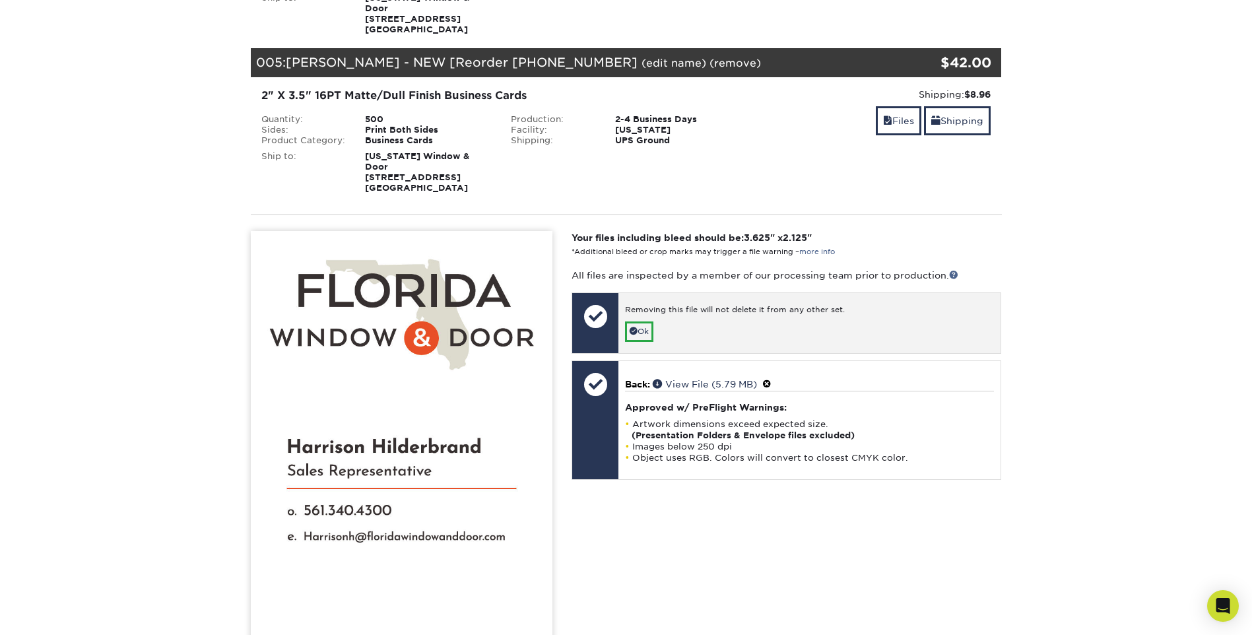
scroll to position [858, 0]
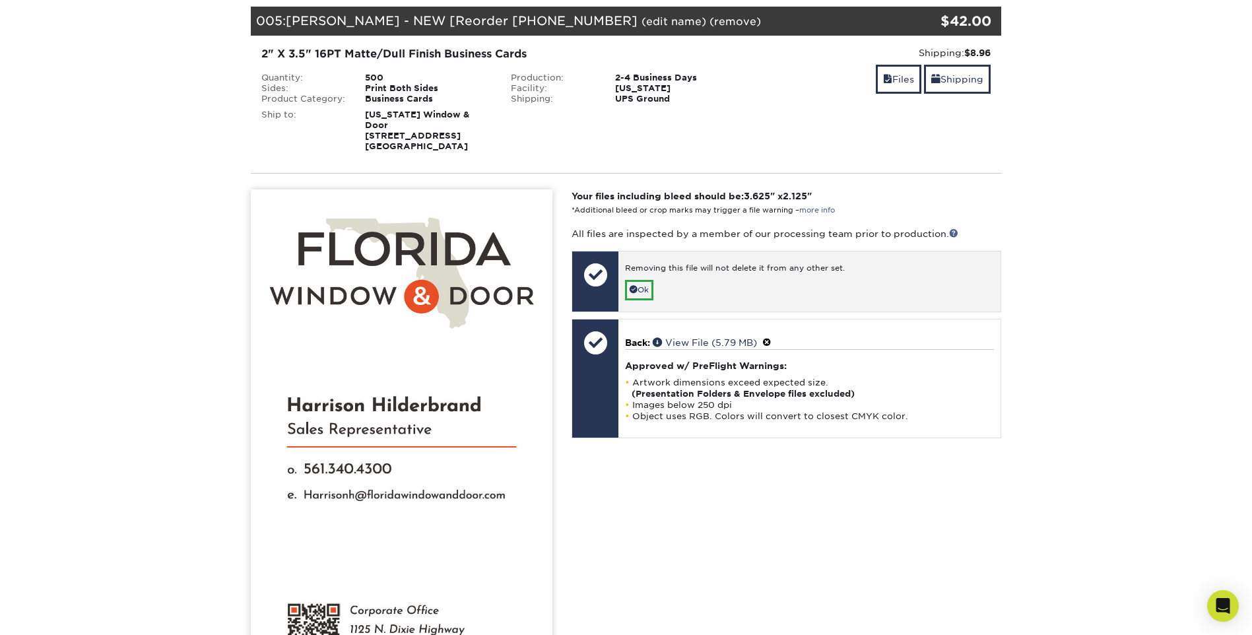
click at [657, 263] on div "Removing this file will not delete it from any other set. Ok" at bounding box center [809, 281] width 382 height 60
click at [638, 280] on link "Ok" at bounding box center [639, 290] width 28 height 20
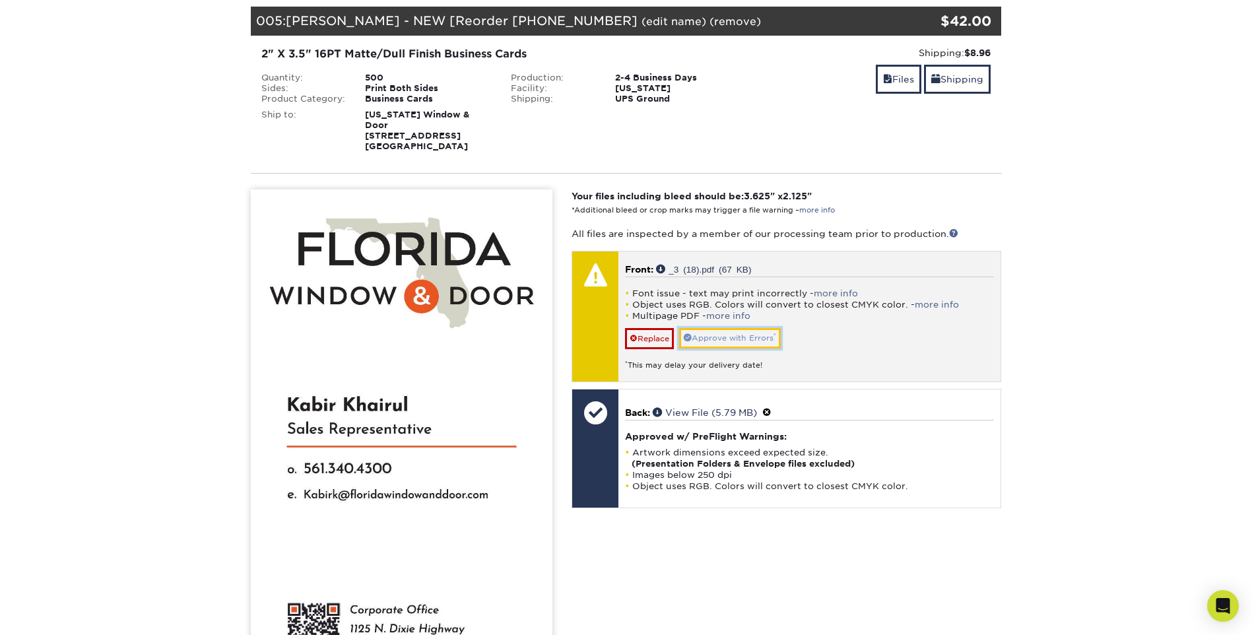
click at [717, 328] on link "Approve with Errors *" at bounding box center [730, 338] width 102 height 20
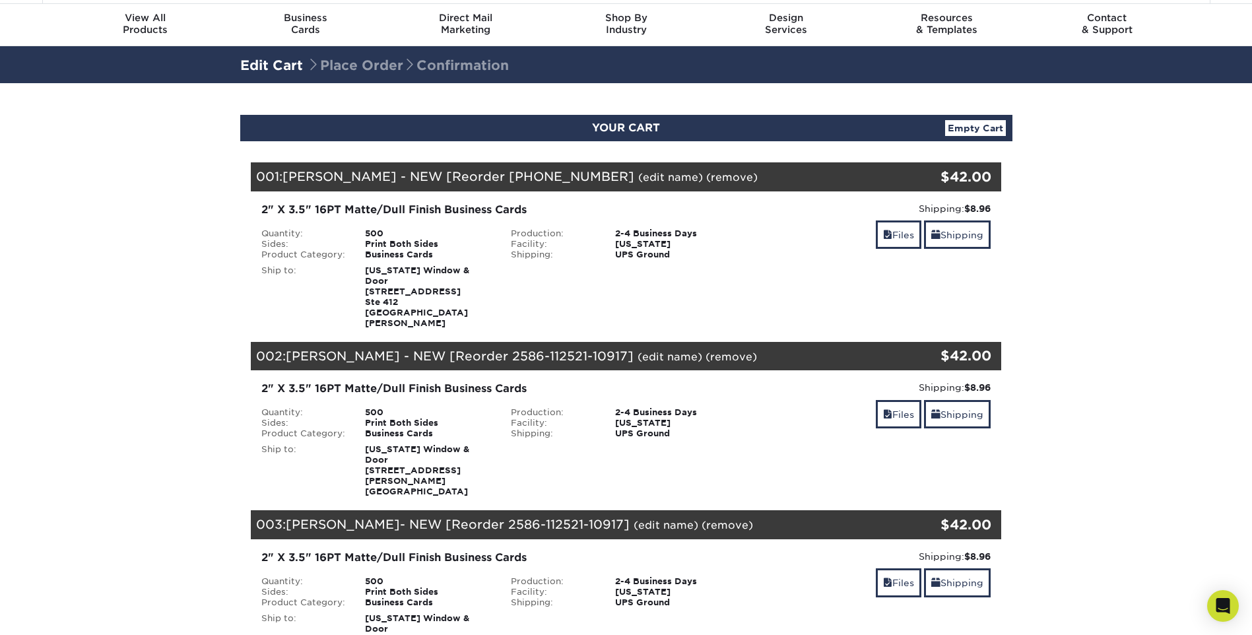
scroll to position [0, 0]
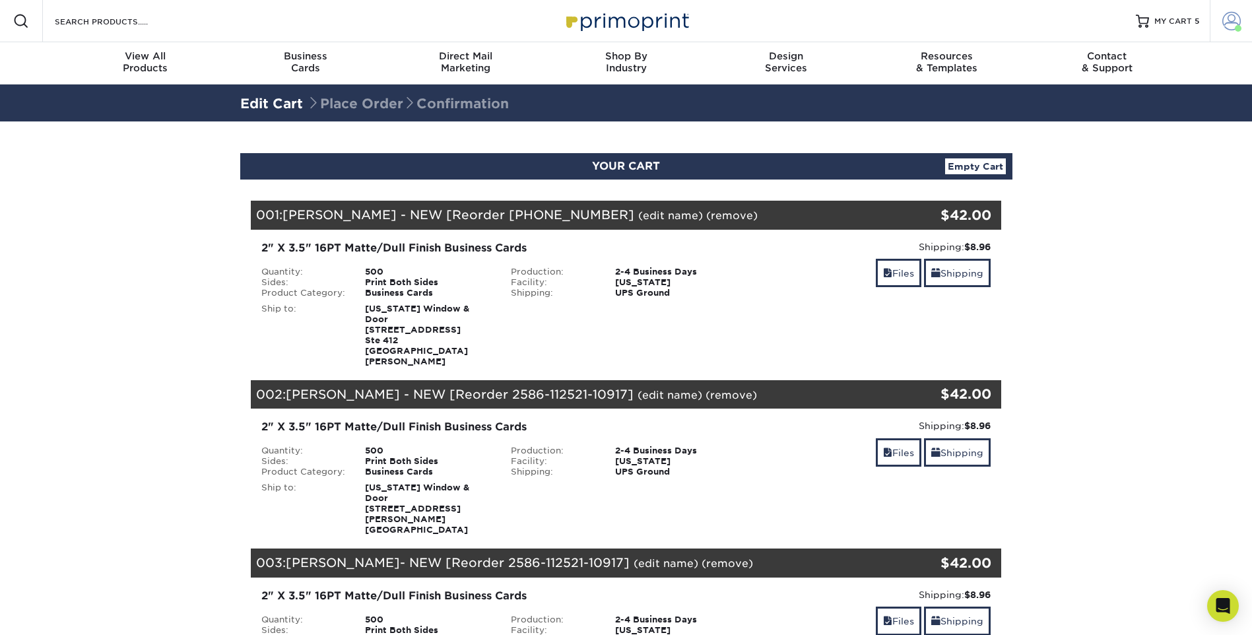
click at [1230, 18] on span at bounding box center [1231, 21] width 18 height 18
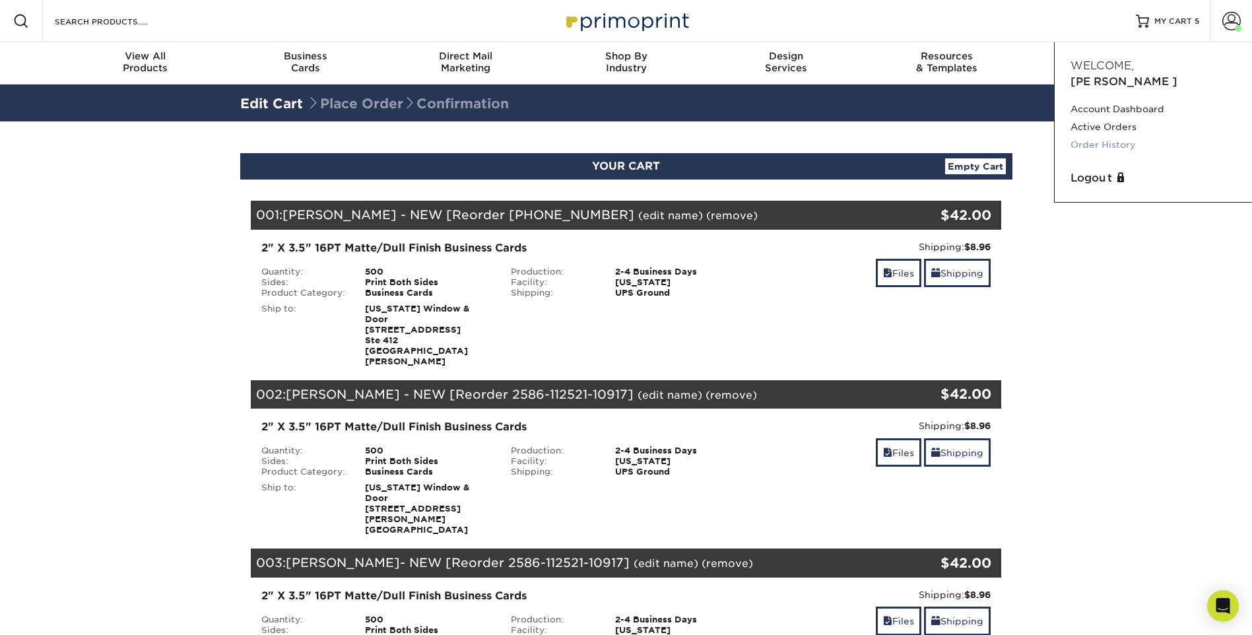
click at [1085, 136] on link "Order History" at bounding box center [1153, 145] width 166 height 18
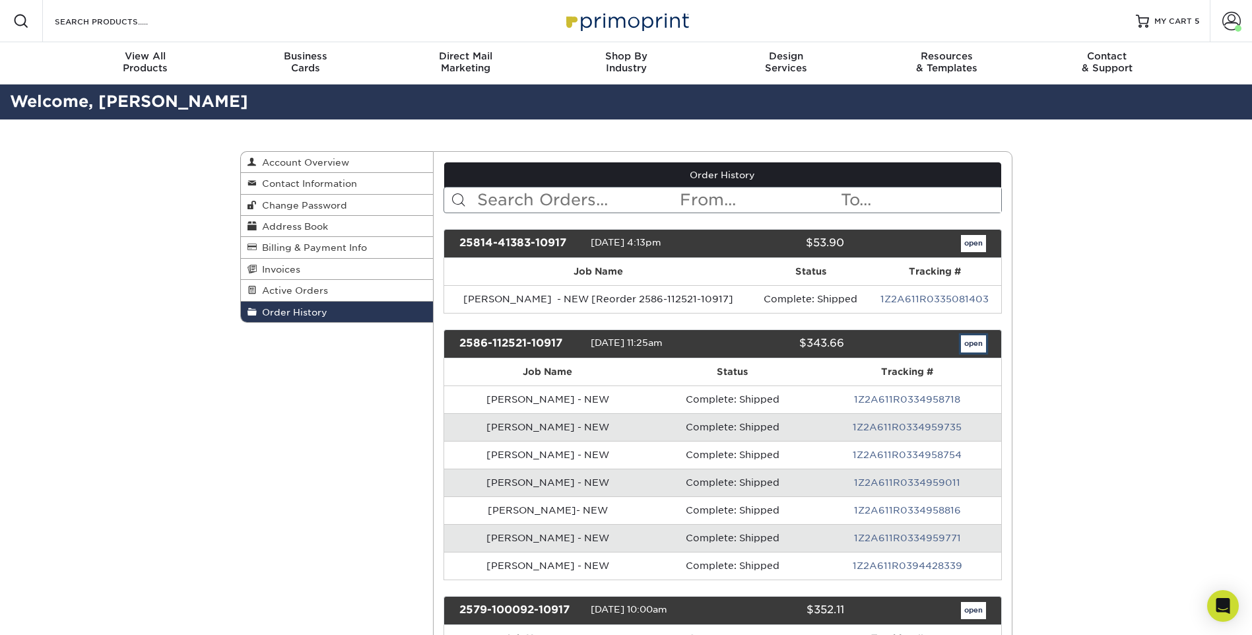
click at [978, 344] on link "open" at bounding box center [973, 343] width 25 height 17
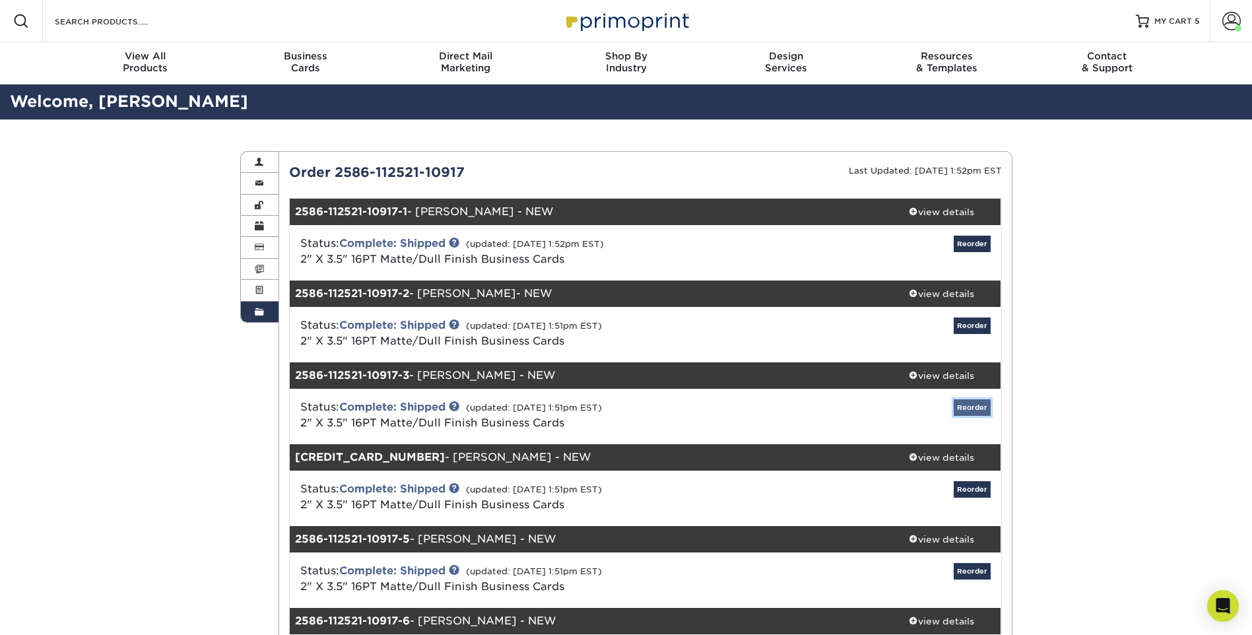
click at [970, 407] on link "Reorder" at bounding box center [972, 407] width 37 height 16
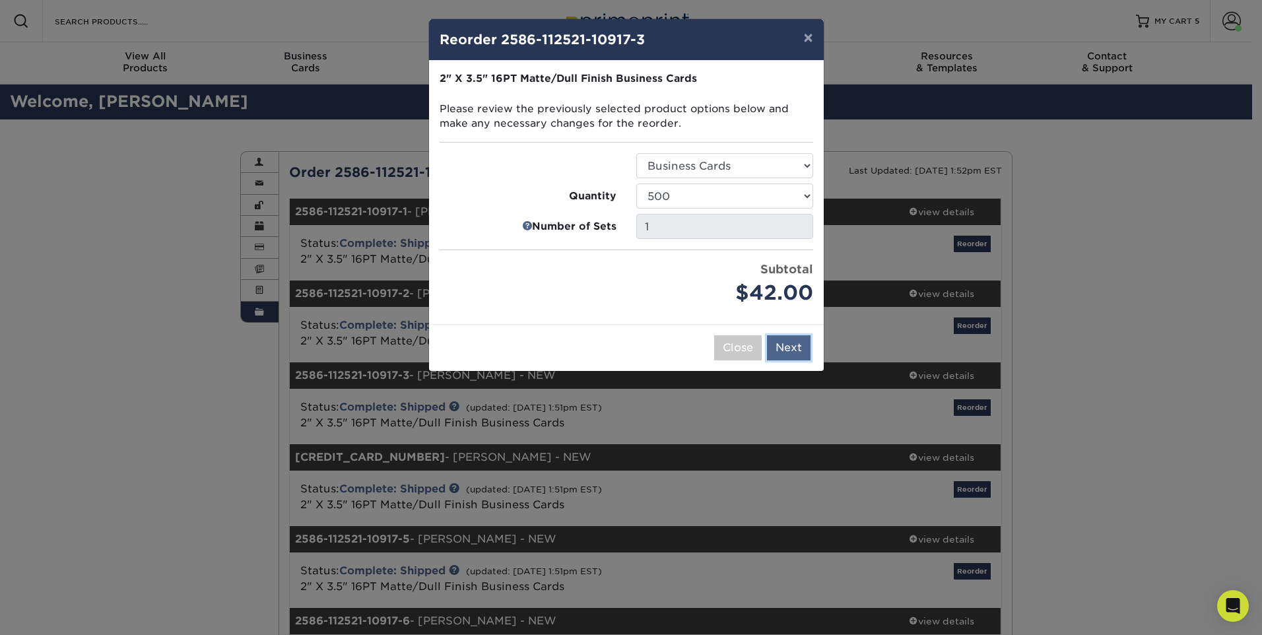
click at [800, 346] on button "Next" at bounding box center [789, 347] width 44 height 25
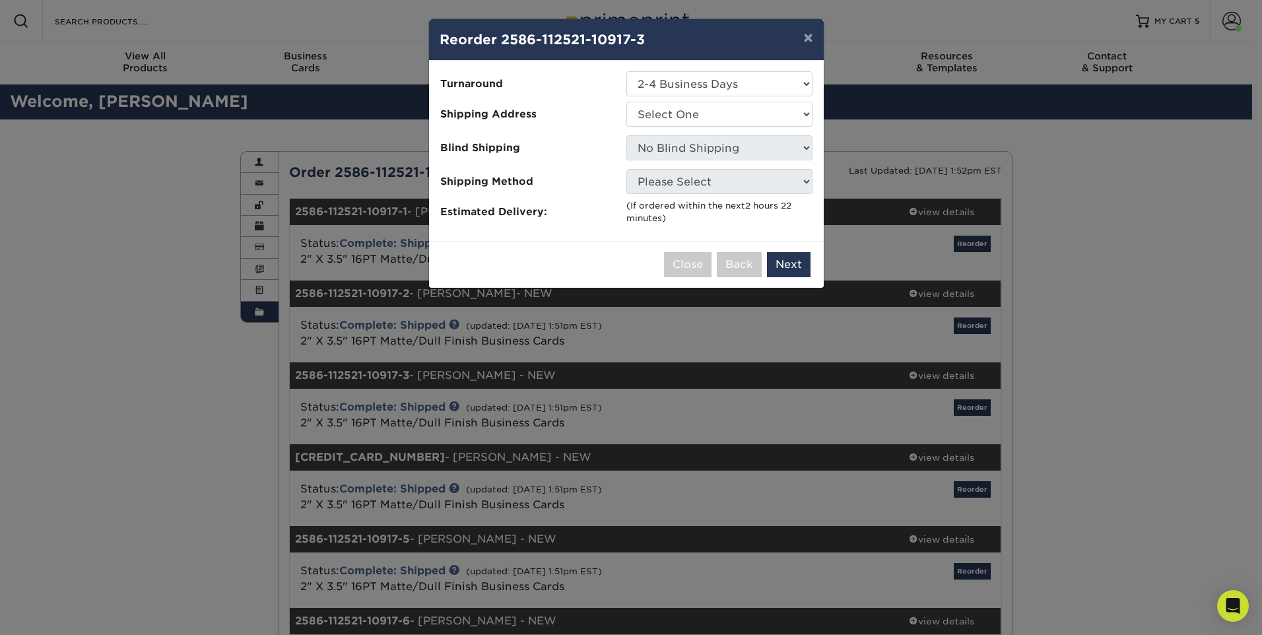
click at [663, 97] on ul "Turnaround Select One 2-4 Business Days 2 Day Next Business Day Shipping Addres…" at bounding box center [627, 148] width 374 height 154
click at [666, 108] on select "Select One [PERSON_NAME] Daytona/[GEOGRAPHIC_DATA] [US_STATE] Window & Door [GE…" at bounding box center [719, 114] width 186 height 25
select select "278390"
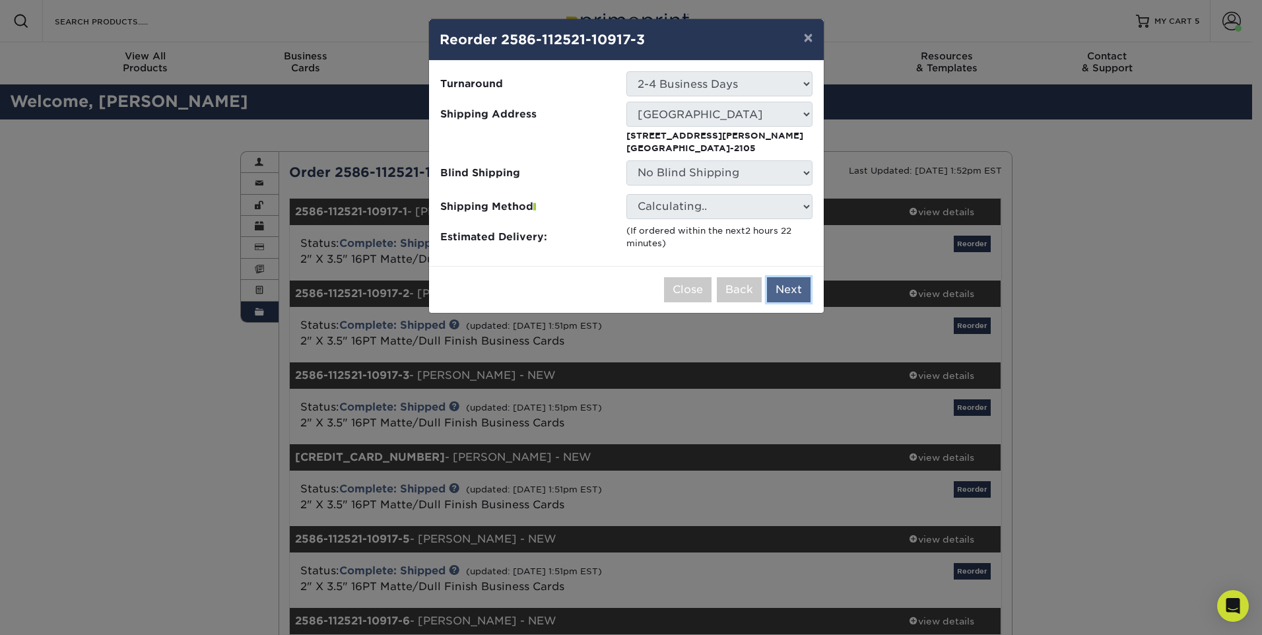
click at [791, 293] on button "Next" at bounding box center [789, 289] width 44 height 25
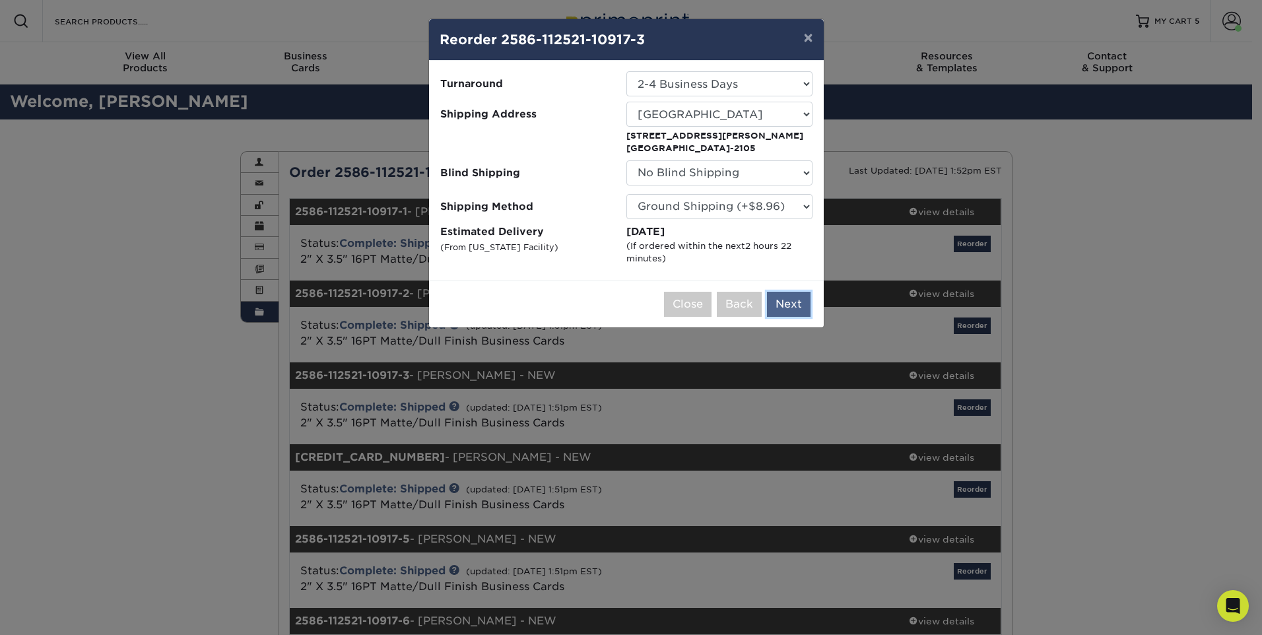
click at [800, 307] on button "Next" at bounding box center [789, 304] width 44 height 25
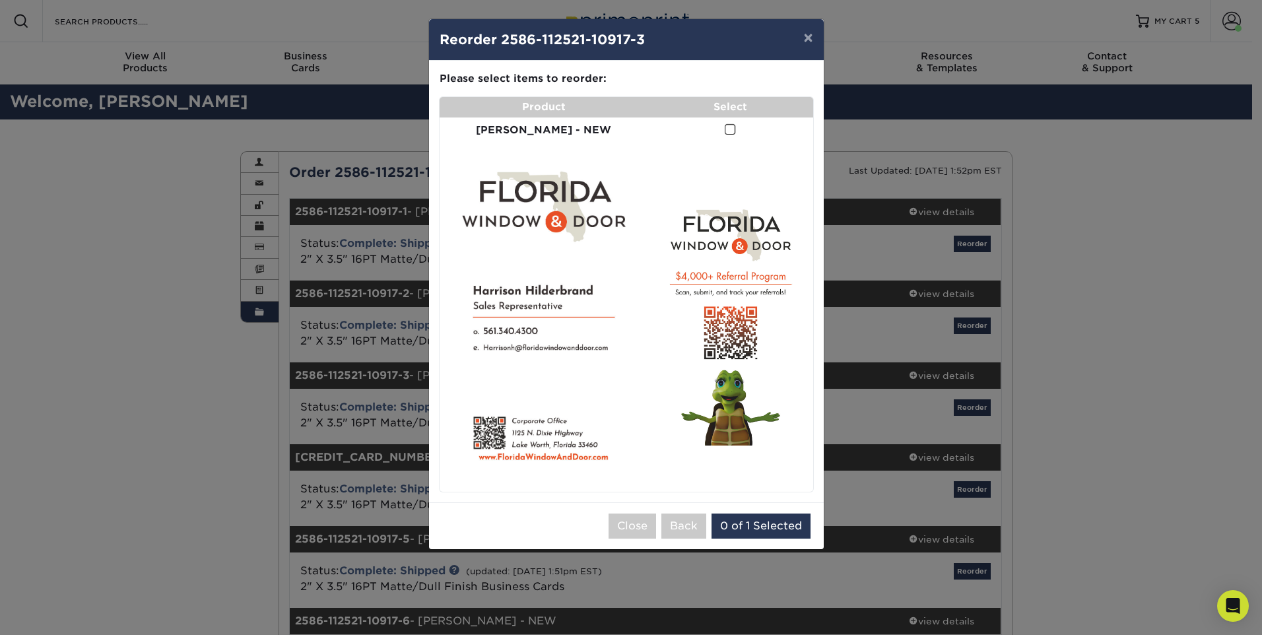
click at [727, 130] on span at bounding box center [730, 129] width 11 height 13
click at [0, 0] on input "checkbox" at bounding box center [0, 0] width 0 height 0
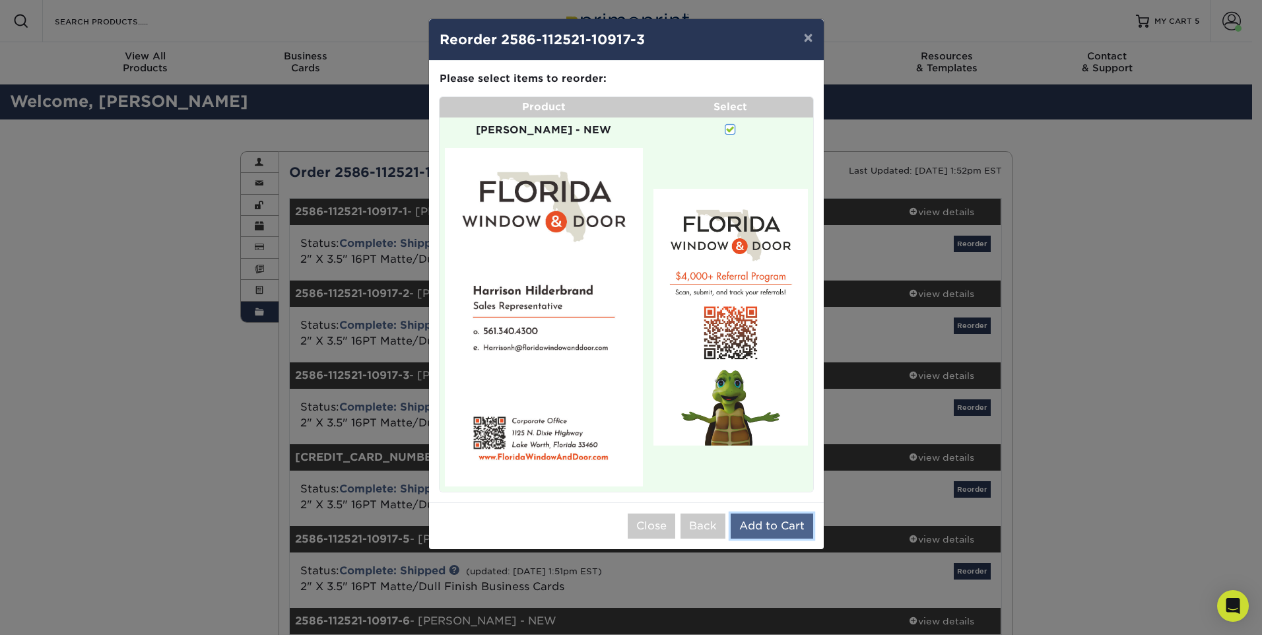
click at [746, 513] on button "Add to Cart" at bounding box center [772, 525] width 82 height 25
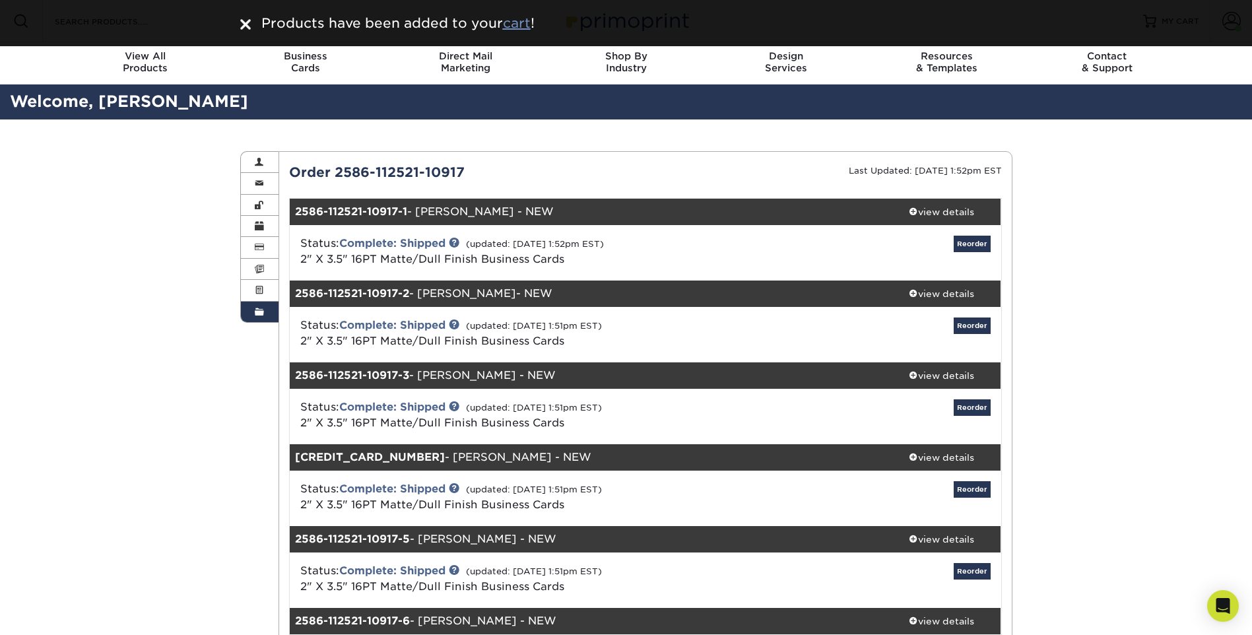
click at [521, 22] on u "cart" at bounding box center [517, 23] width 28 height 16
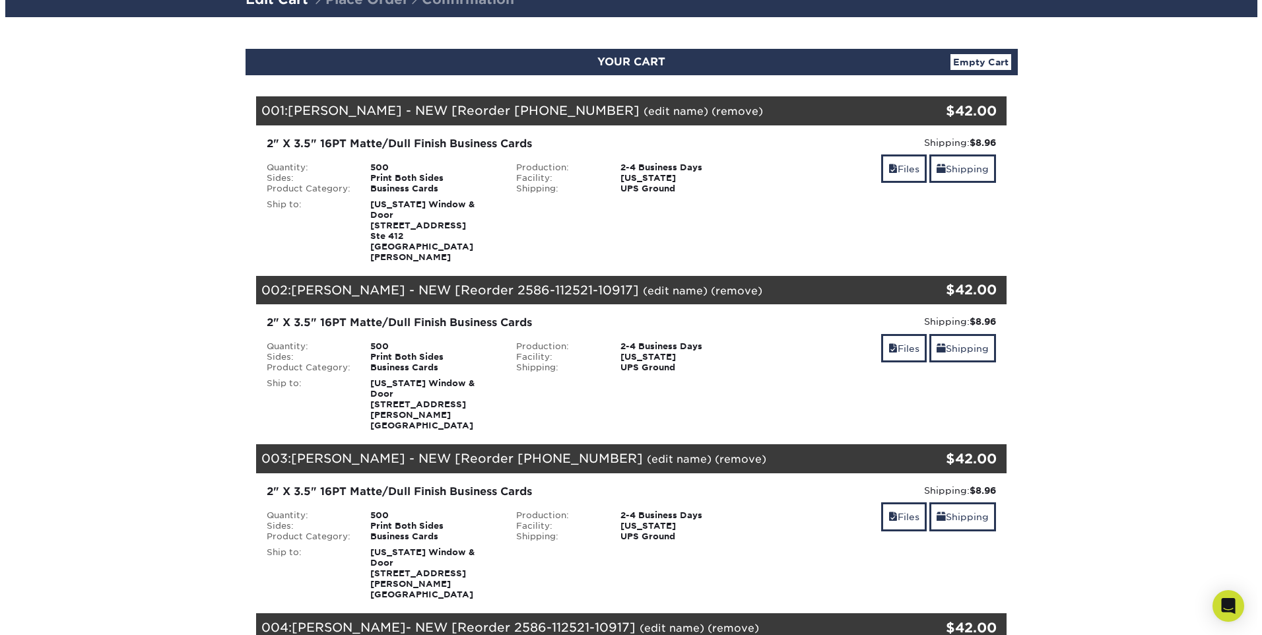
scroll to position [132, 0]
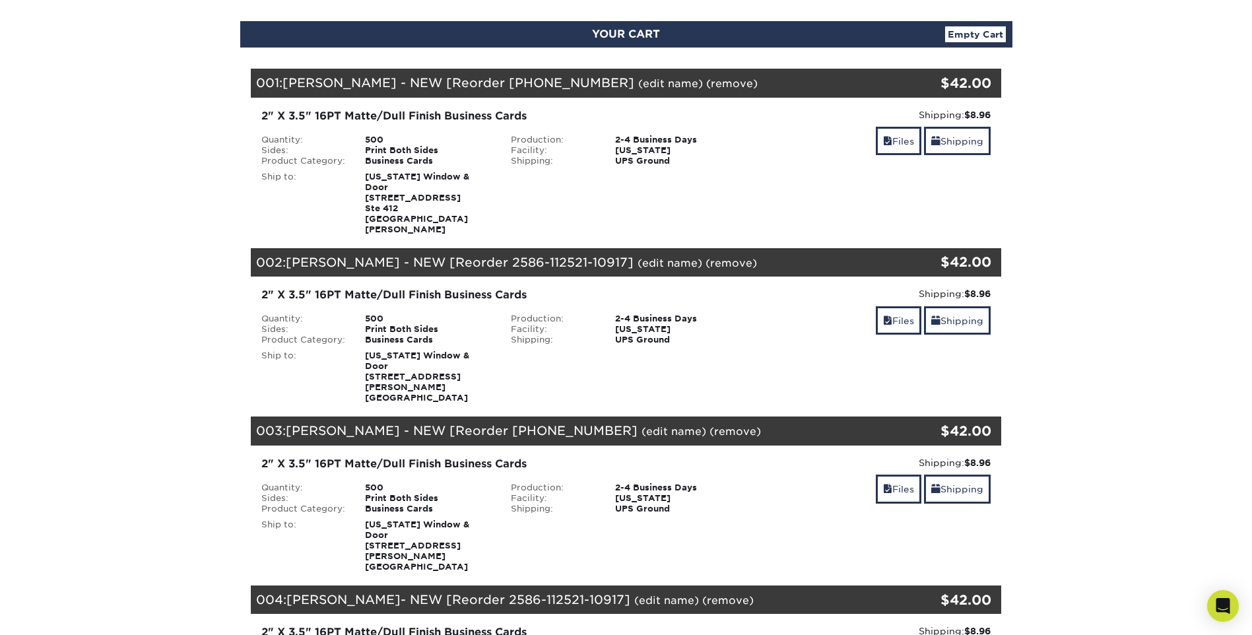
click at [657, 425] on link "(edit name)" at bounding box center [673, 431] width 65 height 13
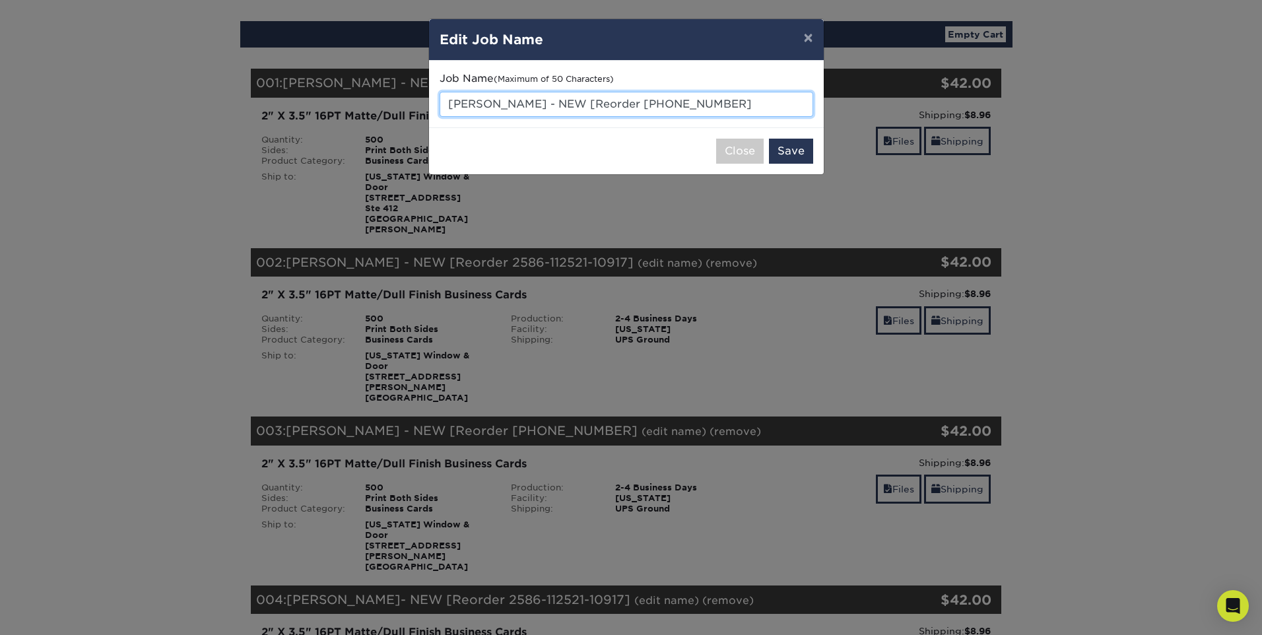
drag, startPoint x: 449, startPoint y: 104, endPoint x: 562, endPoint y: 103, distance: 113.5
click at [562, 103] on input "Harrison Hilderbrand - NEW [Reorder 2586-112521-10" at bounding box center [627, 104] width 374 height 25
paste input "Ryan Baldwin"
type input "Ryan Baldwin - NEW [Reorder 2586-112521-10"
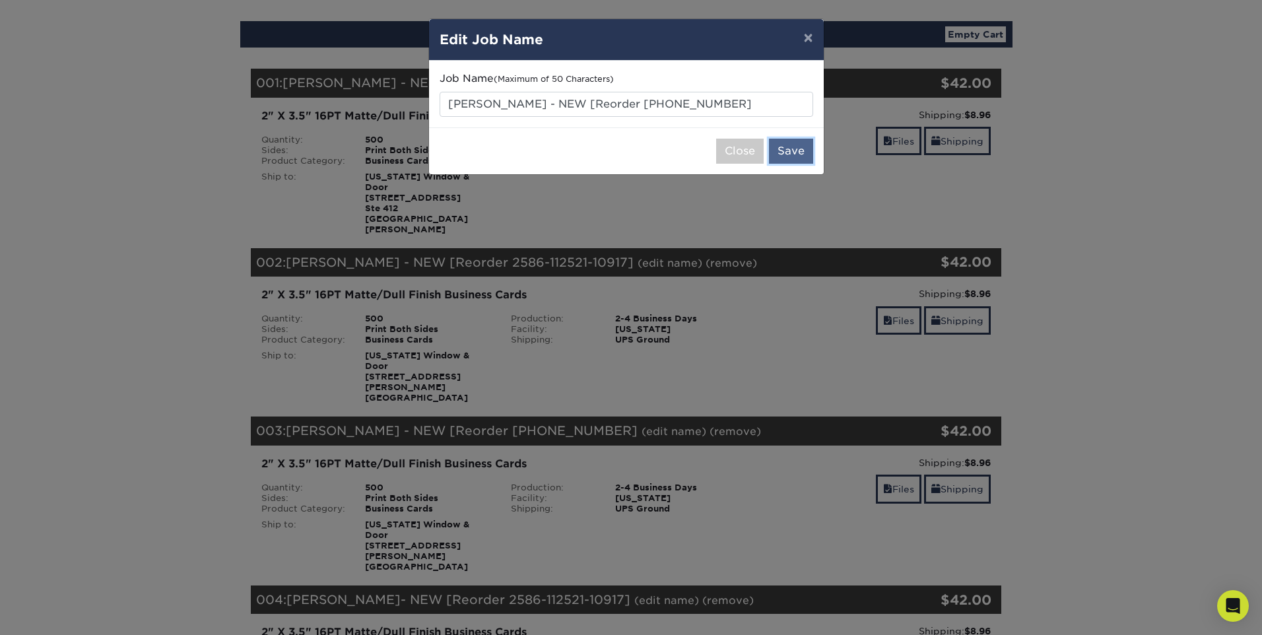
click at [788, 150] on button "Save" at bounding box center [791, 151] width 44 height 25
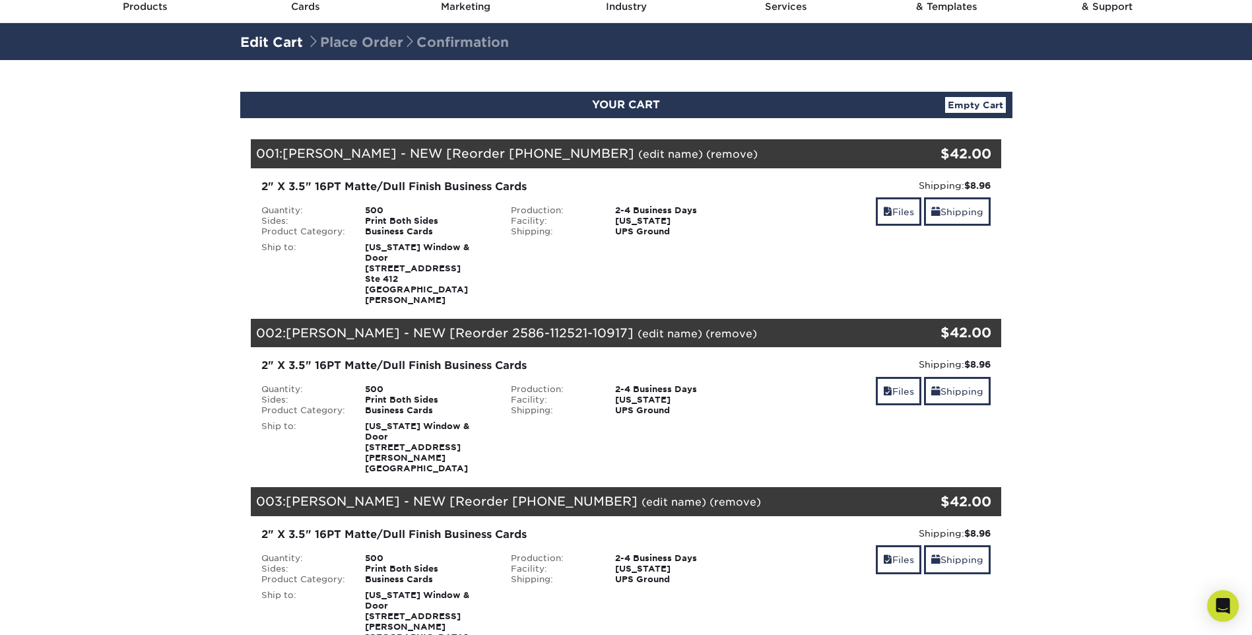
scroll to position [66, 0]
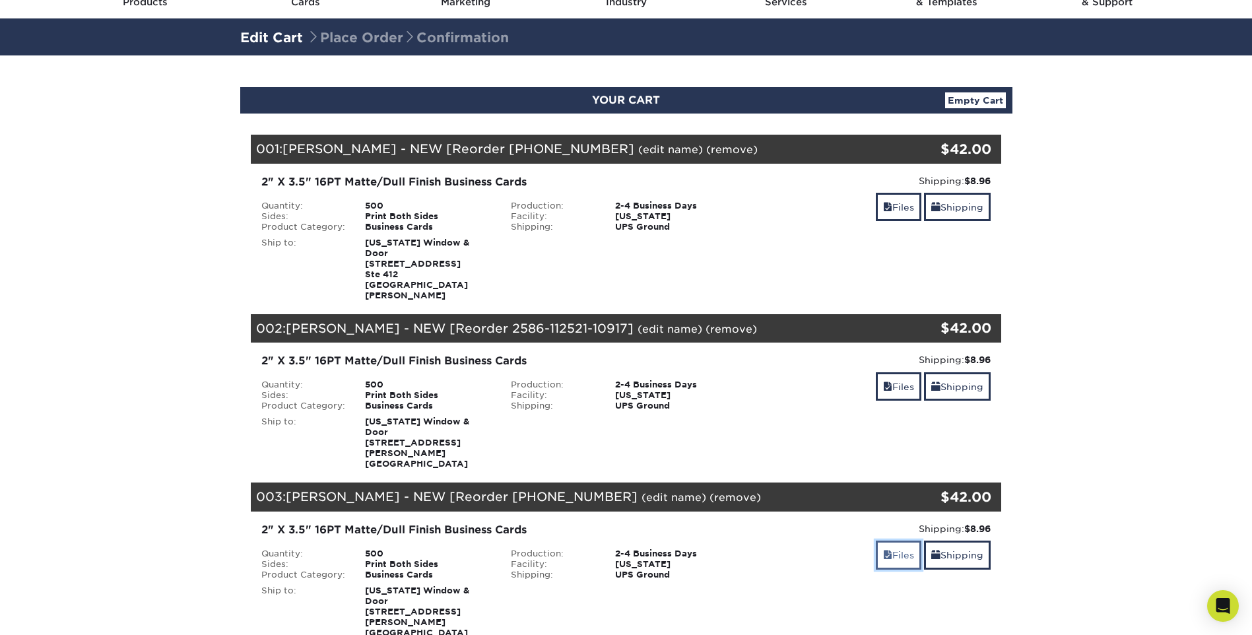
click at [898, 540] on link "Files" at bounding box center [899, 554] width 46 height 28
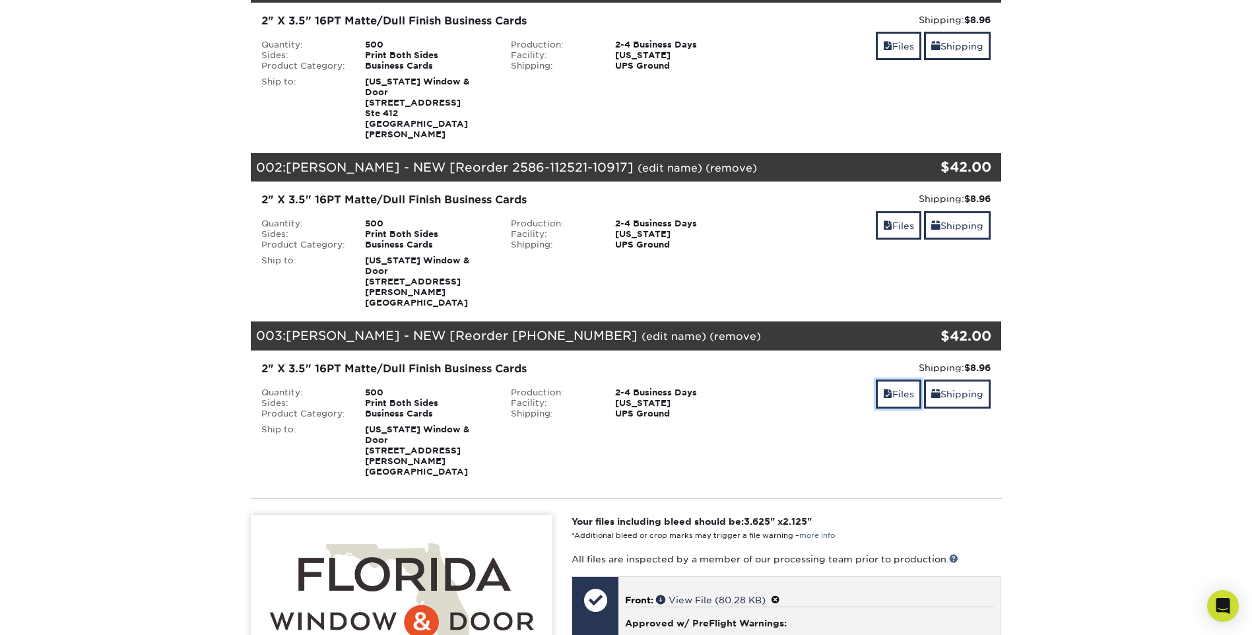
scroll to position [264, 0]
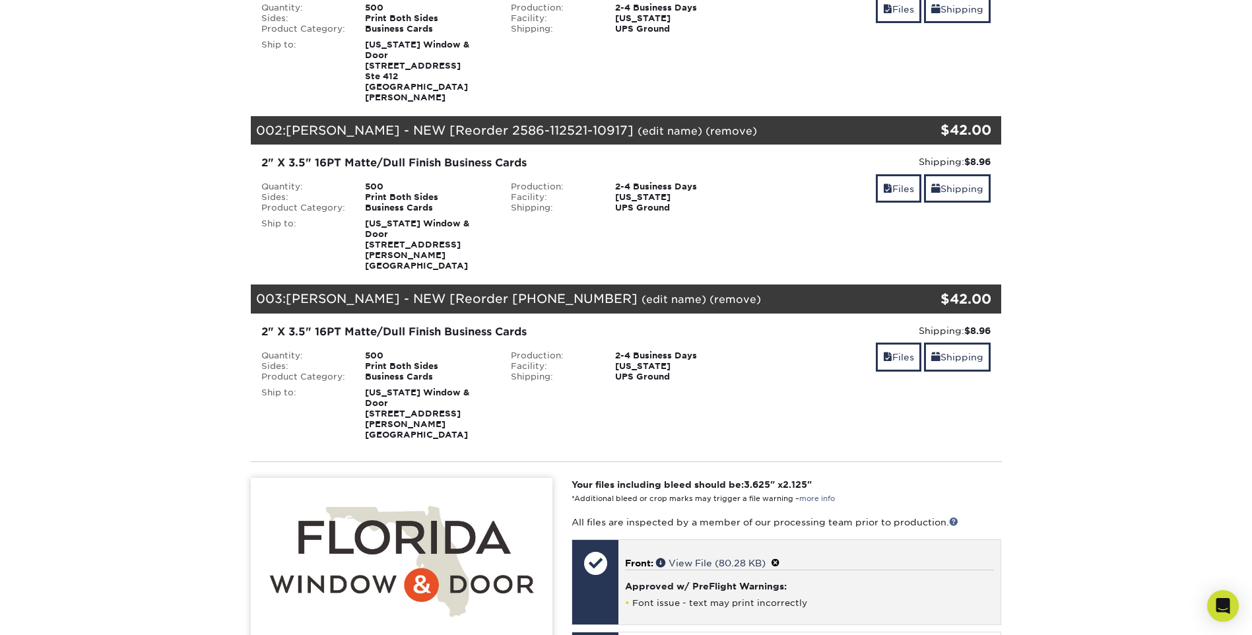
click at [779, 558] on span at bounding box center [775, 563] width 9 height 11
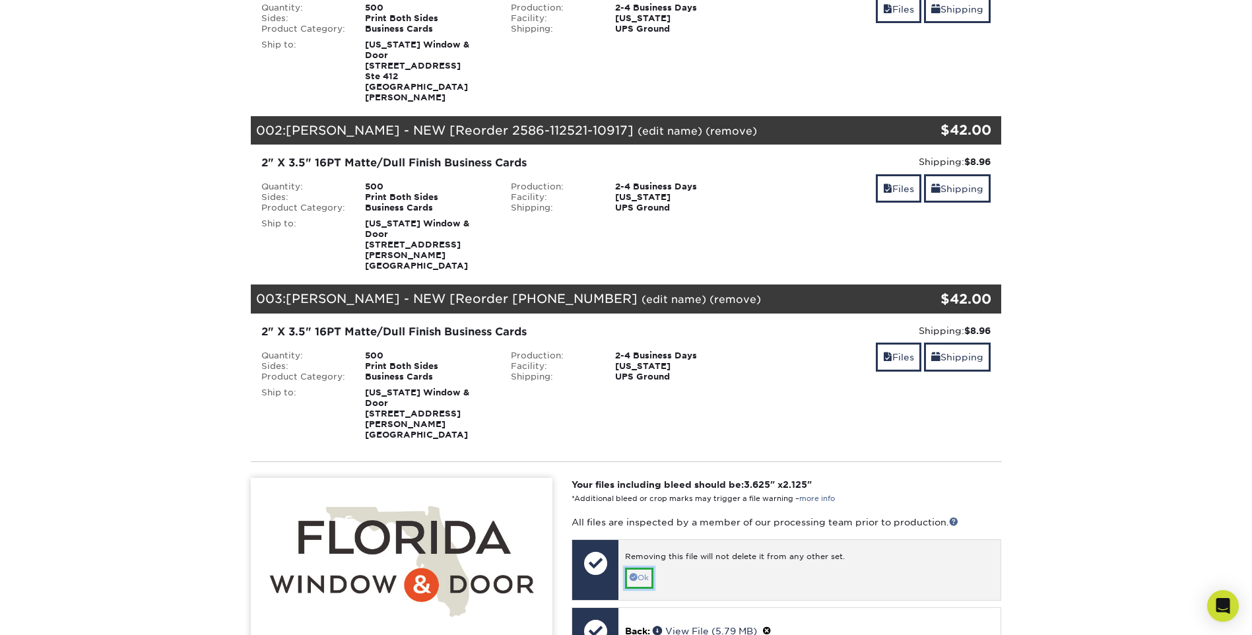
click at [635, 568] on link "Ok" at bounding box center [639, 578] width 28 height 20
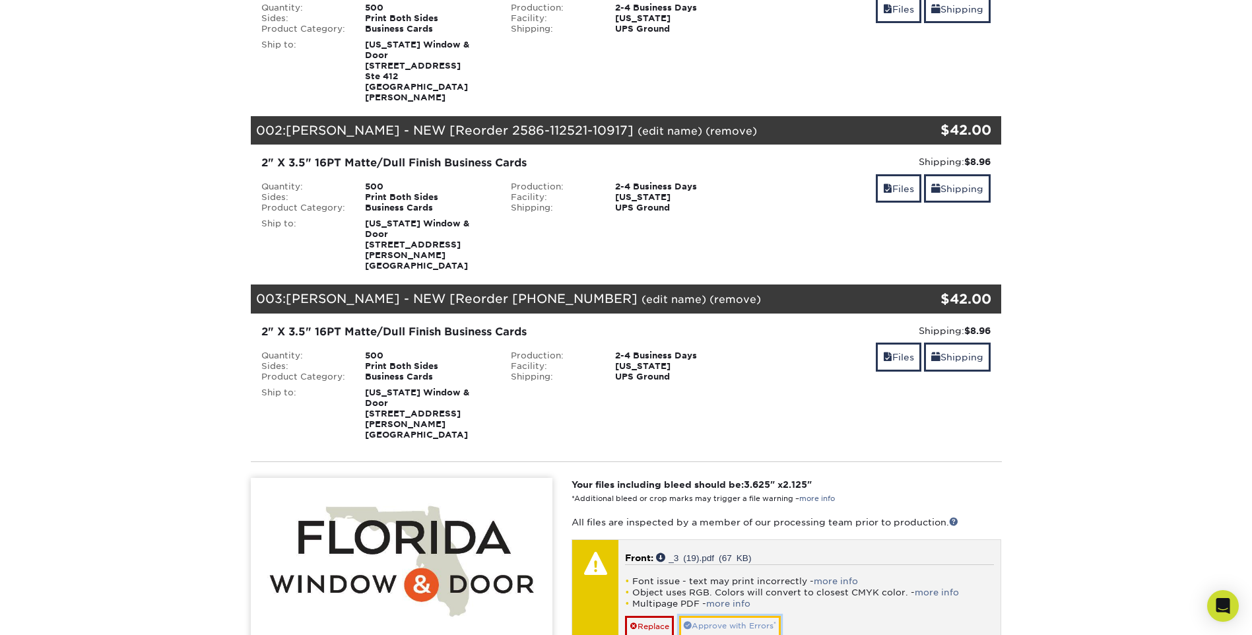
click at [727, 616] on link "Approve with Errors *" at bounding box center [730, 626] width 102 height 20
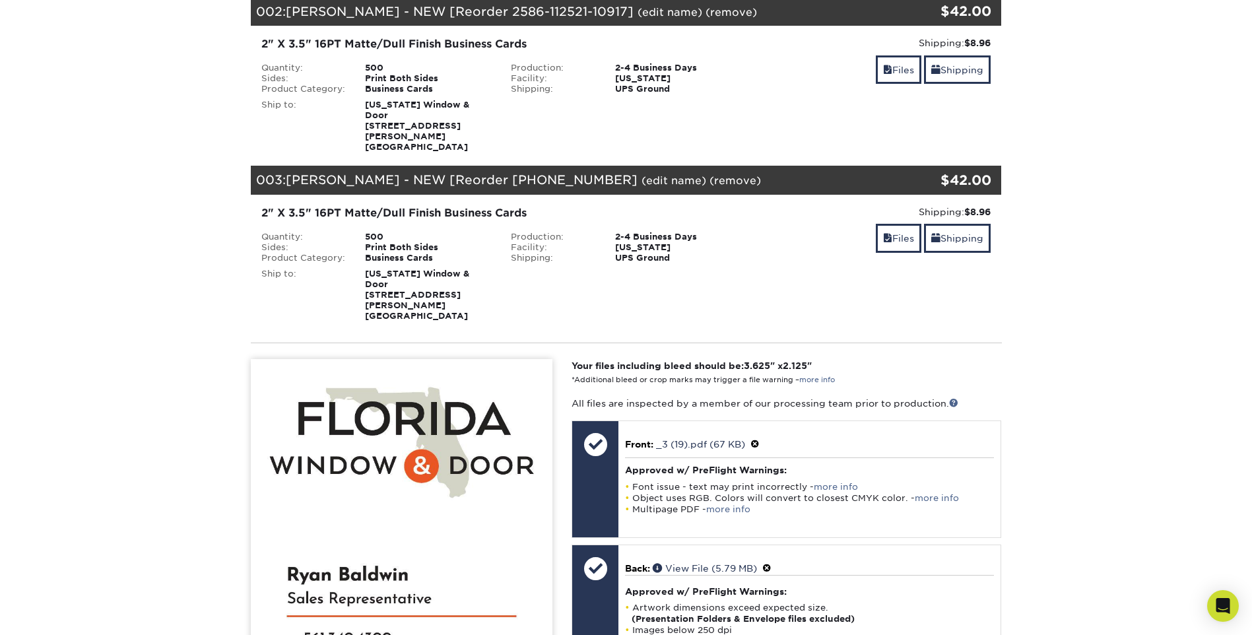
scroll to position [330, 0]
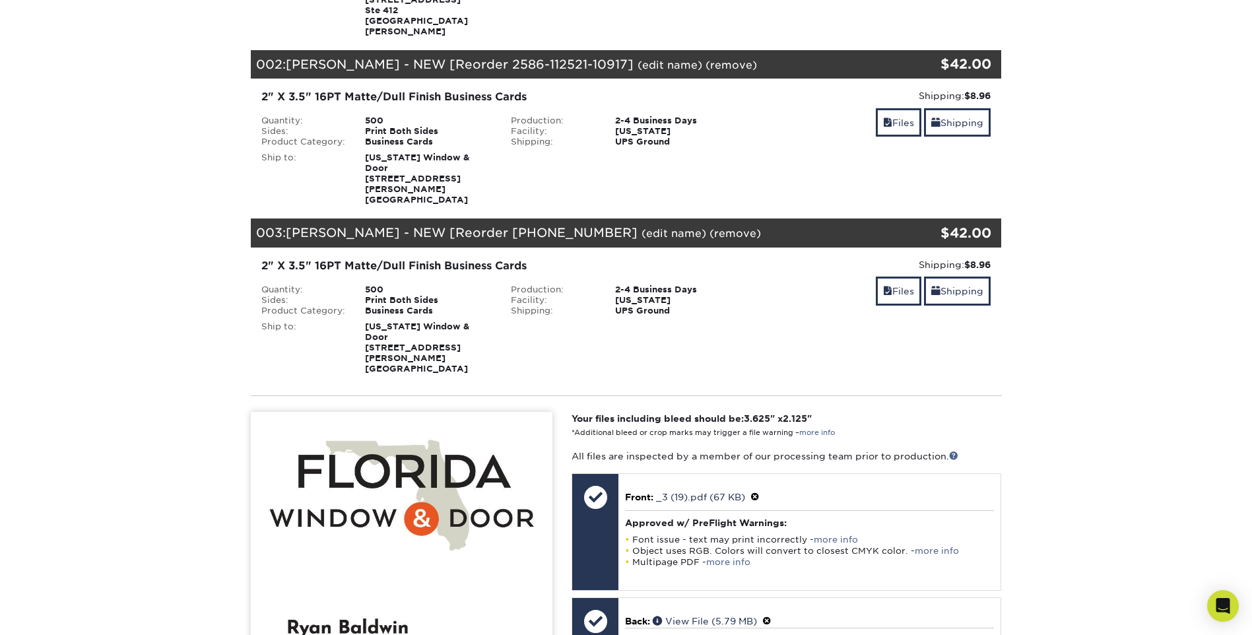
click at [722, 218] on div "003: Ryan Baldwin - NEW [Reorder 2586-112521-10 (edit name) (remove) Are you su…" at bounding box center [564, 232] width 626 height 29
click at [899, 277] on link "Files" at bounding box center [899, 291] width 46 height 28
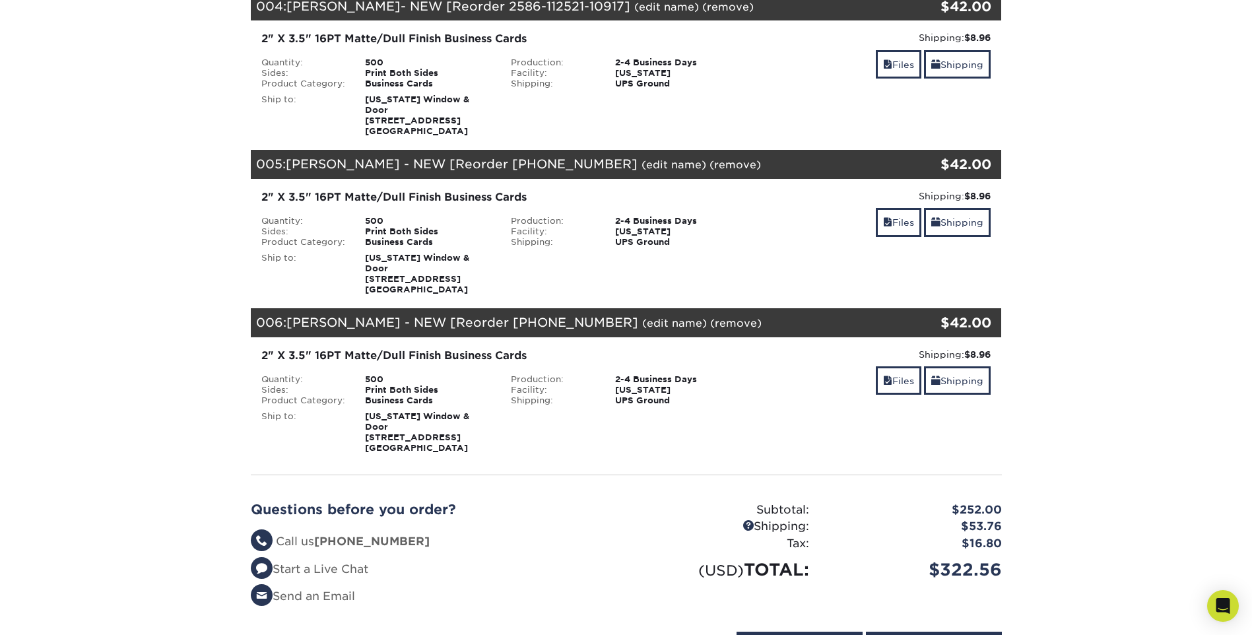
scroll to position [726, 0]
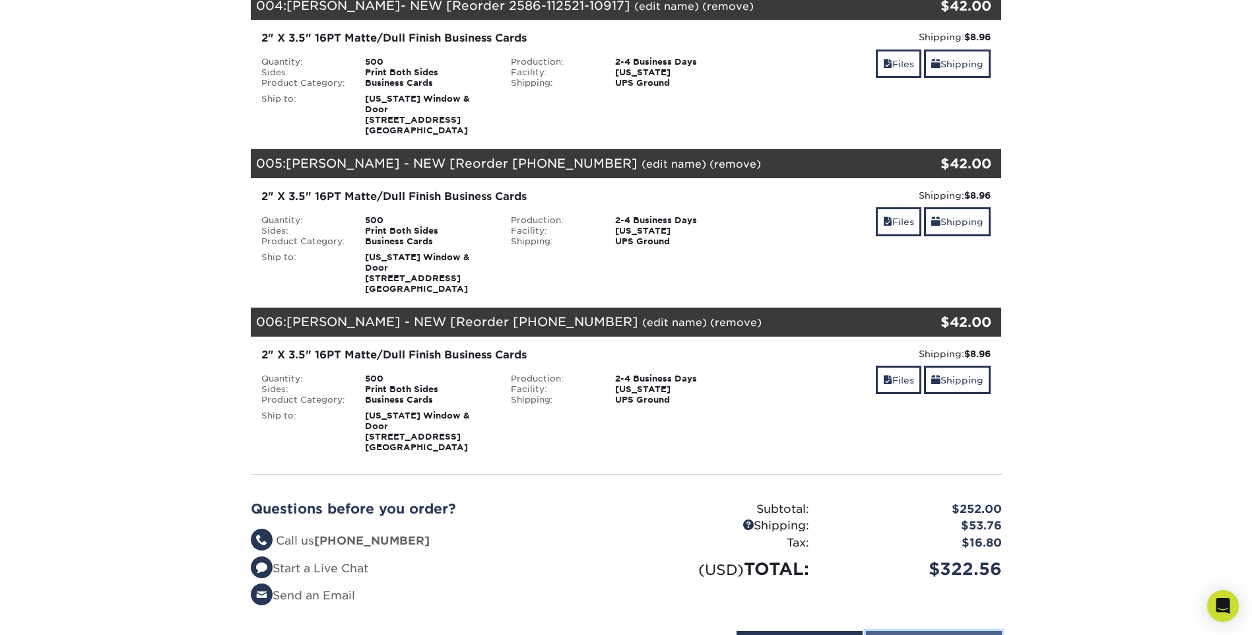
click at [938, 631] on input "Proceed to Checkout" at bounding box center [934, 643] width 136 height 25
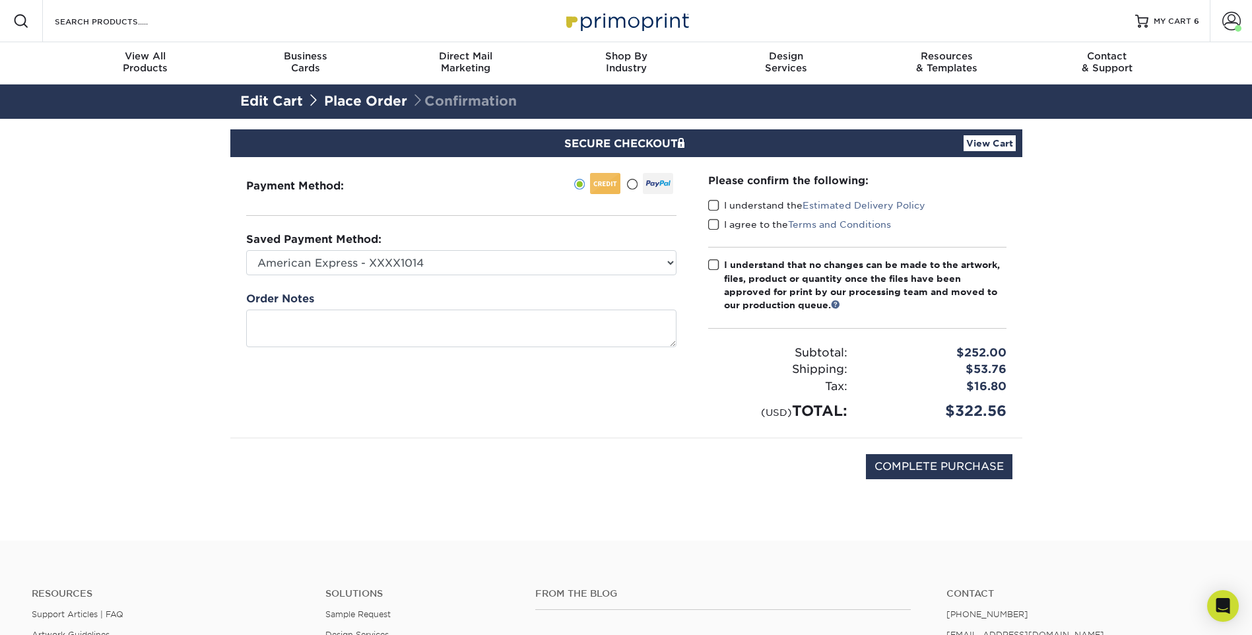
click at [717, 203] on span at bounding box center [713, 205] width 11 height 13
click at [0, 0] on input "I understand the Estimated Delivery Policy" at bounding box center [0, 0] width 0 height 0
click at [718, 273] on label "I understand that no changes can be made to the artwork, files, product or quan…" at bounding box center [857, 285] width 298 height 54
click at [0, 0] on input "I understand that no changes can be made to the artwork, files, product or quan…" at bounding box center [0, 0] width 0 height 0
click at [713, 263] on span at bounding box center [713, 265] width 11 height 13
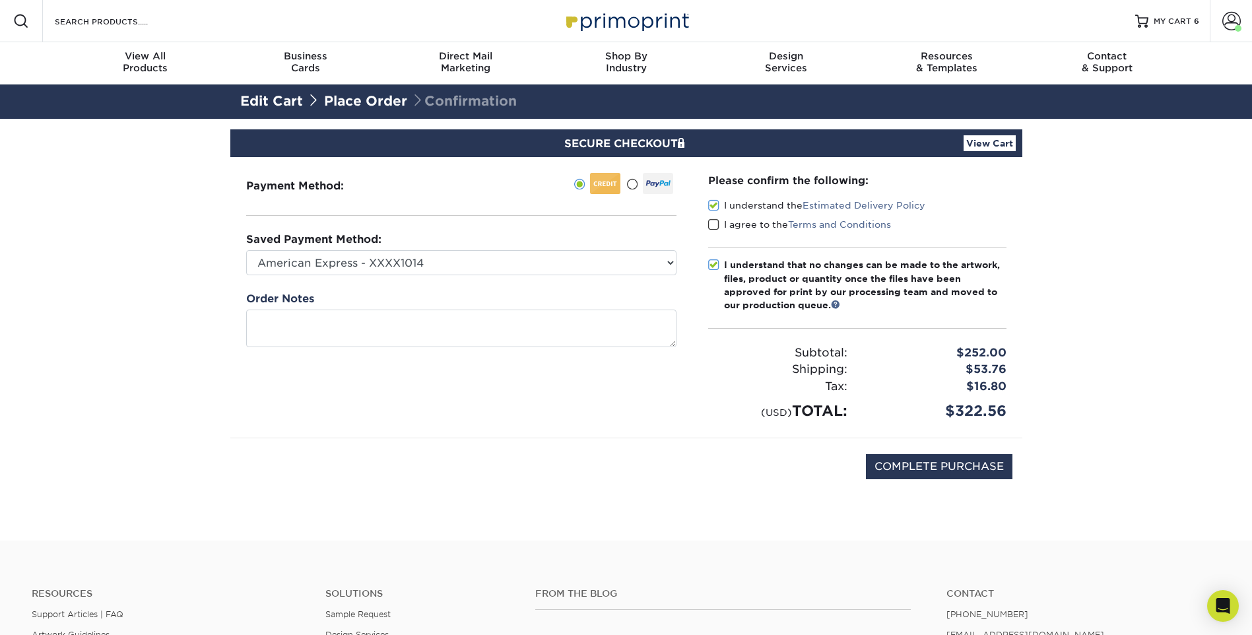
click at [0, 0] on input "I understand that no changes can be made to the artwork, files, product or quan…" at bounding box center [0, 0] width 0 height 0
click at [714, 225] on span at bounding box center [713, 224] width 11 height 13
click at [0, 0] on input "I agree to the Terms and Conditions" at bounding box center [0, 0] width 0 height 0
click at [710, 259] on span at bounding box center [713, 265] width 11 height 13
click at [0, 0] on input "I understand that no changes can be made to the artwork, files, product or quan…" at bounding box center [0, 0] width 0 height 0
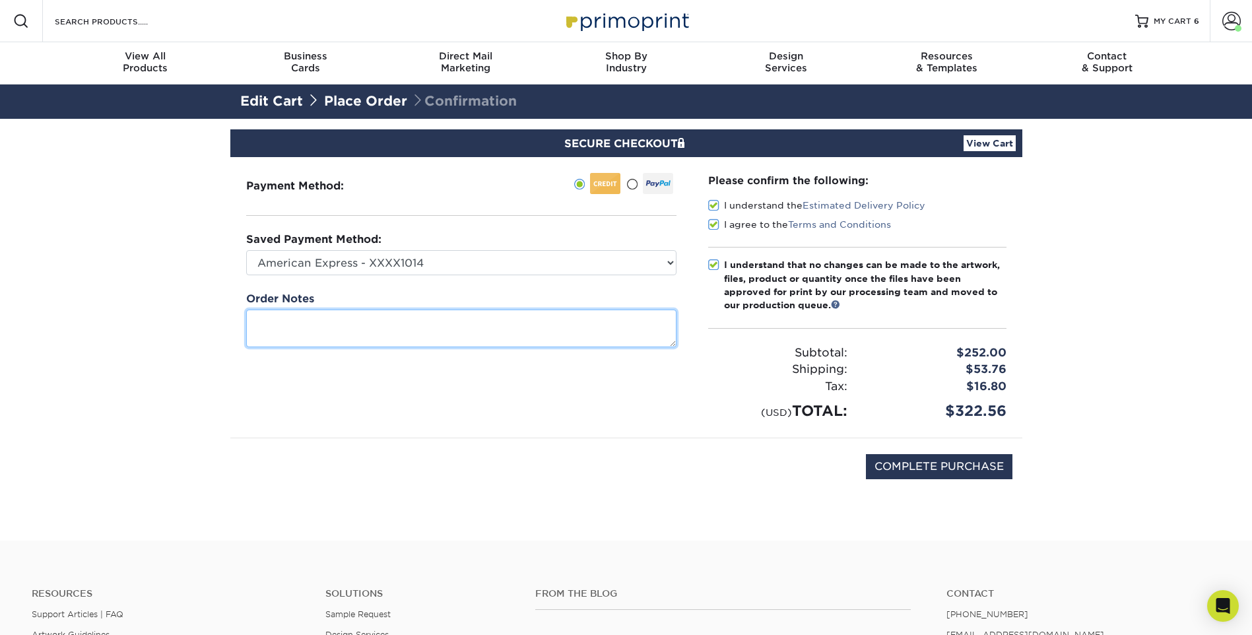
click at [438, 343] on textarea at bounding box center [461, 329] width 430 height 38
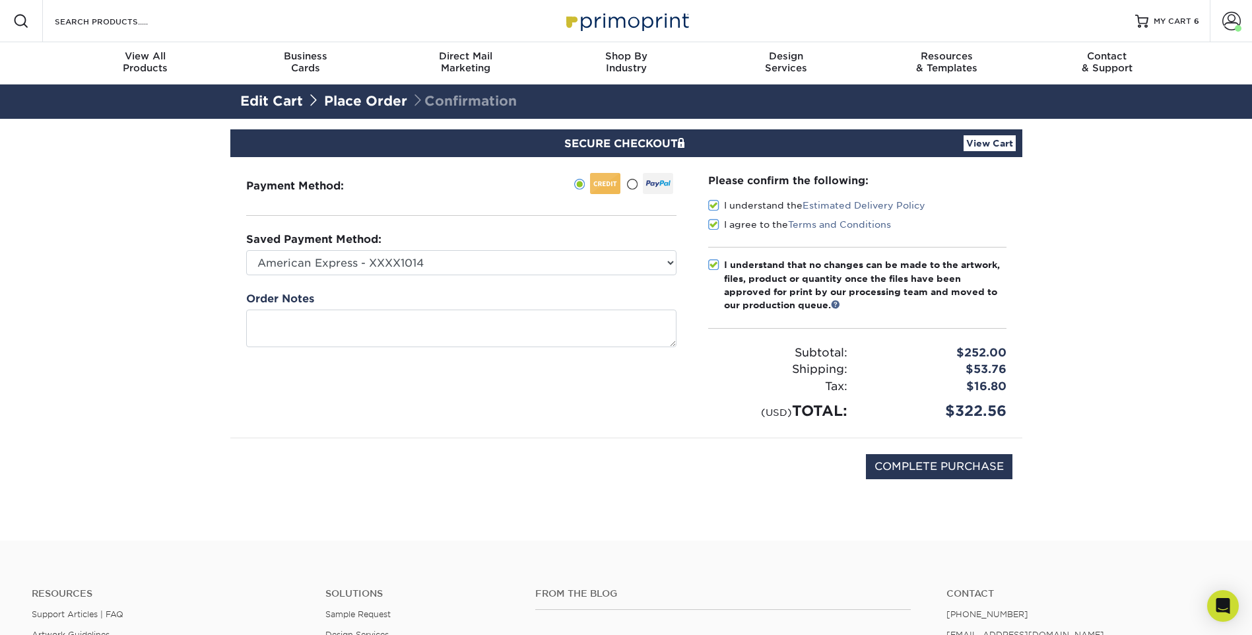
click at [676, 428] on div "Payment Method:" at bounding box center [461, 297] width 462 height 280
click at [938, 465] on input "COMPLETE PURCHASE" at bounding box center [939, 466] width 147 height 25
type input "PROCESSING, PLEASE WAIT..."
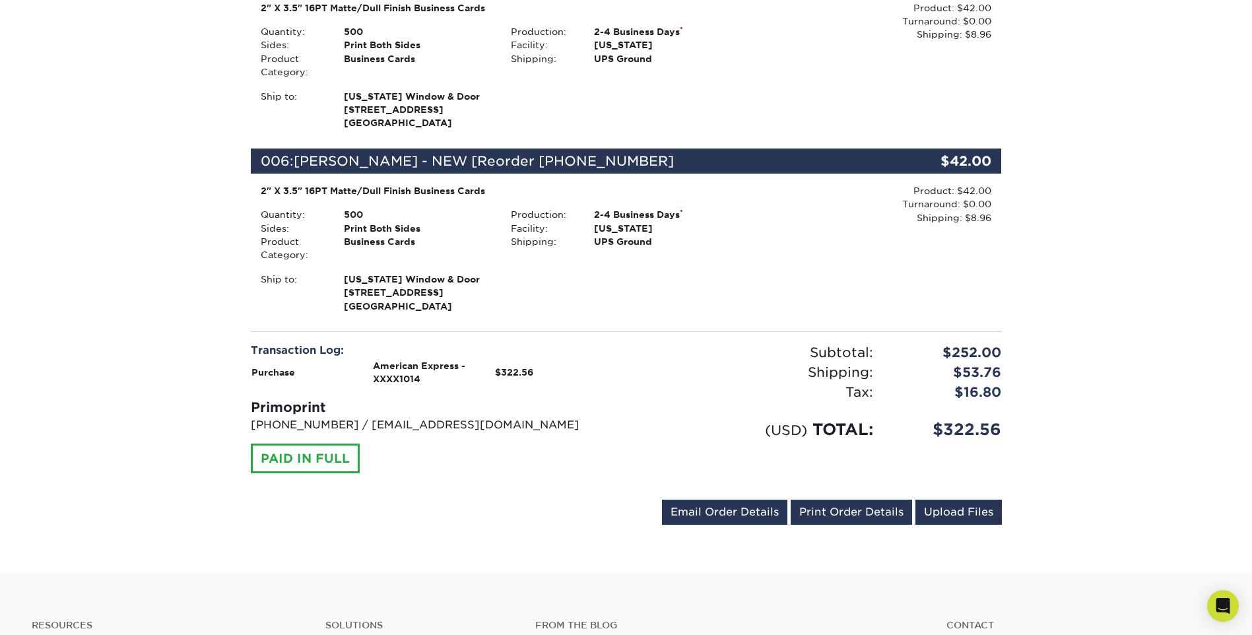
scroll to position [1188, 0]
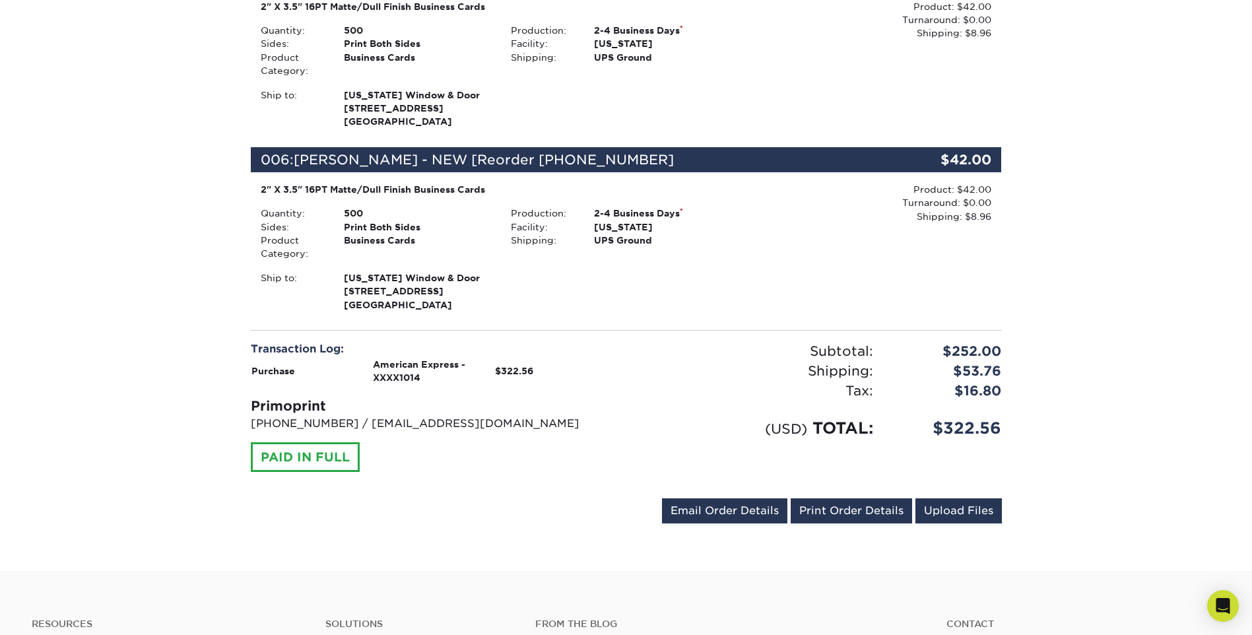
click at [506, 152] on span "[PERSON_NAME] - NEW [Reorder [PHONE_NUMBER]" at bounding box center [484, 160] width 380 height 16
click at [753, 498] on link "Email Order Details" at bounding box center [724, 510] width 125 height 25
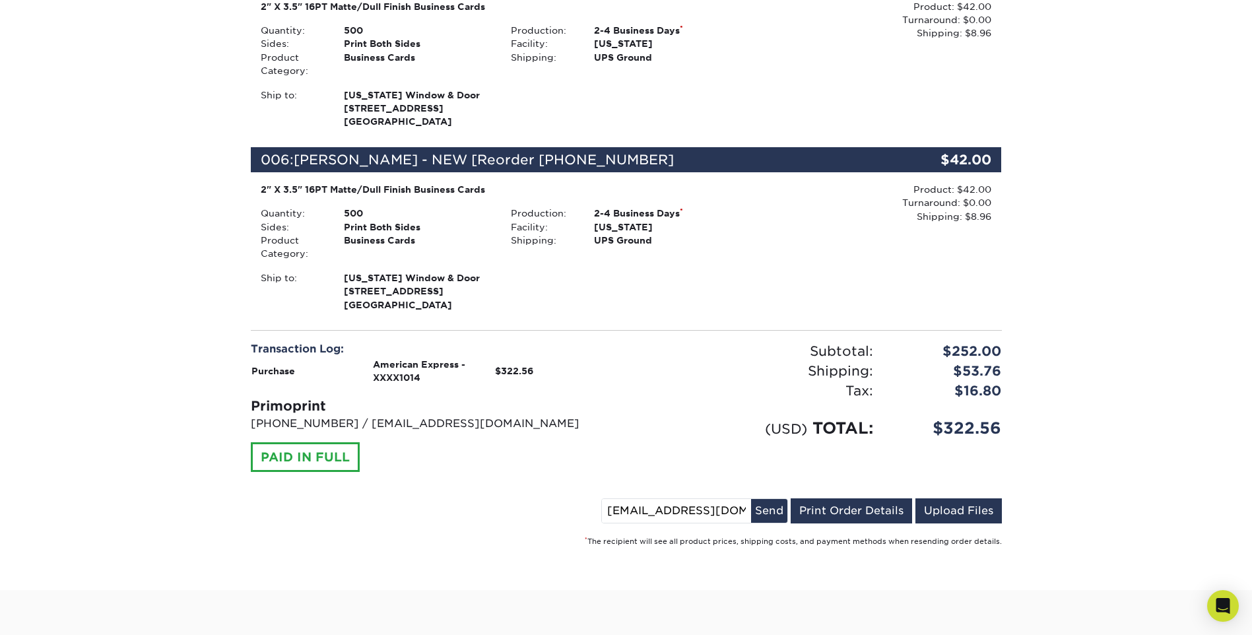
click at [712, 499] on input "[EMAIL_ADDRESS][DOMAIN_NAME]" at bounding box center [676, 511] width 149 height 24
drag, startPoint x: 641, startPoint y: 471, endPoint x: 591, endPoint y: 464, distance: 51.3
click at [593, 498] on div "[EMAIL_ADDRESS][DOMAIN_NAME] Send Email Order Details Print Order Details Uploa…" at bounding box center [626, 513] width 751 height 30
type input "[EMAIL_ADDRESS][DOMAIN_NAME]"
click at [756, 499] on button "Send" at bounding box center [769, 511] width 36 height 24
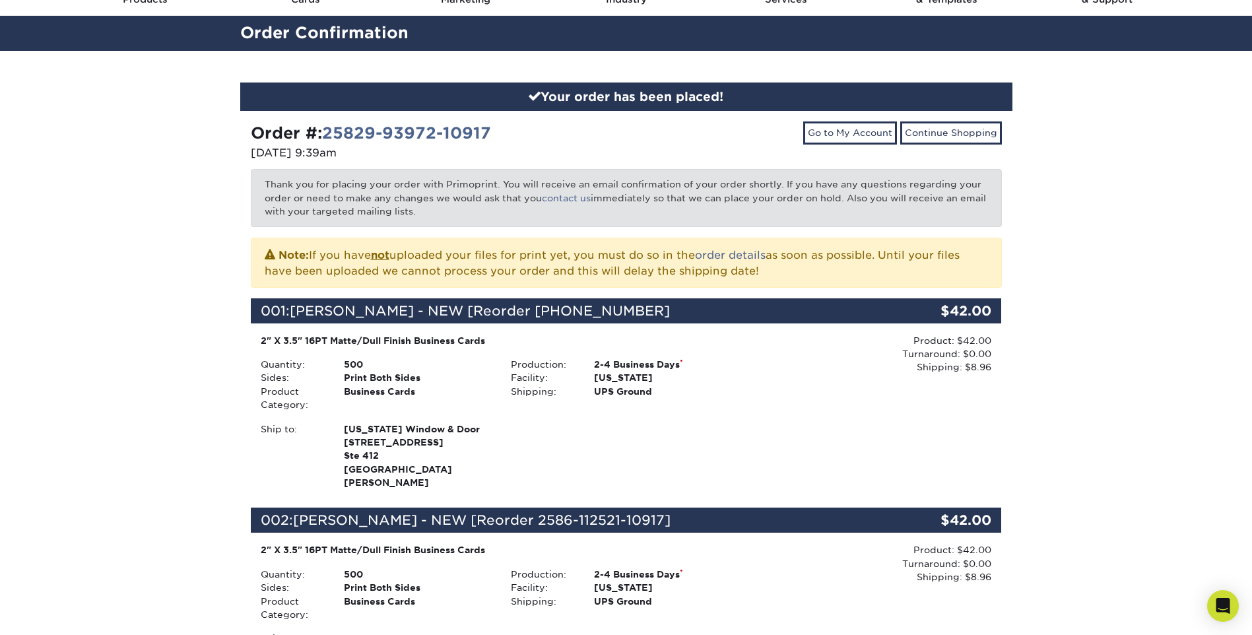
scroll to position [0, 0]
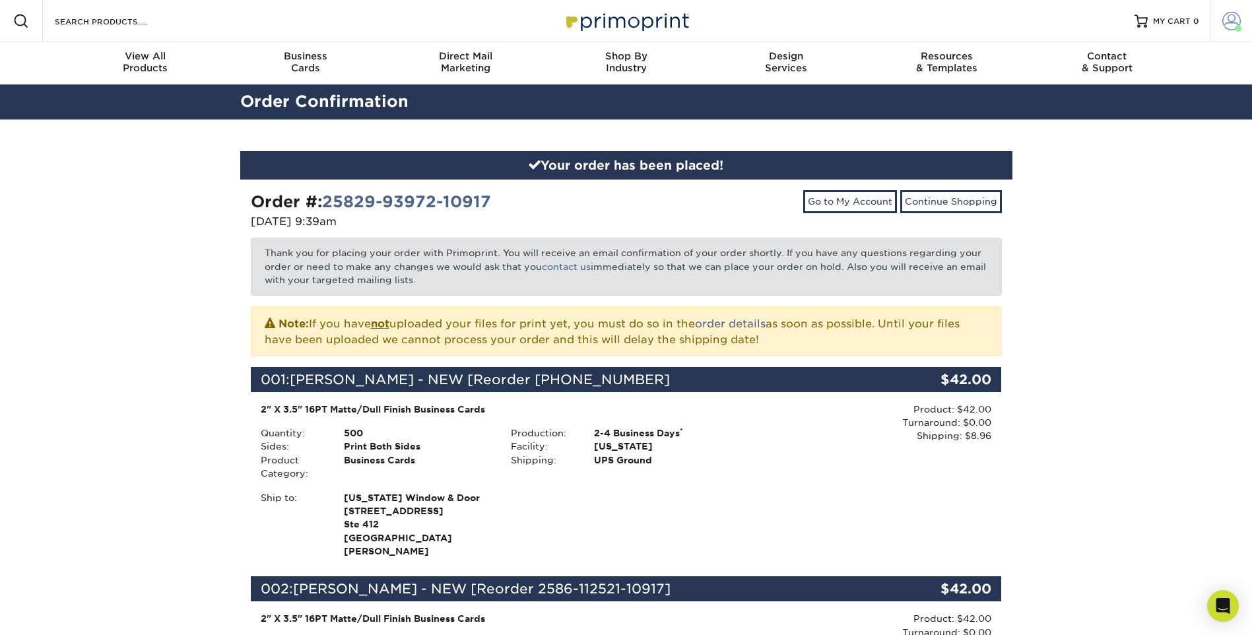
click at [1229, 19] on span at bounding box center [1231, 21] width 18 height 18
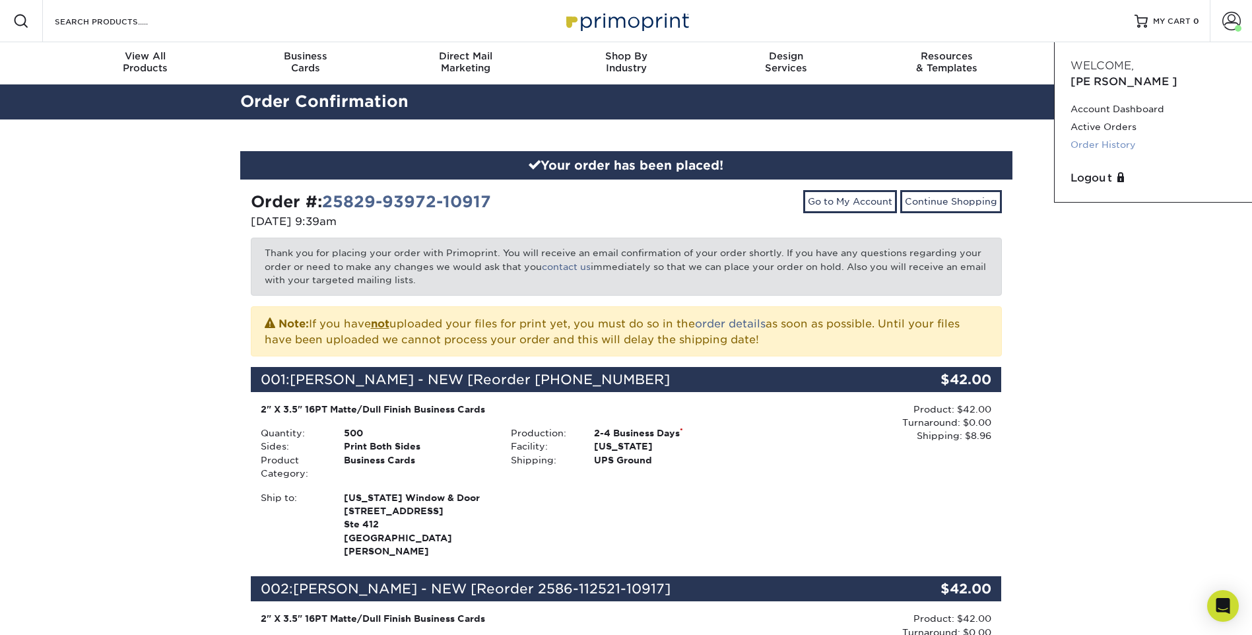
click at [1099, 136] on link "Order History" at bounding box center [1153, 145] width 166 height 18
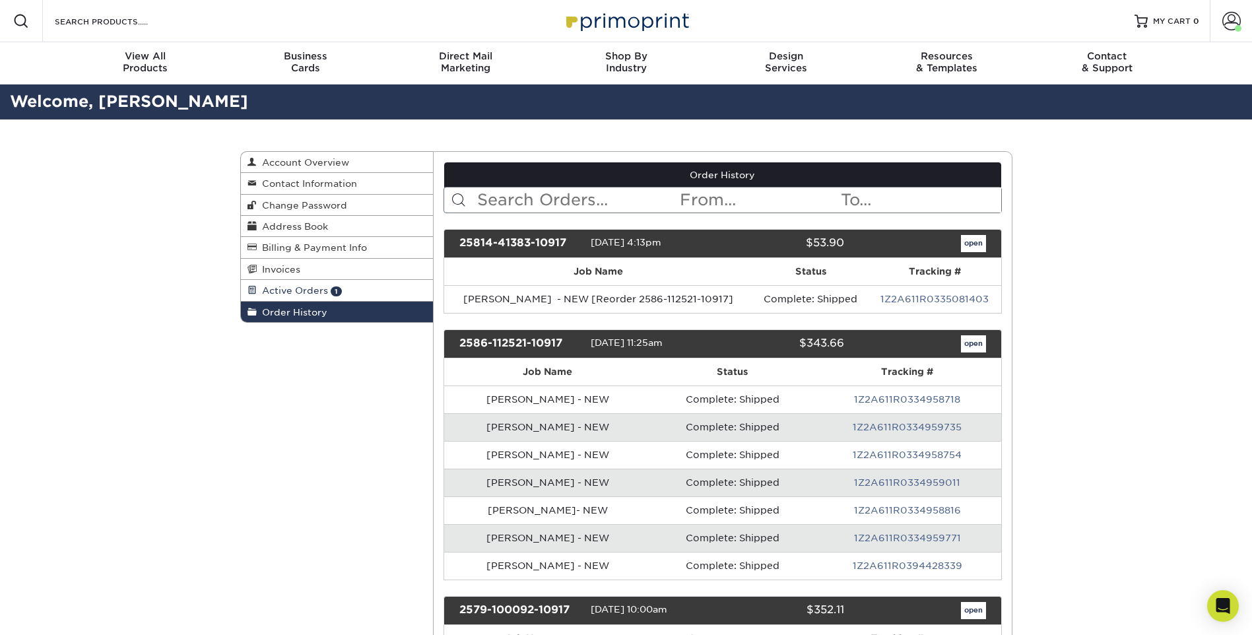
click at [292, 291] on span "Active Orders" at bounding box center [292, 290] width 71 height 11
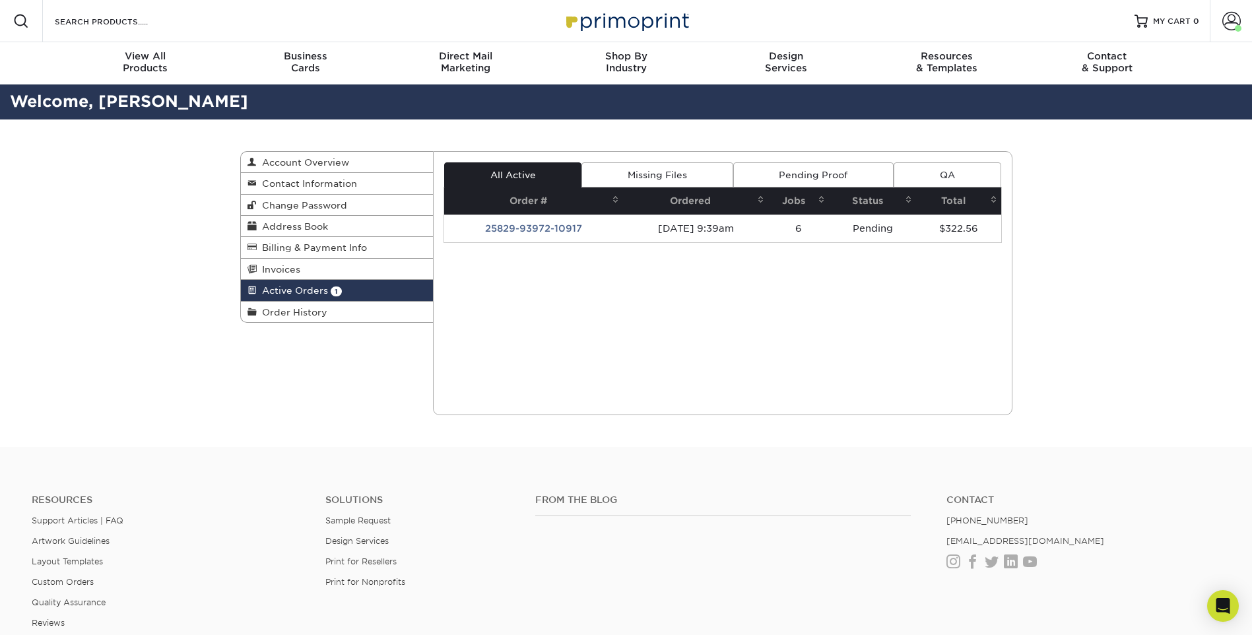
click at [618, 168] on link "Missing Files" at bounding box center [656, 174] width 151 height 25
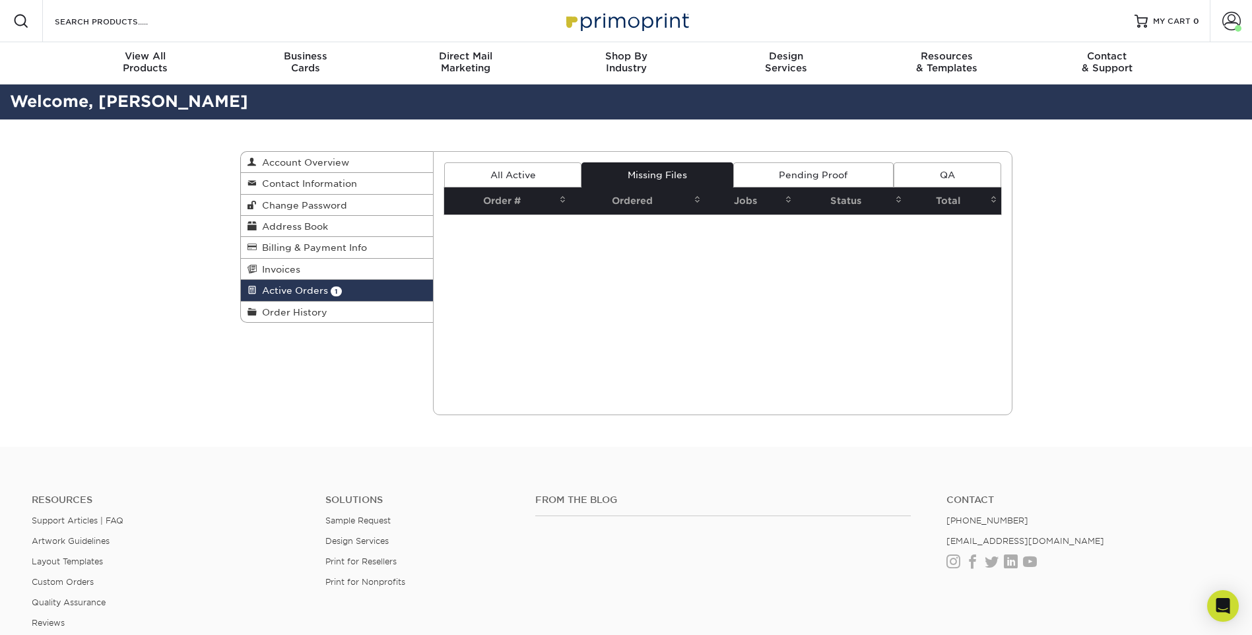
click at [552, 174] on link "All Active" at bounding box center [512, 174] width 137 height 25
